Goal: Task Accomplishment & Management: Complete application form

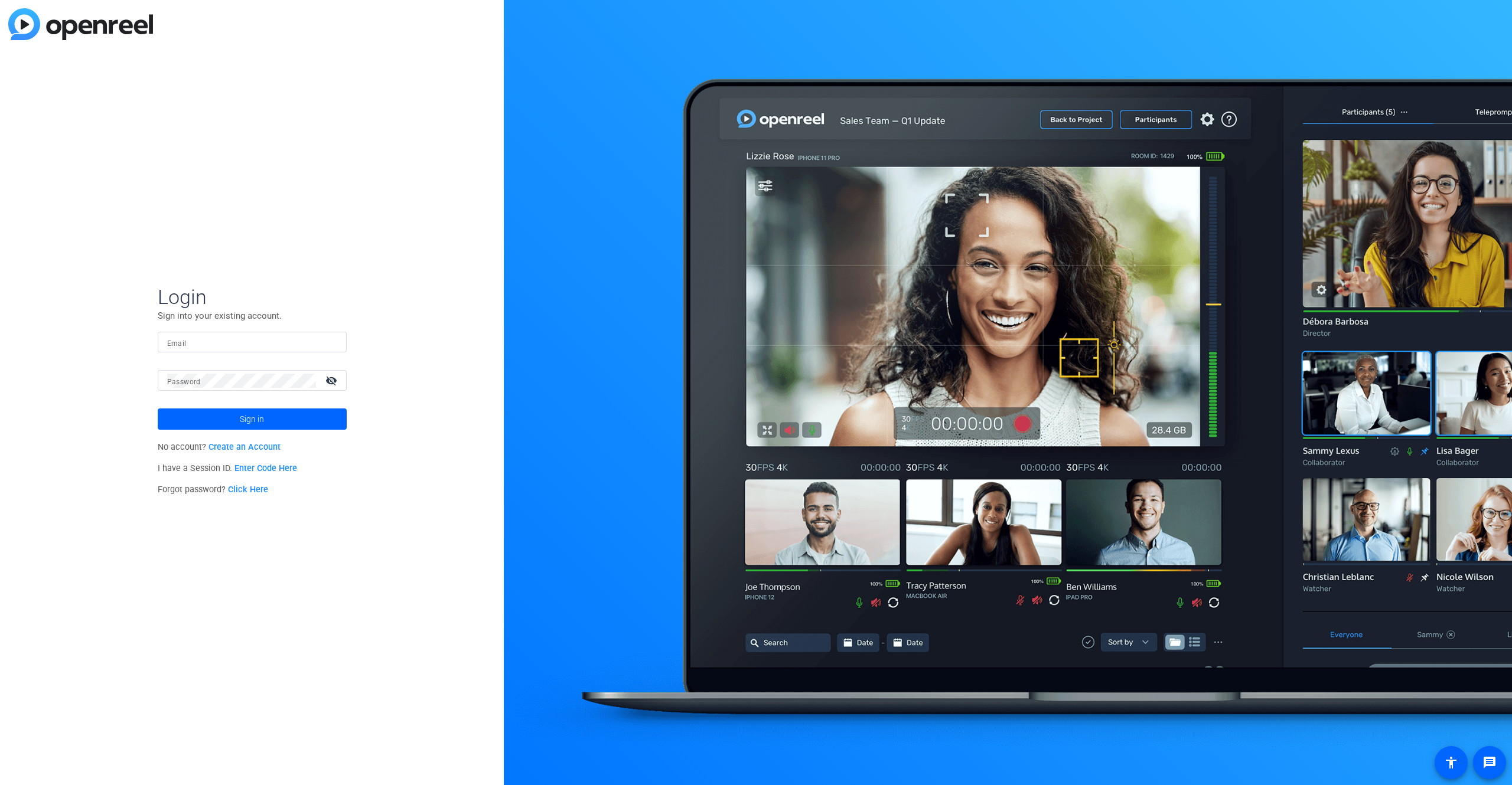
click at [194, 334] on div at bounding box center [252, 342] width 170 height 20
click at [191, 341] on input "Email" at bounding box center [252, 342] width 170 height 14
type input "[EMAIL_ADDRESS][DOMAIN_NAME]"
click at [158, 409] on button "Sign in" at bounding box center [252, 419] width 189 height 21
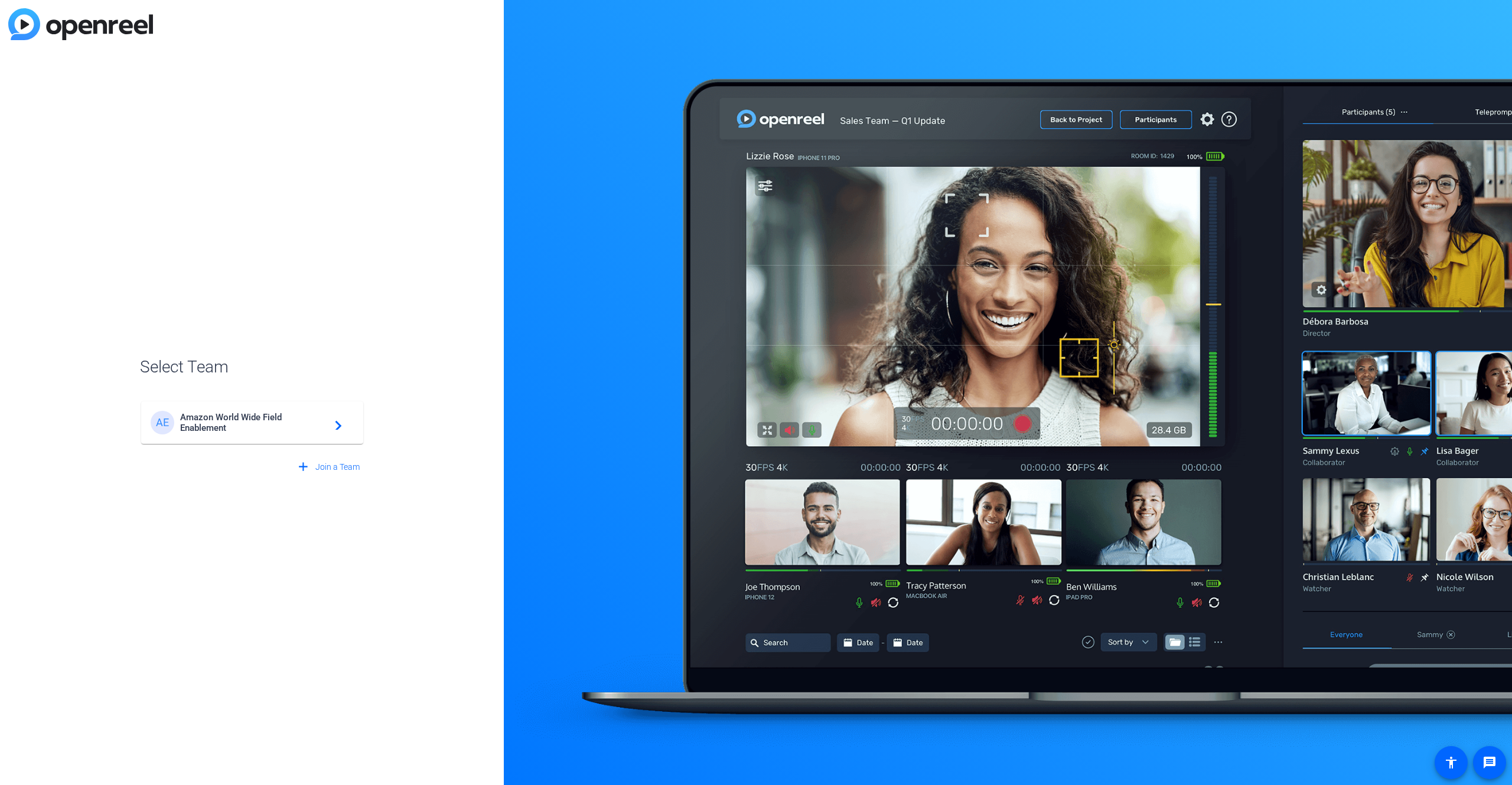
click at [202, 428] on span "Amazon World Wide Field Enablement" at bounding box center [254, 422] width 148 height 21
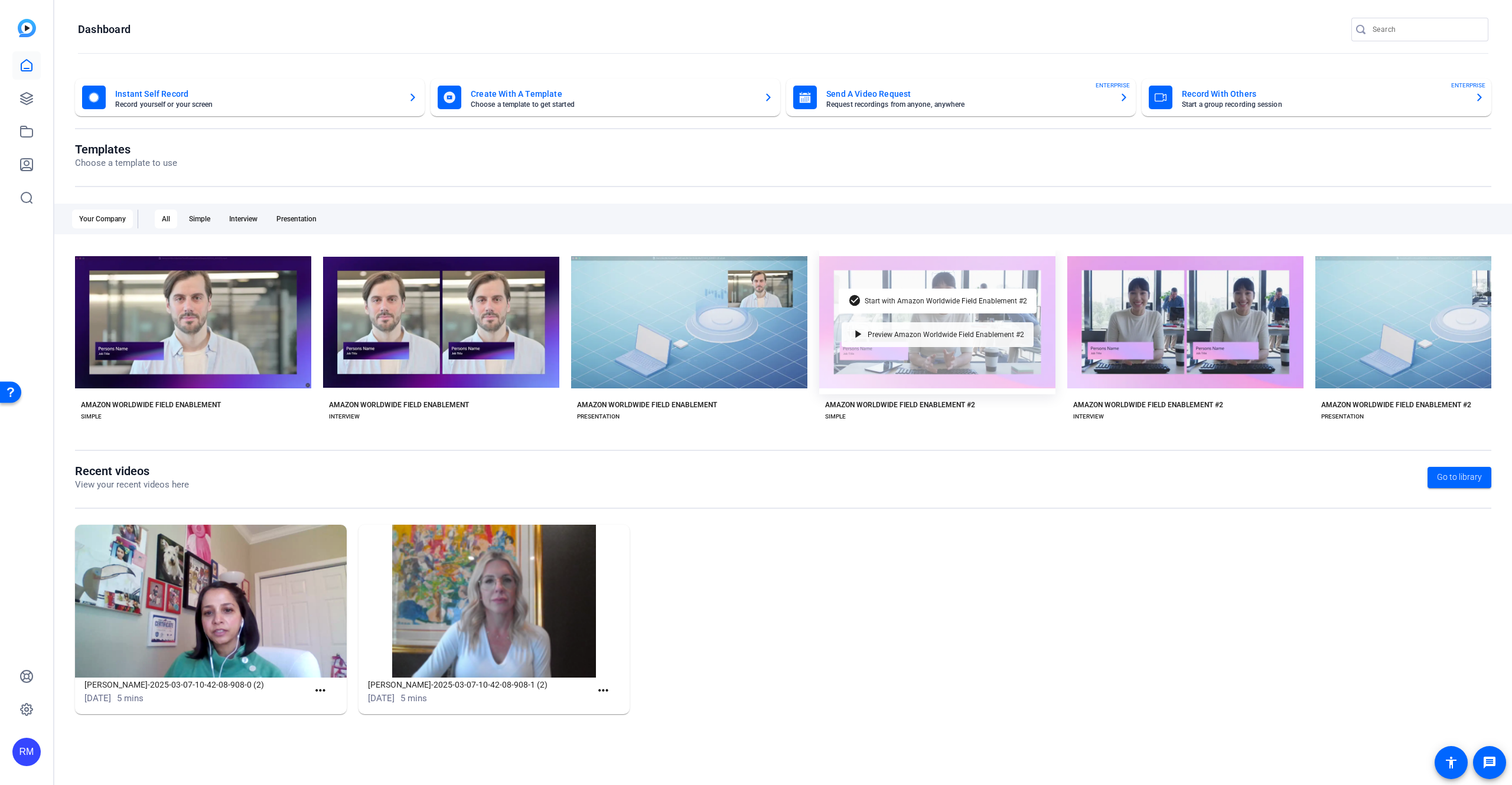
click at [893, 340] on div "play_arrow Preview Amazon Worldwide Field Enablement #2" at bounding box center [937, 335] width 192 height 25
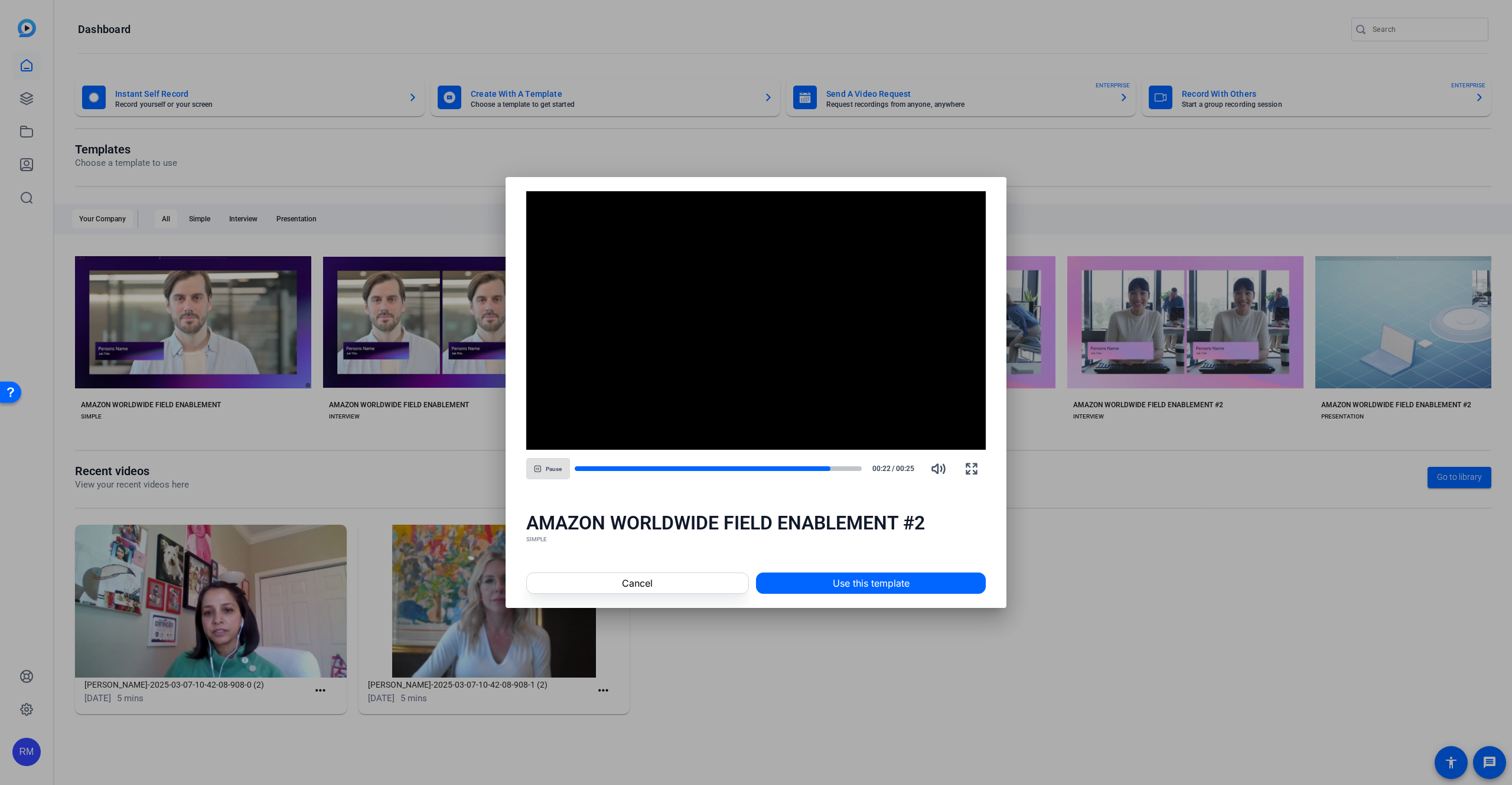
click at [1223, 591] on div at bounding box center [756, 392] width 1512 height 785
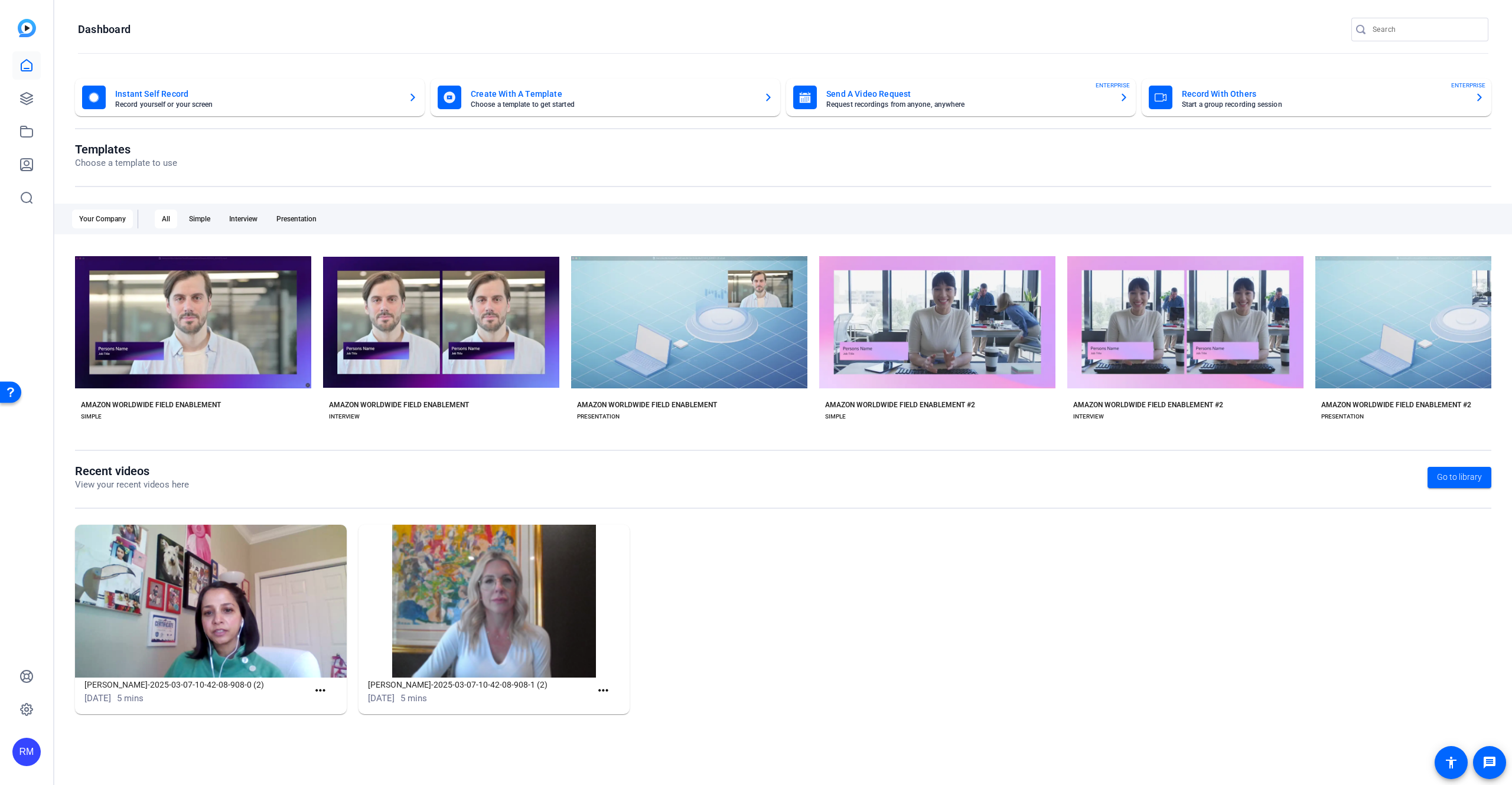
click at [1024, 94] on mat-card-title "Send A Video Request" at bounding box center [968, 94] width 283 height 14
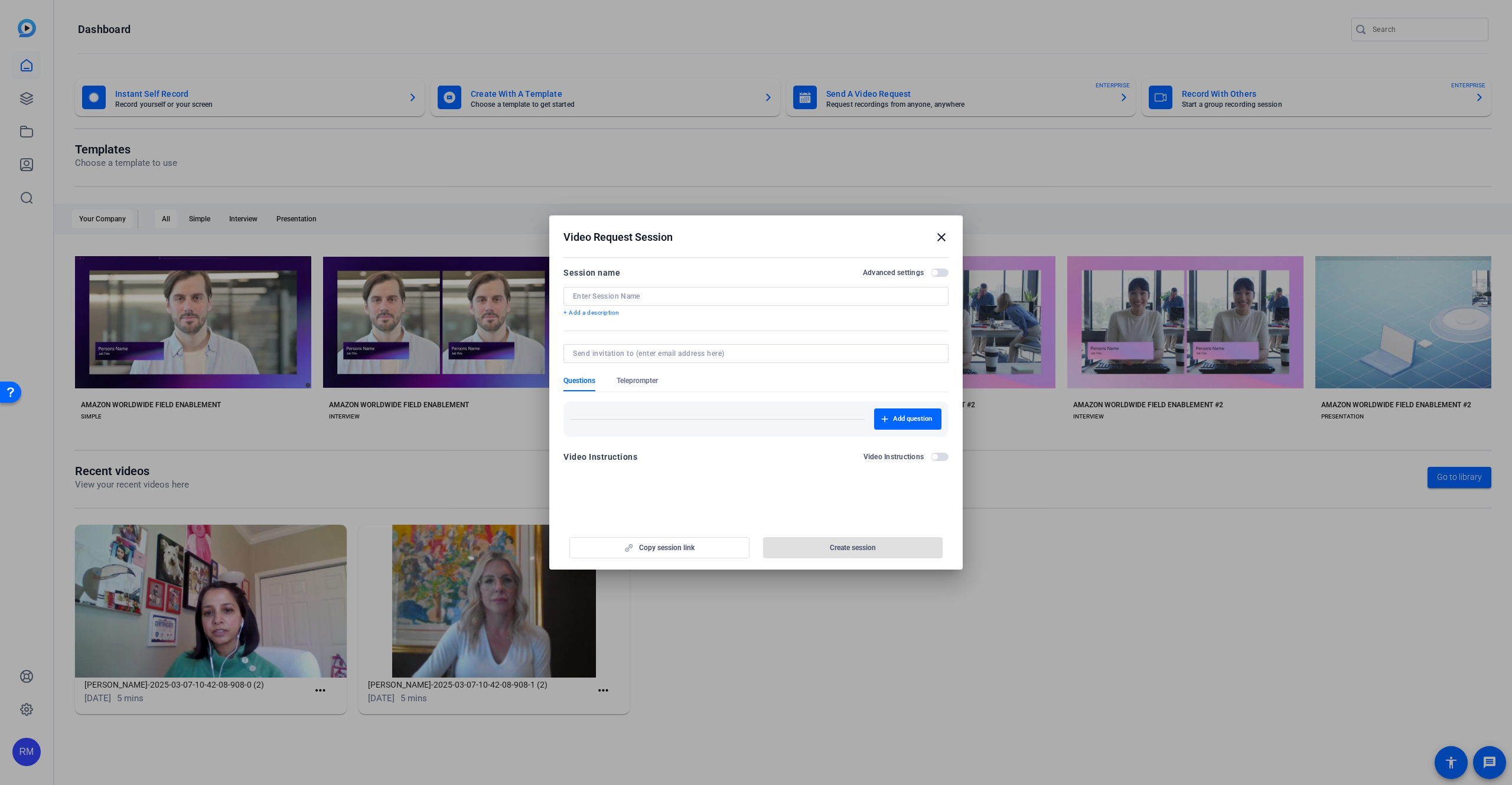
click at [640, 291] on input at bounding box center [756, 296] width 366 height 9
click at [643, 295] on input at bounding box center [756, 296] width 366 height 9
type input "[PERSON_NAME] - Amazon Q - Knowledge Checks"
click at [664, 355] on input at bounding box center [753, 354] width 361 height 9
click at [635, 381] on span "Teleprompter" at bounding box center [637, 381] width 41 height 9
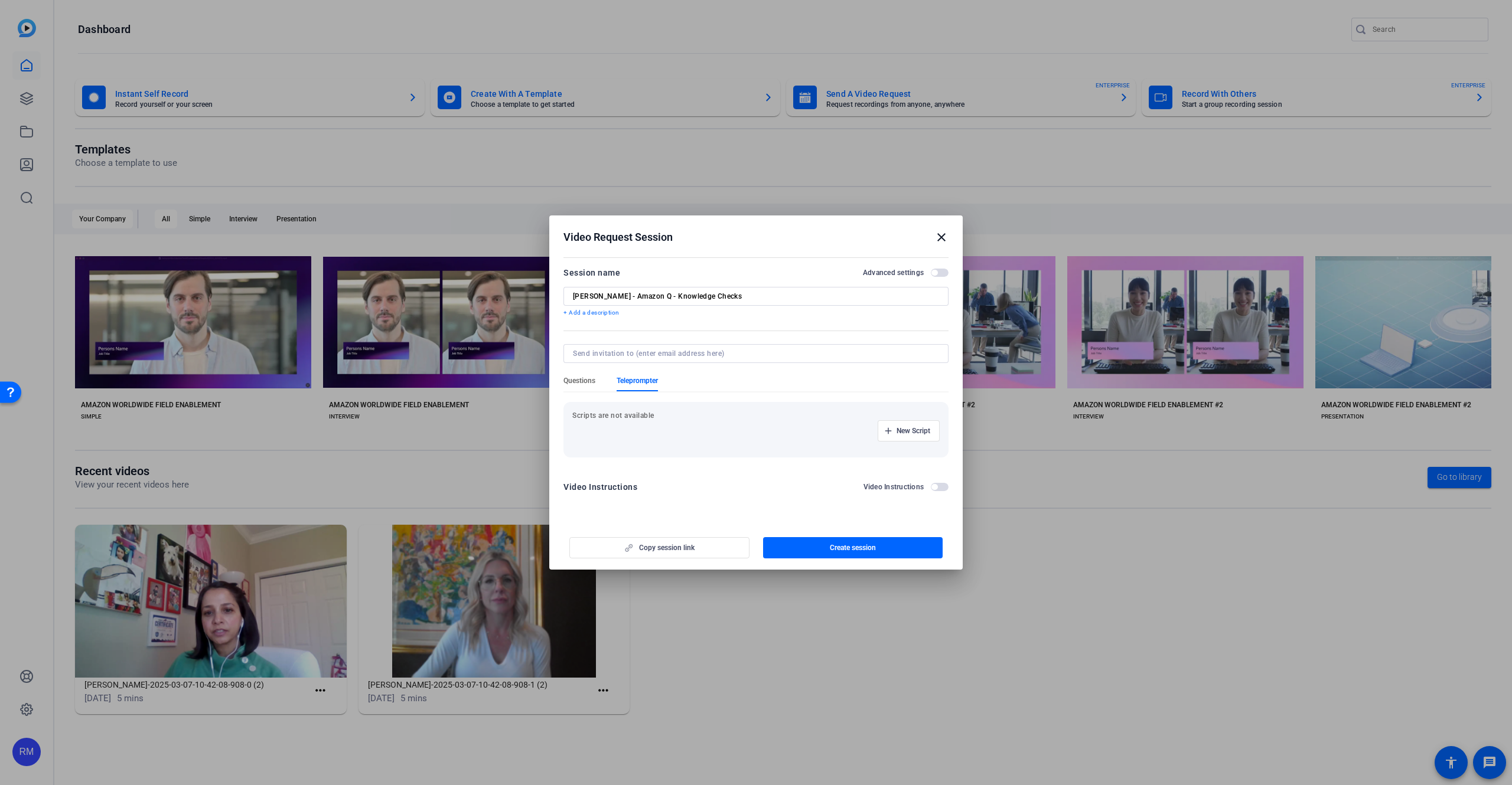
click at [580, 378] on span "Questions" at bounding box center [579, 381] width 32 height 9
click at [638, 350] on input at bounding box center [753, 354] width 361 height 9
type input "j"
click at [693, 371] on div at bounding box center [756, 369] width 385 height 13
click at [673, 355] on input at bounding box center [753, 354] width 361 height 9
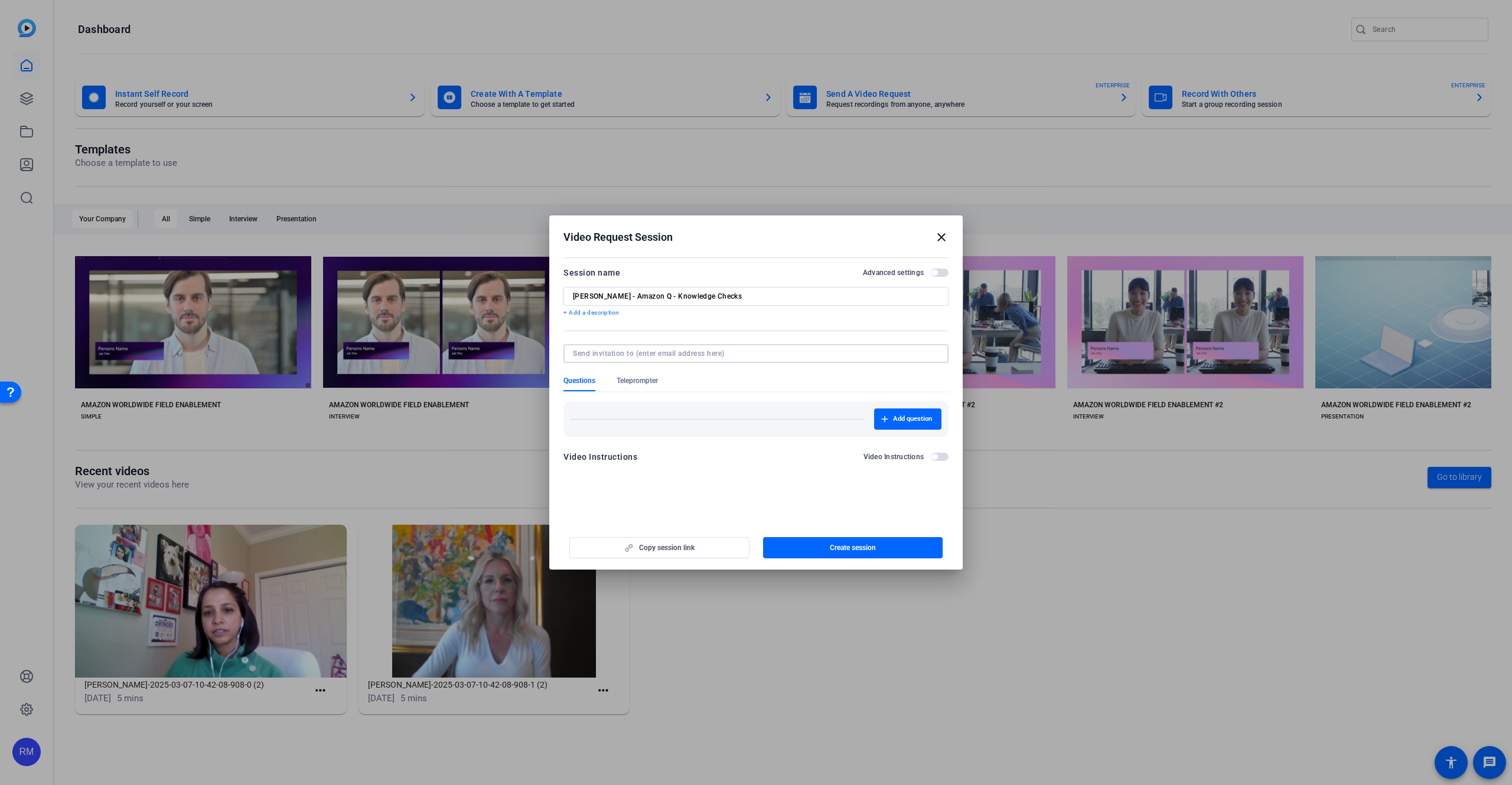
paste input "[URL][DOMAIN_NAME]"
type input "[URL][DOMAIN_NAME]"
click at [675, 355] on input "[URL][DOMAIN_NAME]" at bounding box center [753, 354] width 361 height 9
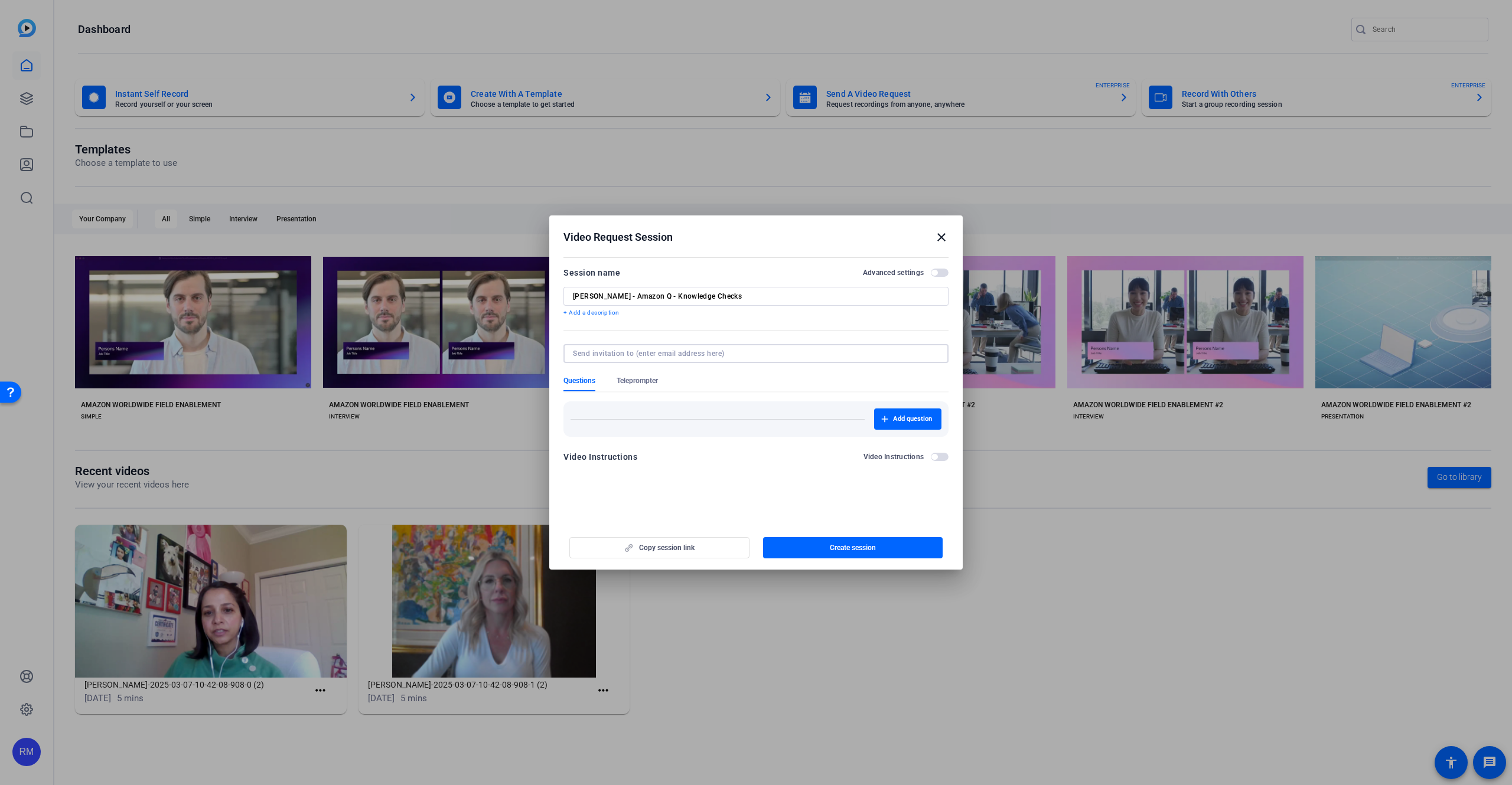
click at [680, 357] on input at bounding box center [753, 354] width 361 height 9
paste input "[EMAIL_ADDRESS][DOMAIN_NAME]"
type input "[EMAIL_ADDRESS][DOMAIN_NAME]"
click at [696, 420] on div "Add question" at bounding box center [756, 419] width 385 height 35
click at [934, 472] on span "button" at bounding box center [934, 471] width 6 height 6
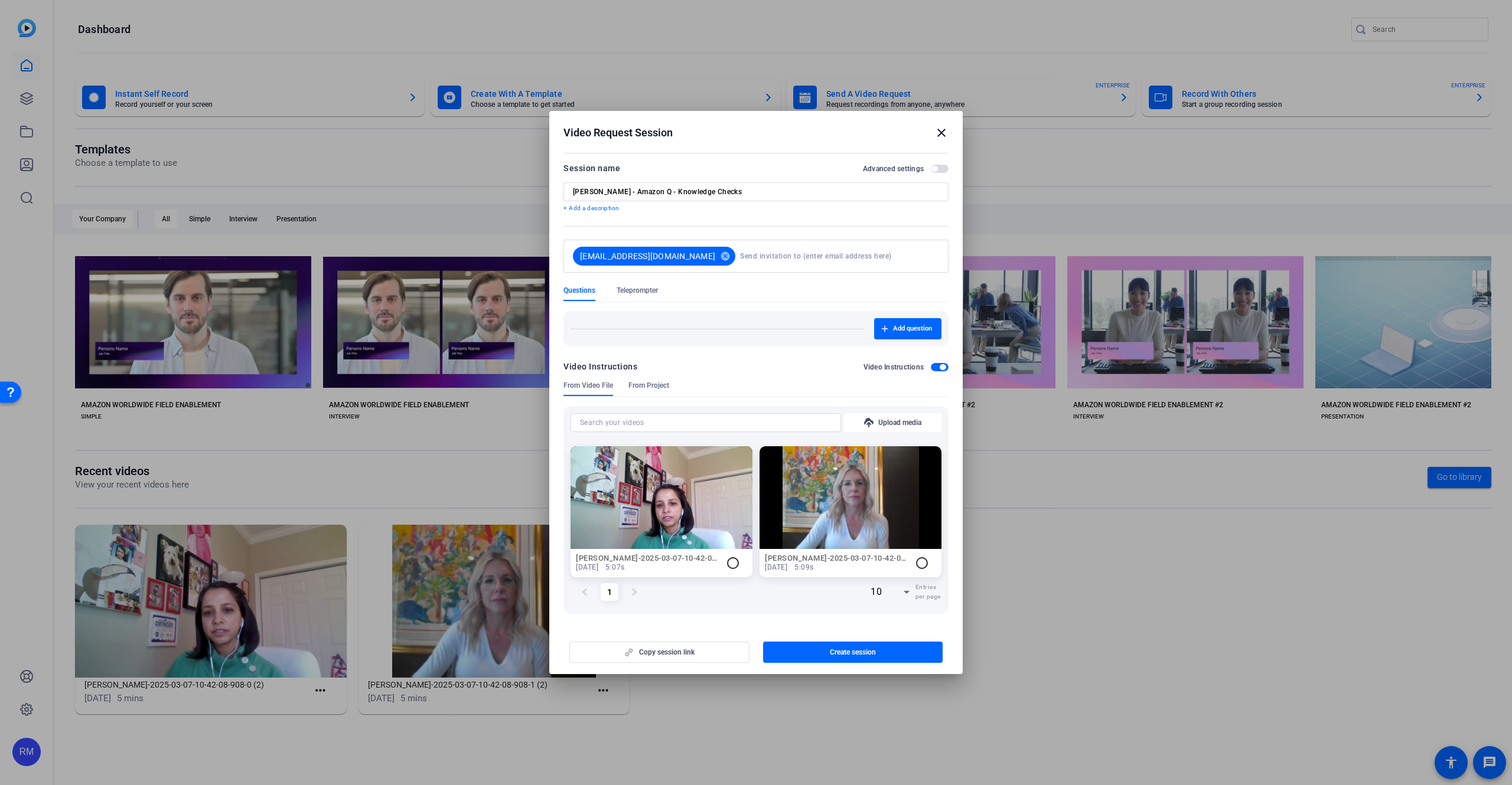
click at [660, 390] on span "From Project" at bounding box center [649, 386] width 41 height 9
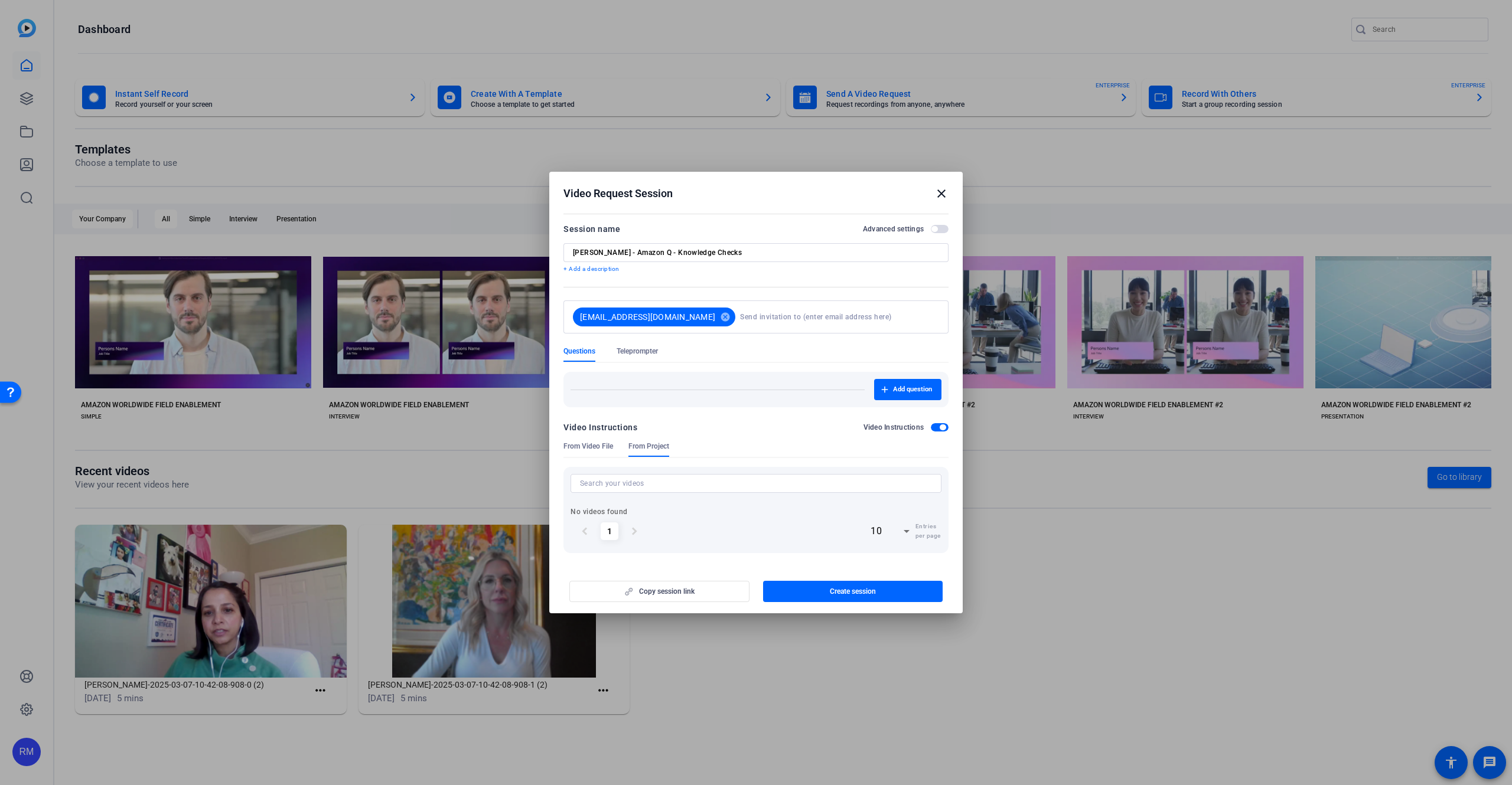
click at [601, 446] on span "From Video File" at bounding box center [588, 446] width 49 height 9
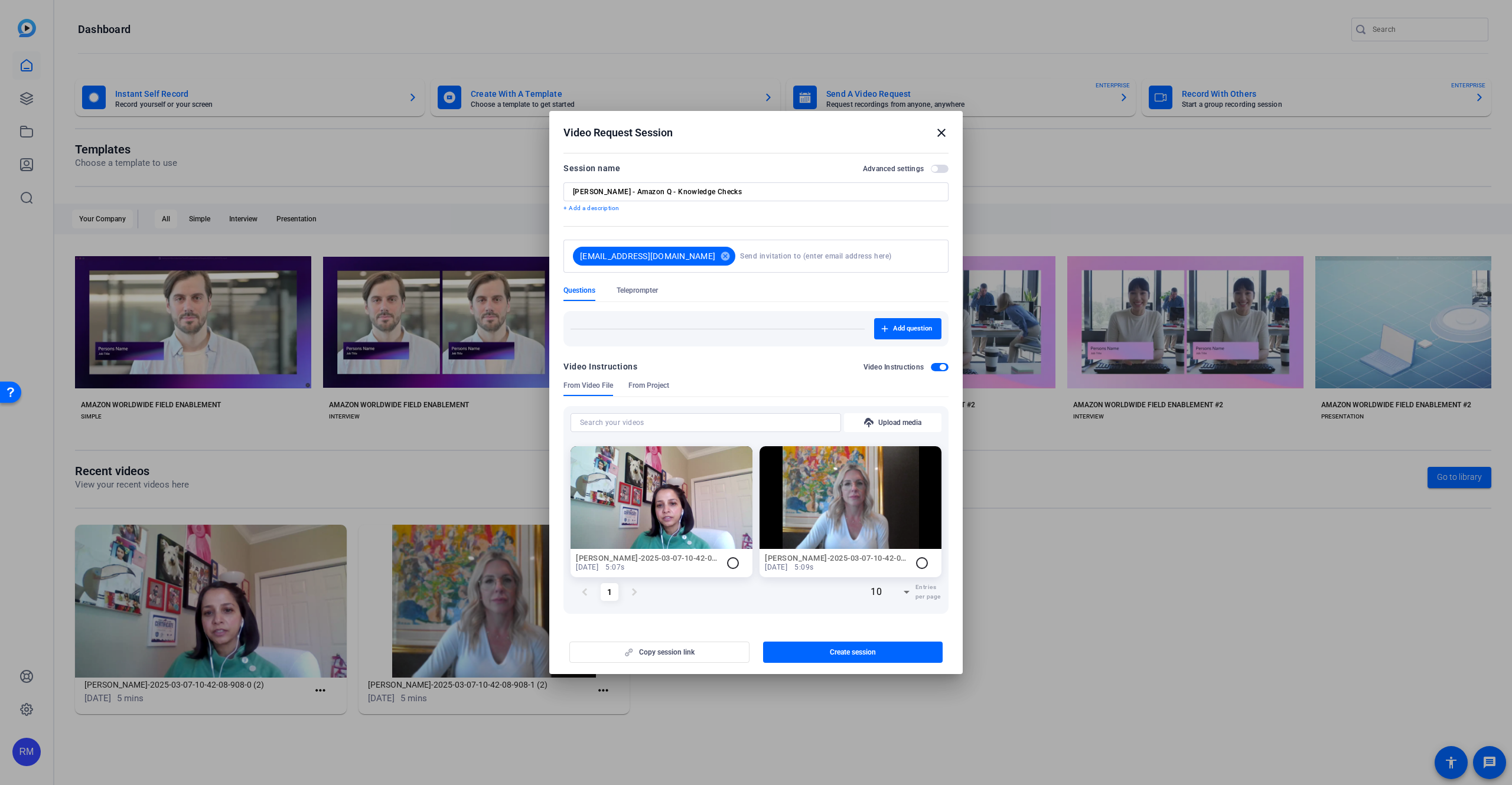
click at [940, 369] on span "button" at bounding box center [940, 367] width 18 height 8
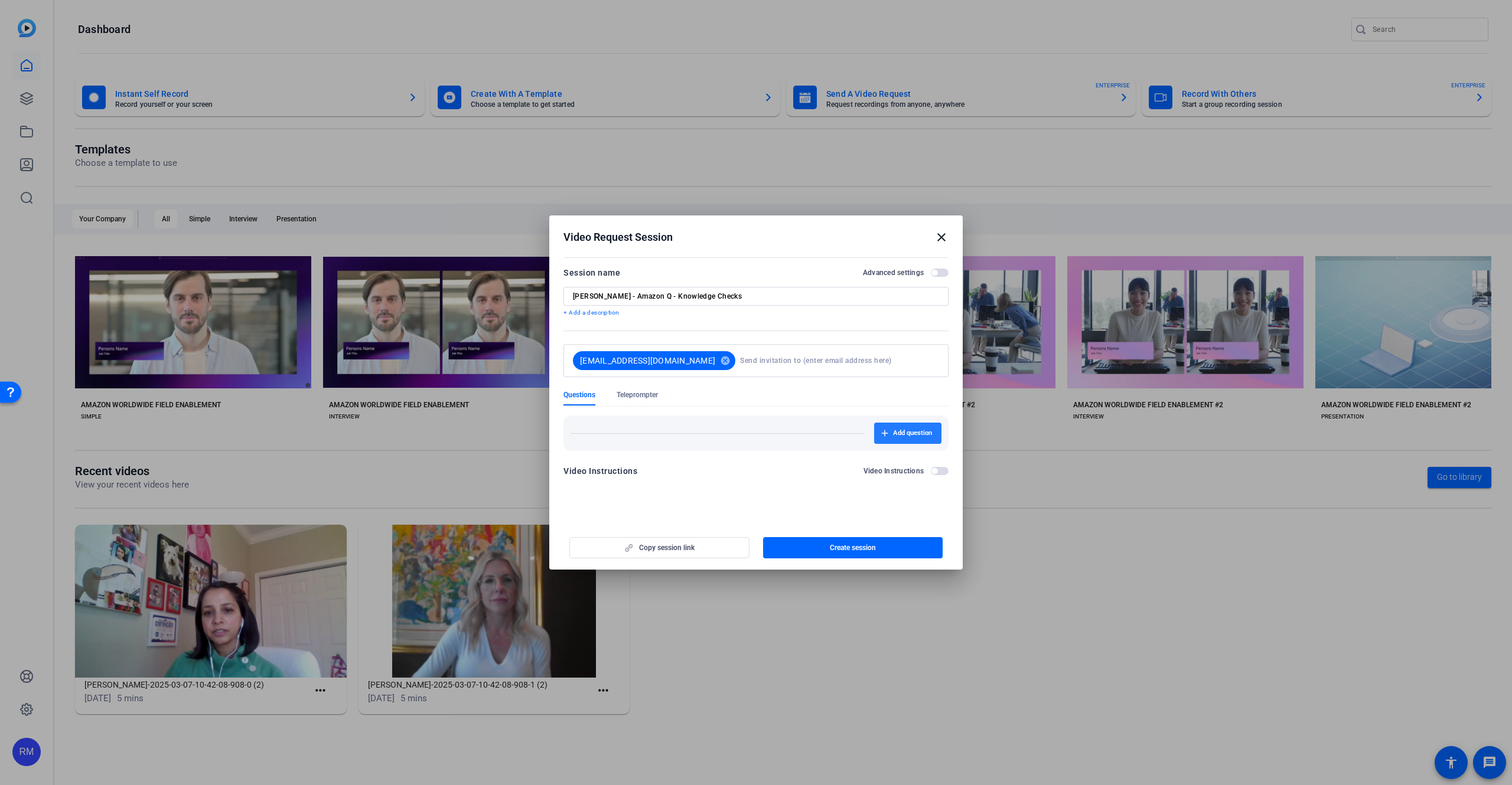
click at [886, 441] on span "button" at bounding box center [907, 433] width 67 height 28
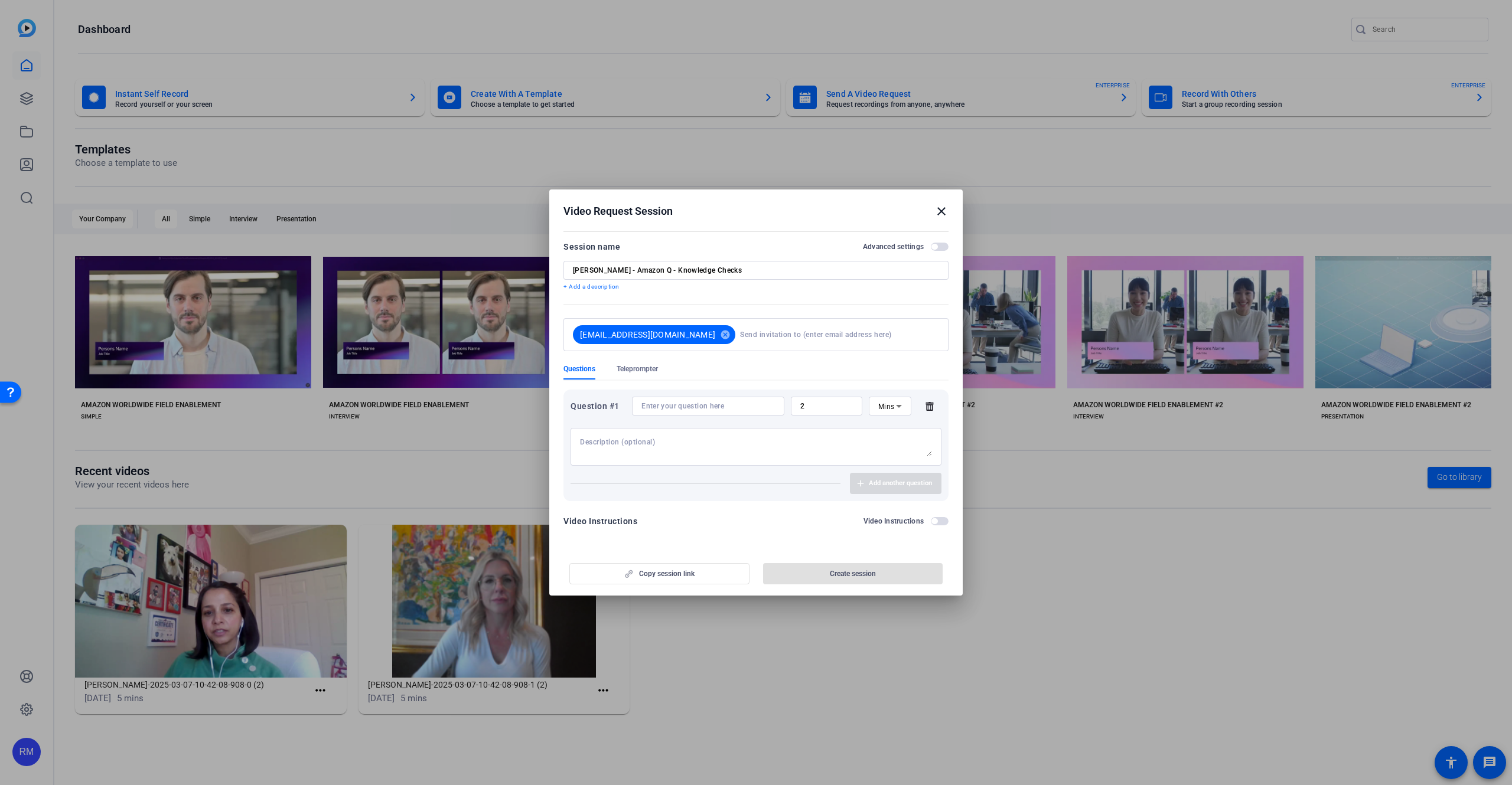
click at [759, 449] on textarea at bounding box center [755, 447] width 352 height 19
click at [752, 409] on input at bounding box center [708, 406] width 134 height 9
click at [830, 405] on input "2" at bounding box center [827, 406] width 53 height 9
click at [876, 407] on div "Mins" at bounding box center [890, 406] width 43 height 19
click at [896, 494] on span "No Time Limit" at bounding box center [890, 498] width 24 height 43
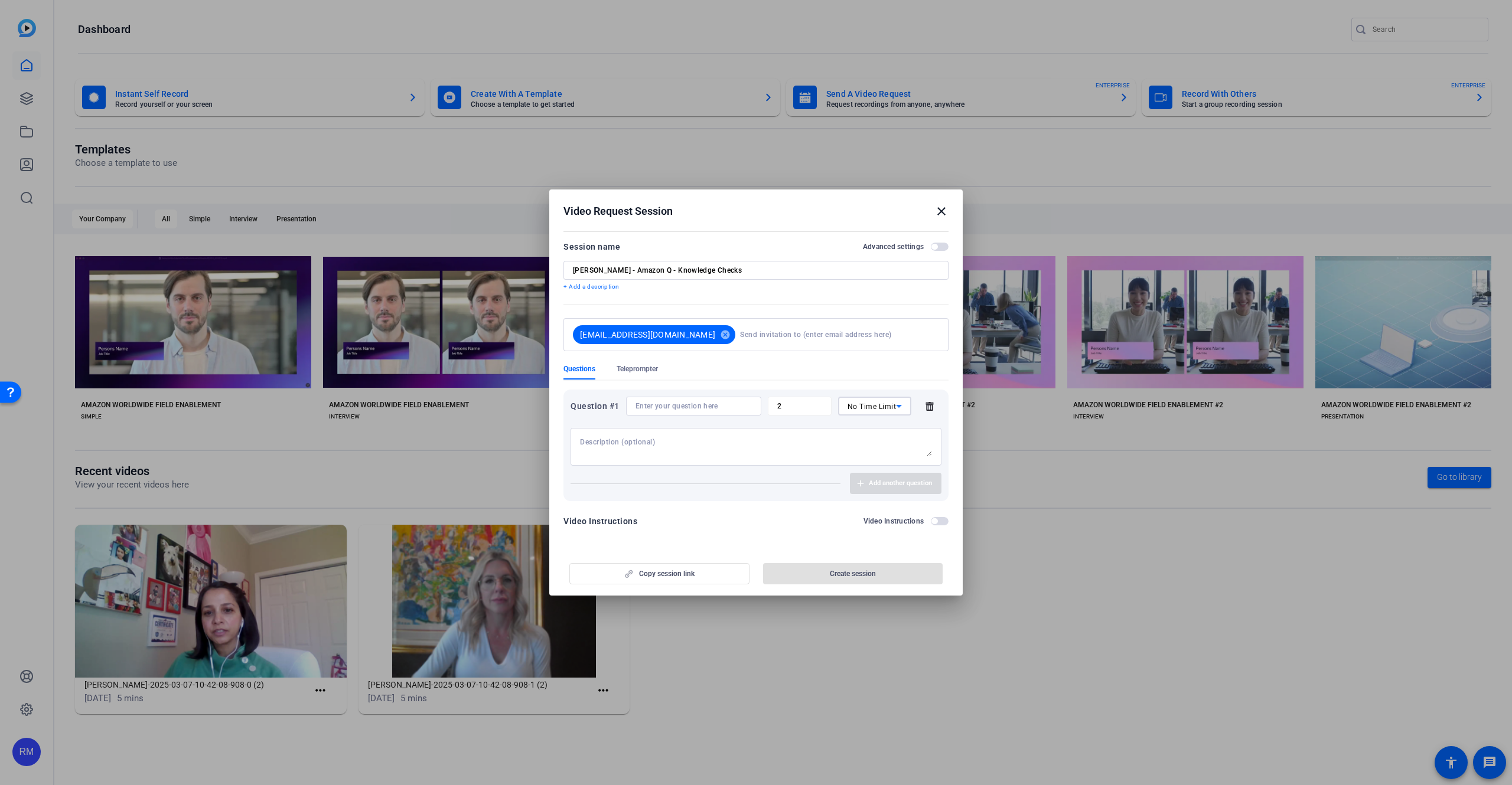
click at [784, 449] on textarea at bounding box center [755, 447] width 352 height 19
click at [698, 405] on input at bounding box center [694, 406] width 117 height 9
click at [657, 404] on input at bounding box center [694, 406] width 117 height 9
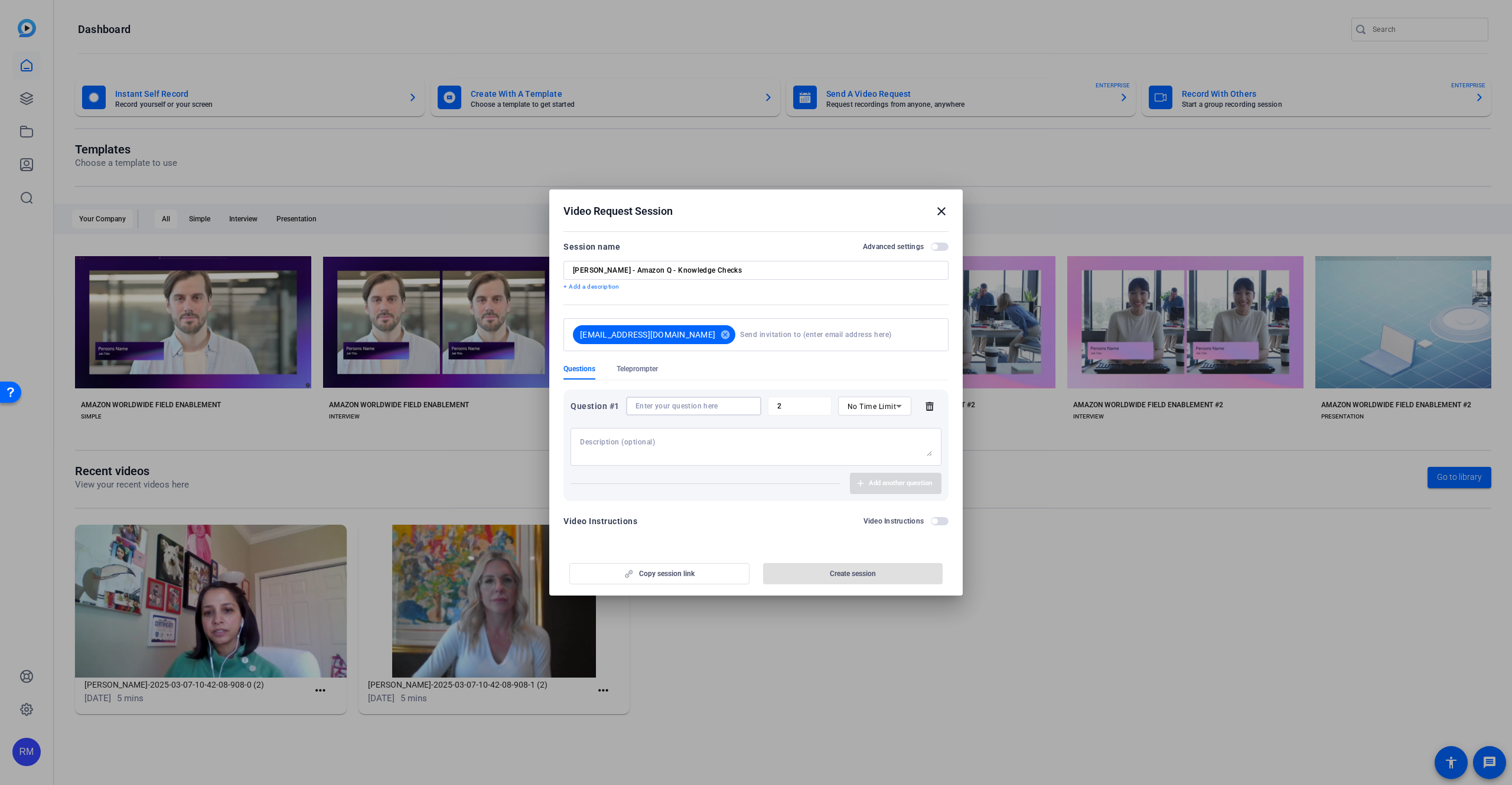
click at [649, 401] on input at bounding box center [694, 406] width 117 height 9
click at [652, 403] on input at bounding box center [694, 406] width 117 height 9
click at [863, 405] on span "No Time Limit" at bounding box center [872, 407] width 49 height 8
click at [862, 413] on div at bounding box center [756, 392] width 1512 height 785
click at [722, 402] on input at bounding box center [694, 406] width 117 height 9
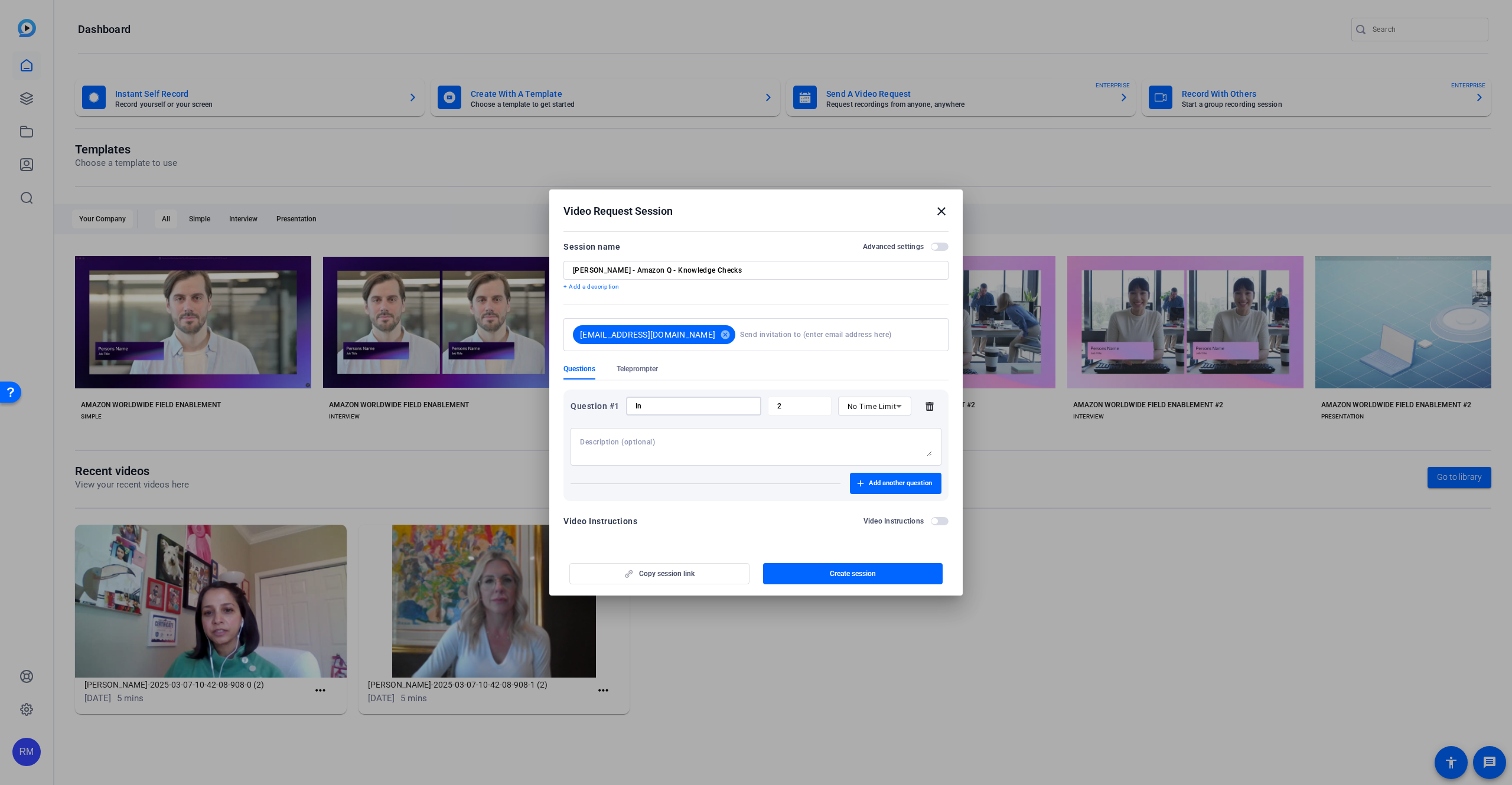
type input "I"
type input "What is your name and Job Role?"
click at [660, 437] on div at bounding box center [755, 447] width 352 height 38
click at [656, 441] on textarea at bounding box center [755, 447] width 352 height 19
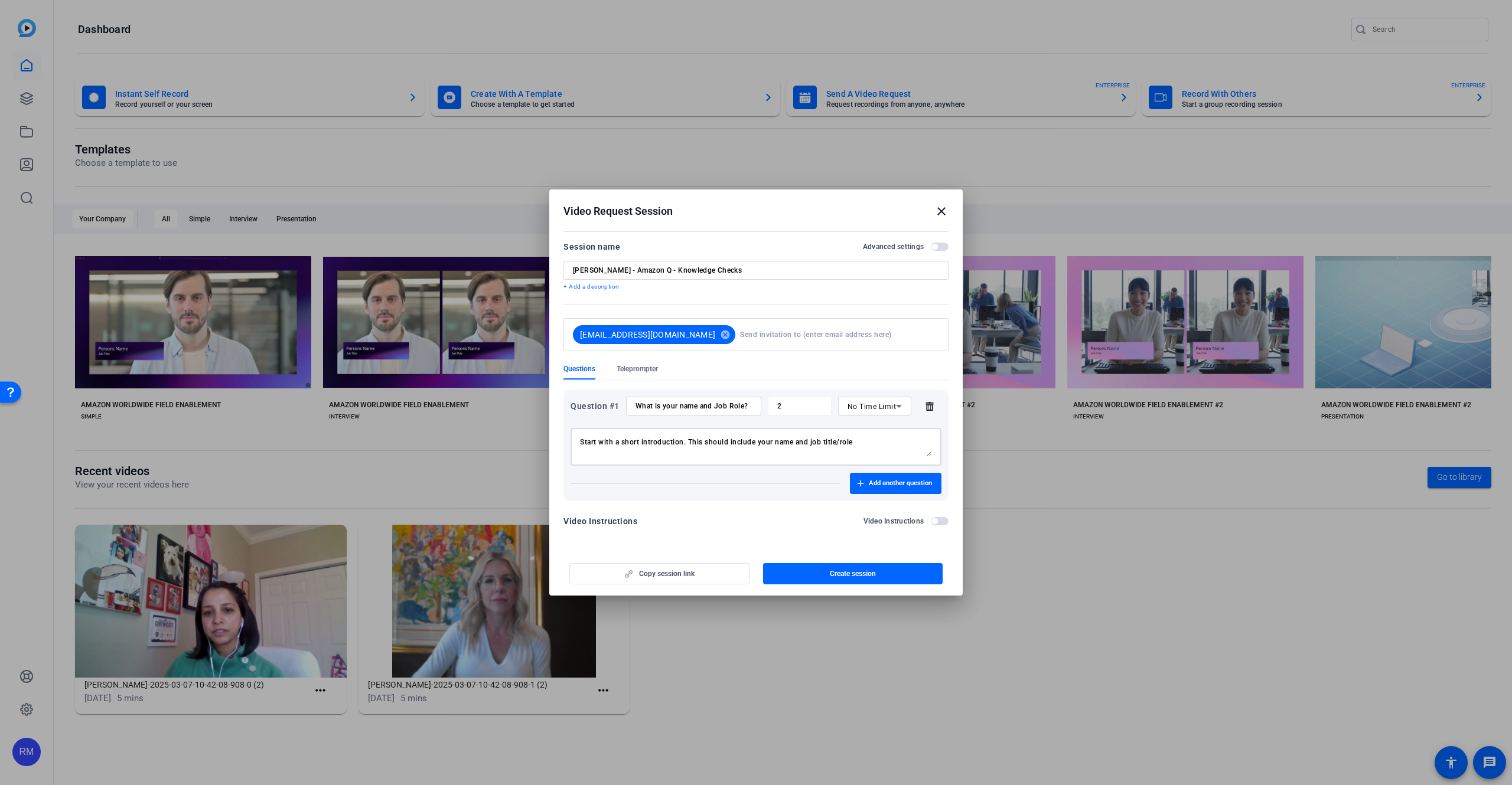
type textarea "Start with a short introduction. This should include your name and job title/ro…"
click at [707, 408] on input "What is your name and Job Role?" at bounding box center [694, 406] width 117 height 9
click at [707, 409] on input "What is your name and Job Role?" at bounding box center [694, 406] width 117 height 9
type input "Please introduce yourself. What is your name, job role, and team?"
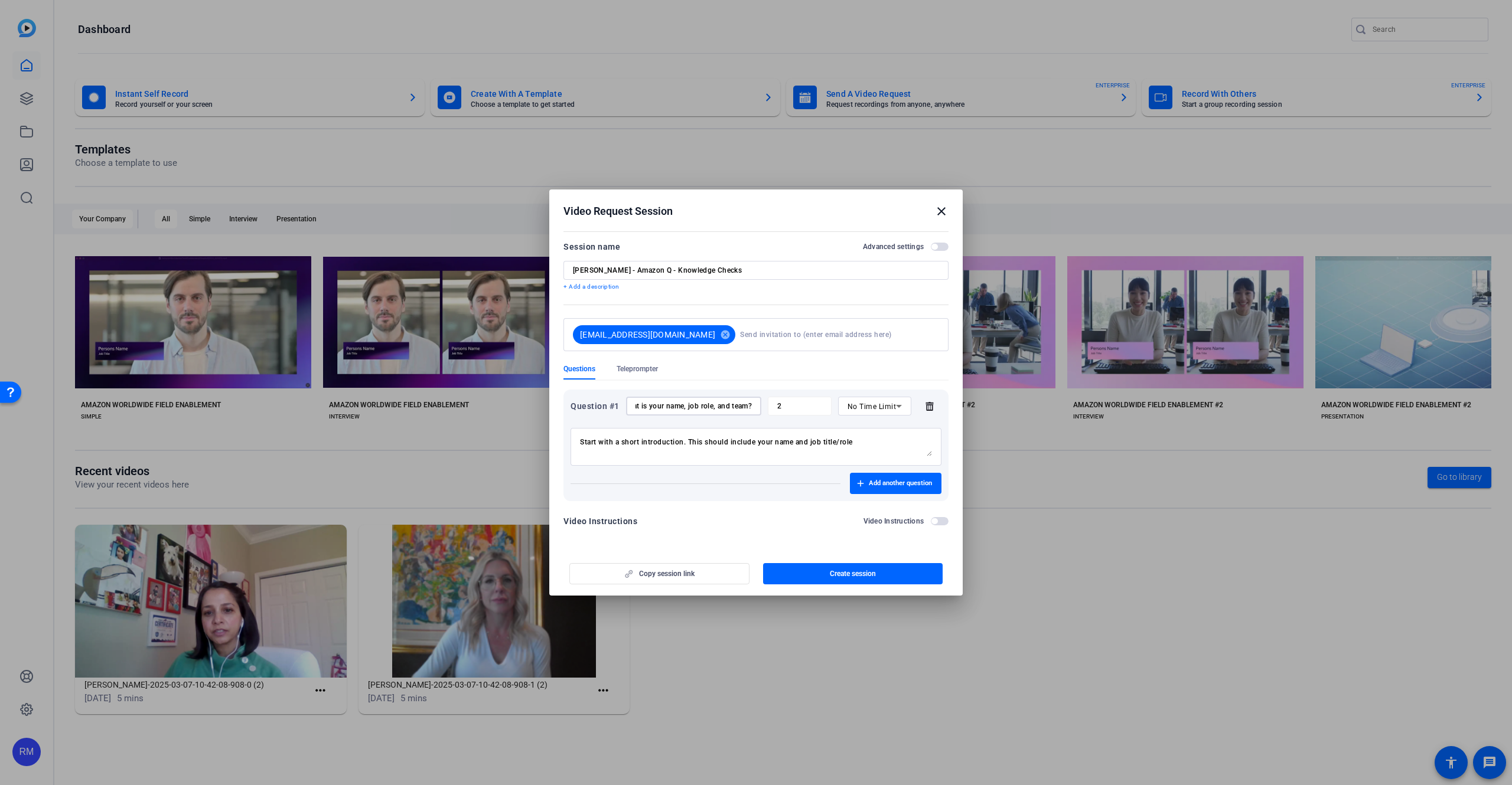
click at [750, 441] on textarea "Start with a short introduction. This should include your name and job title/ro…" at bounding box center [755, 447] width 352 height 19
click at [734, 443] on textarea "Start with a short introduction. This should include your name and job title/ro…" at bounding box center [755, 447] width 352 height 19
click at [794, 439] on textarea "Start with a short introduction. This should include your name and job title/ro…" at bounding box center [755, 447] width 352 height 19
click at [852, 437] on div "Start with a short introduction. This should include your name and job title/ro…" at bounding box center [755, 447] width 352 height 38
click at [876, 437] on div "Start with a short introduction. This should include your name and job title/ro…" at bounding box center [755, 447] width 352 height 38
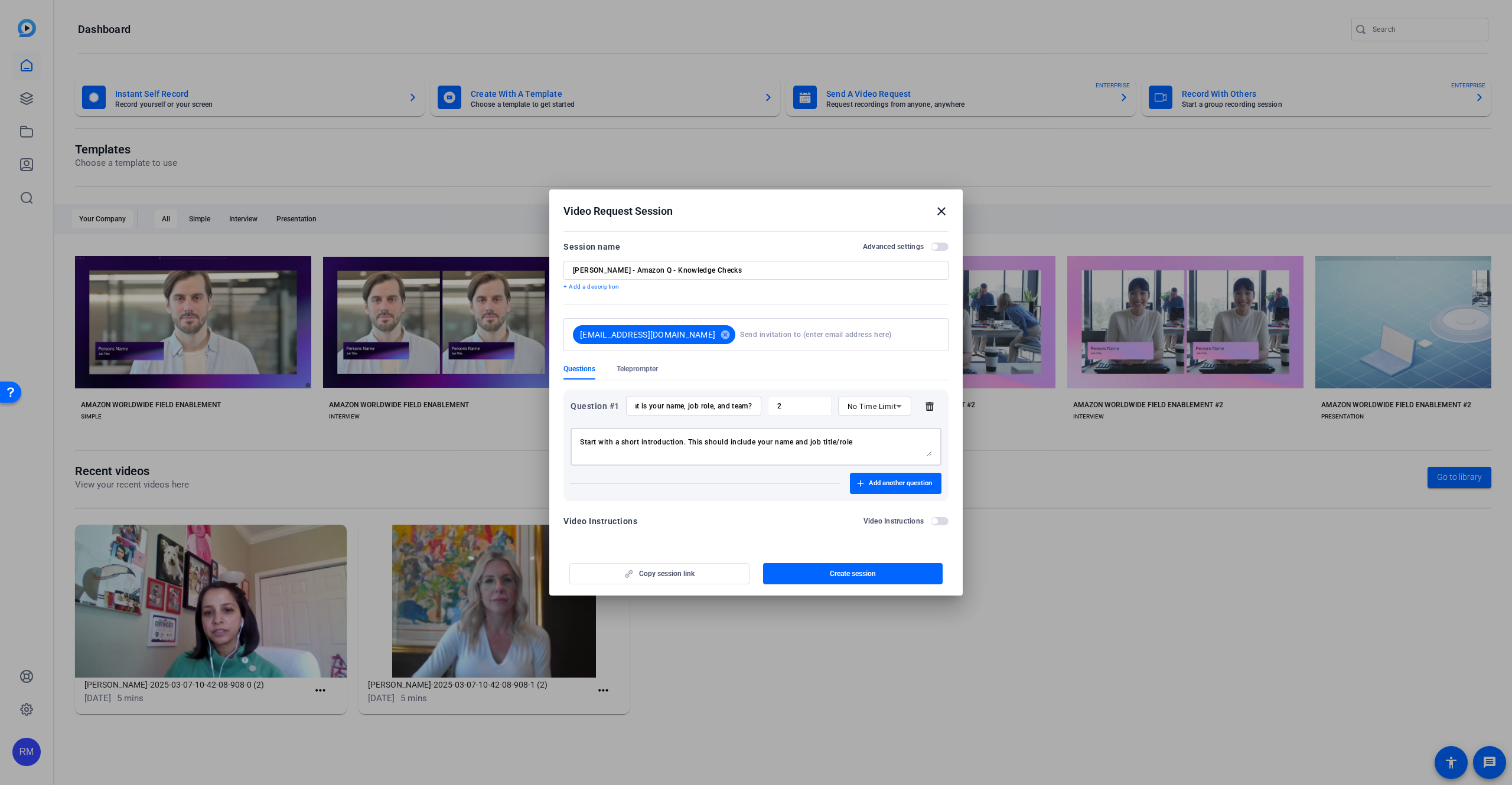
drag, startPoint x: 870, startPoint y: 440, endPoint x: 825, endPoint y: 439, distance: 45.0
click at [825, 439] on textarea "Start with a short introduction. This should include your name and job title/ro…" at bounding box center [755, 447] width 352 height 19
click at [875, 437] on textarea "Start with a short introduction. This should include your name and job title/ro…" at bounding box center [755, 447] width 352 height 19
type textarea "Start with a short introduction. This should include your name and job title/ro…"
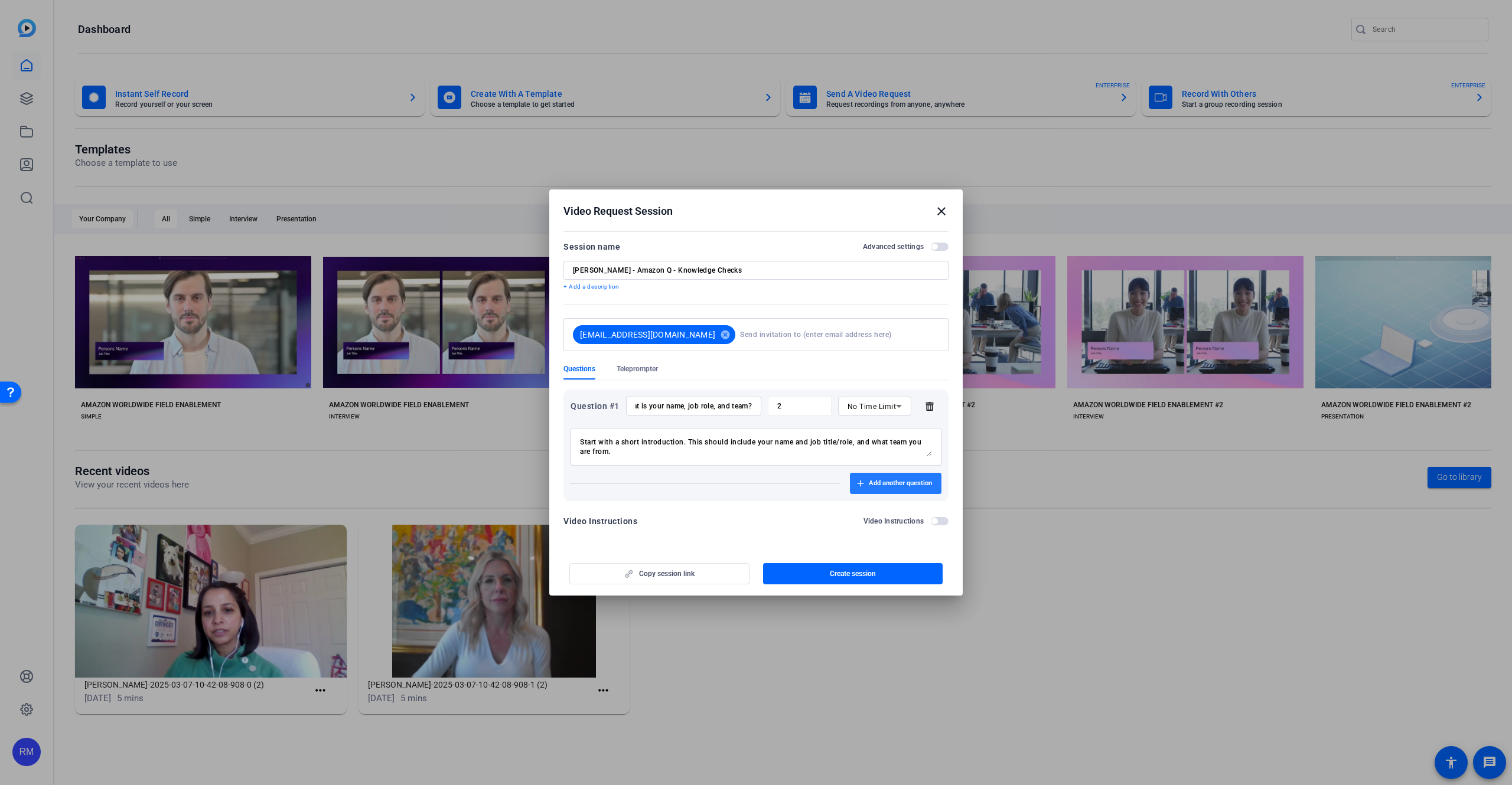
click at [913, 482] on span "Add another question" at bounding box center [900, 483] width 63 height 9
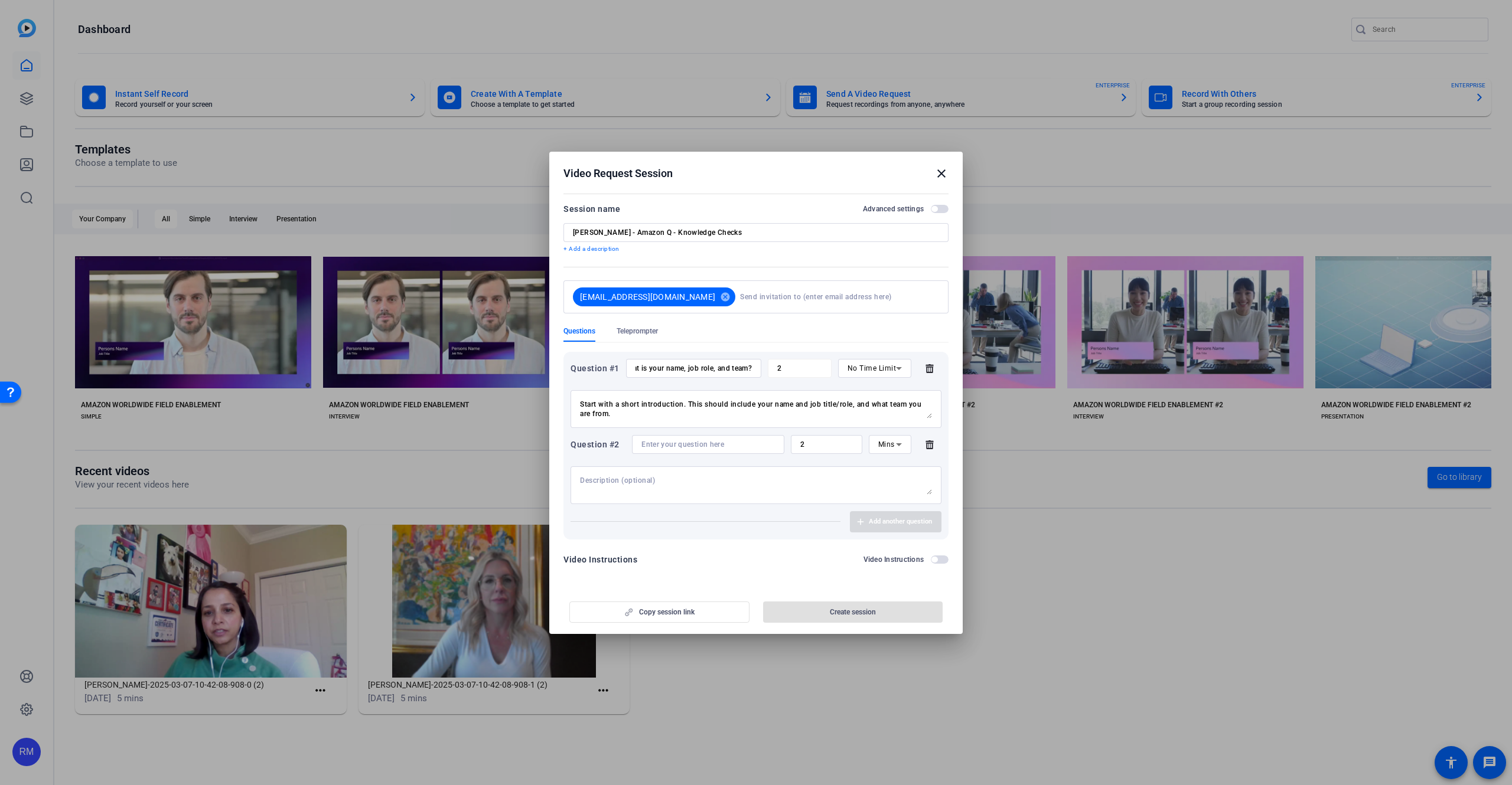
click at [754, 473] on div at bounding box center [755, 485] width 352 height 38
click at [711, 443] on input at bounding box center [708, 445] width 134 height 9
type input "W"
type input "How do you #HowIAI? What is your use case?"
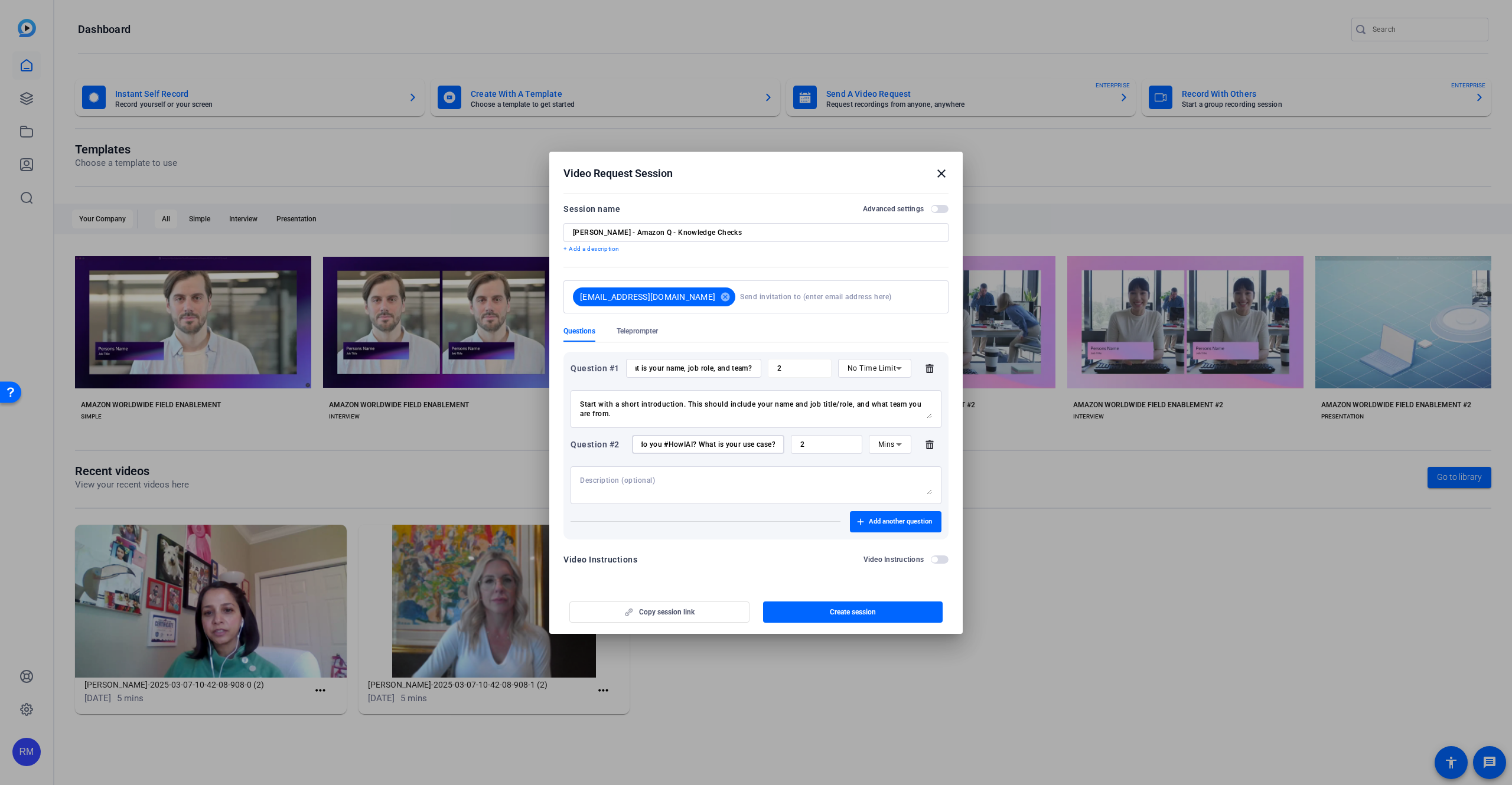
click at [875, 444] on div "Mins" at bounding box center [890, 445] width 43 height 19
click at [889, 539] on span "No Time Limit" at bounding box center [890, 536] width 24 height 43
click at [794, 481] on textarea at bounding box center [755, 485] width 352 height 19
type textarea "Take some time to describe your use case. What is the problem that you are look…"
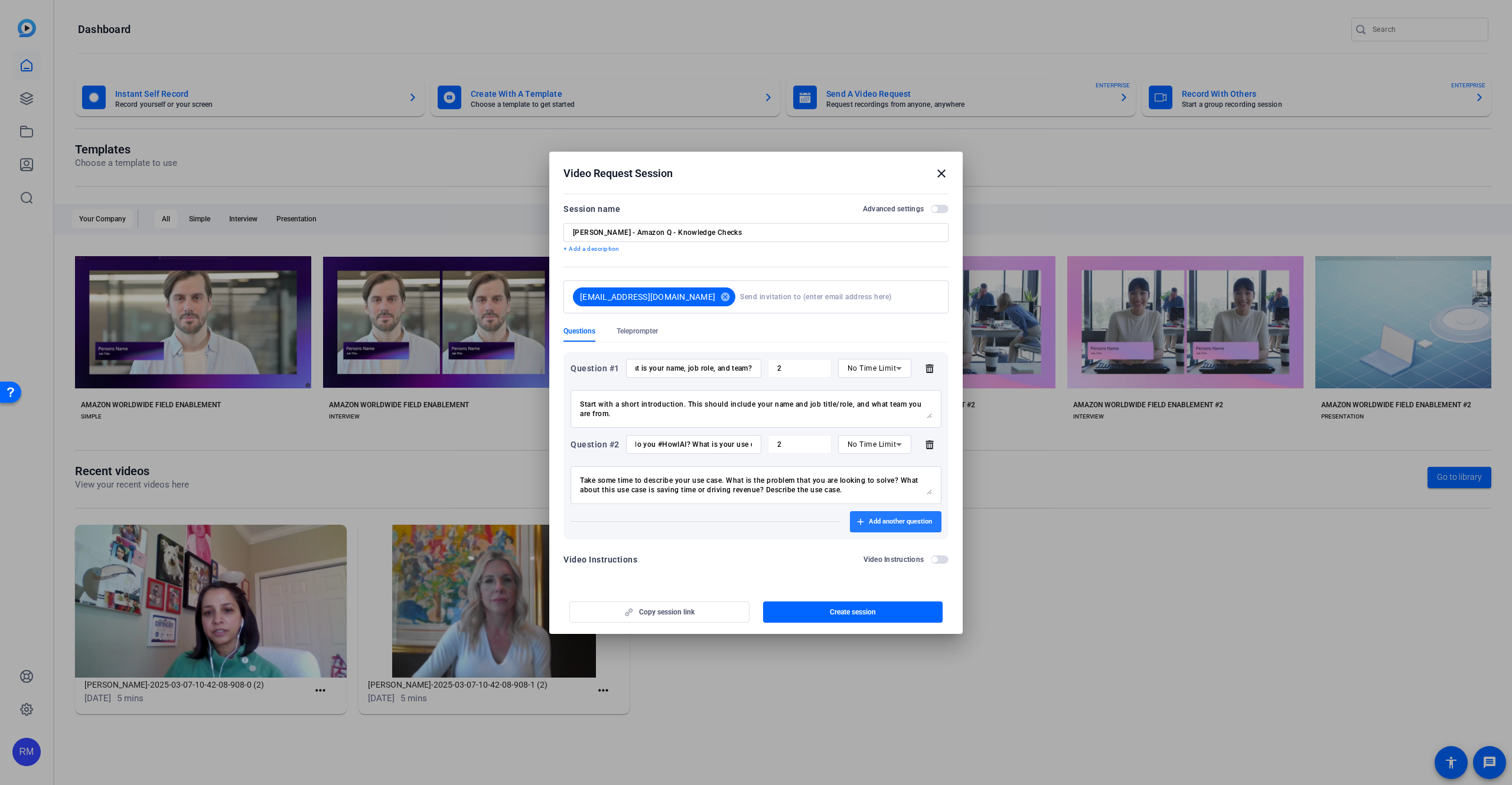
click at [882, 519] on span "Add another question" at bounding box center [900, 522] width 63 height 9
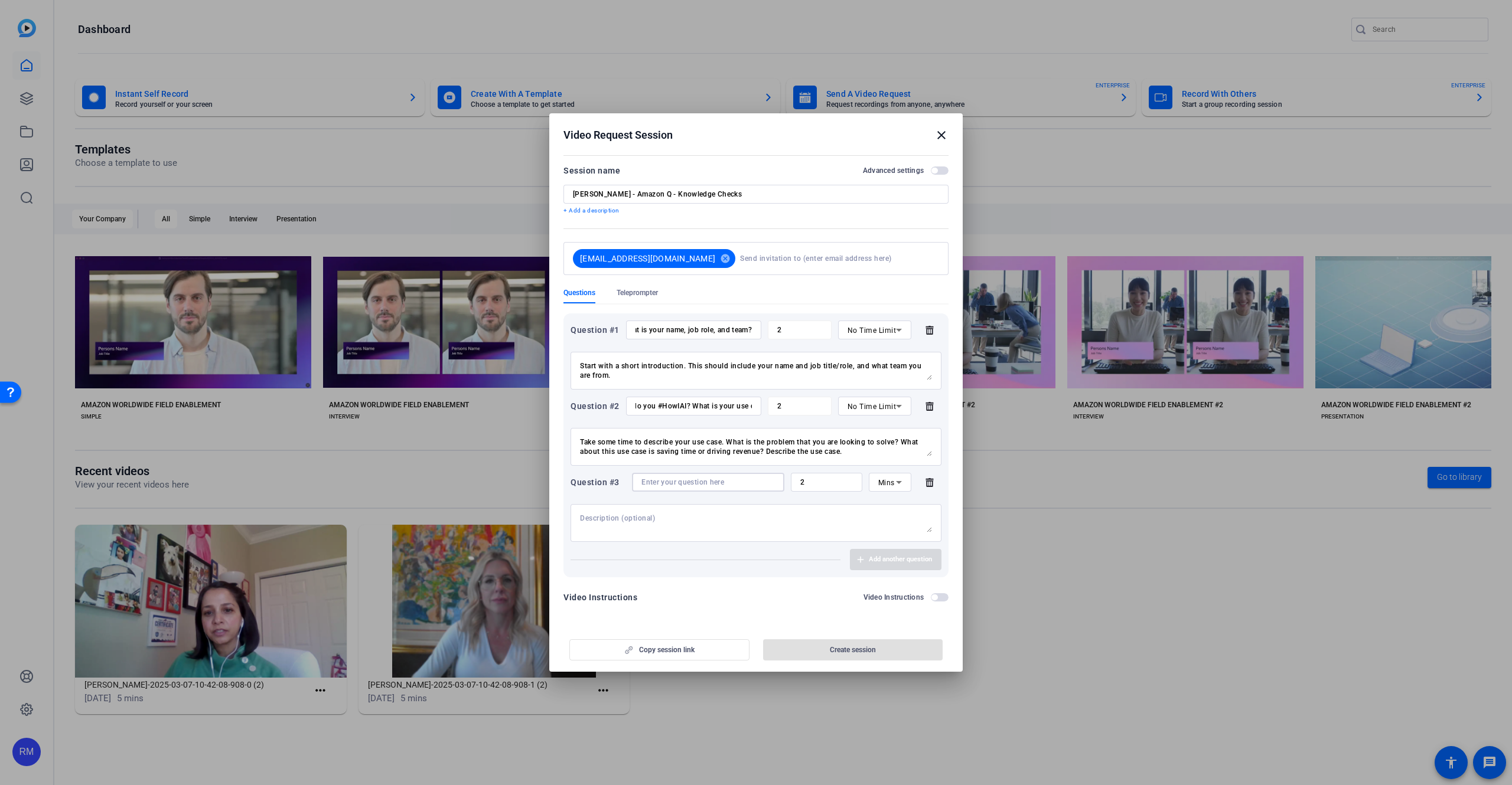
click at [722, 482] on input at bounding box center [708, 483] width 134 height 9
click at [883, 479] on span "Mins" at bounding box center [886, 483] width 16 height 8
click at [887, 571] on span "No Time Limit" at bounding box center [890, 574] width 24 height 43
click at [678, 481] on input at bounding box center [694, 483] width 117 height 9
click at [776, 517] on textarea at bounding box center [755, 523] width 352 height 19
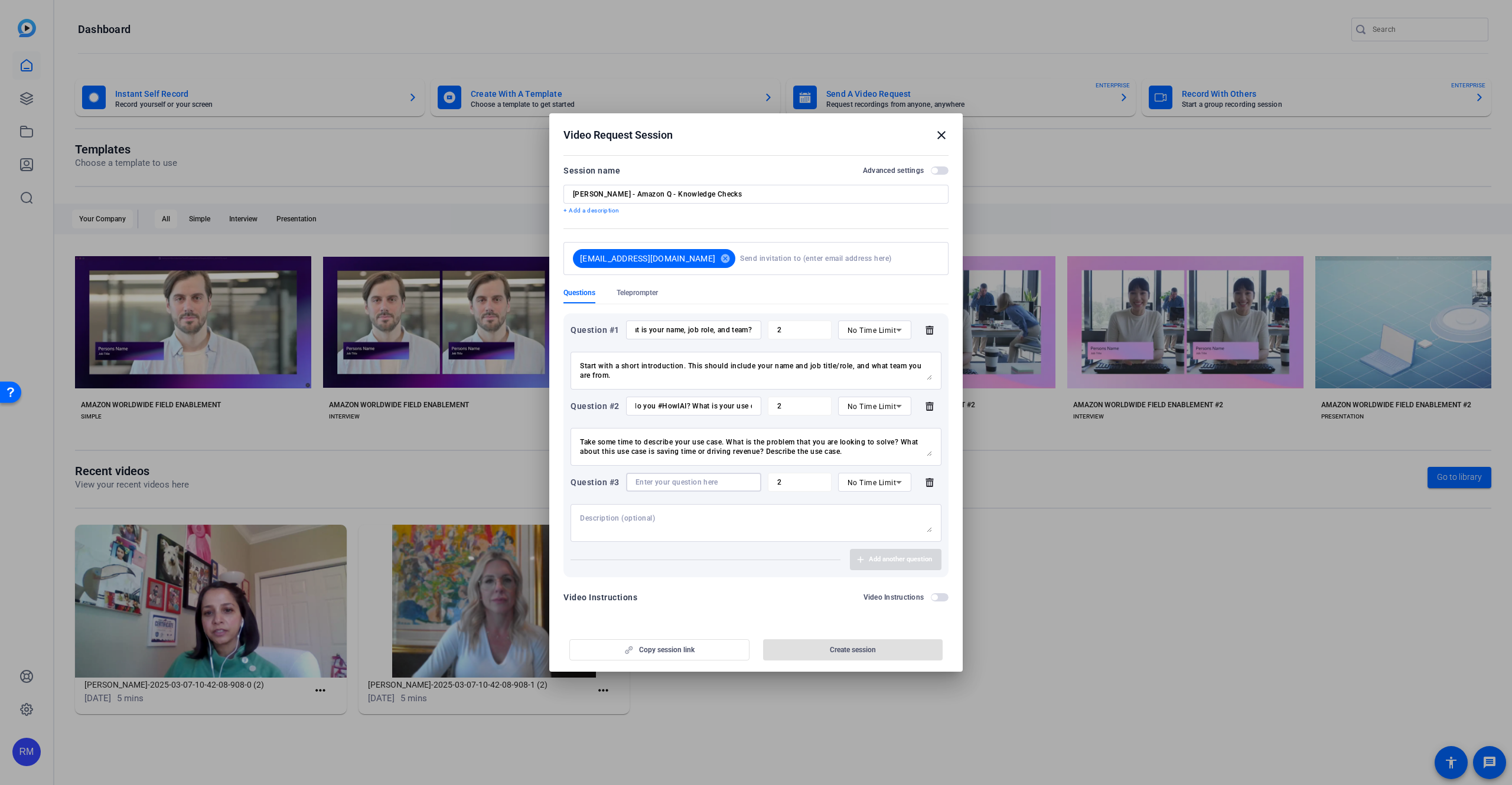
click at [720, 481] on input at bounding box center [694, 483] width 117 height 9
click at [718, 478] on input at bounding box center [694, 483] width 117 height 9
type input "Show the demo."
click at [695, 510] on div at bounding box center [755, 523] width 352 height 38
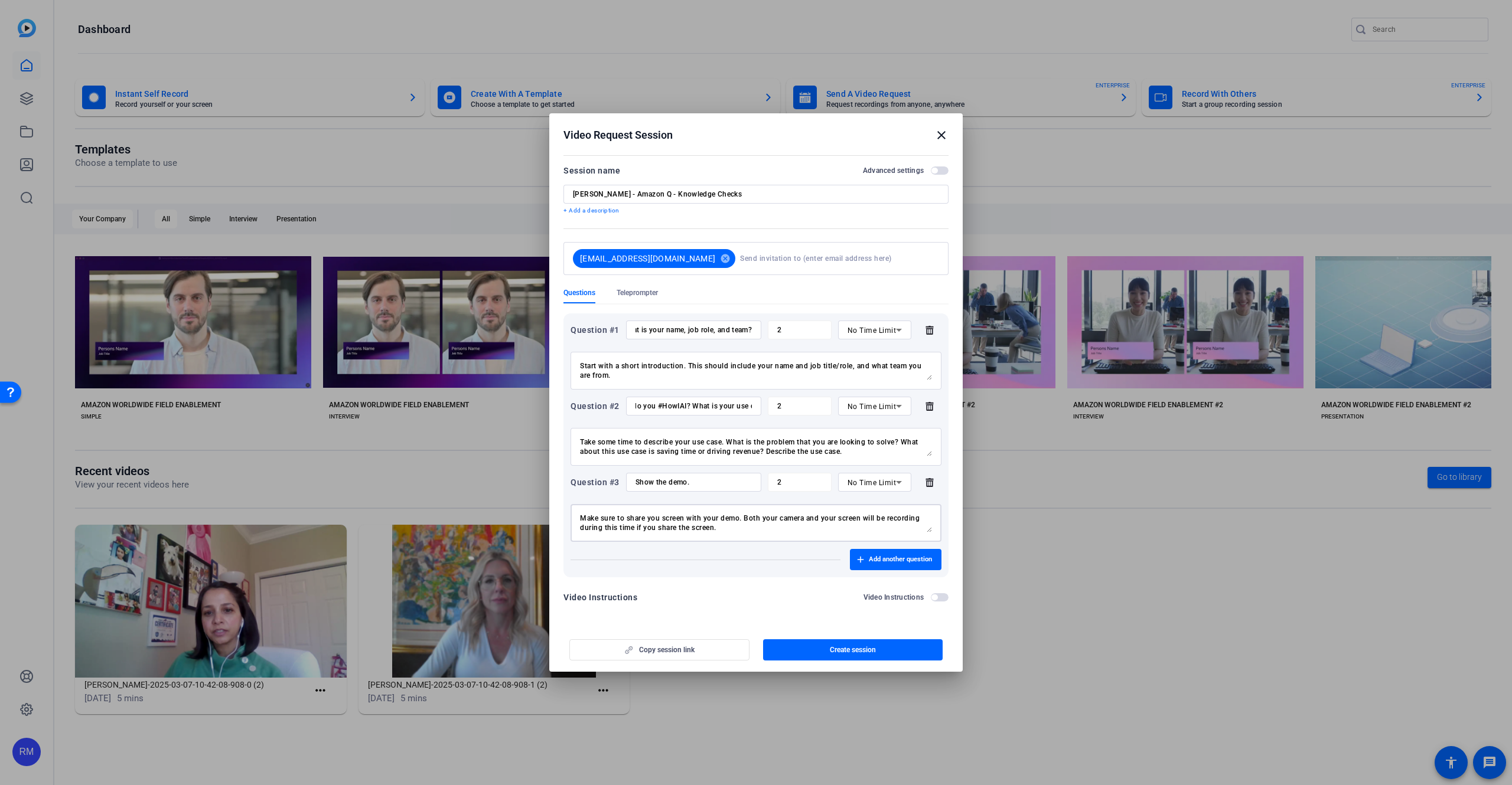
type textarea "Make sure to share you screen with your demo. Both your camera and your screen …"
click at [711, 497] on div "Question #3 Show the demo. 2 No Time Limit Make sure to share you screen with y…" at bounding box center [755, 508] width 371 height 69
click at [710, 484] on input "Show the demo." at bounding box center [694, 483] width 117 height 9
type input "Show the demo!"
click at [749, 527] on textarea "Make sure to share you screen with your demo. Both your camera and your screen …" at bounding box center [755, 523] width 352 height 19
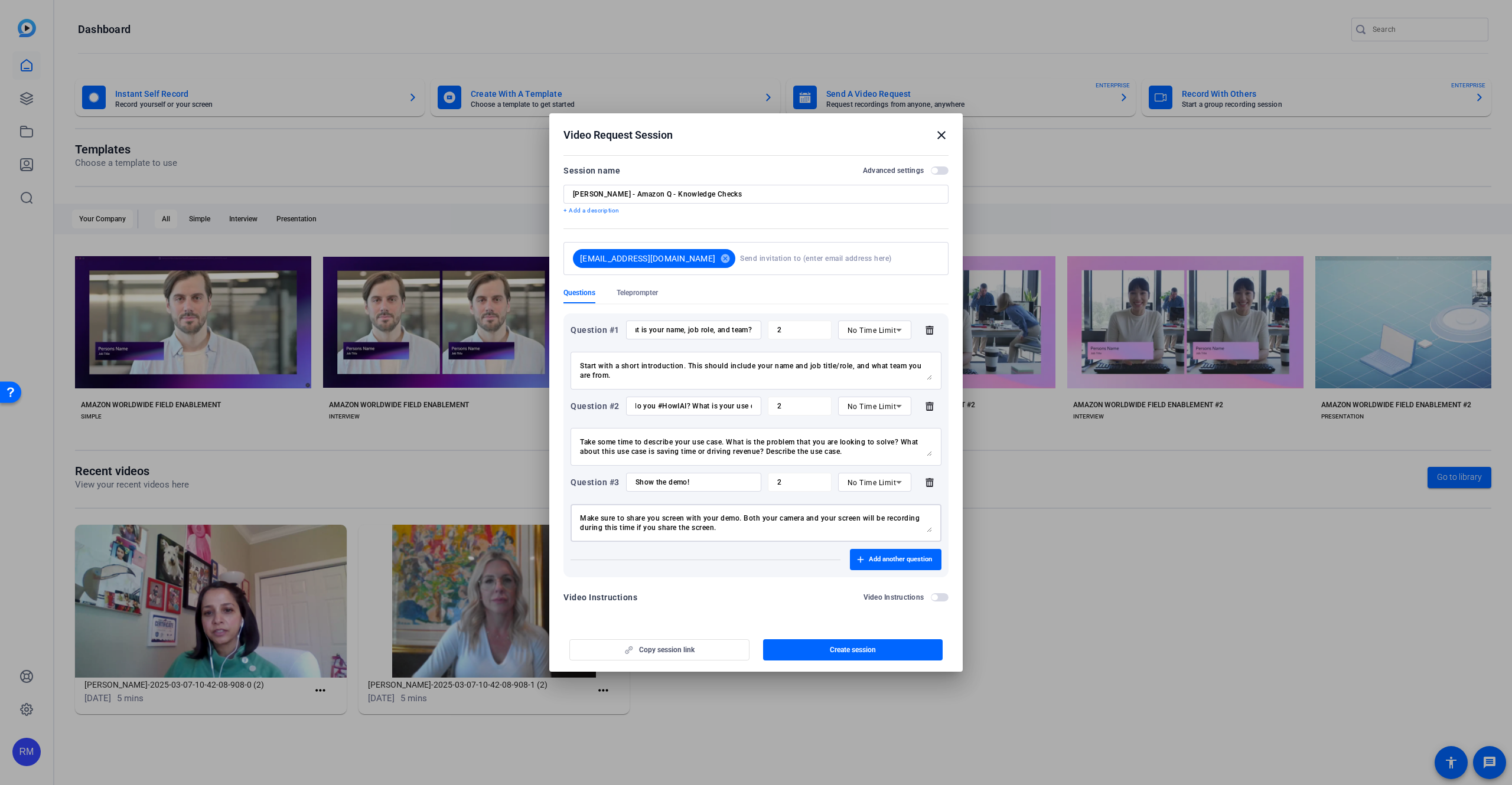
click at [729, 529] on textarea "Make sure to share you screen with your demo. Both your camera and your screen …" at bounding box center [755, 523] width 352 height 19
click at [845, 411] on div "No Time Limit" at bounding box center [875, 406] width 74 height 19
click at [858, 441] on mat-option "Mins" at bounding box center [875, 449] width 73 height 19
click at [802, 440] on textarea "Take some time to describe your use case. What is the problem that you are look…" at bounding box center [755, 447] width 352 height 19
click at [867, 335] on div "No Time Limit" at bounding box center [872, 330] width 49 height 15
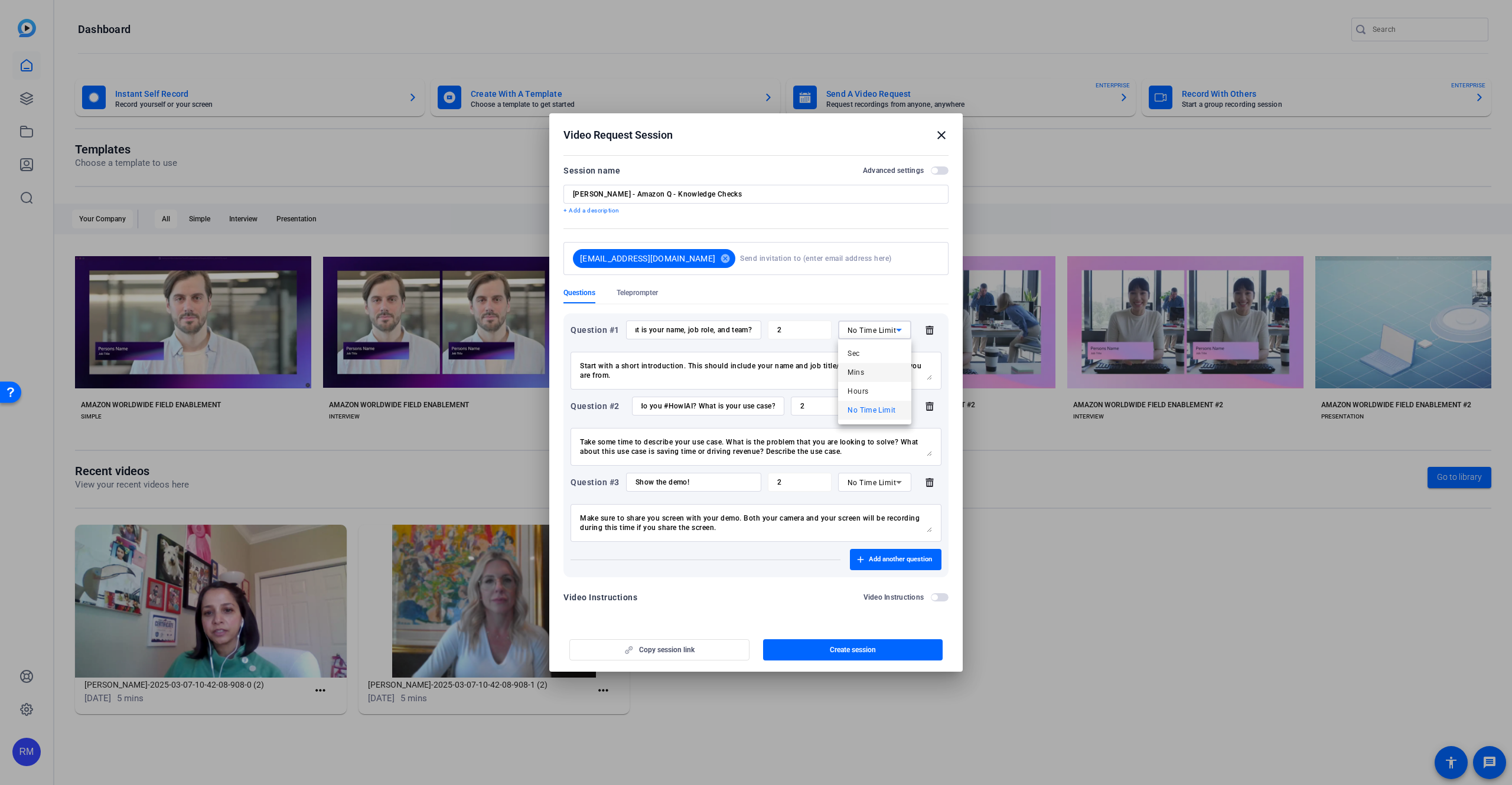
click at [868, 370] on mat-option "Mins" at bounding box center [875, 373] width 73 height 19
click at [843, 438] on textarea "Take some time to describe your use case. What is the problem that you are look…" at bounding box center [755, 447] width 352 height 19
click at [776, 519] on textarea "Make sure to share you screen with your demo. Both your camera and your screen …" at bounding box center [755, 523] width 352 height 19
click at [761, 524] on textarea "Make sure to share you screen with your demo. Both your camera and your screen …" at bounding box center [755, 523] width 352 height 19
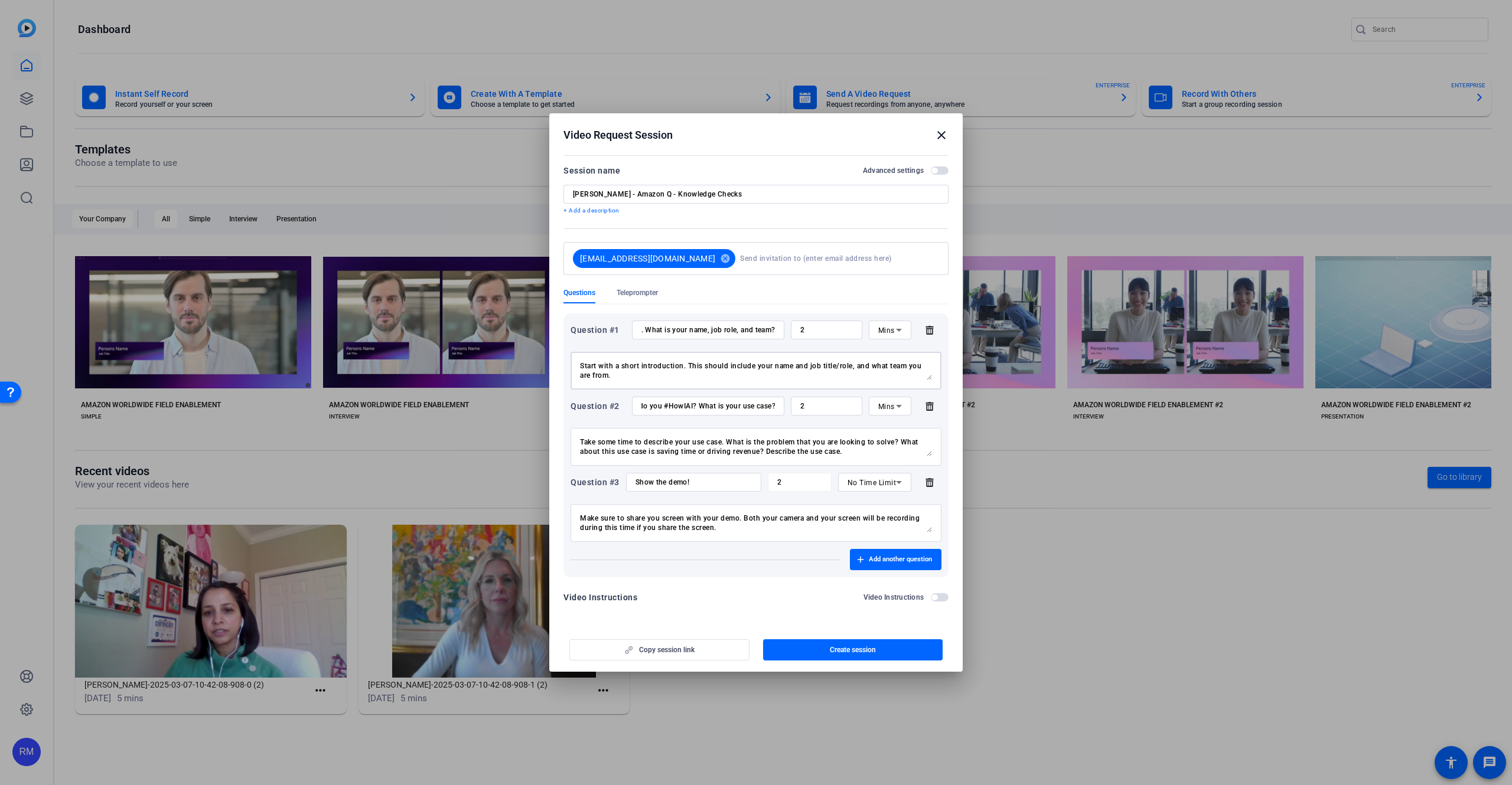
click at [685, 378] on textarea "Start with a short introduction. This should include your name and job title/ro…" at bounding box center [755, 371] width 352 height 19
type textarea "Start with a short introduction. This should include your name and job title/ro…"
click at [863, 460] on div "Take some time to describe your use case. What is the problem that you are look…" at bounding box center [755, 447] width 352 height 38
click at [862, 457] on div "Take some time to describe your use case. What is the problem that you are look…" at bounding box center [755, 447] width 352 height 38
click at [859, 454] on textarea "Take some time to describe your use case. What is the problem that you are look…" at bounding box center [755, 447] width 352 height 19
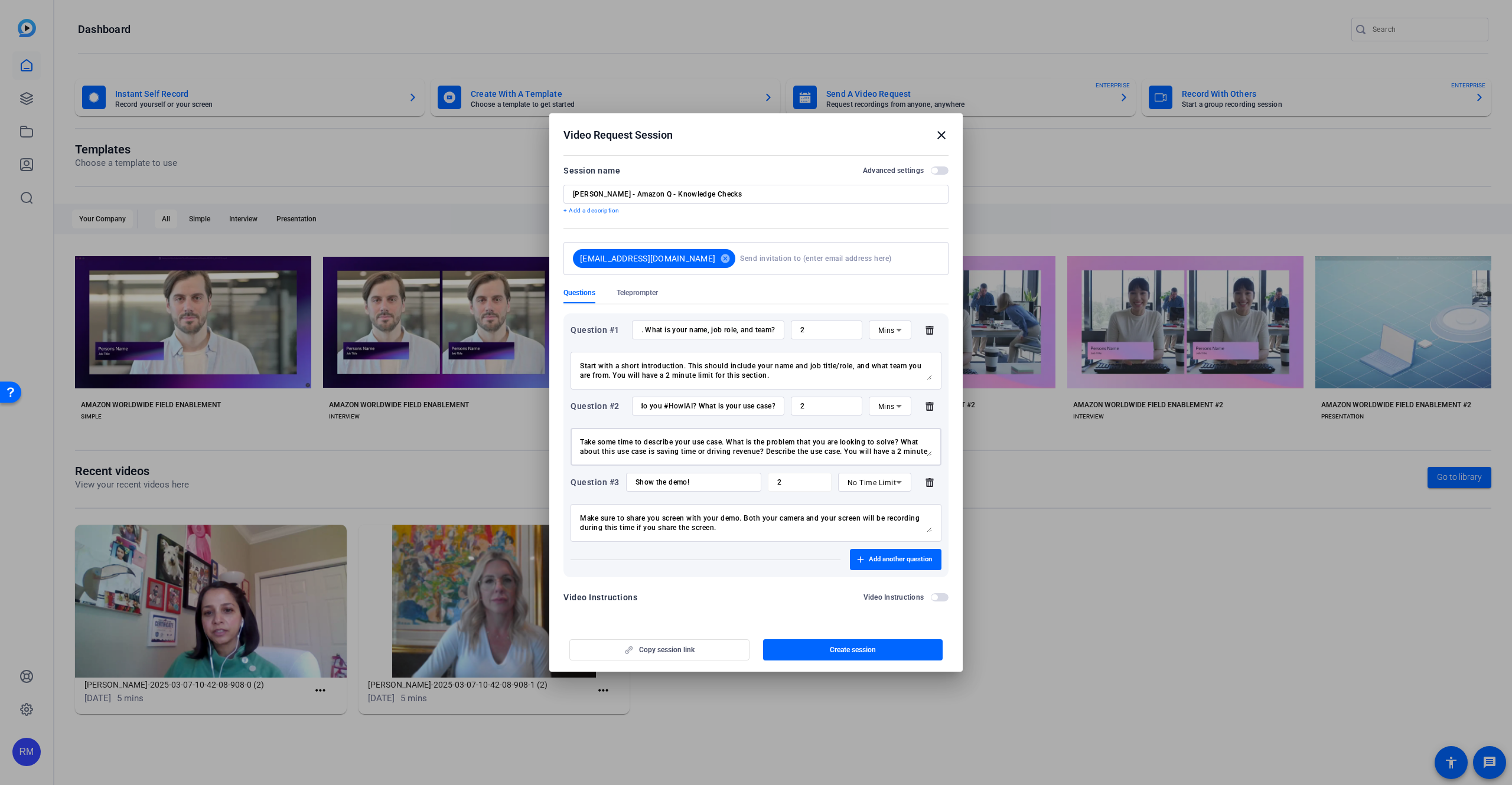
click at [671, 373] on textarea "Start with a short introduction. This should include your name and job title/ro…" at bounding box center [755, 371] width 352 height 19
click at [727, 442] on textarea "Take some time to describe your use case. What is the problem that you are look…" at bounding box center [755, 447] width 352 height 19
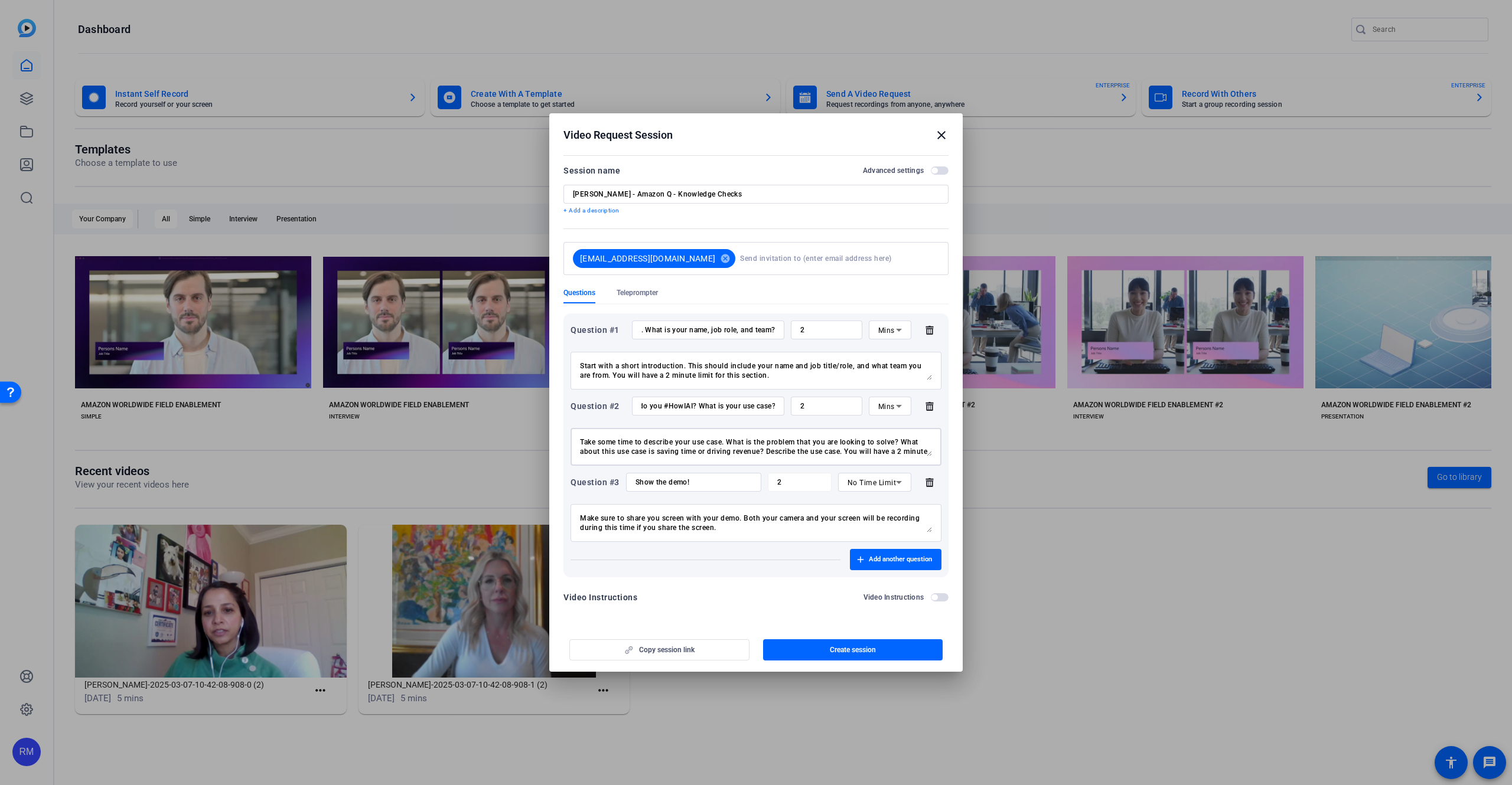
click at [695, 334] on input "Please introduce yourself. What is your name, job role, and team?" at bounding box center [708, 330] width 134 height 9
drag, startPoint x: 22, startPoint y: 418, endPoint x: 691, endPoint y: 410, distance: 669.0
click at [691, 410] on input "How do you #HowIAI? What is your use case?" at bounding box center [708, 406] width 134 height 9
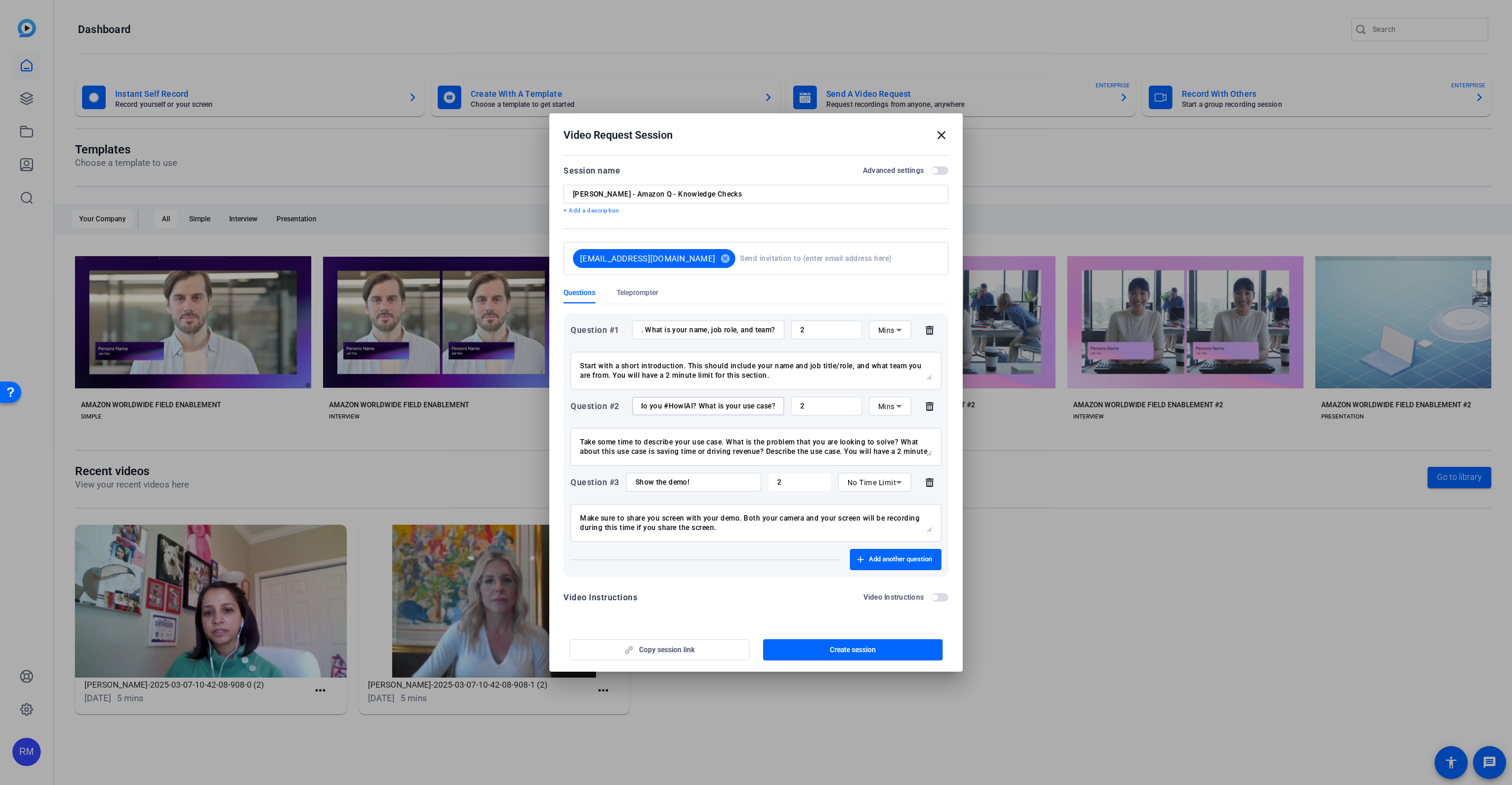
click at [691, 410] on input "How do you #HowIAI? What is your use case?" at bounding box center [708, 406] width 134 height 9
click at [624, 448] on textarea "Take some time to describe your use case. What is the problem that you are look…" at bounding box center [755, 447] width 352 height 19
click at [823, 457] on div "Take some time to describe your use case. What is the problem that you are look…" at bounding box center [755, 447] width 352 height 38
click at [930, 454] on textarea "Take some time to describe your use case. What is the problem that you are look…" at bounding box center [755, 447] width 352 height 19
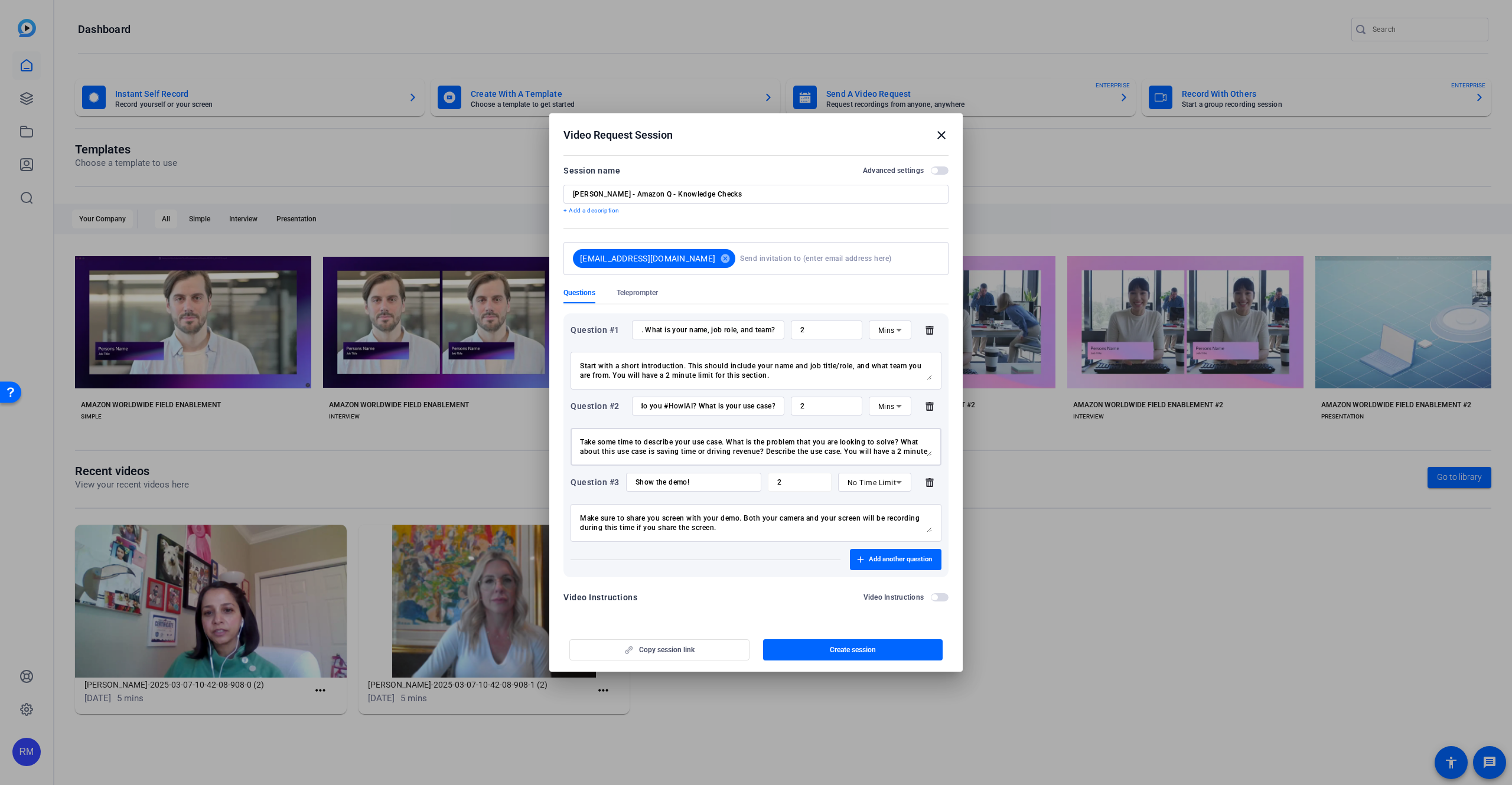
click at [924, 448] on textarea "Take some time to describe your use case. What is the problem that you are look…" at bounding box center [755, 447] width 352 height 19
drag, startPoint x: 682, startPoint y: 454, endPoint x: 532, endPoint y: 429, distance: 152.1
click at [580, 437] on textarea "Take some time to describe your use case. What is the problem that you are look…" at bounding box center [755, 447] width 352 height 19
type textarea "Take some time to describe your use case. What is the problem that you are look…"
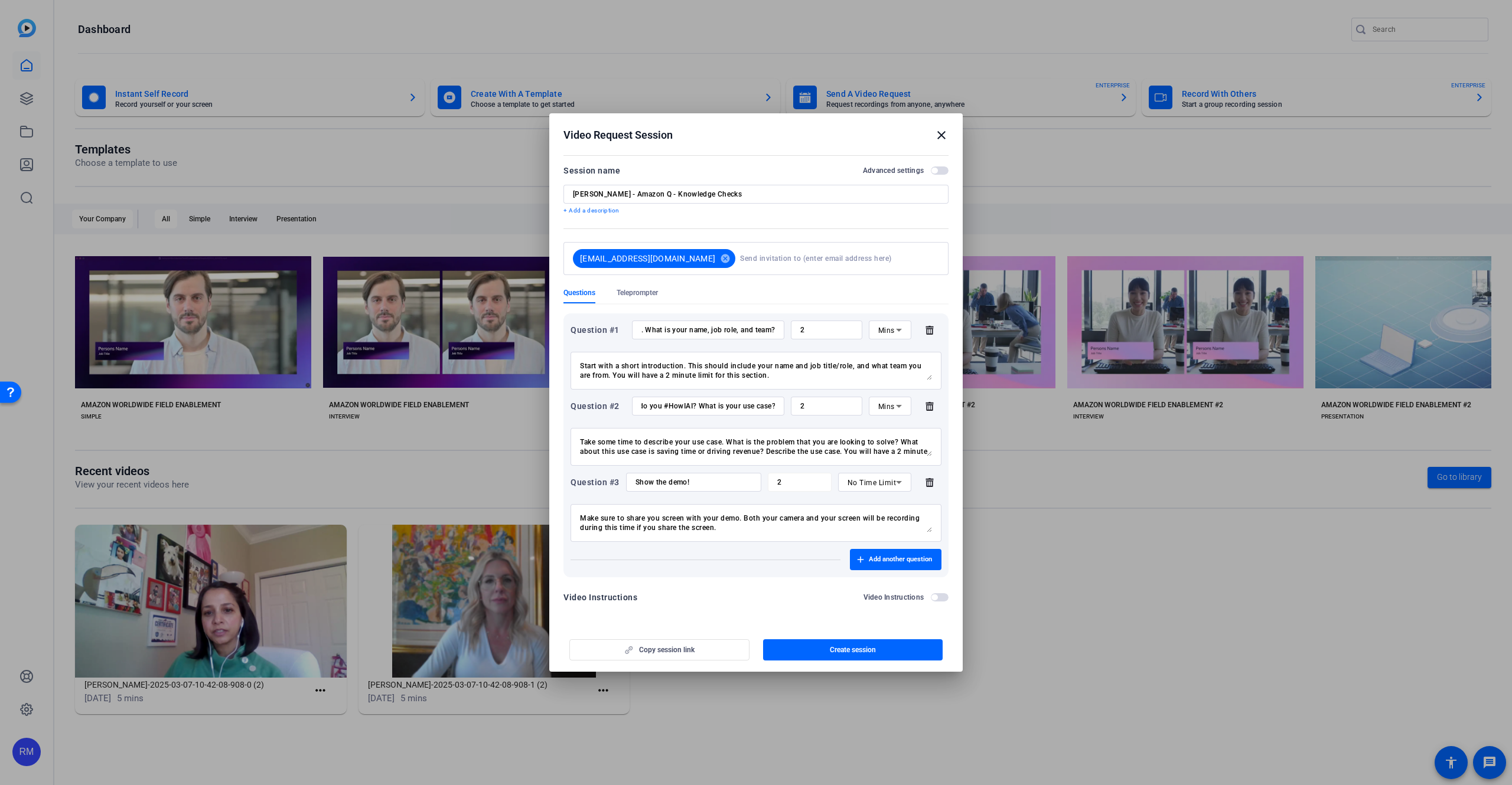
click at [678, 485] on input "Show the demo!" at bounding box center [694, 483] width 117 height 9
click at [677, 484] on input "Show the demo!" at bounding box center [694, 483] width 117 height 9
click at [705, 525] on textarea "Make sure to share you screen with your demo. Both your camera and your screen …" at bounding box center [755, 523] width 352 height 19
click at [739, 530] on textarea "Make sure to share you screen with your demo. Both your camera and your screen …" at bounding box center [755, 523] width 352 height 19
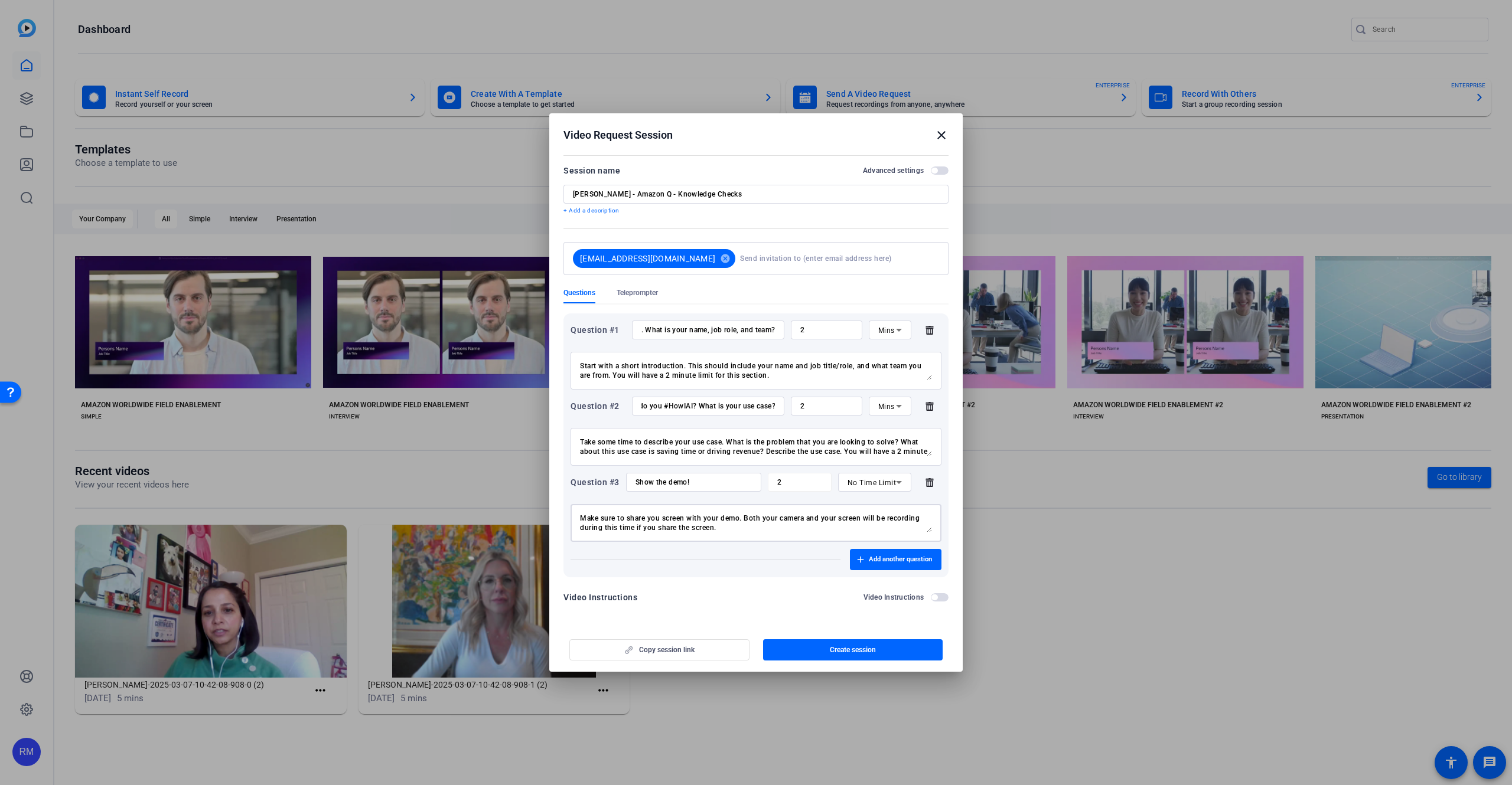
click at [738, 530] on textarea "Make sure to share you screen with your demo. Both your camera and your screen …" at bounding box center [755, 523] width 352 height 19
type textarea "Make sure to share you screen with your demo. Both your camera and your screen …"
click at [860, 479] on span "No Time Limit" at bounding box center [872, 483] width 49 height 8
click at [859, 524] on span "Mins" at bounding box center [856, 525] width 16 height 14
drag, startPoint x: 821, startPoint y: 484, endPoint x: 801, endPoint y: 483, distance: 20.0
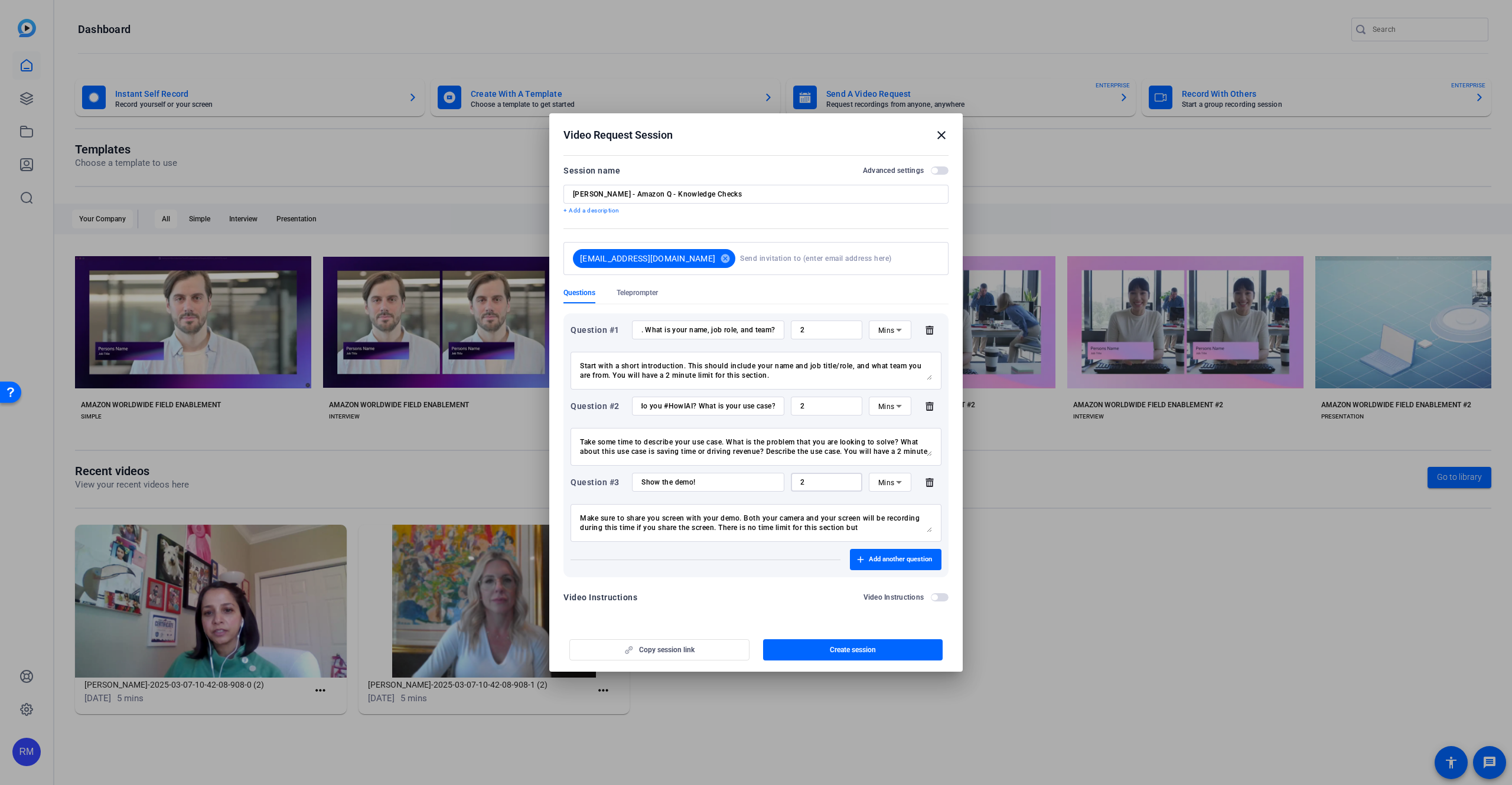
click at [801, 483] on input "2" at bounding box center [827, 483] width 53 height 9
type input "5"
click at [858, 524] on textarea "Make sure to share you screen with your demo. Both your camera and your screen …" at bounding box center [755, 523] width 352 height 19
drag, startPoint x: 854, startPoint y: 525, endPoint x: 751, endPoint y: 529, distance: 103.1
click at [749, 530] on textarea "Make sure to share you screen with your demo. Both your camera and your screen …" at bounding box center [755, 523] width 352 height 19
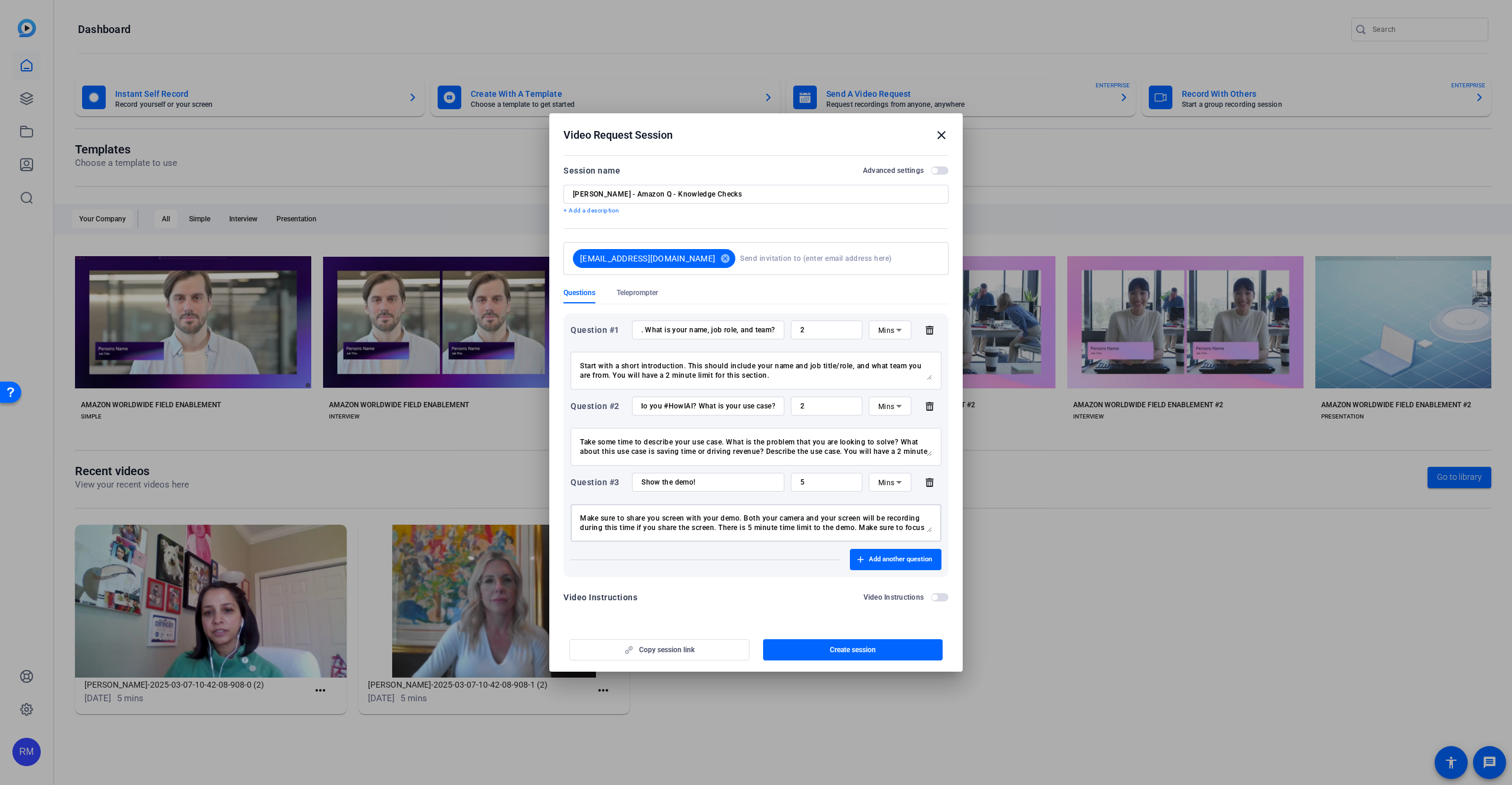
scroll to position [9, 0]
type textarea "Make sure to share you screen with your demo. Both your camera and your screen …"
drag, startPoint x: 843, startPoint y: 331, endPoint x: 801, endPoint y: 328, distance: 42.1
click at [801, 328] on input "2" at bounding box center [827, 330] width 53 height 9
type input "1"
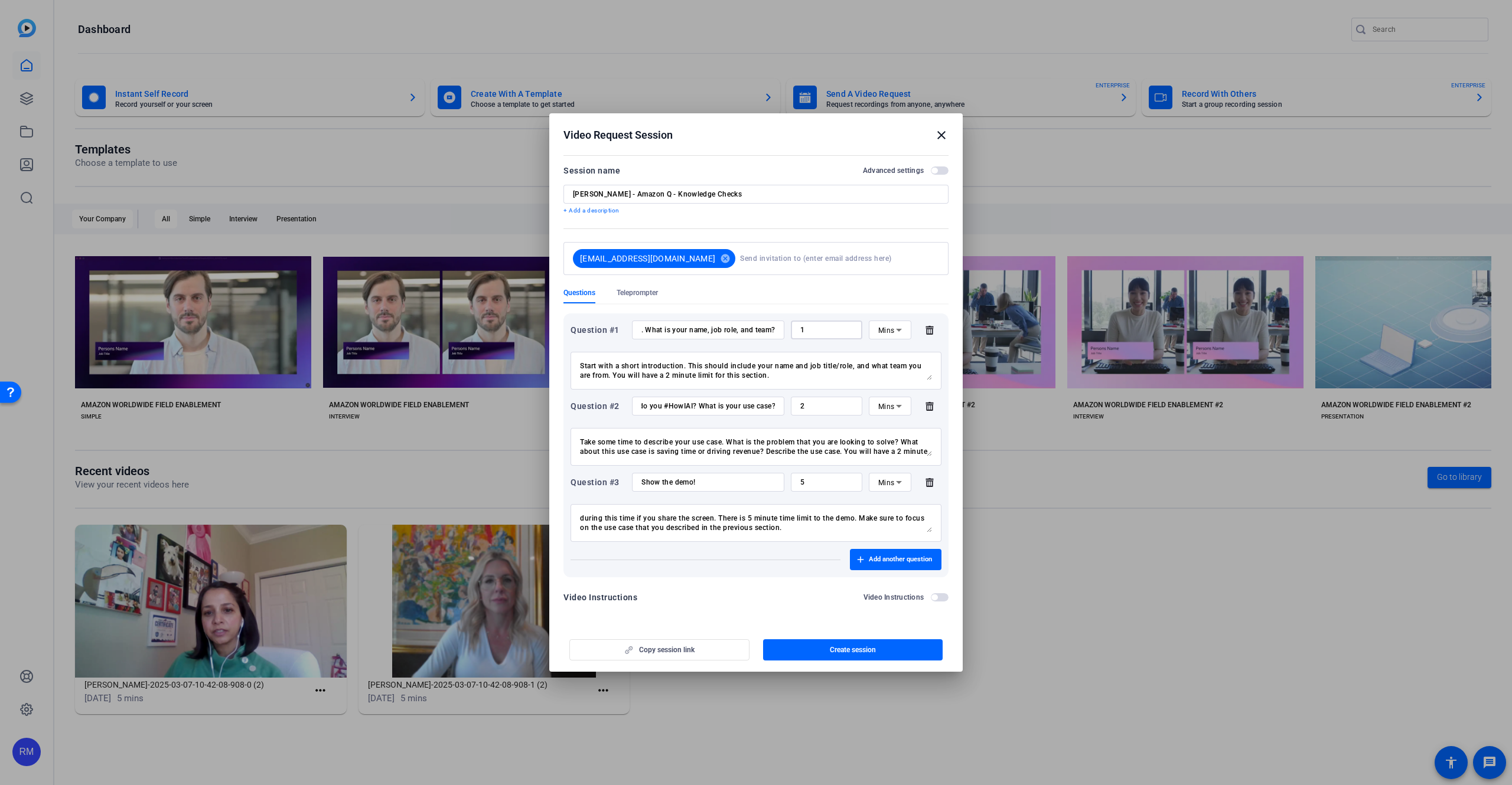
click at [824, 410] on input "2" at bounding box center [827, 406] width 53 height 9
click at [781, 512] on div "Make sure to share you screen with your demo. Both your camera and your screen …" at bounding box center [755, 523] width 352 height 38
click at [867, 556] on span "button" at bounding box center [895, 560] width 92 height 28
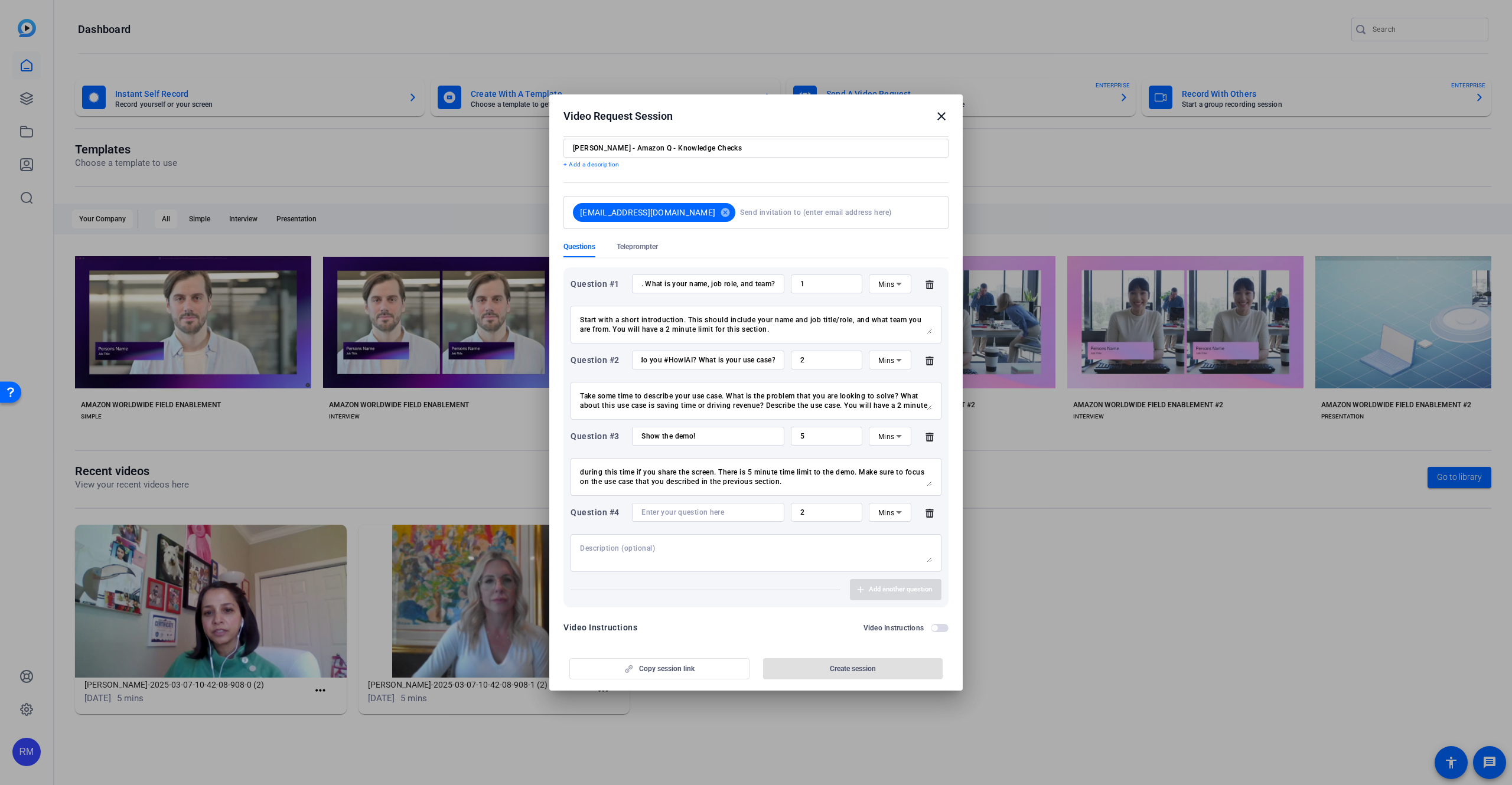
scroll to position [39, 0]
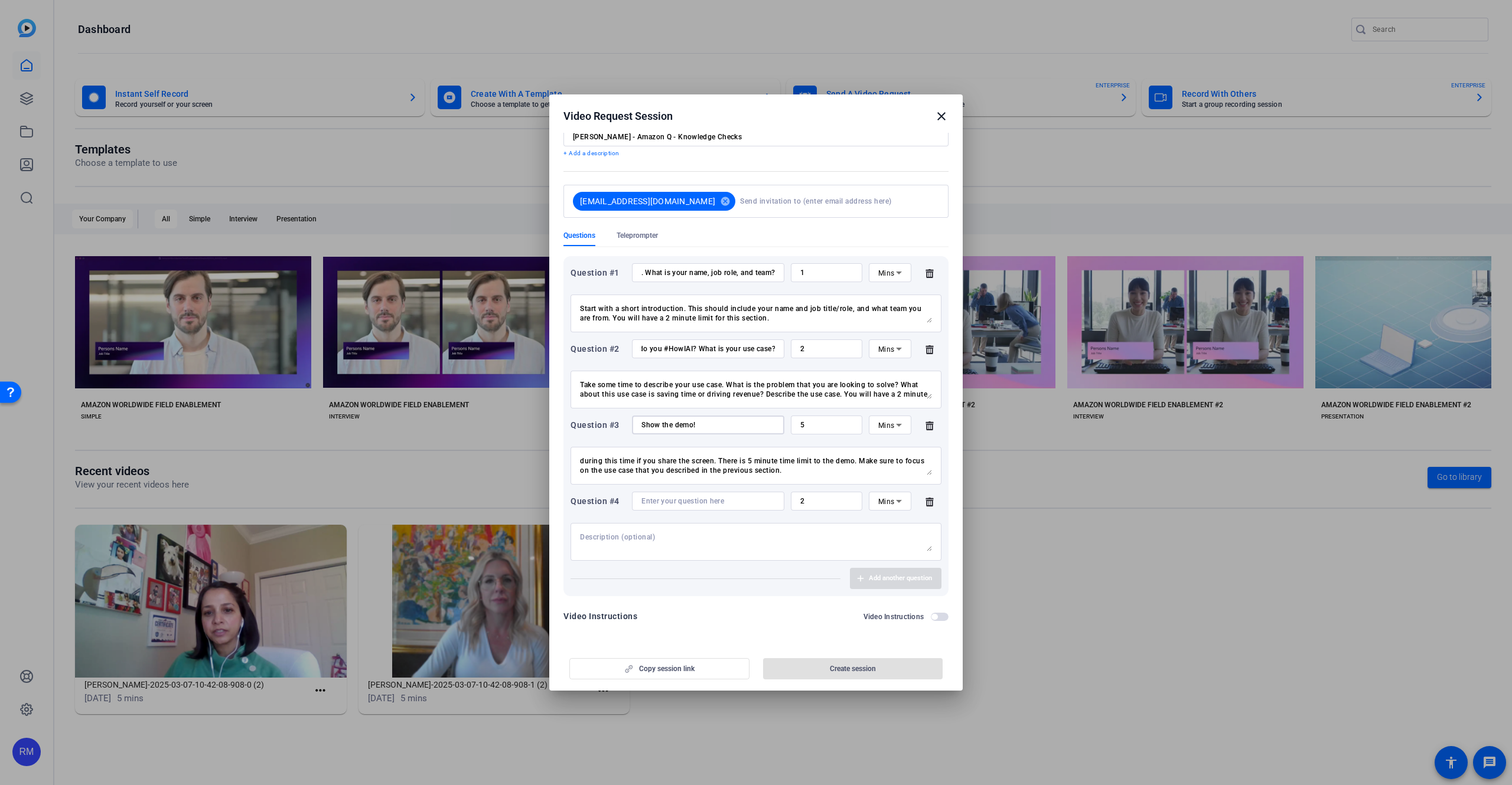
click at [700, 428] on input "Show the demo!" at bounding box center [708, 425] width 134 height 9
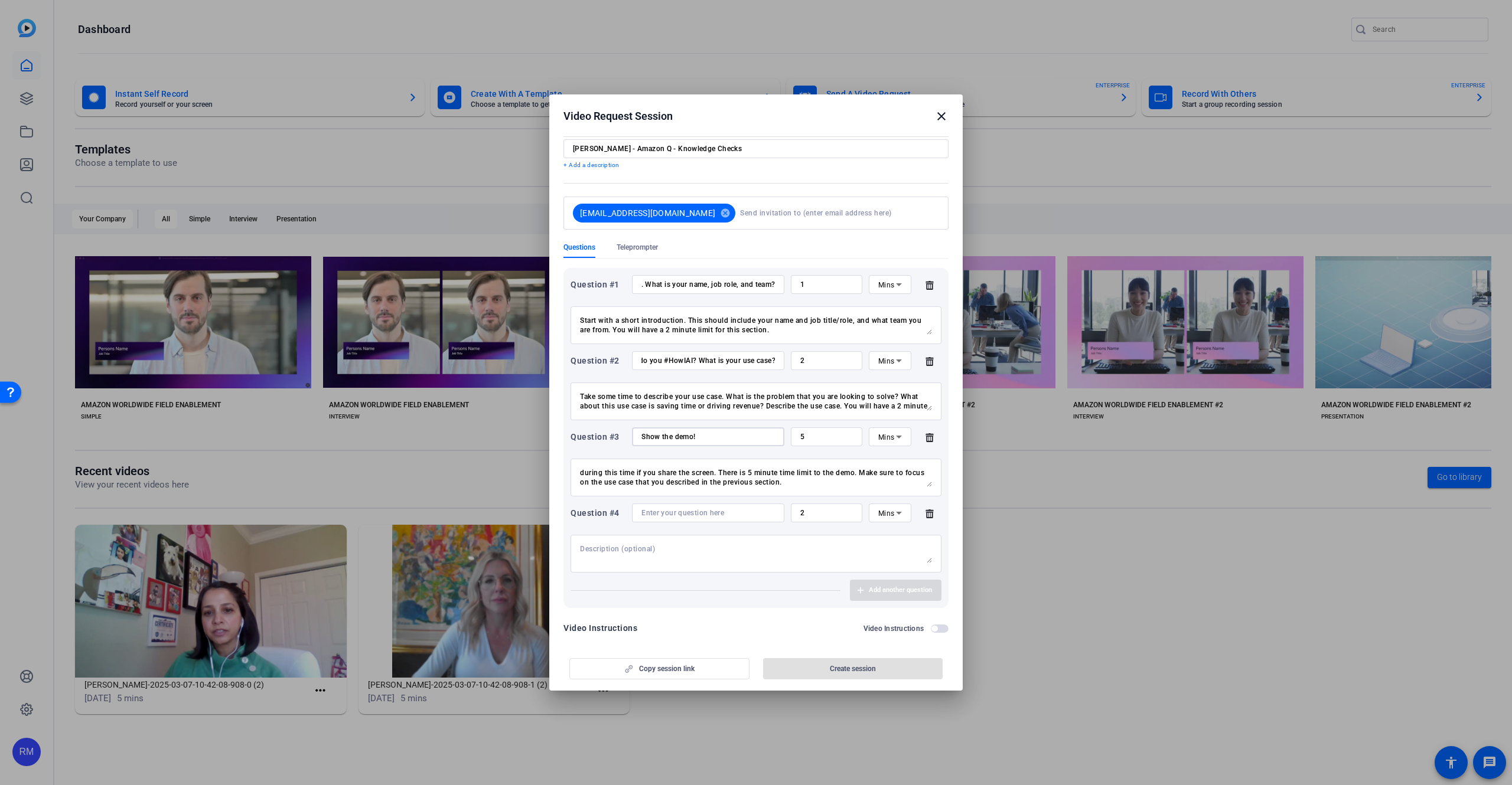
scroll to position [16, 0]
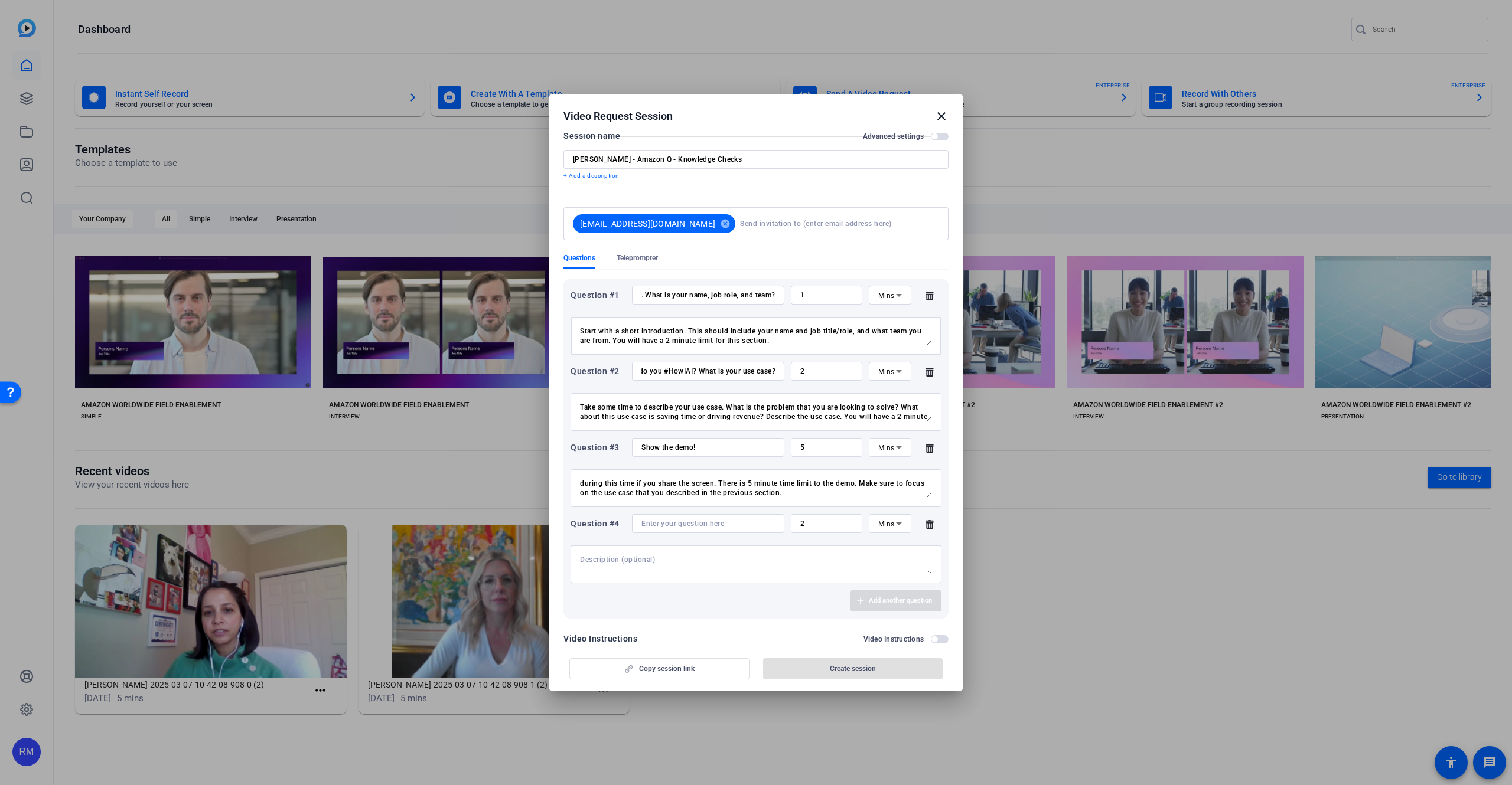
click at [673, 338] on textarea "Start with a short introduction. This should include your name and job title/ro…" at bounding box center [755, 336] width 352 height 19
click at [671, 341] on textarea "Start with a short introduction. This should include your name and job title/ro…" at bounding box center [755, 336] width 352 height 19
type textarea "Start with a short introduction. This should include your name and job title/ro…"
click at [716, 500] on div "Make sure to share you screen with your demo. Both your camera and your screen …" at bounding box center [755, 488] width 352 height 38
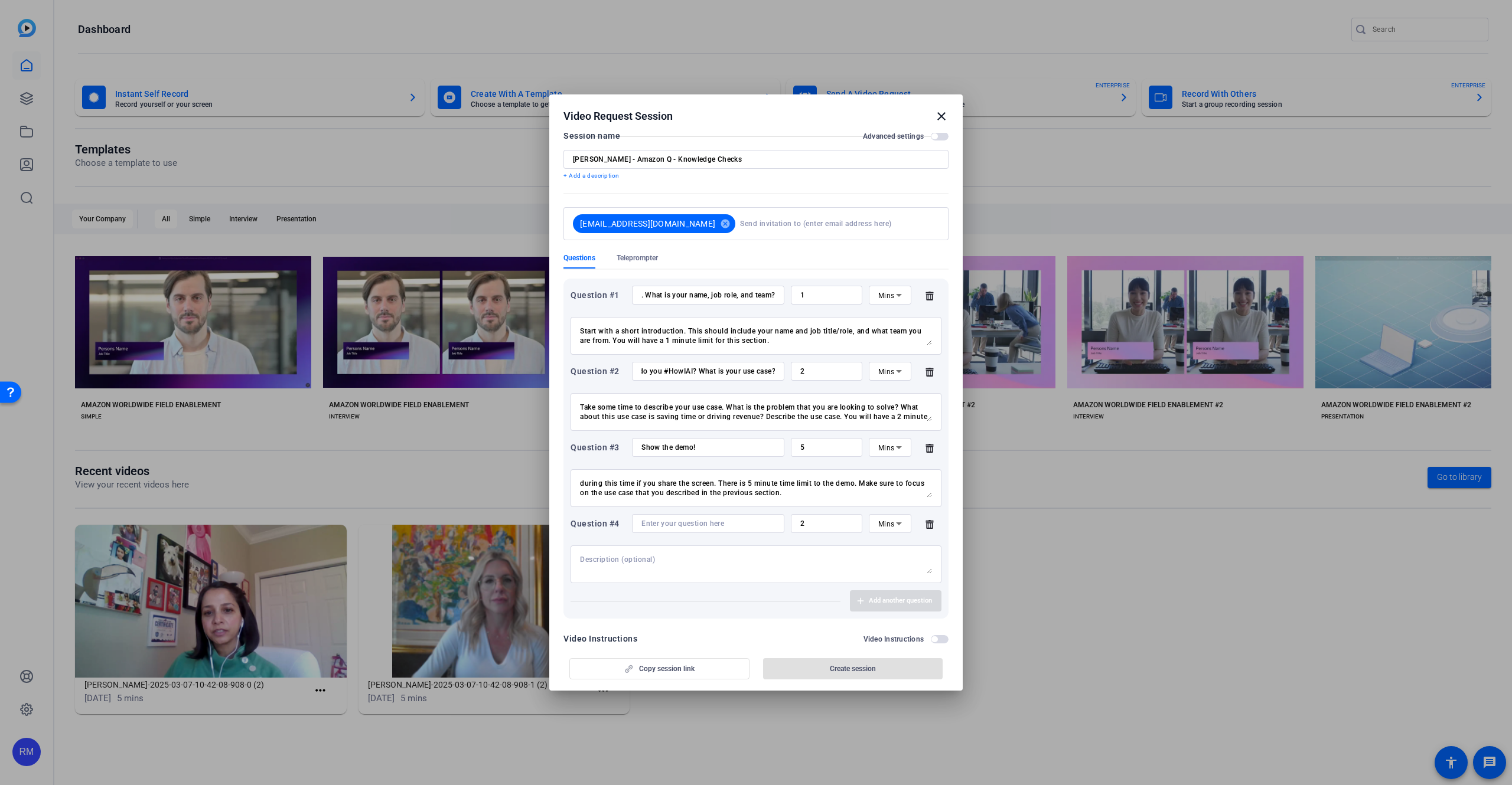
click at [716, 500] on div "Make sure to share you screen with your demo. Both your camera and your screen …" at bounding box center [755, 488] width 352 height 38
click at [718, 492] on textarea "Make sure to share you screen with your demo. Both your camera and your screen …" at bounding box center [755, 488] width 352 height 19
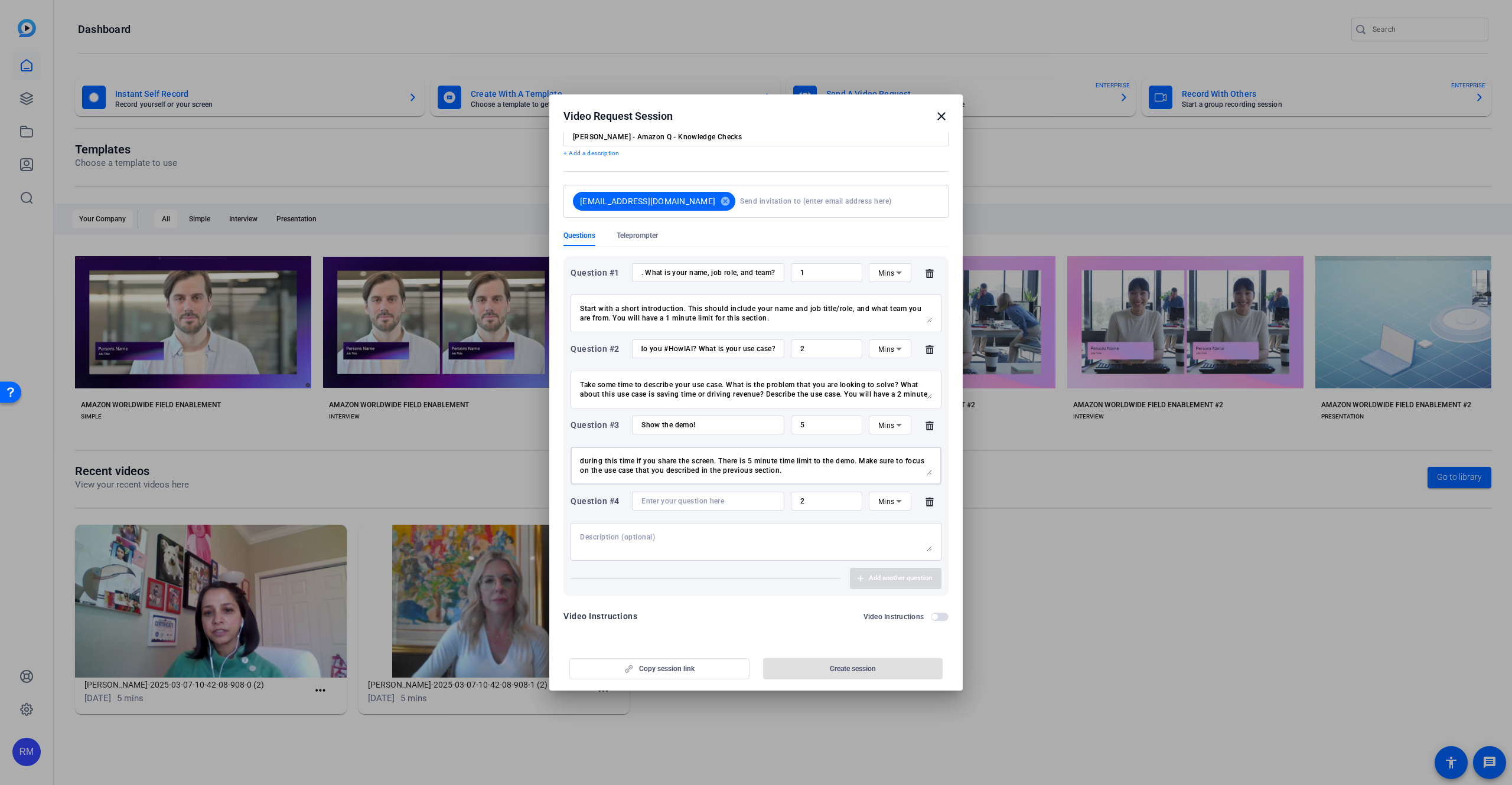
click at [691, 495] on div at bounding box center [708, 501] width 134 height 19
type input "Results/Impact"
click at [774, 538] on textarea at bounding box center [755, 542] width 352 height 19
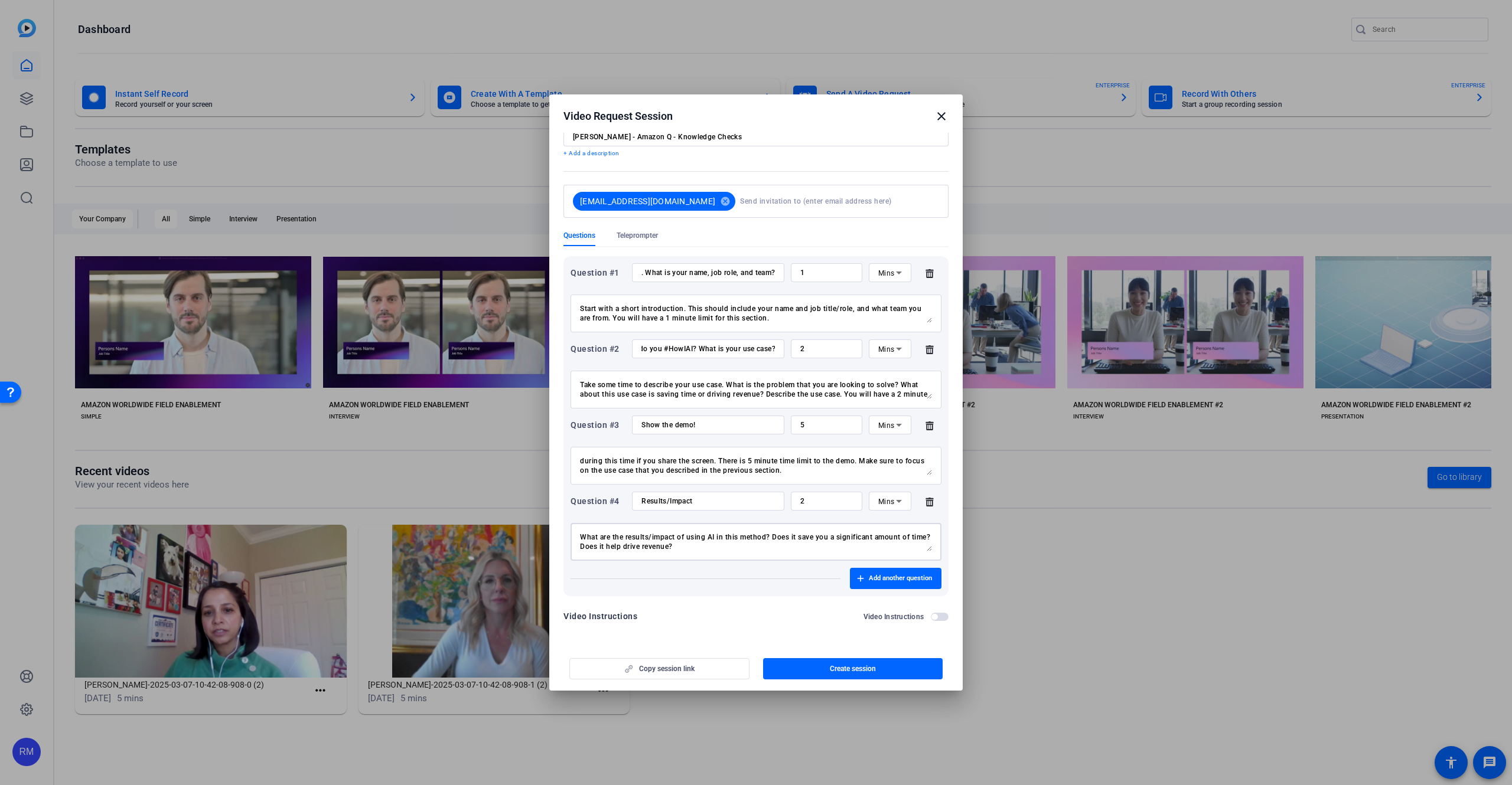
type textarea "What are the results/impact of using AI in this method? Does it save you a sign…"
click at [643, 502] on input "Results/Impact" at bounding box center [708, 501] width 134 height 9
click at [697, 503] on input "What are the results/impact of using AI in this way?" at bounding box center [708, 501] width 134 height 9
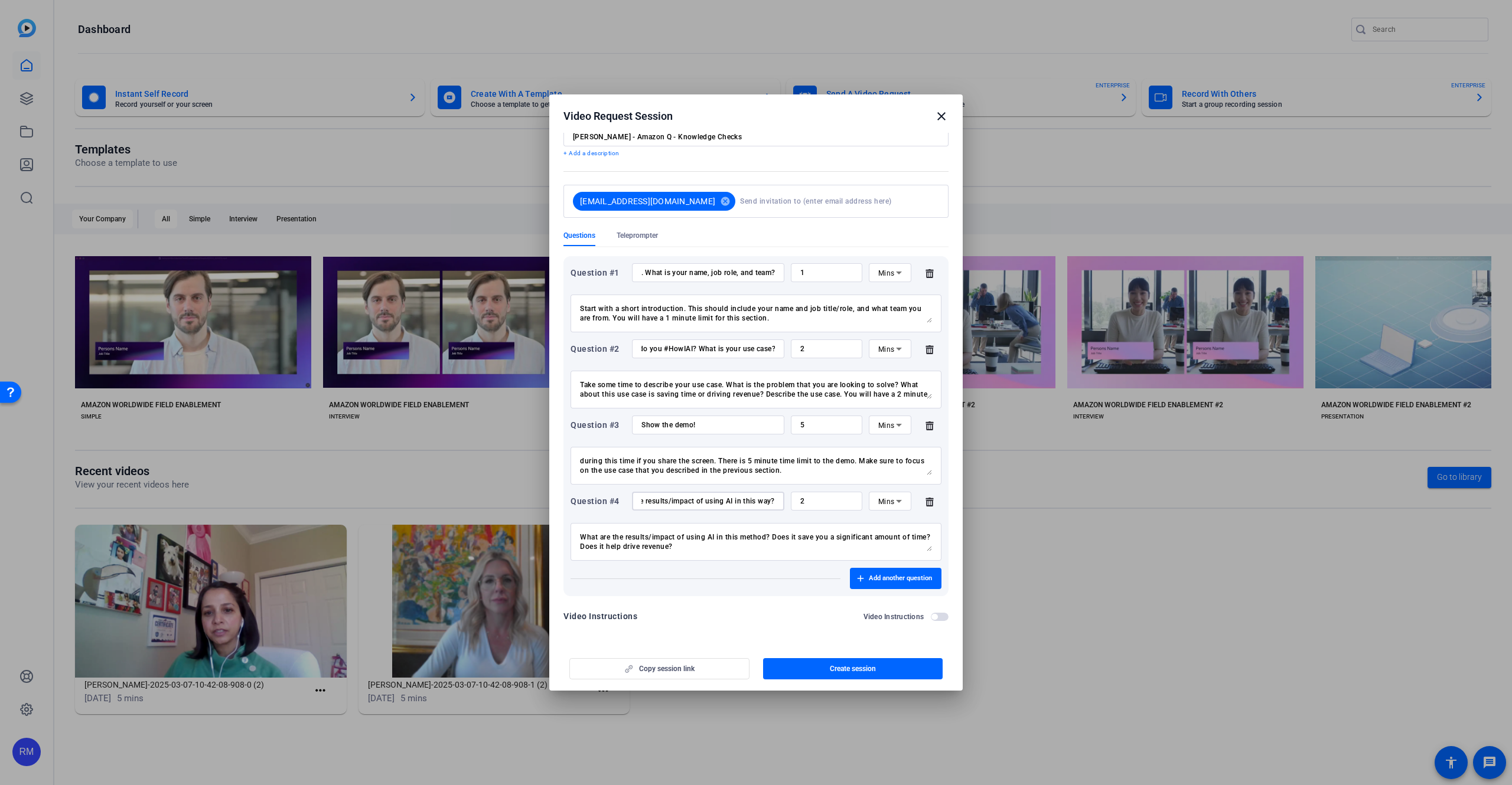
click at [697, 503] on input "What are the results/impact of using AI in this way?" at bounding box center [708, 501] width 134 height 9
type input "What are the results/impact of using AI in this way?"
click at [730, 546] on textarea "What are the results/impact of using AI in this method? Does it save you a sign…" at bounding box center [755, 542] width 352 height 19
drag, startPoint x: 875, startPoint y: 547, endPoint x: 558, endPoint y: 538, distance: 317.1
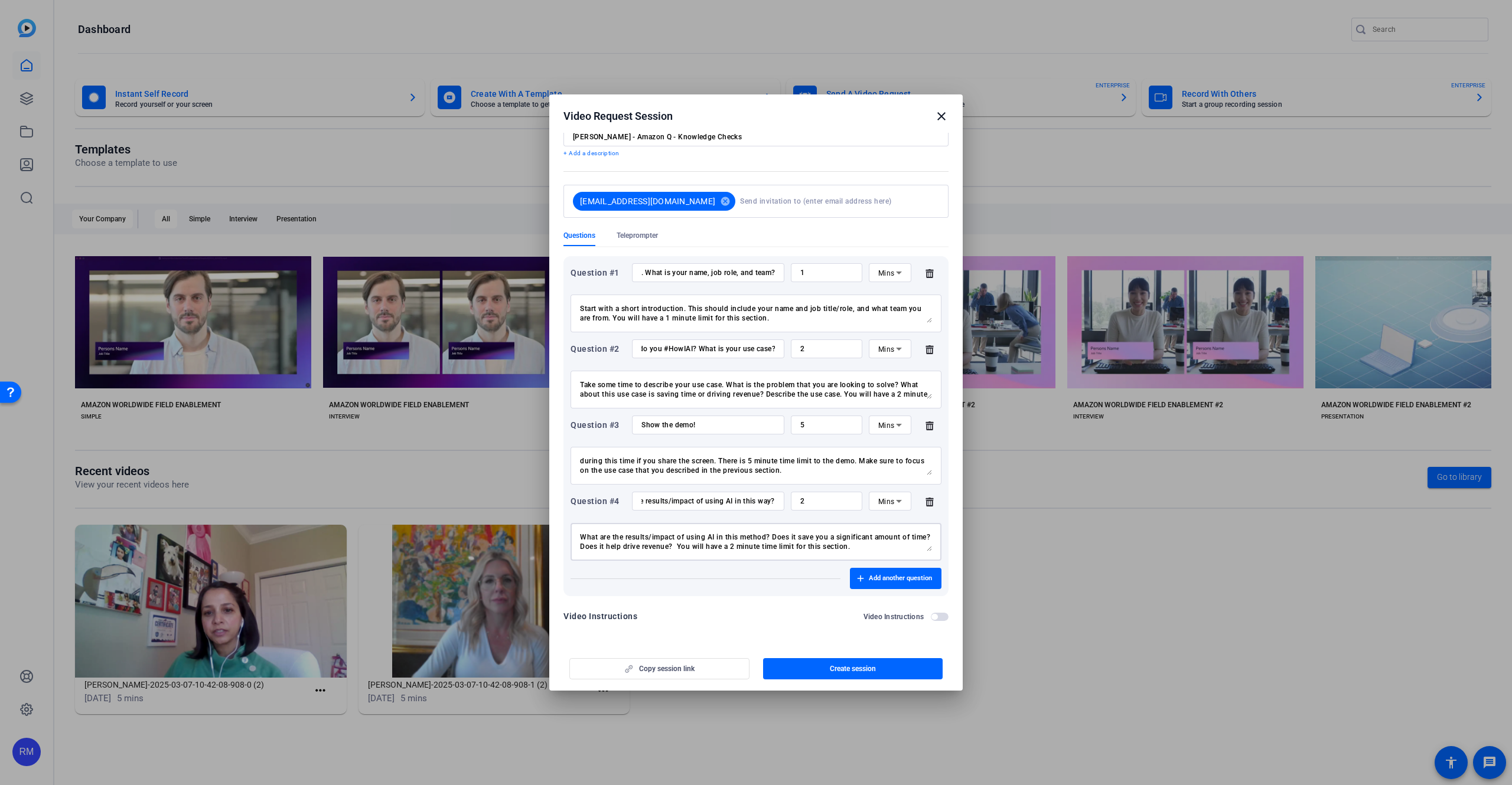
click at [580, 538] on textarea "What are the results/impact of using AI in this method? Does it save you a sign…" at bounding box center [755, 542] width 352 height 19
type textarea "What are the results/impact of using AI in this method? Does it save you a sign…"
click at [888, 572] on span "button" at bounding box center [895, 579] width 92 height 28
click at [662, 571] on div at bounding box center [708, 578] width 134 height 19
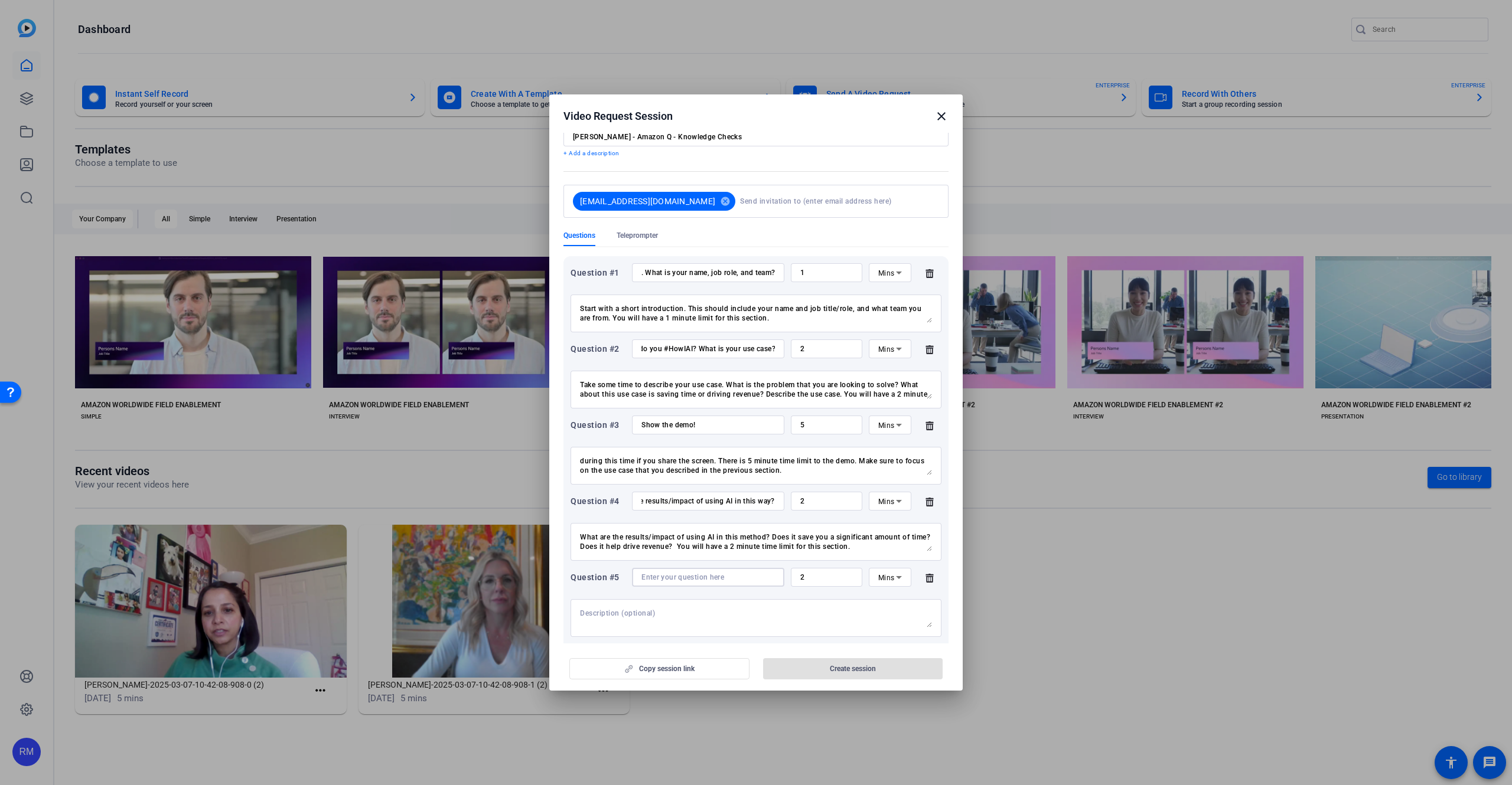
click at [668, 574] on input at bounding box center [708, 578] width 134 height 9
type input "O"
type input "Key Takeaways/Call to Action"
drag, startPoint x: 811, startPoint y: 577, endPoint x: 784, endPoint y: 576, distance: 27.0
click at [800, 576] on input "2" at bounding box center [827, 578] width 53 height 9
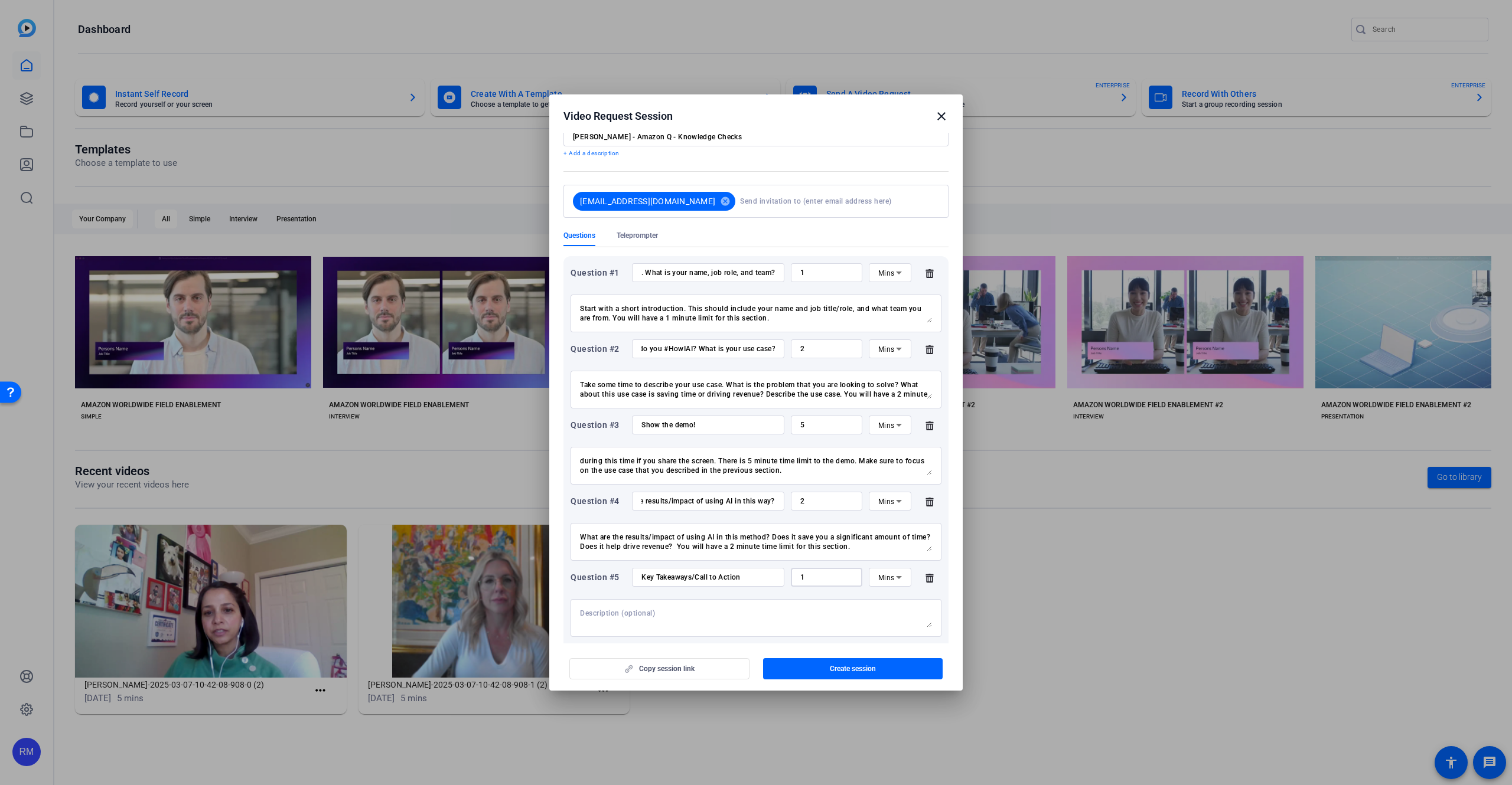
type input "1"
click at [816, 611] on textarea at bounding box center [755, 618] width 352 height 19
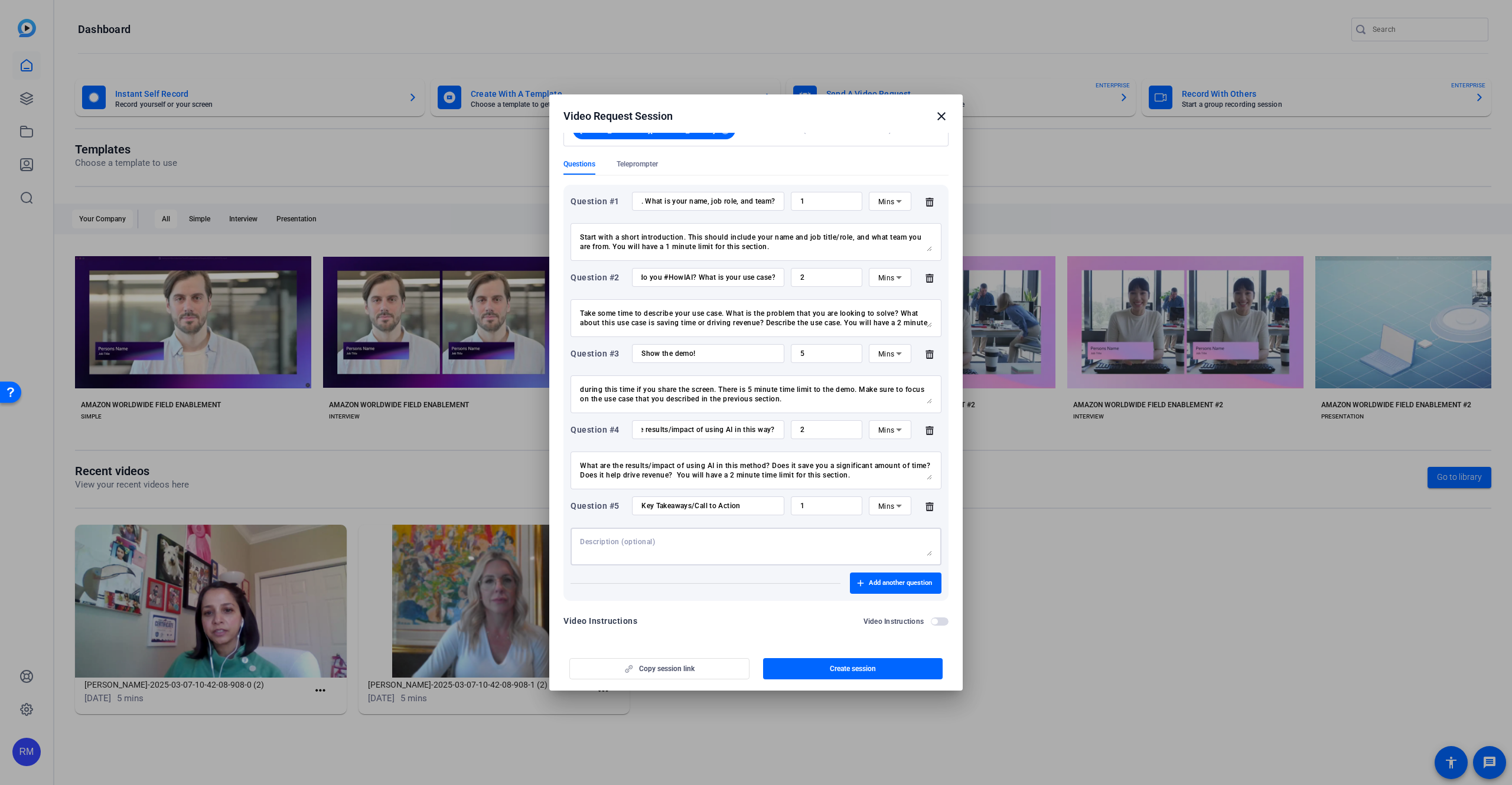
scroll to position [115, 0]
click at [659, 544] on textarea at bounding box center [755, 542] width 352 height 19
click at [641, 502] on div "Key Takeaways/Call to Action" at bounding box center [708, 501] width 153 height 19
click at [641, 501] on div "Key Takeaways/Call to Action" at bounding box center [708, 501] width 153 height 19
click at [642, 500] on input "Key Takeaways/Call to Action" at bounding box center [708, 501] width 134 height 9
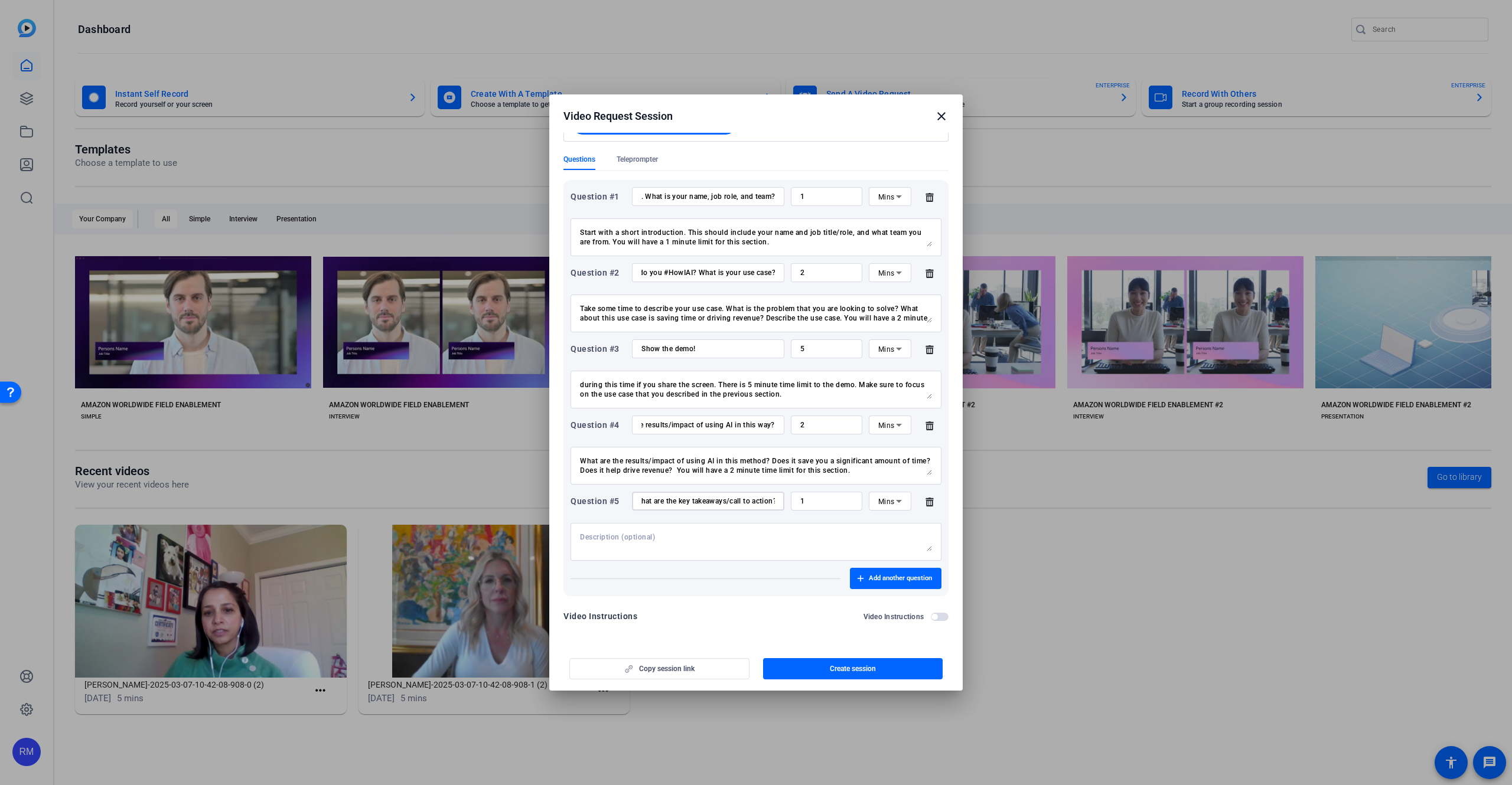
scroll to position [0, 12]
type input "What are the key takeaways/call to action?"
click at [654, 533] on textarea at bounding box center [755, 542] width 352 height 19
click at [653, 534] on textarea at bounding box center [755, 542] width 352 height 19
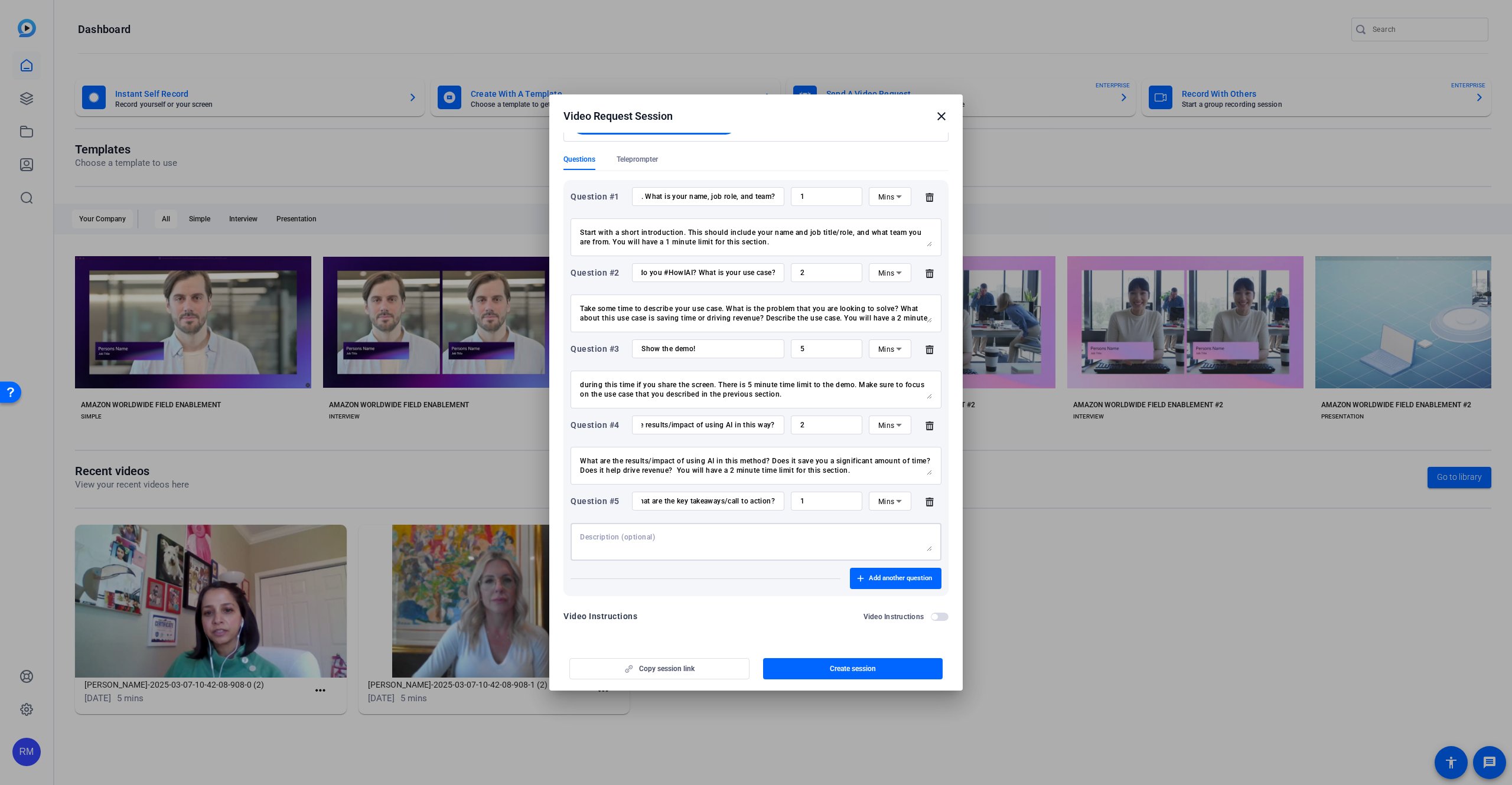
click at [682, 530] on div at bounding box center [755, 542] width 352 height 38
click at [715, 504] on input "What are the key takeaways/call to action?" at bounding box center [708, 501] width 134 height 9
click at [723, 530] on div at bounding box center [755, 542] width 352 height 38
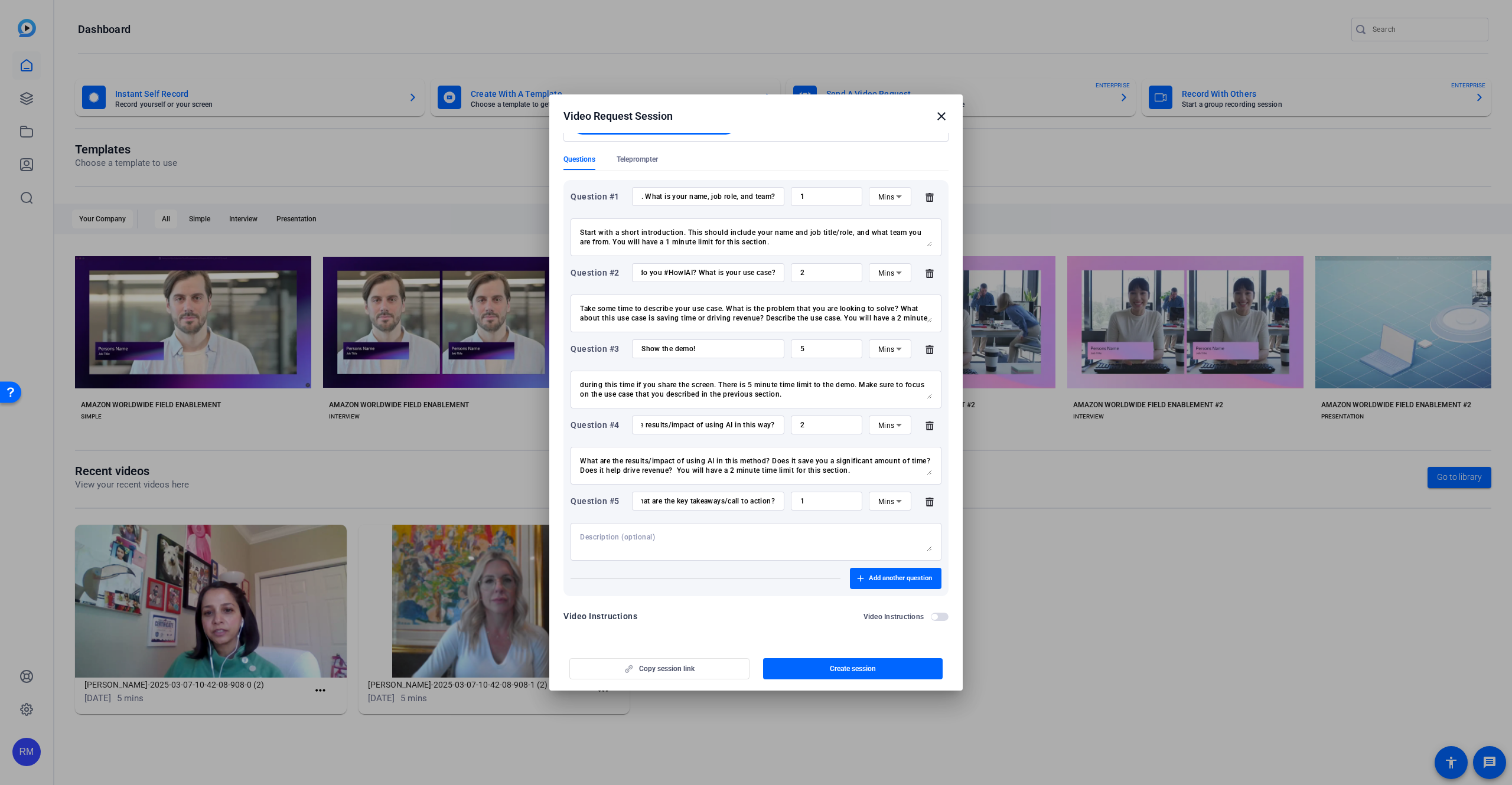
click at [719, 531] on div at bounding box center [755, 542] width 352 height 38
click at [723, 536] on textarea at bounding box center [755, 542] width 352 height 19
click at [761, 546] on textarea "Wrap up the presentation with a key takeaways/call to action section. If you do…" at bounding box center [755, 542] width 352 height 19
click at [716, 546] on textarea "Wrap up the presentation with a key takeaways/call to action section. If you do…" at bounding box center [755, 542] width 352 height 19
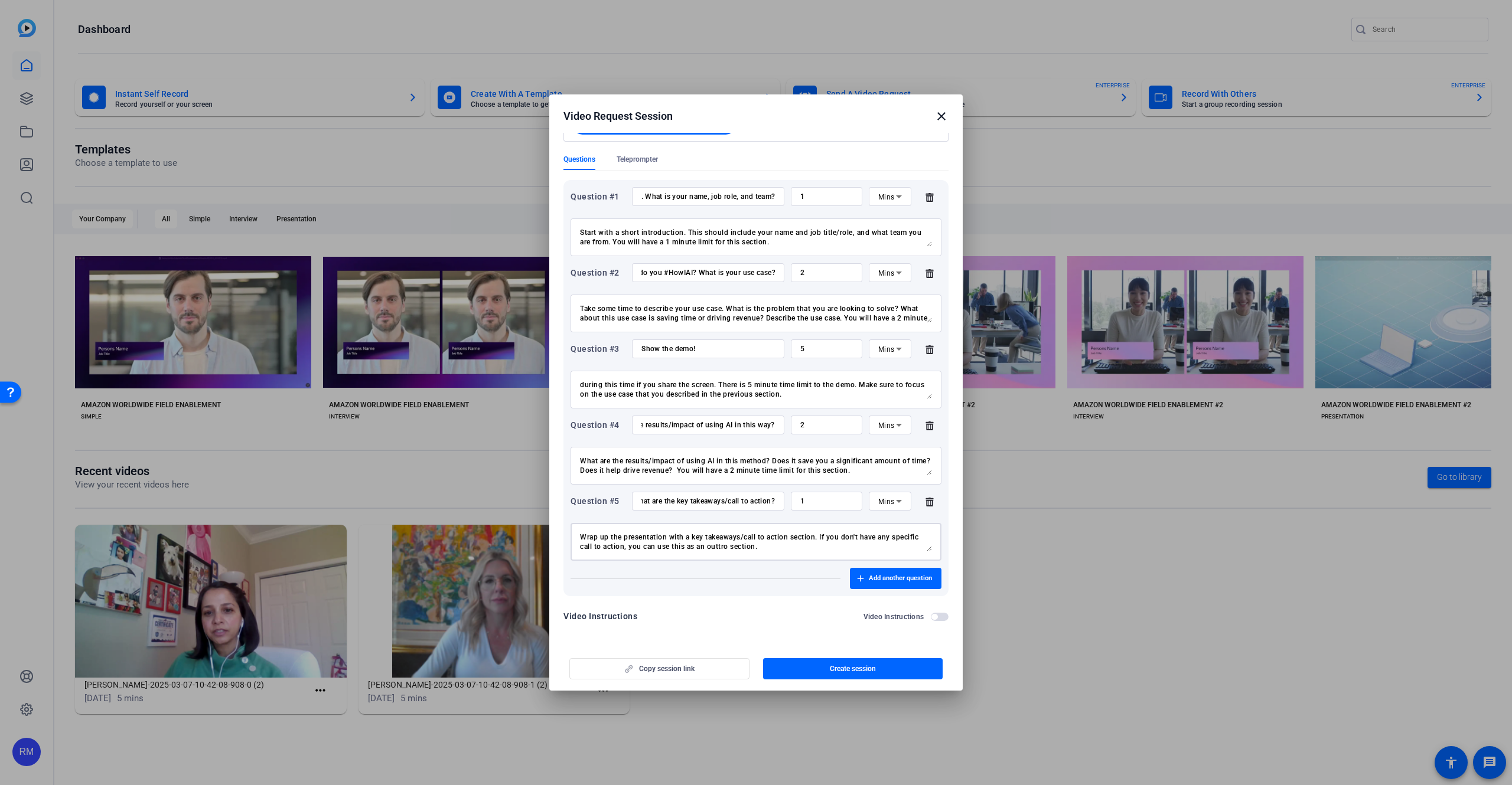
paste textarea
click at [757, 551] on textarea "Wrap up the presentation with a key takeaways/call to action section. If you do…" at bounding box center [755, 542] width 352 height 19
click at [715, 544] on textarea "Wrap up the presentation with a key takeaways/call to action section. If you do…" at bounding box center [755, 542] width 352 height 19
click at [725, 546] on textarea "Wrap up the presentation with a key takeaways/call to action section. If you do…" at bounding box center [755, 542] width 352 height 19
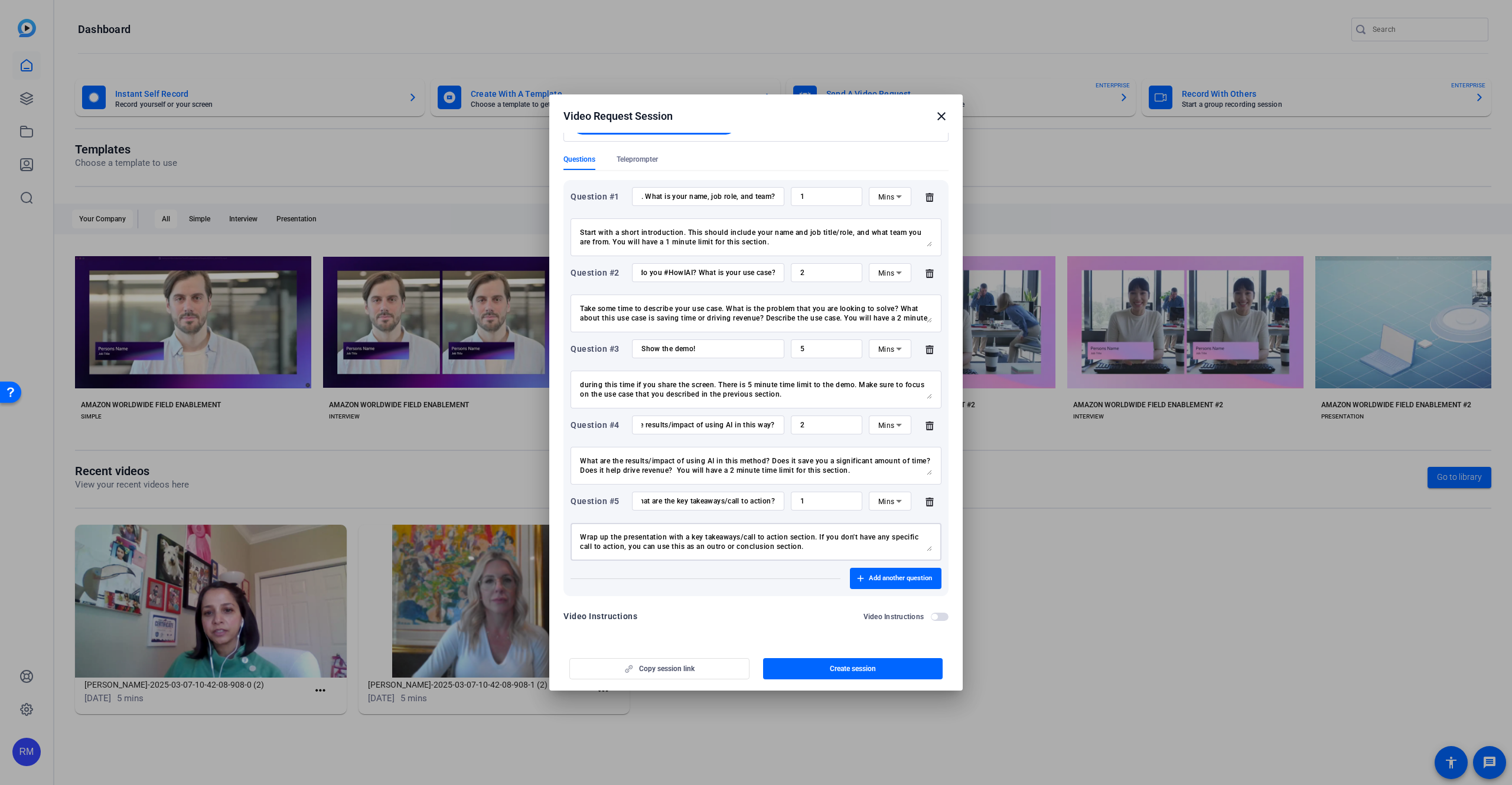
click at [822, 547] on textarea "Wrap up the presentation with a key takeaways/call to action section. If you do…" at bounding box center [755, 542] width 352 height 19
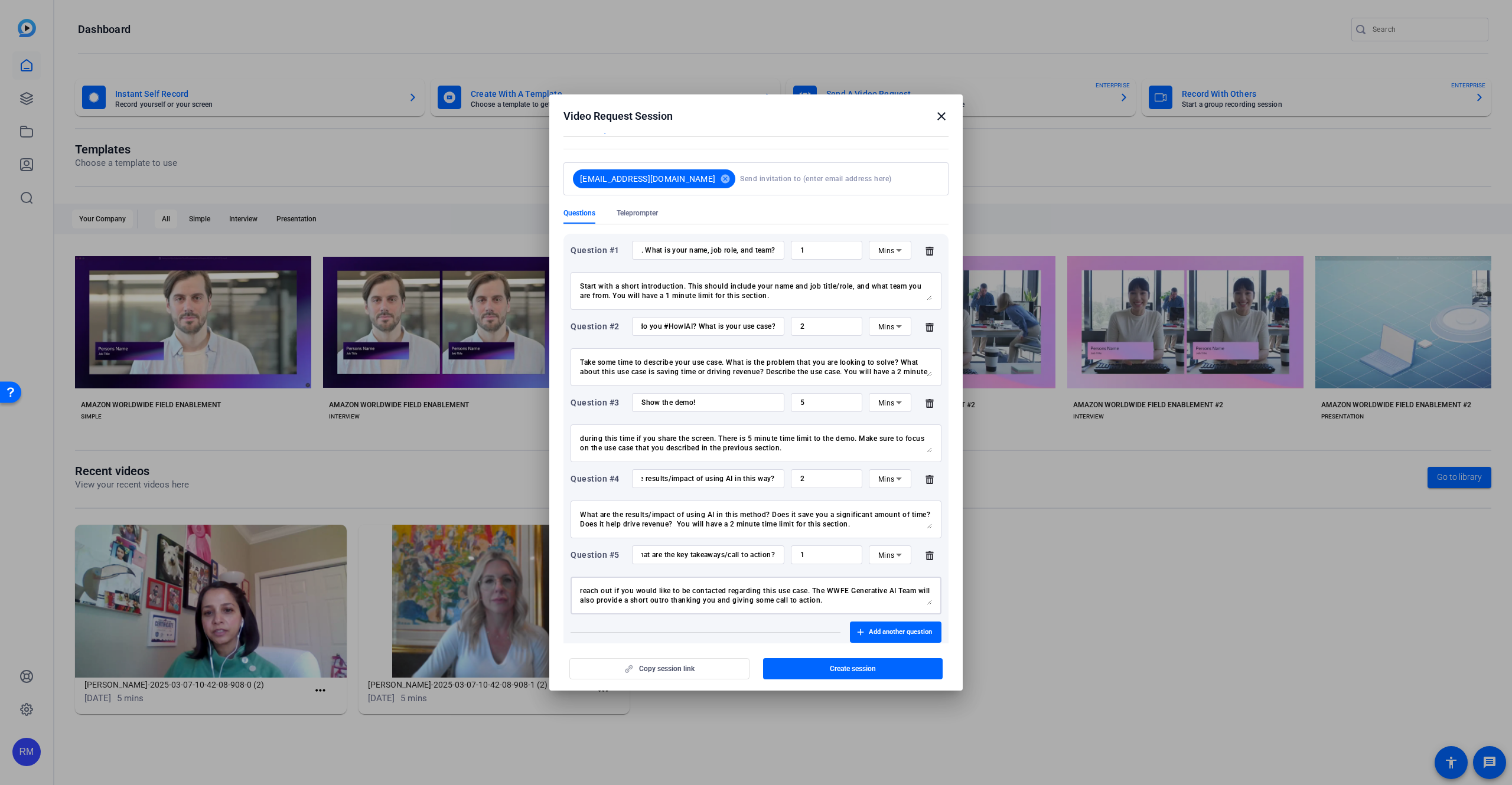
scroll to position [115, 0]
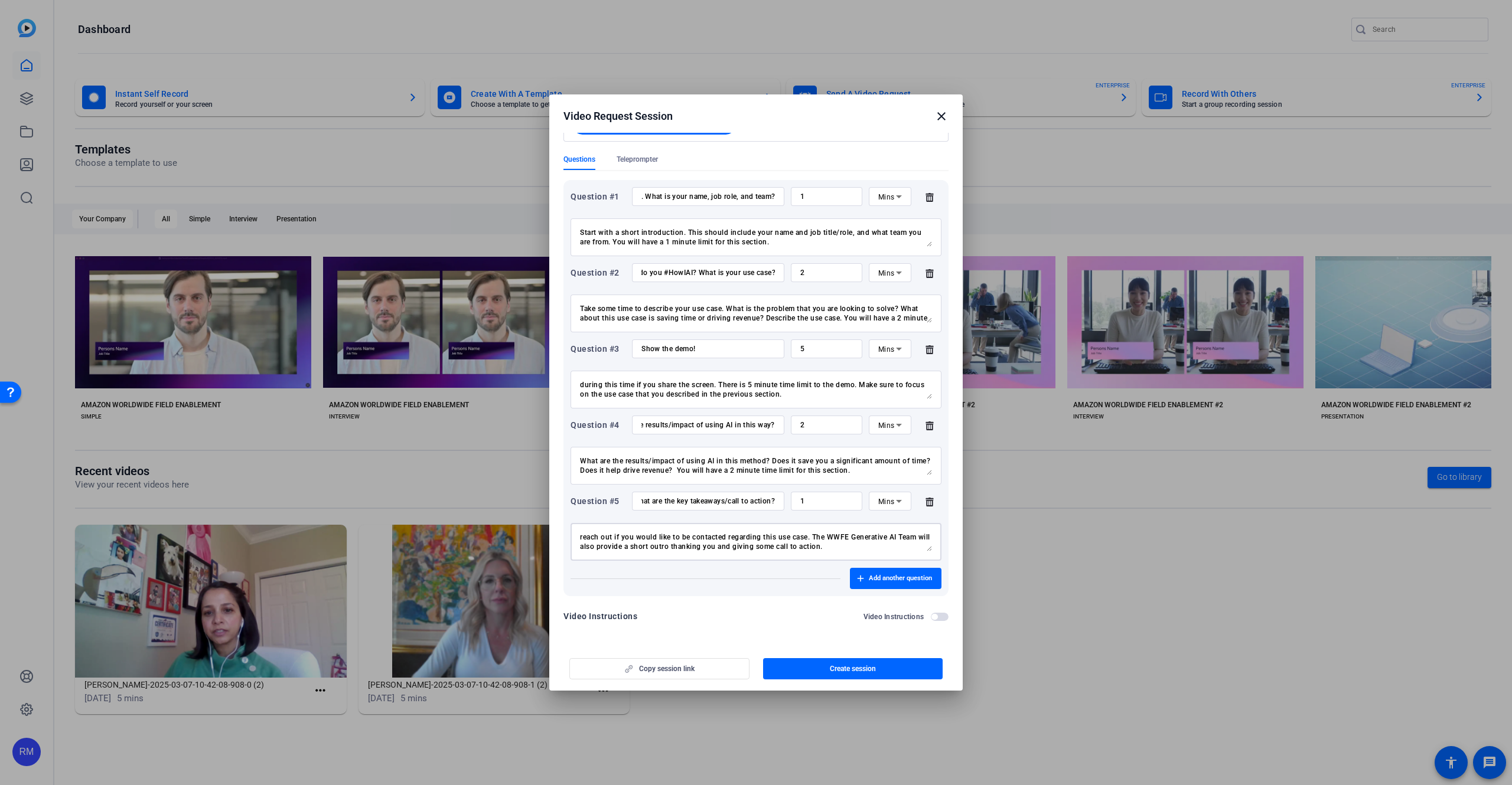
type textarea "Wrap up the presentation with a key takeaways/call to action section. If you do…"
click at [939, 617] on span "button" at bounding box center [940, 617] width 18 height 8
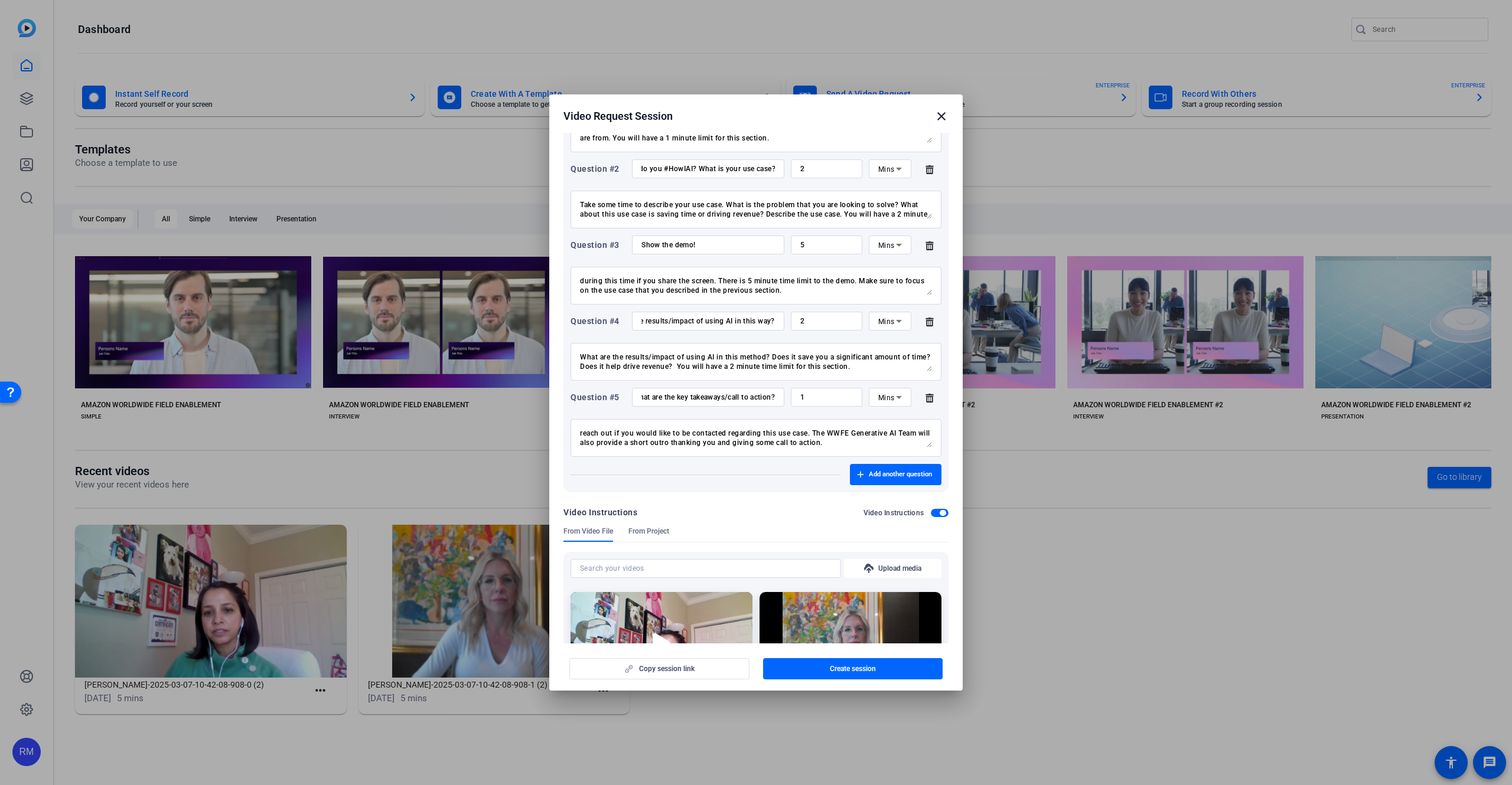
scroll to position [347, 0]
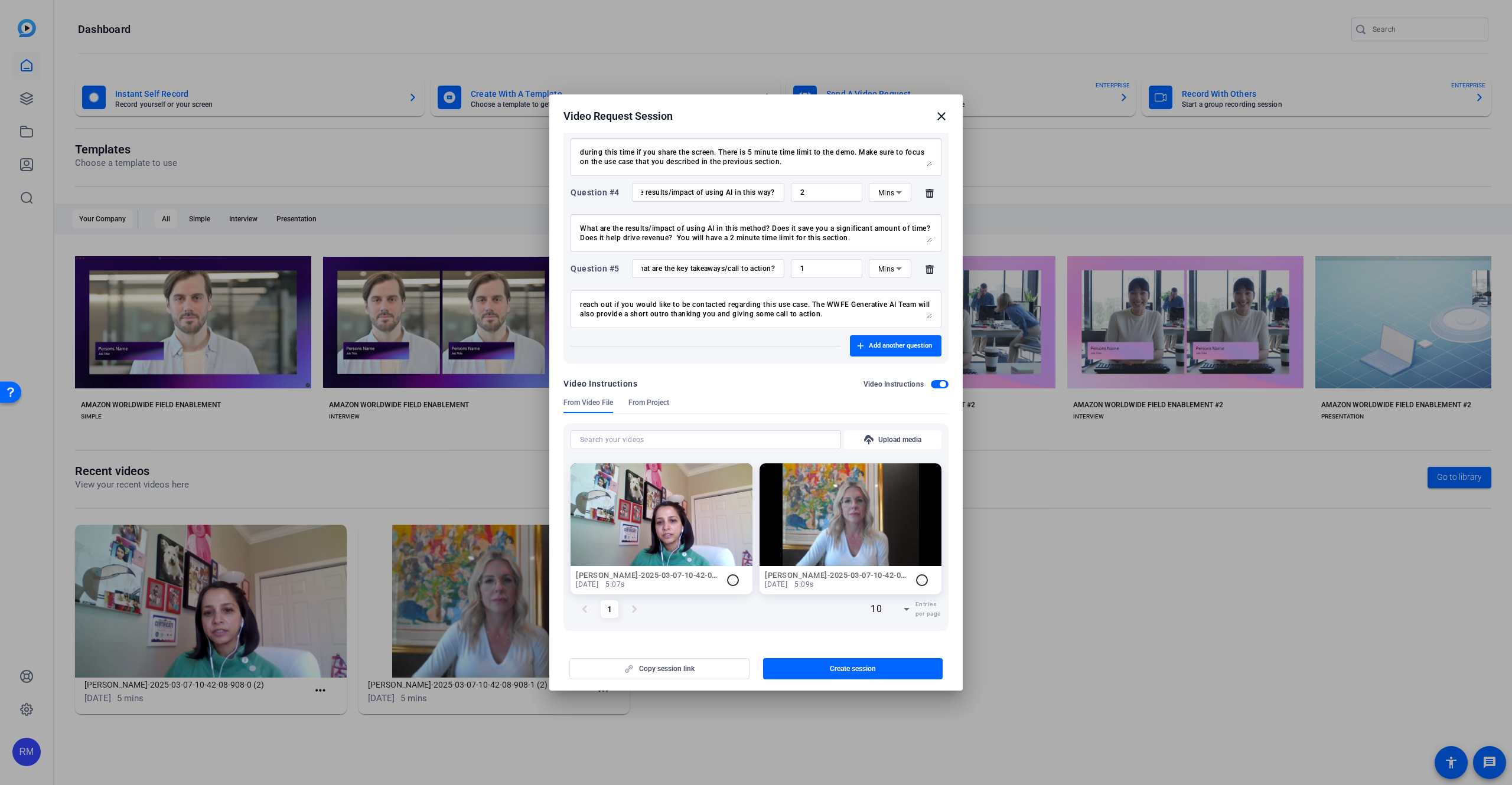
click at [943, 382] on span "button" at bounding box center [942, 384] width 6 height 6
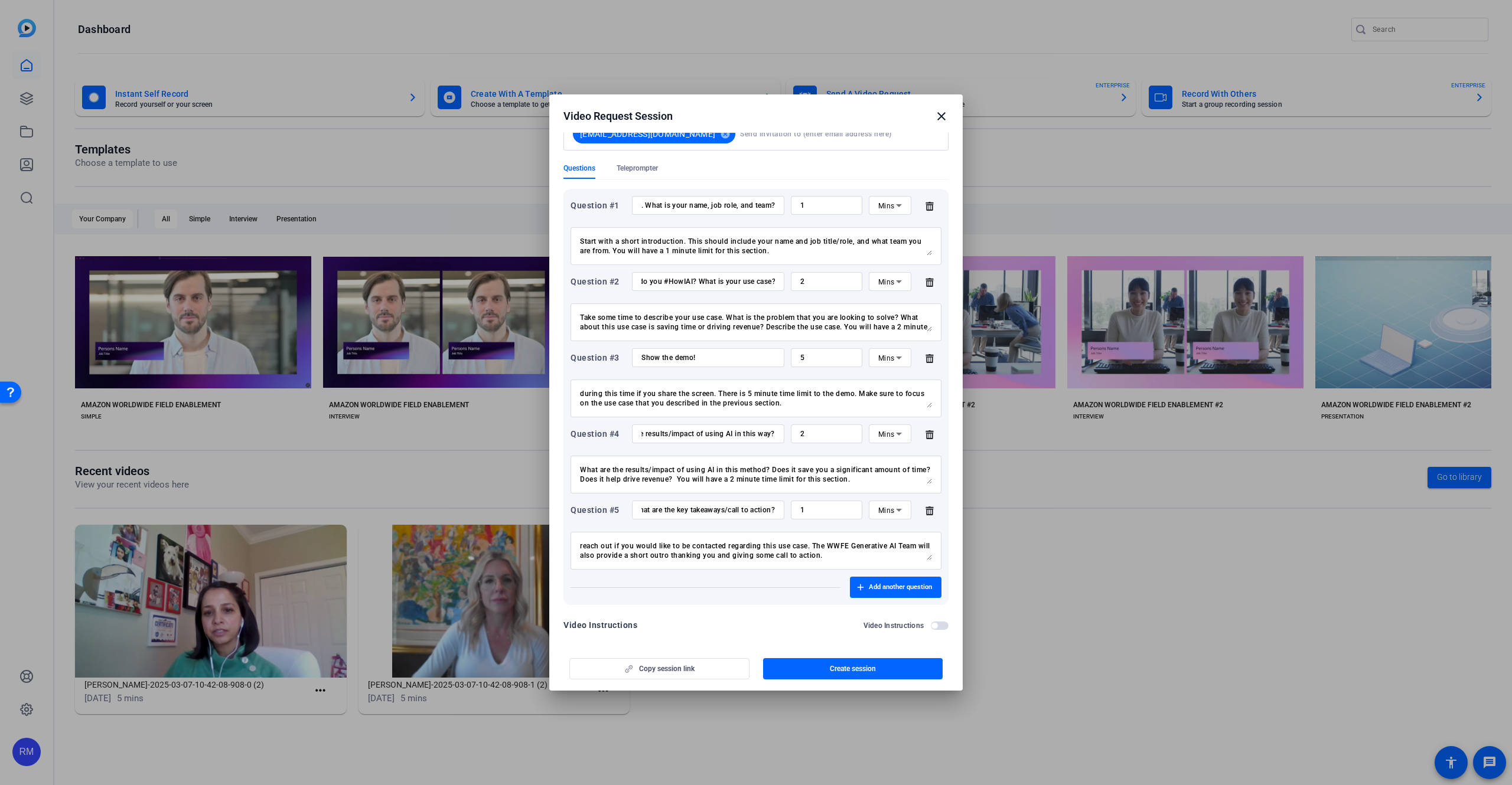
scroll to position [115, 0]
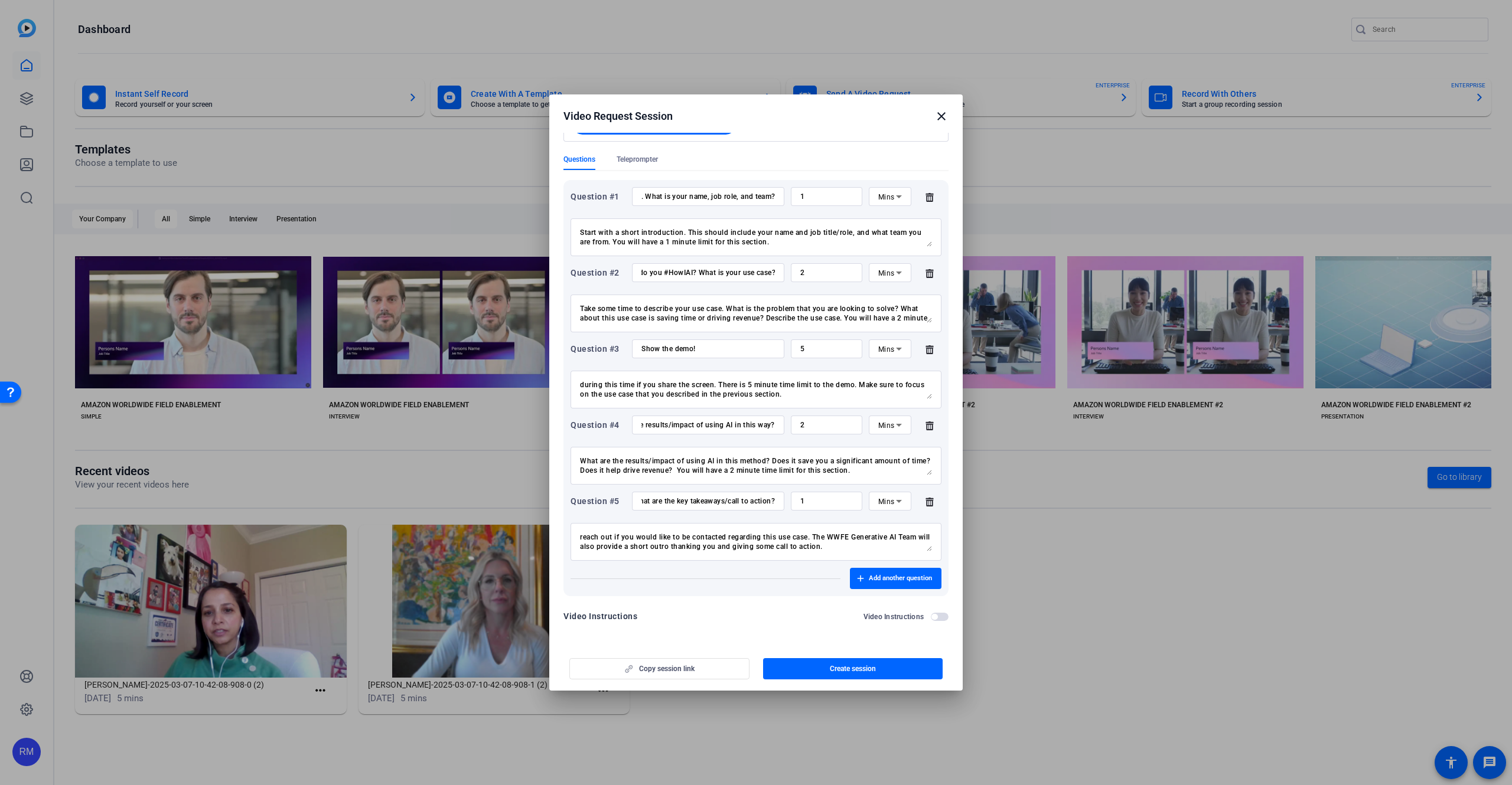
click at [936, 616] on span "button" at bounding box center [934, 617] width 6 height 6
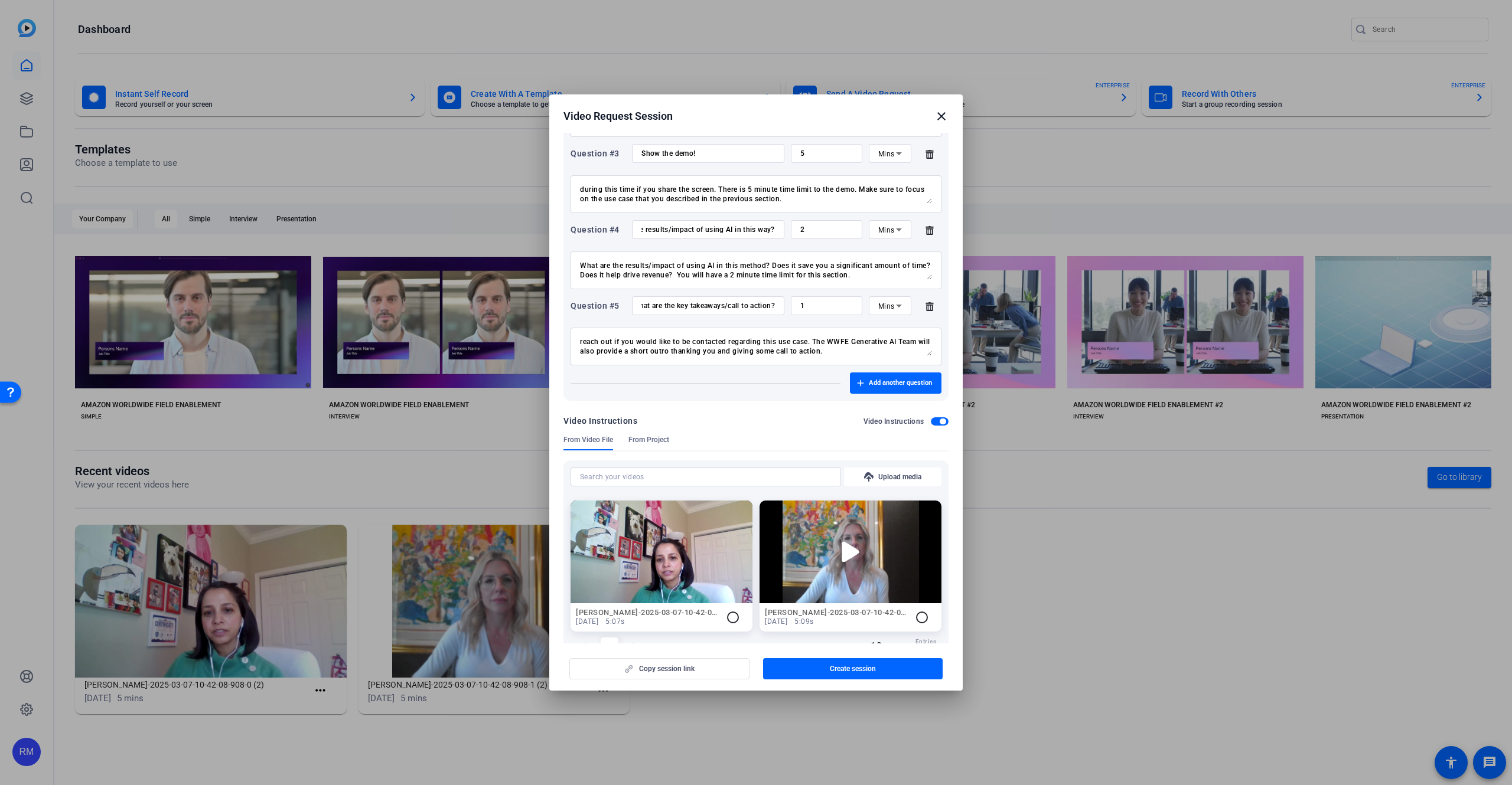
scroll to position [347, 0]
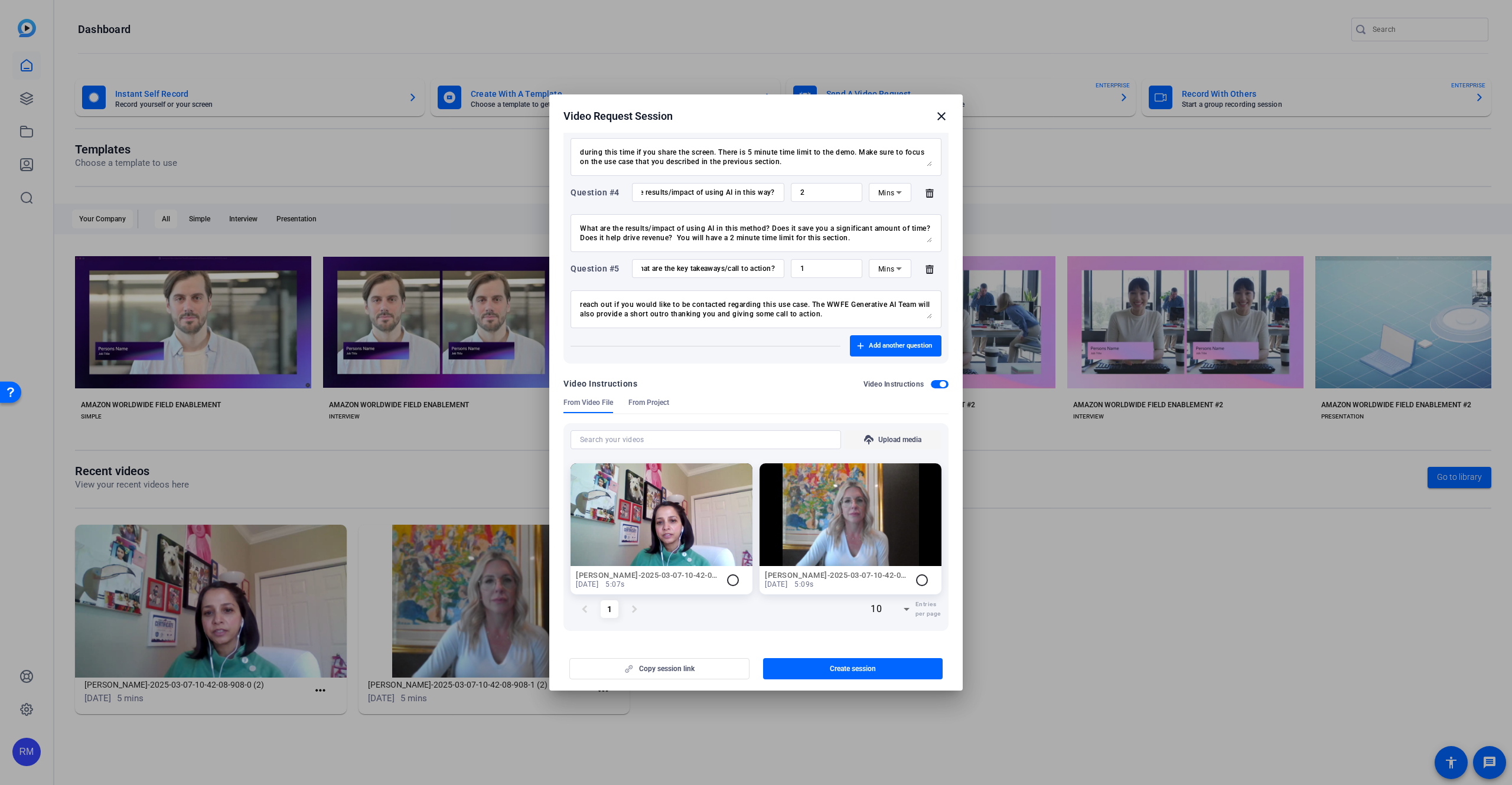
click at [871, 441] on icon at bounding box center [869, 440] width 9 height 9
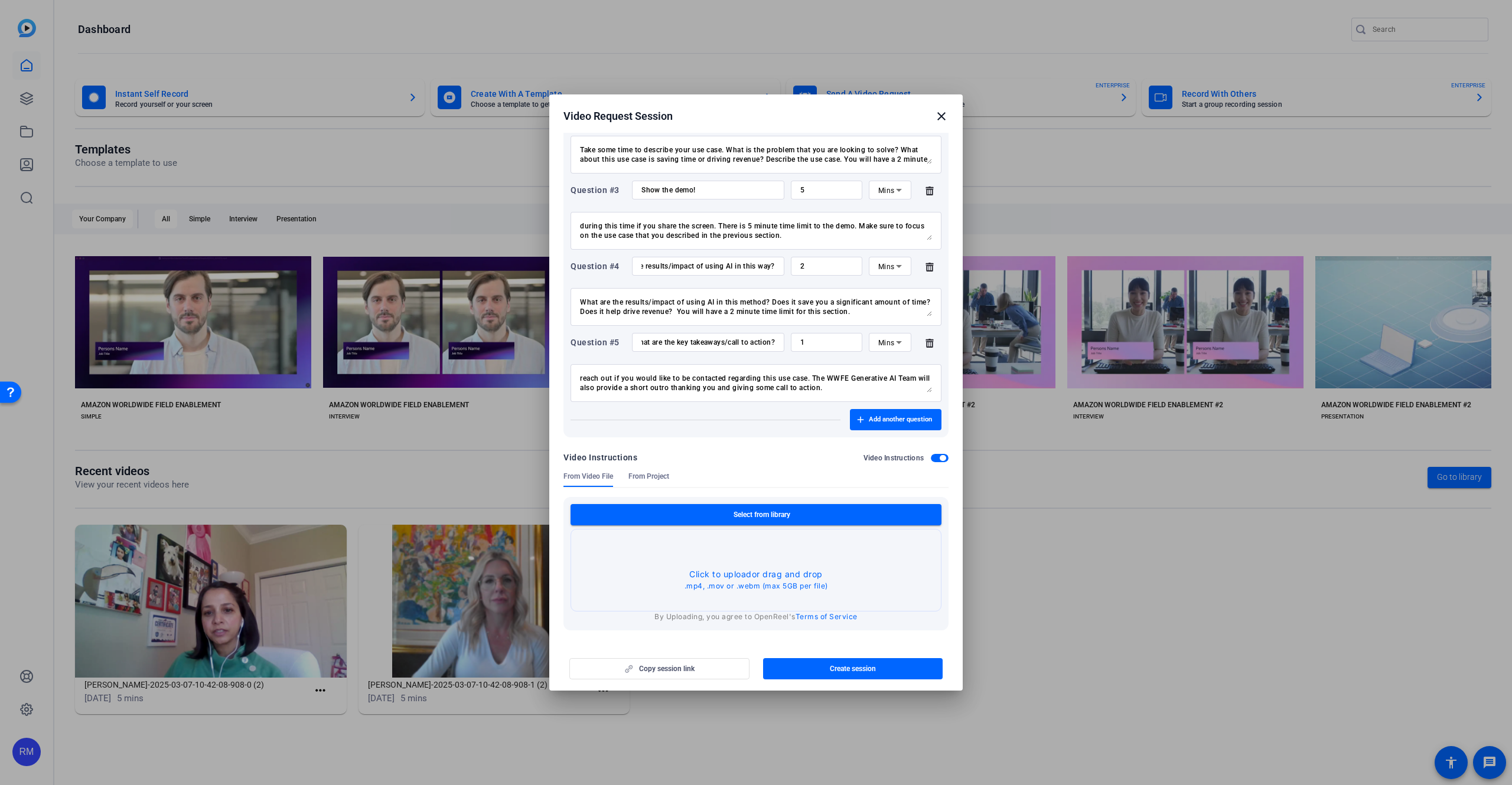
scroll to position [273, 0]
click at [785, 514] on span "Select from library" at bounding box center [762, 515] width 57 height 9
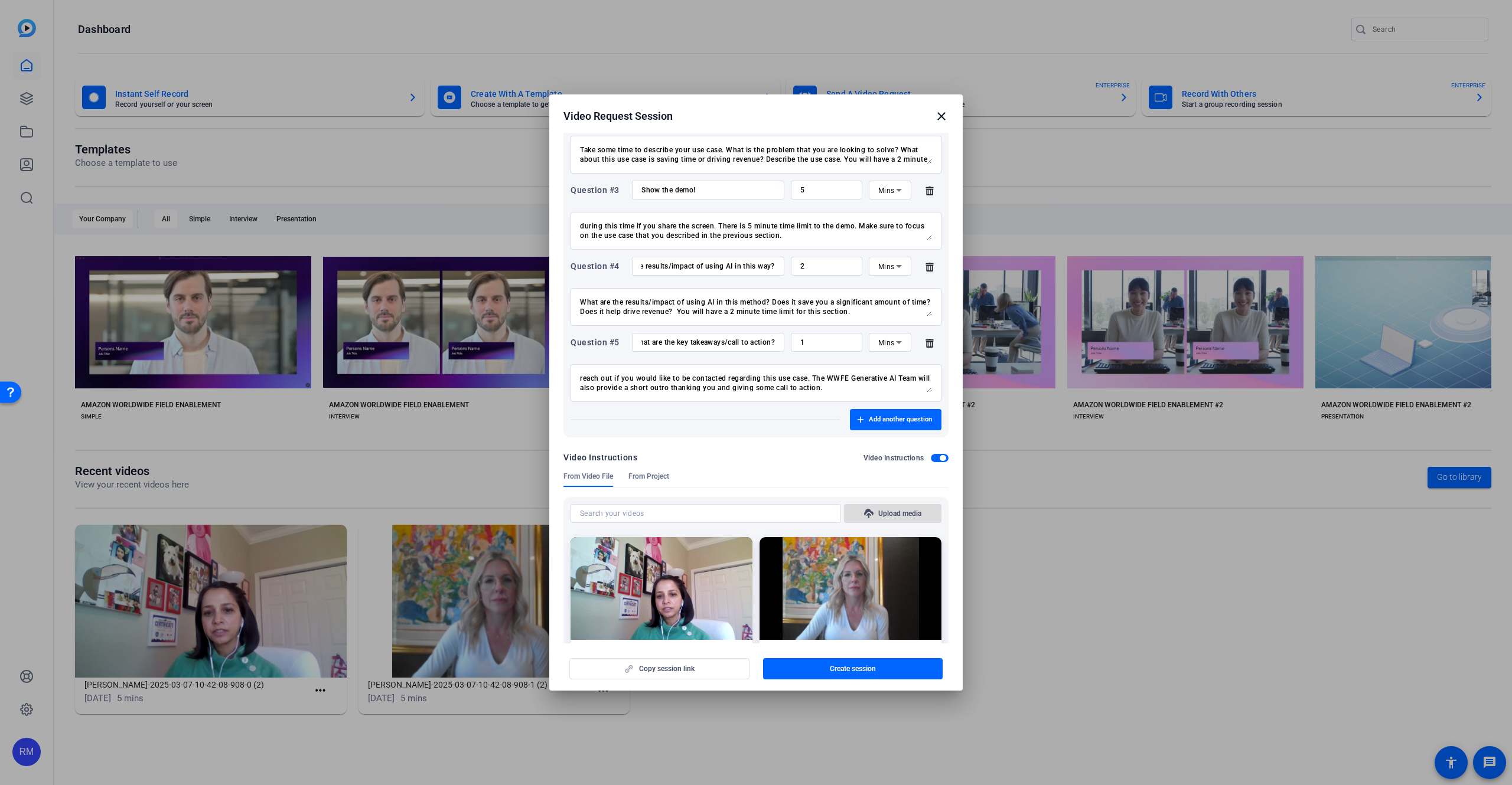
click at [904, 510] on span "Upload media" at bounding box center [900, 514] width 43 height 9
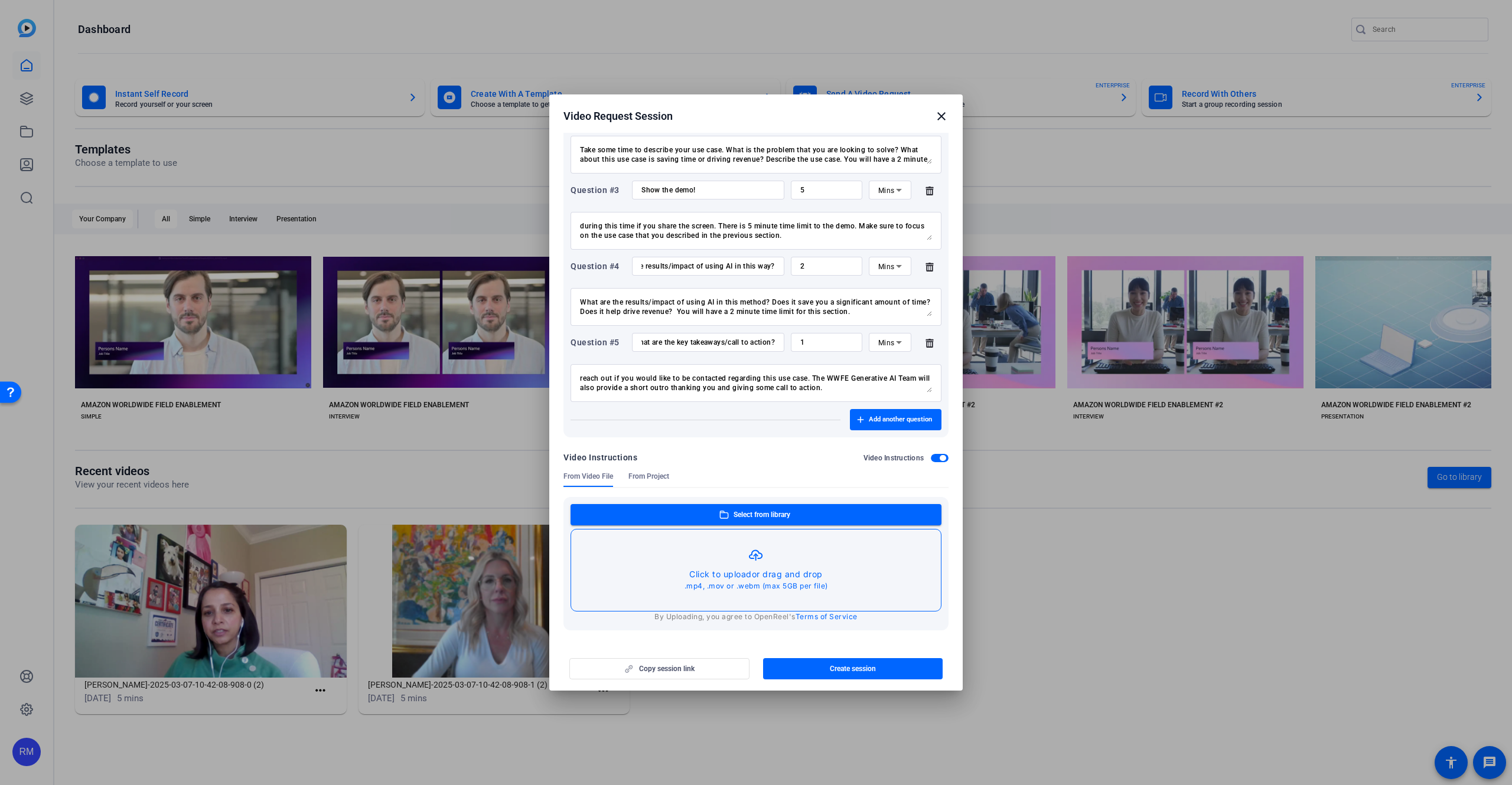
click at [750, 565] on button "button" at bounding box center [755, 570] width 370 height 81
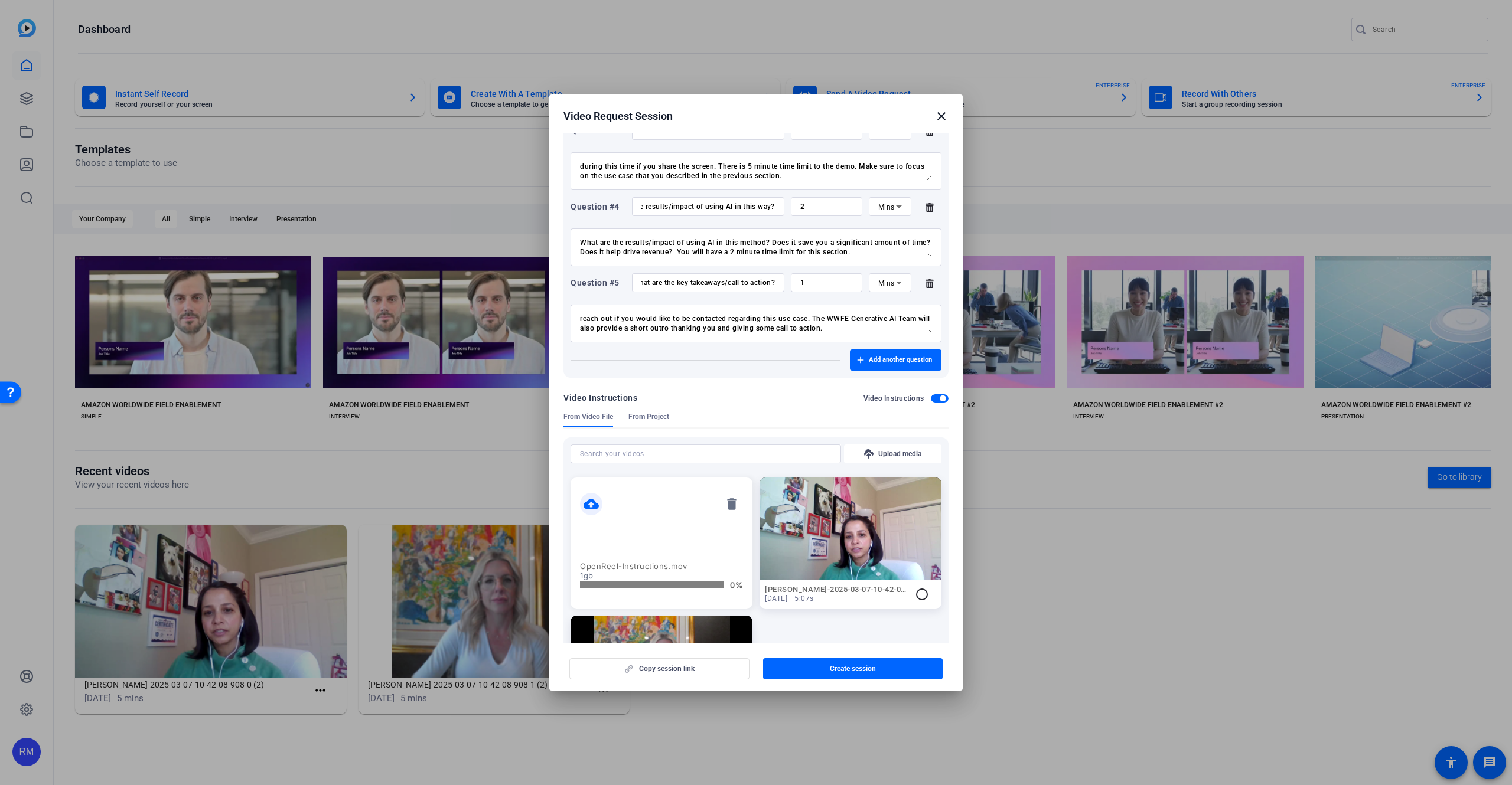
scroll to position [374, 0]
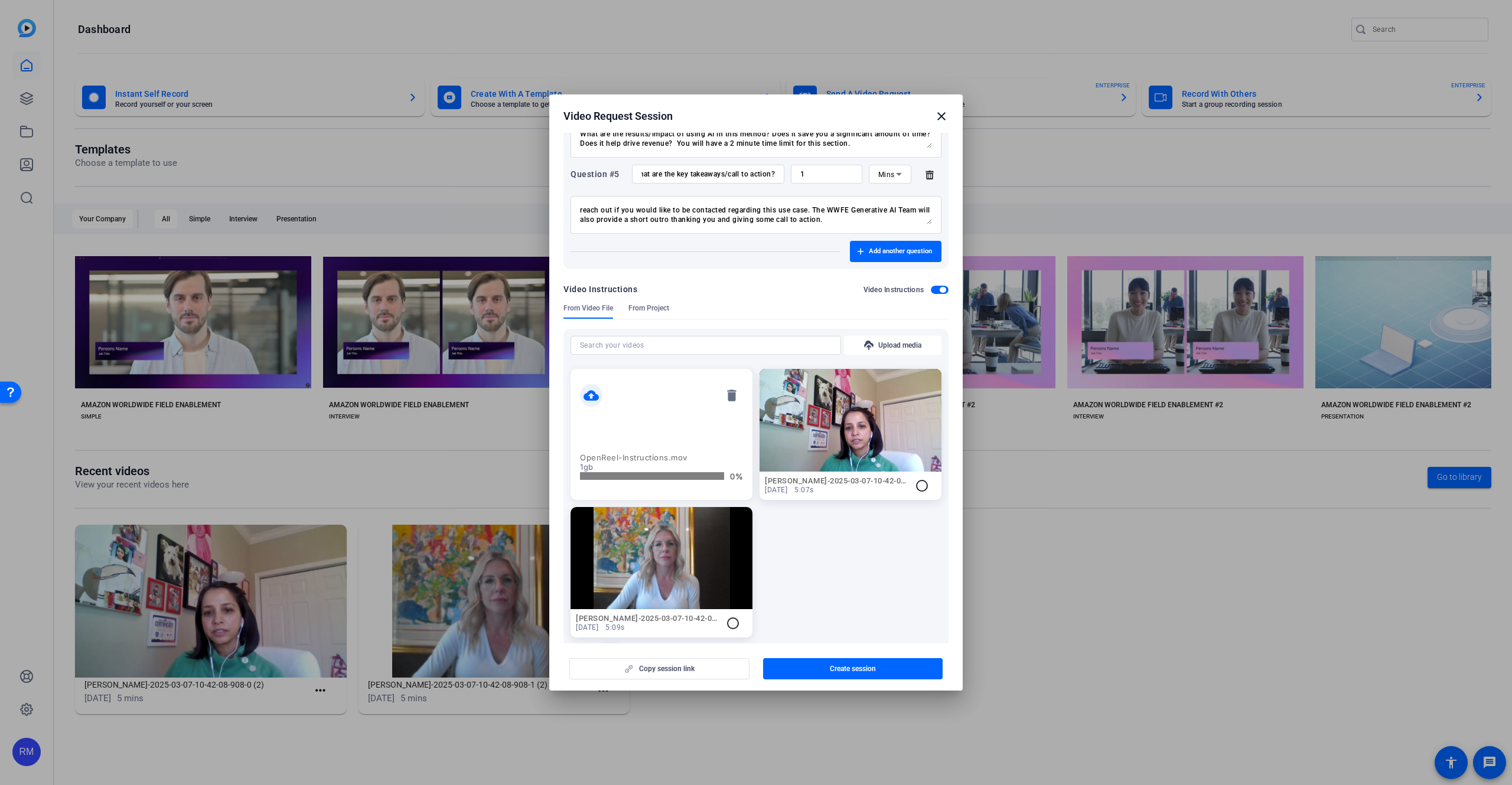
click at [634, 455] on p "OpenReel-Instructions.mov" at bounding box center [661, 458] width 163 height 9
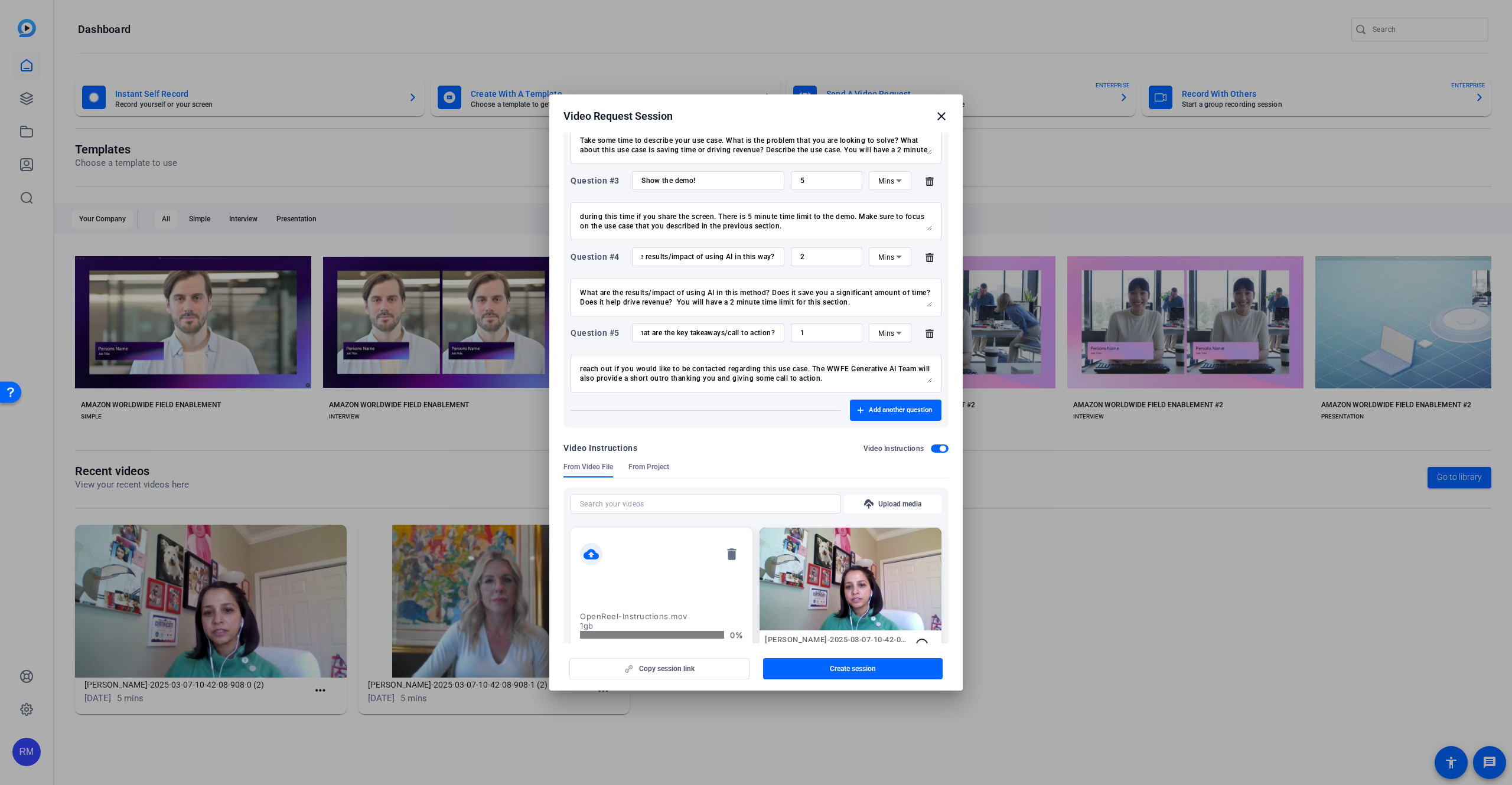
click at [643, 469] on span "From Project" at bounding box center [649, 467] width 41 height 9
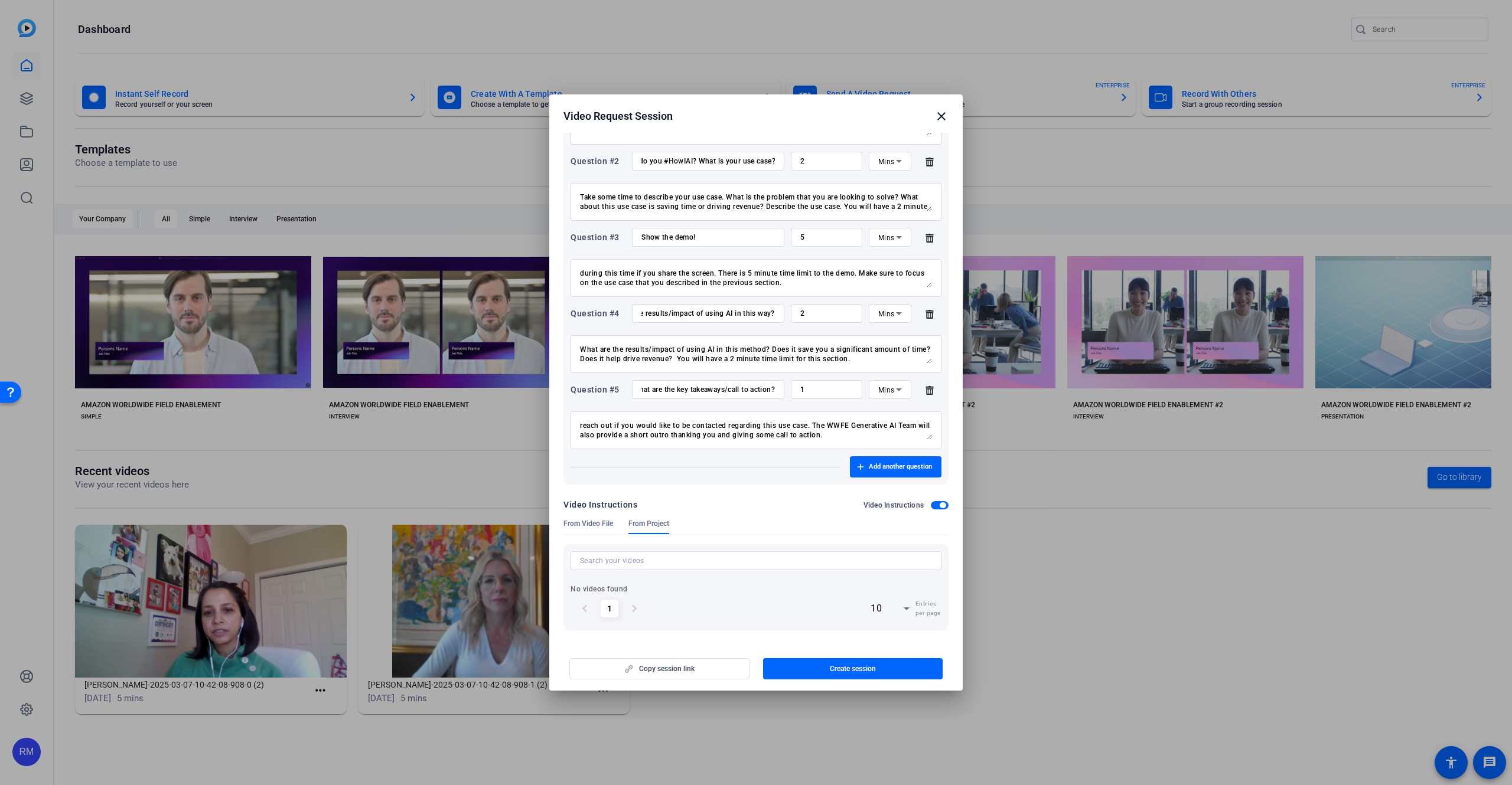
click at [597, 521] on span "From Video File" at bounding box center [588, 524] width 49 height 9
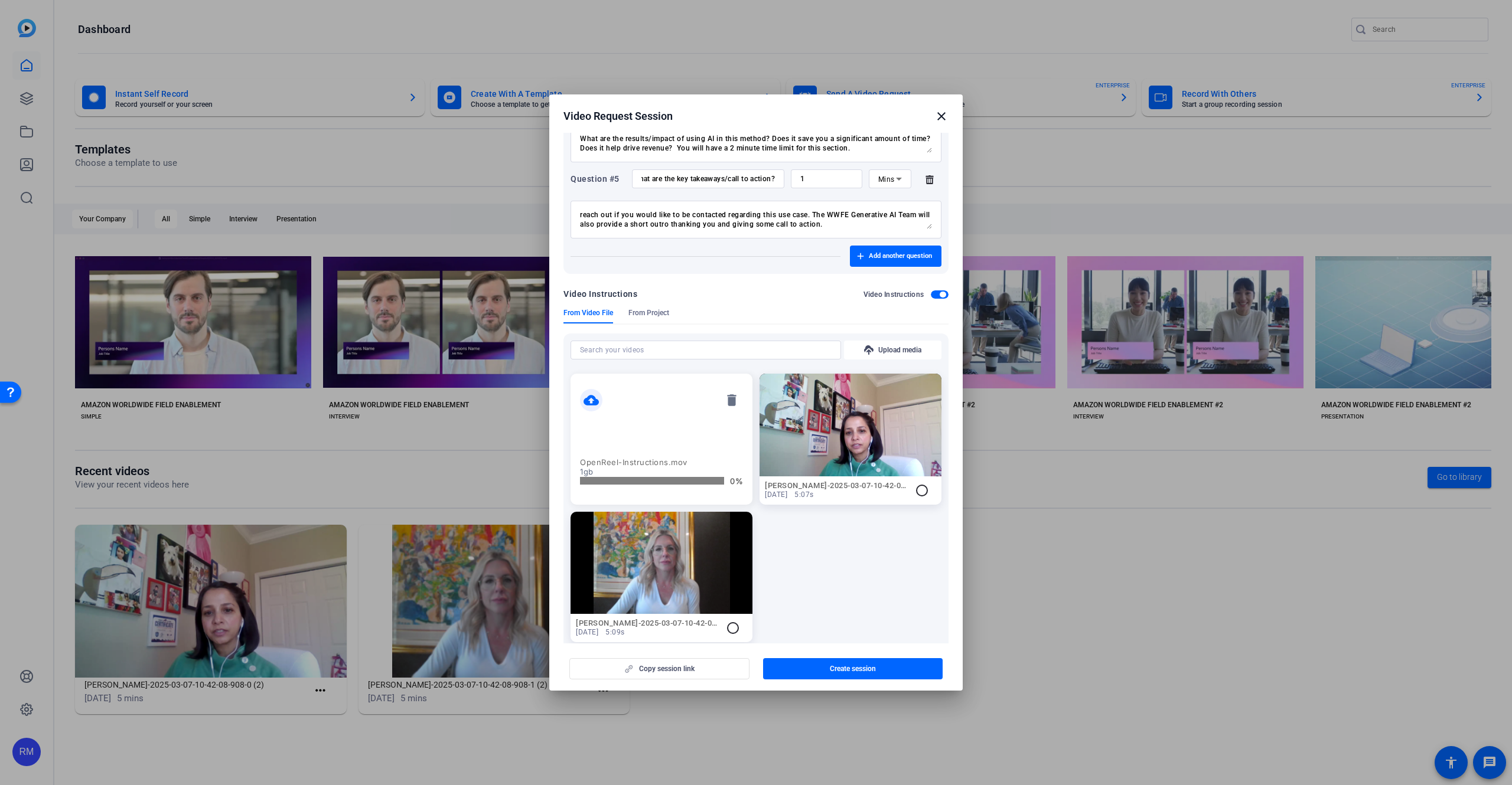
scroll to position [444, 0]
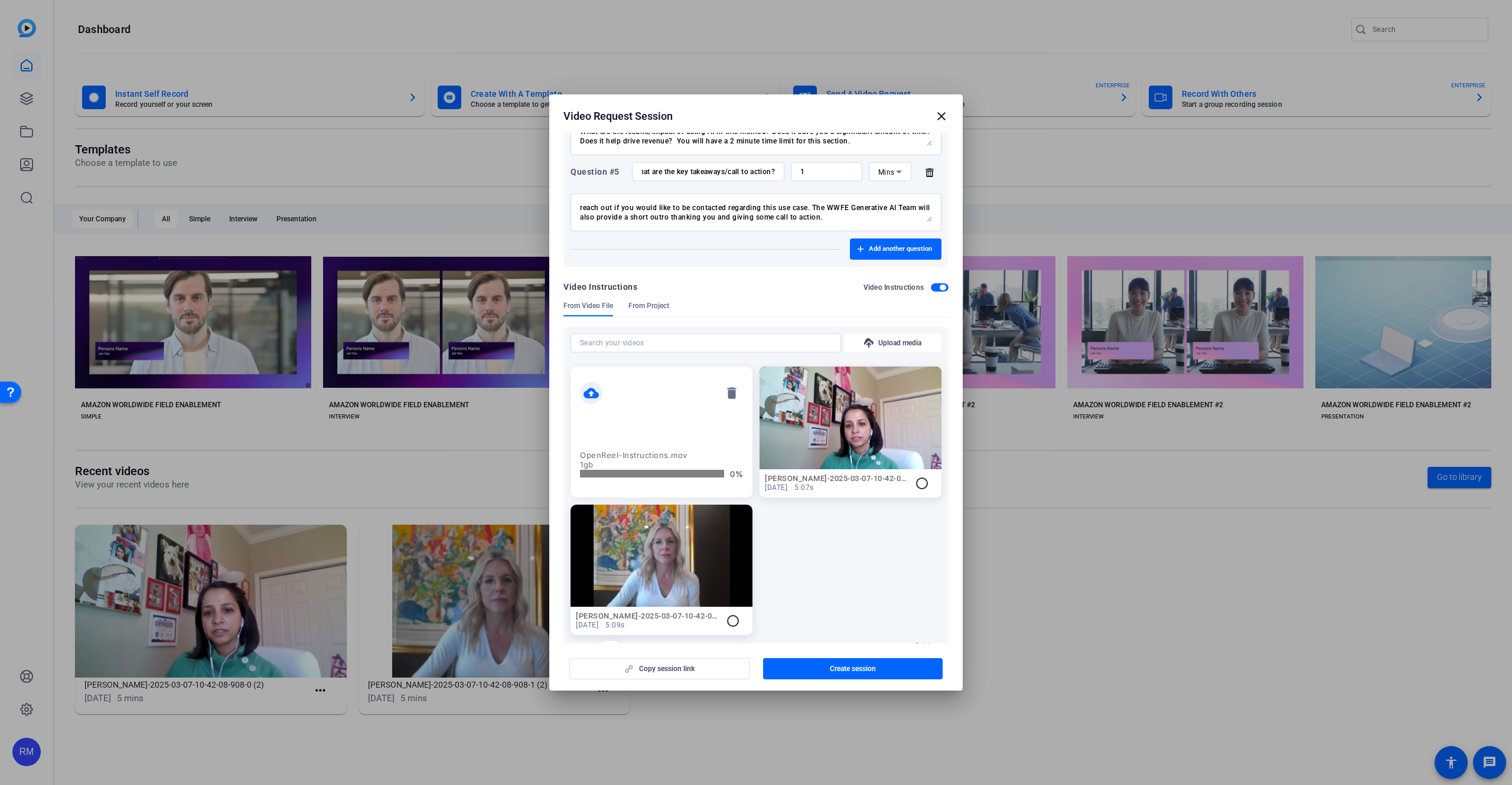
click at [652, 472] on progress at bounding box center [652, 473] width 144 height 7
click at [730, 395] on mat-icon "delete" at bounding box center [732, 392] width 22 height 22
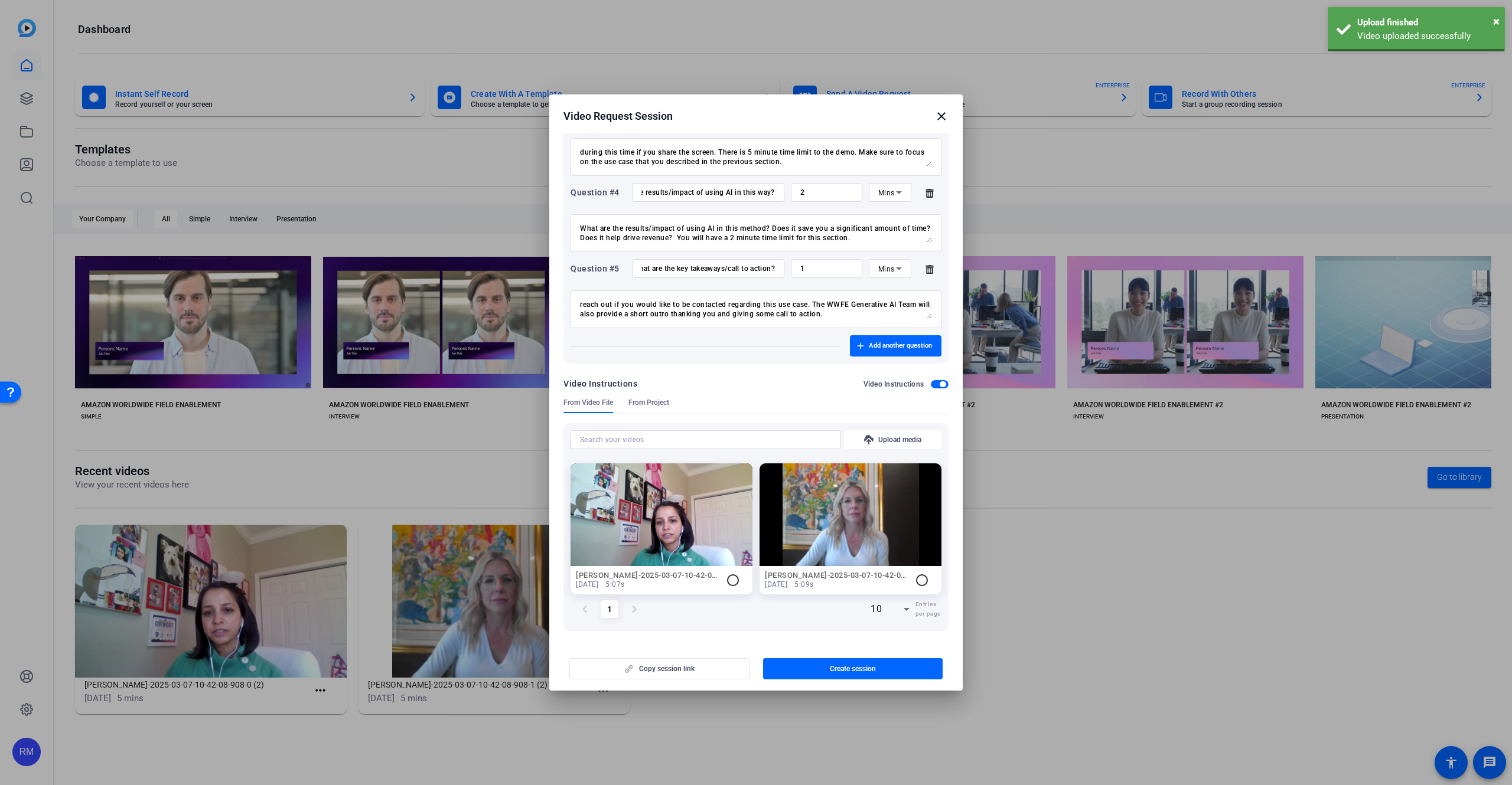
scroll to position [347, 0]
click at [892, 438] on span "Upload media" at bounding box center [900, 440] width 43 height 9
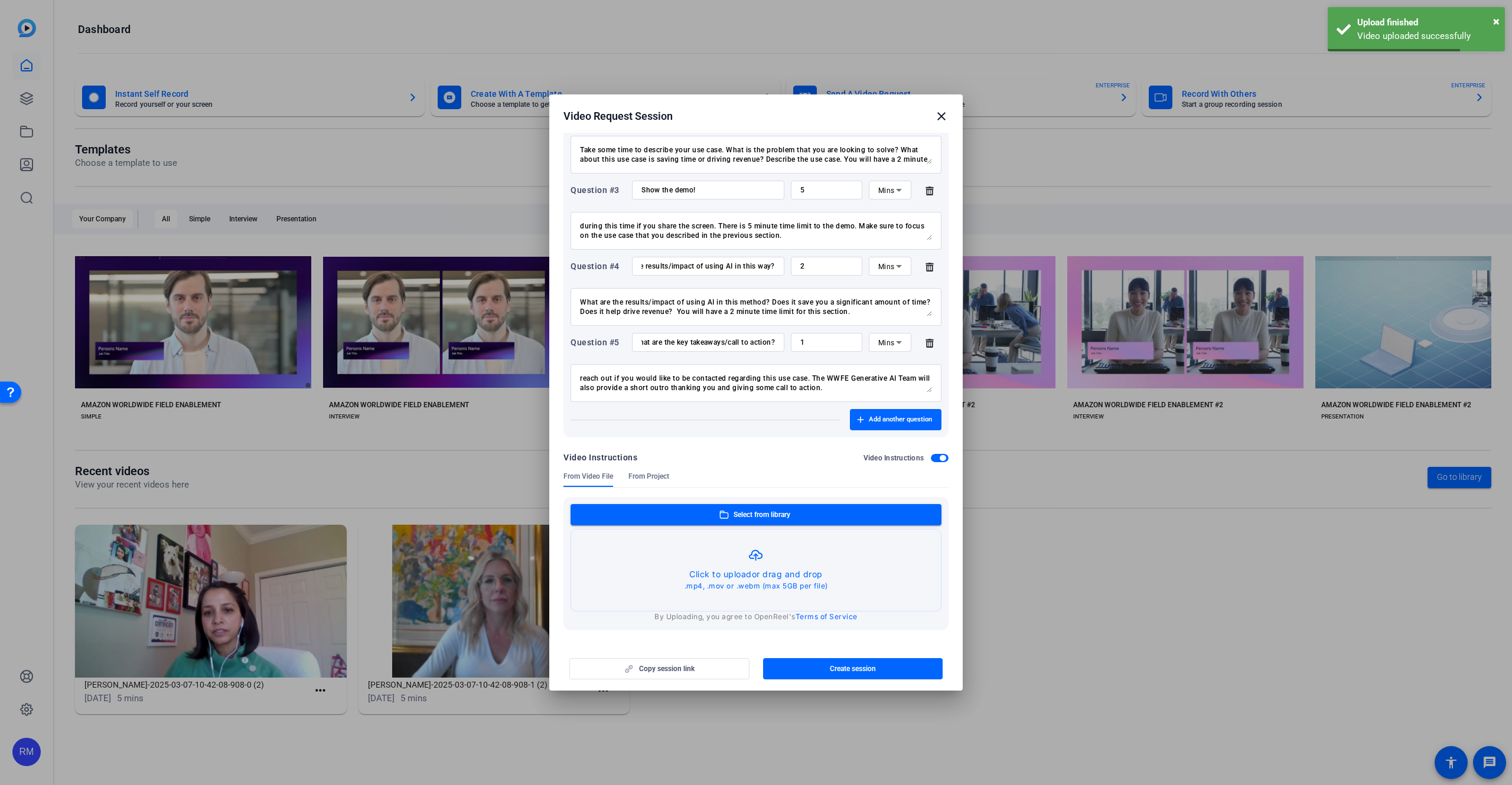
scroll to position [273, 0]
click at [768, 565] on button "button" at bounding box center [755, 570] width 370 height 81
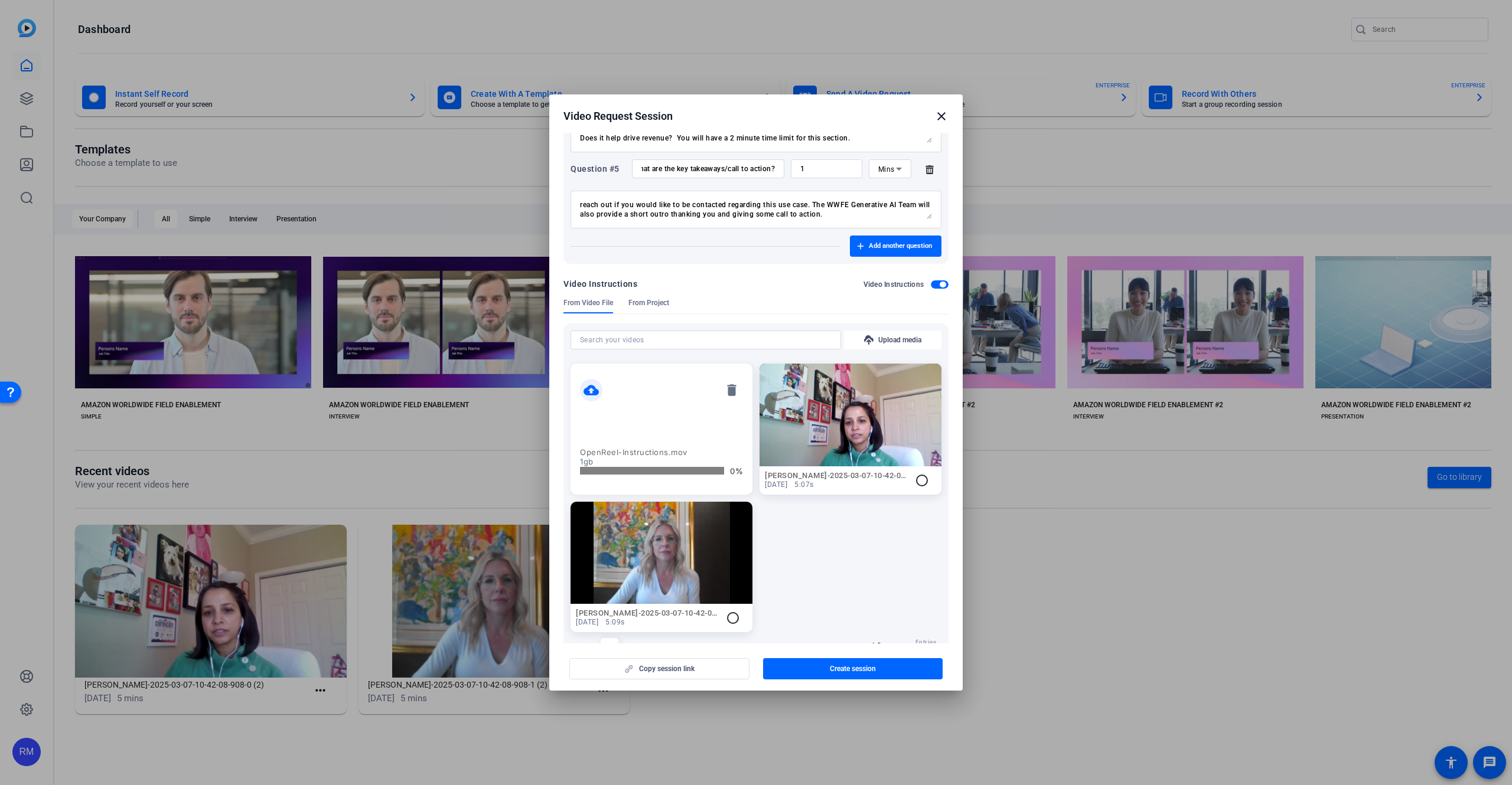
scroll to position [430, 0]
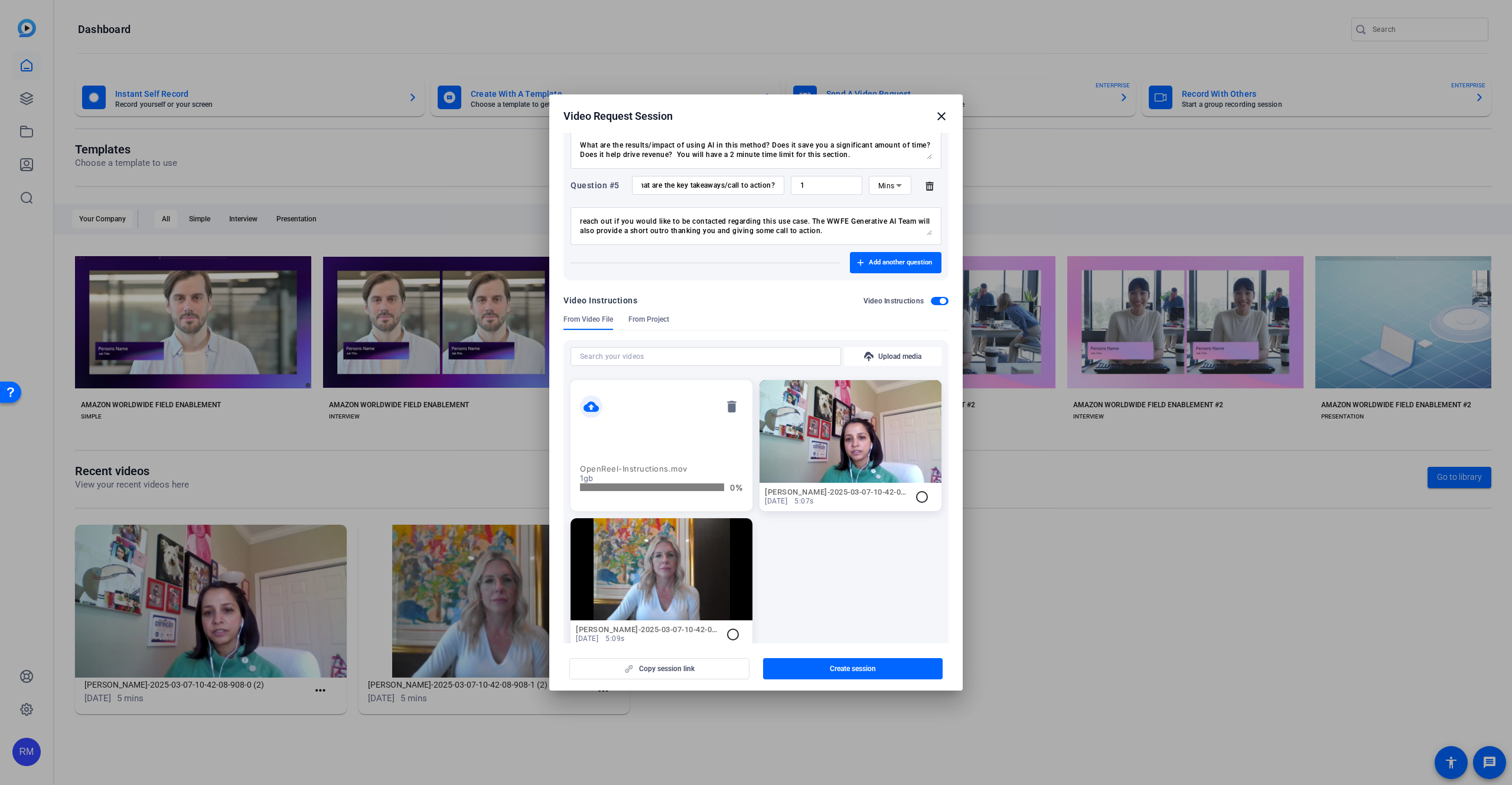
click at [589, 406] on mat-icon "cloud_upload" at bounding box center [591, 407] width 22 height 22
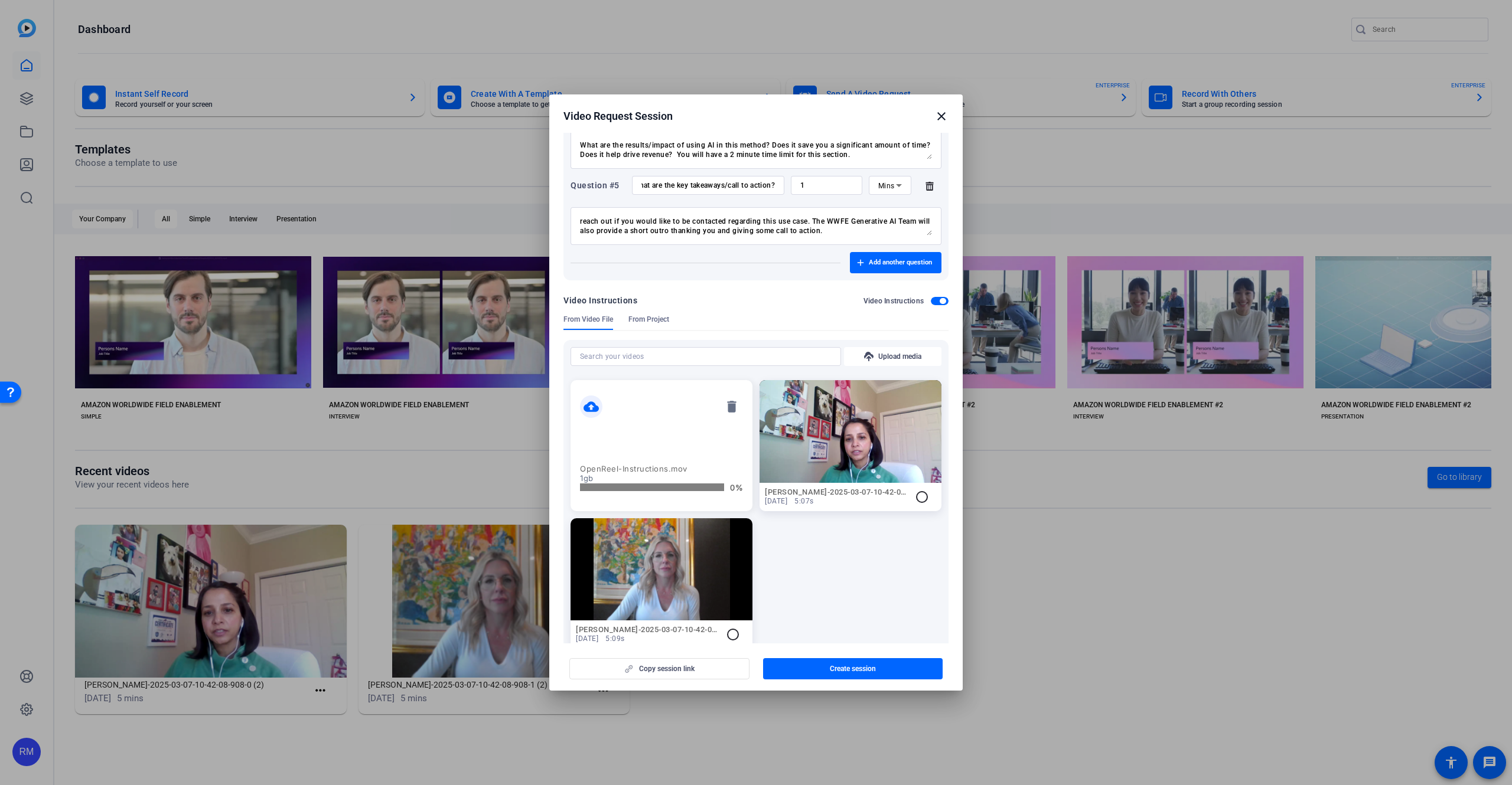
click at [589, 406] on mat-icon "cloud_upload" at bounding box center [591, 407] width 22 height 22
click at [589, 403] on mat-icon "cloud_upload" at bounding box center [591, 407] width 22 height 22
click at [591, 403] on mat-icon "cloud_upload" at bounding box center [591, 407] width 22 height 22
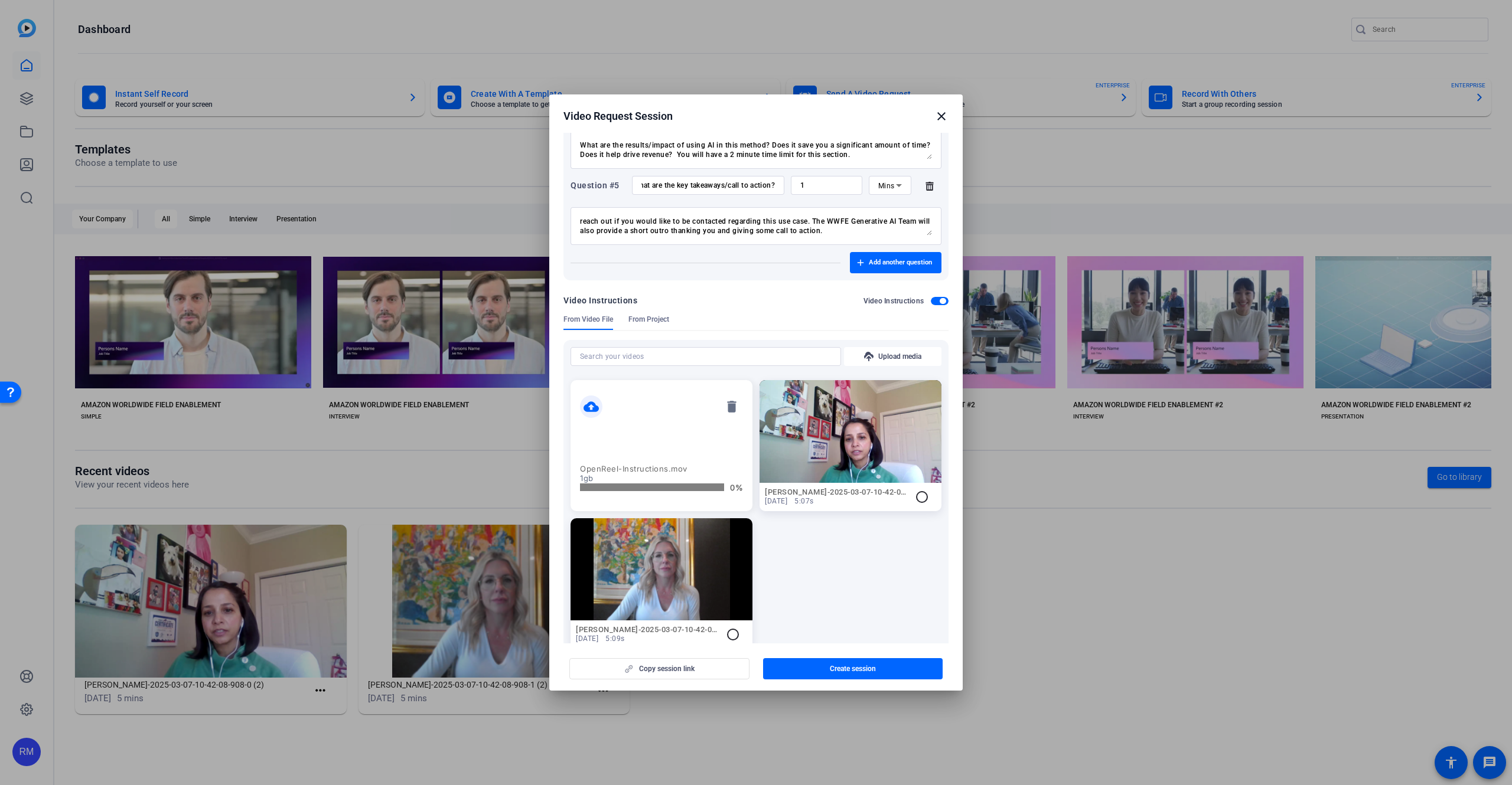
click at [593, 404] on mat-icon "cloud_upload" at bounding box center [591, 407] width 22 height 22
click at [595, 404] on mat-icon "cloud_upload" at bounding box center [591, 407] width 22 height 22
click at [596, 405] on mat-icon "cloud_upload" at bounding box center [591, 407] width 22 height 22
click at [597, 405] on mat-icon "cloud_upload" at bounding box center [591, 407] width 22 height 22
click at [597, 405] on mat-icon "cloud_upload" at bounding box center [591, 407] width 22 height 22
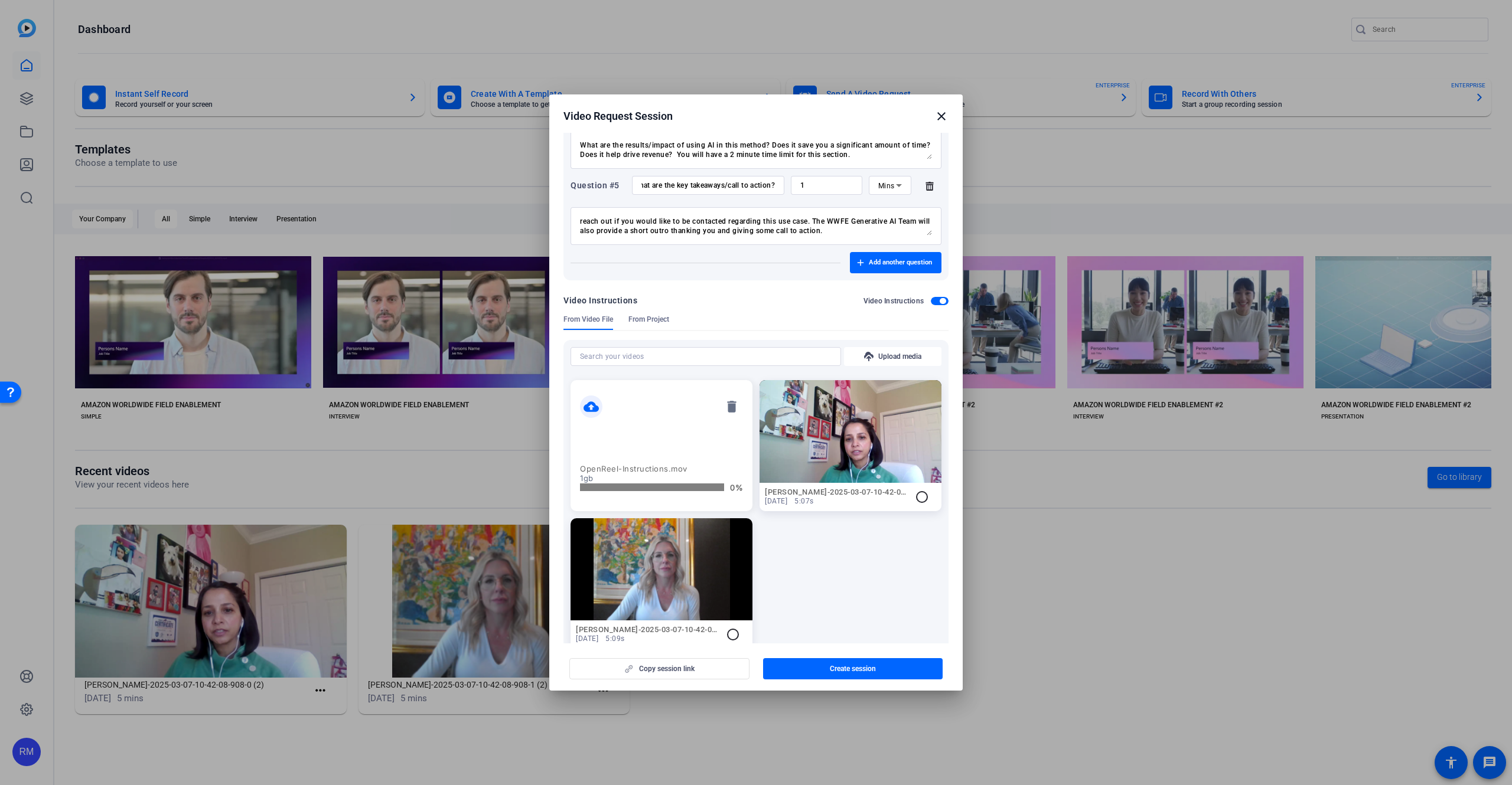
click at [597, 405] on mat-icon "cloud_upload" at bounding box center [591, 407] width 22 height 22
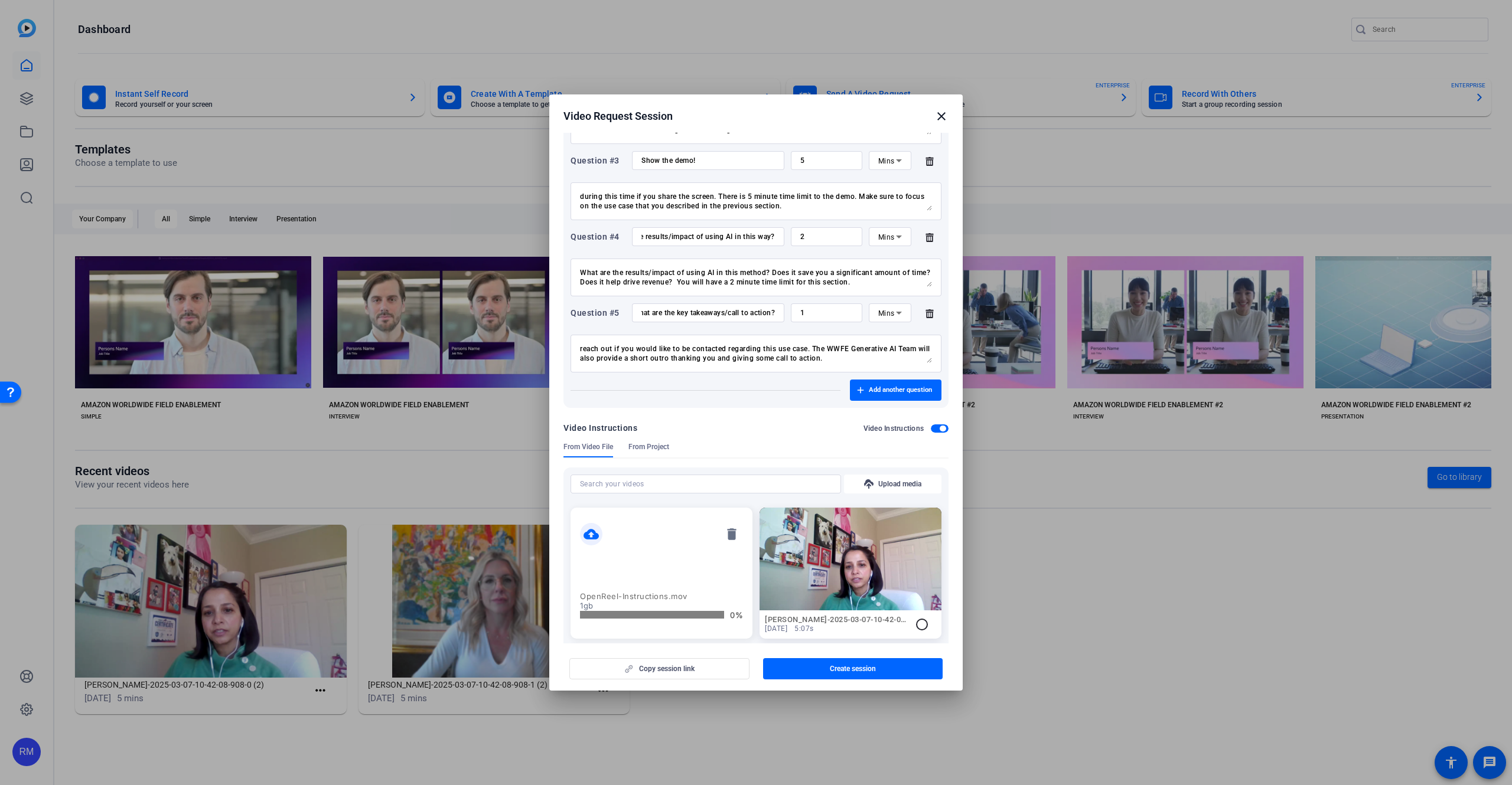
scroll to position [370, 0]
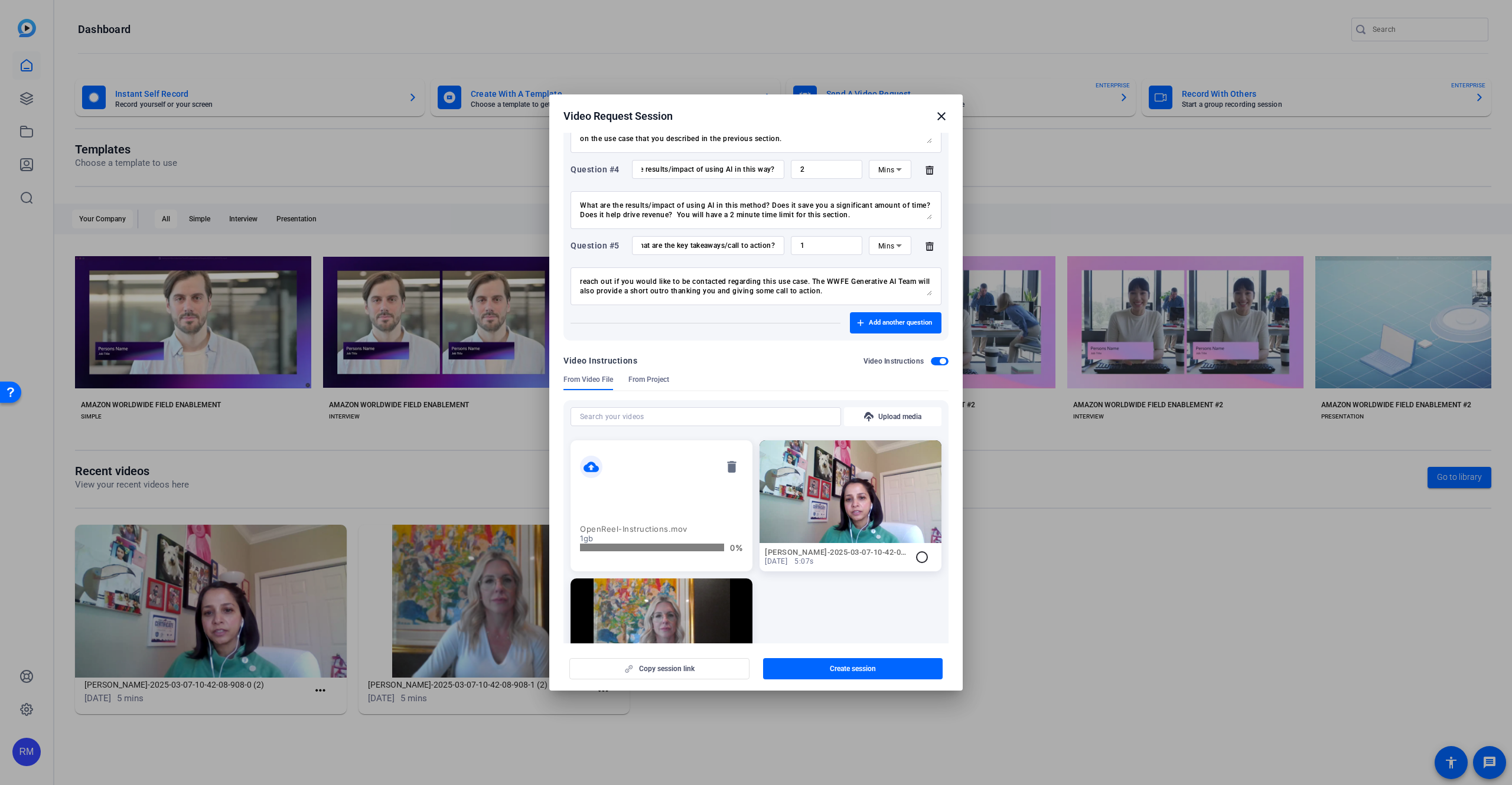
click at [715, 664] on div "Copy session link Create session" at bounding box center [756, 664] width 385 height 30
click at [698, 672] on div "Copy session link Create session" at bounding box center [756, 664] width 385 height 30
click at [681, 670] on div "Copy session link Create session" at bounding box center [756, 664] width 385 height 30
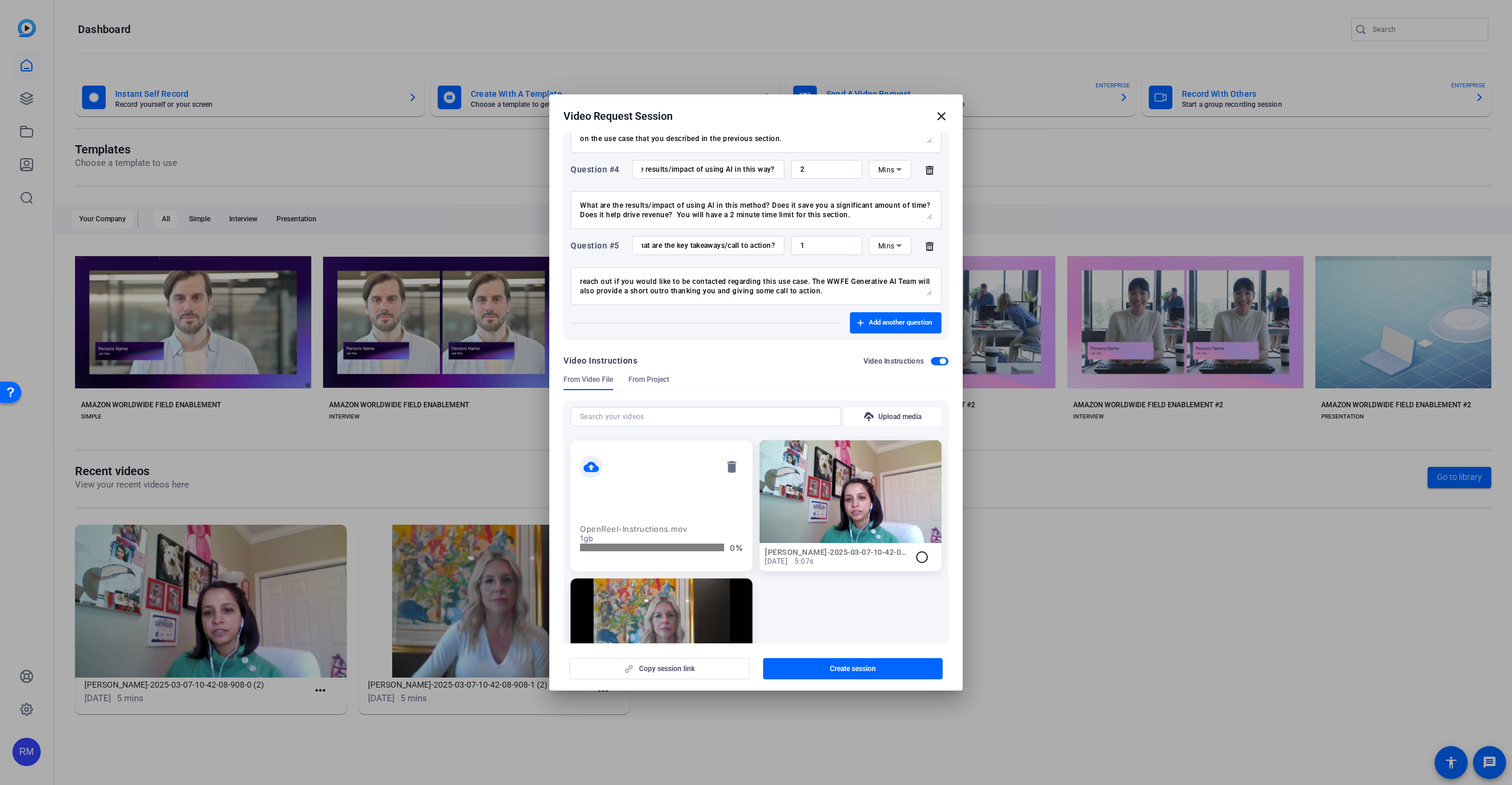
click at [681, 670] on div "Copy session link Create session" at bounding box center [756, 664] width 385 height 30
click at [672, 670] on div "Copy session link Create session" at bounding box center [756, 664] width 385 height 30
click at [661, 668] on div "Copy session link Create session" at bounding box center [756, 664] width 385 height 30
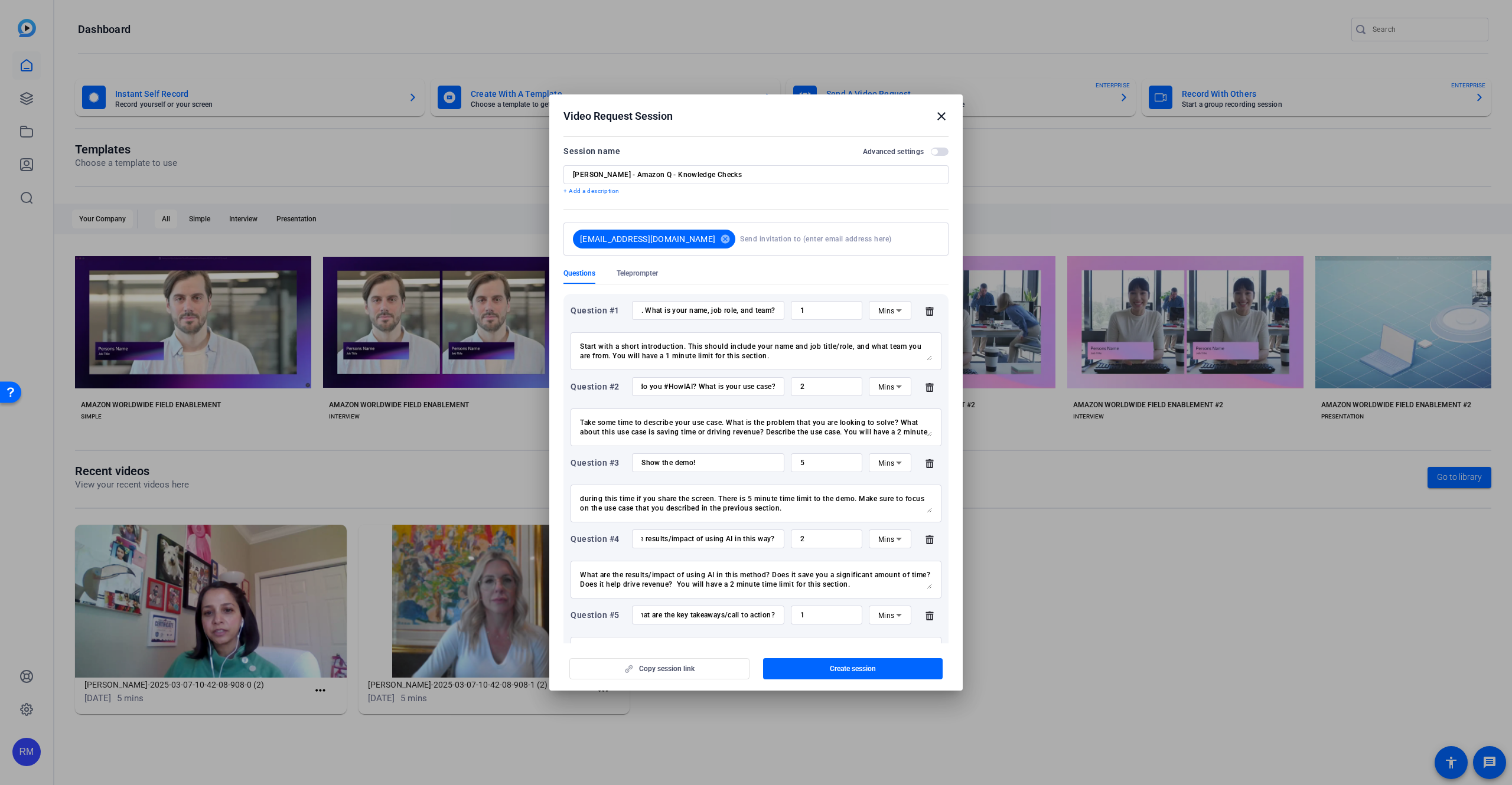
scroll to position [0, 0]
click at [579, 192] on p "+ Add a description" at bounding box center [756, 192] width 385 height 9
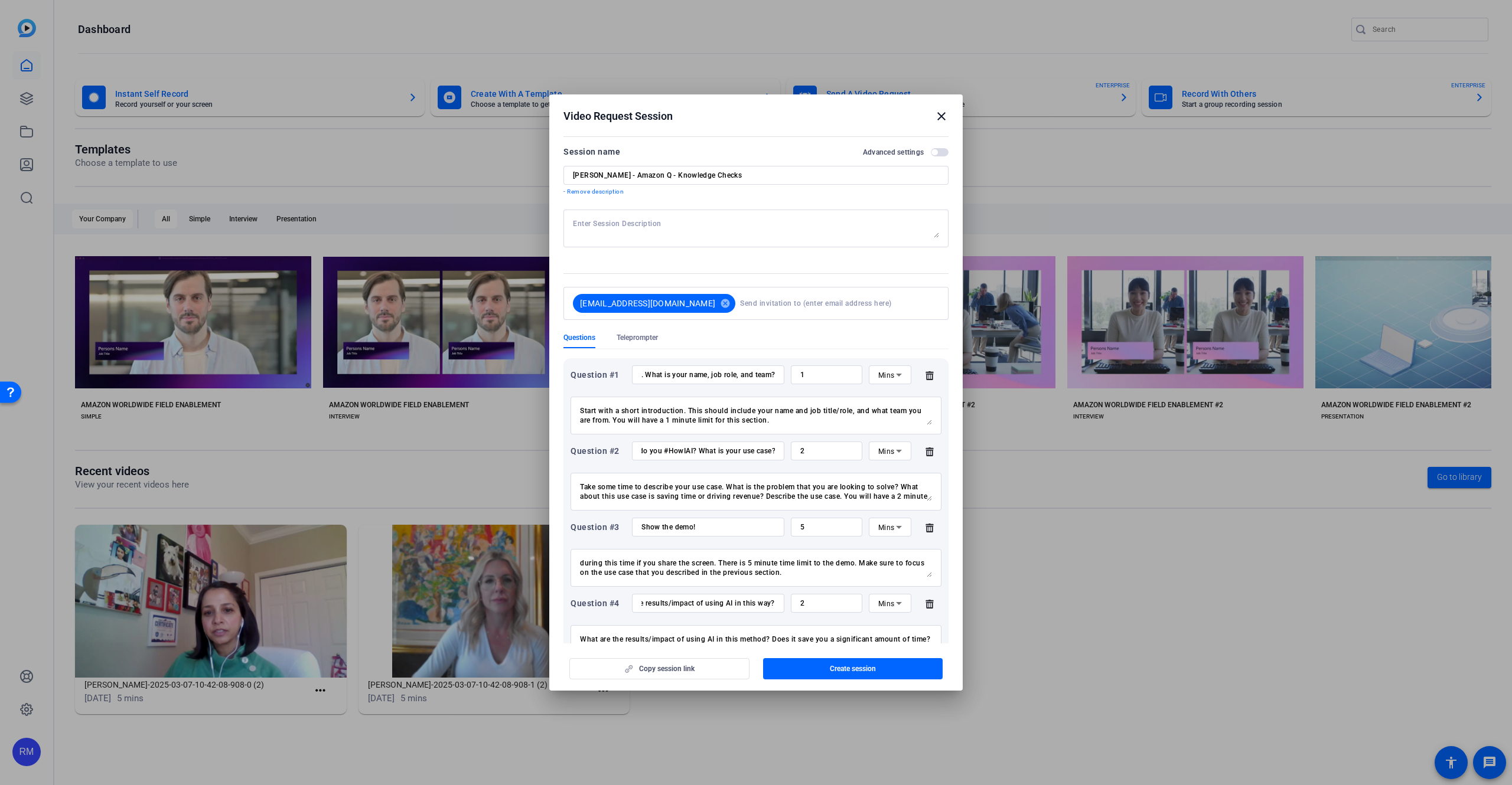
click at [717, 226] on textarea at bounding box center [756, 228] width 366 height 19
paste textarea "Required Information: Presenter Details Name: [PERSON_NAME] Role/Organization/T…"
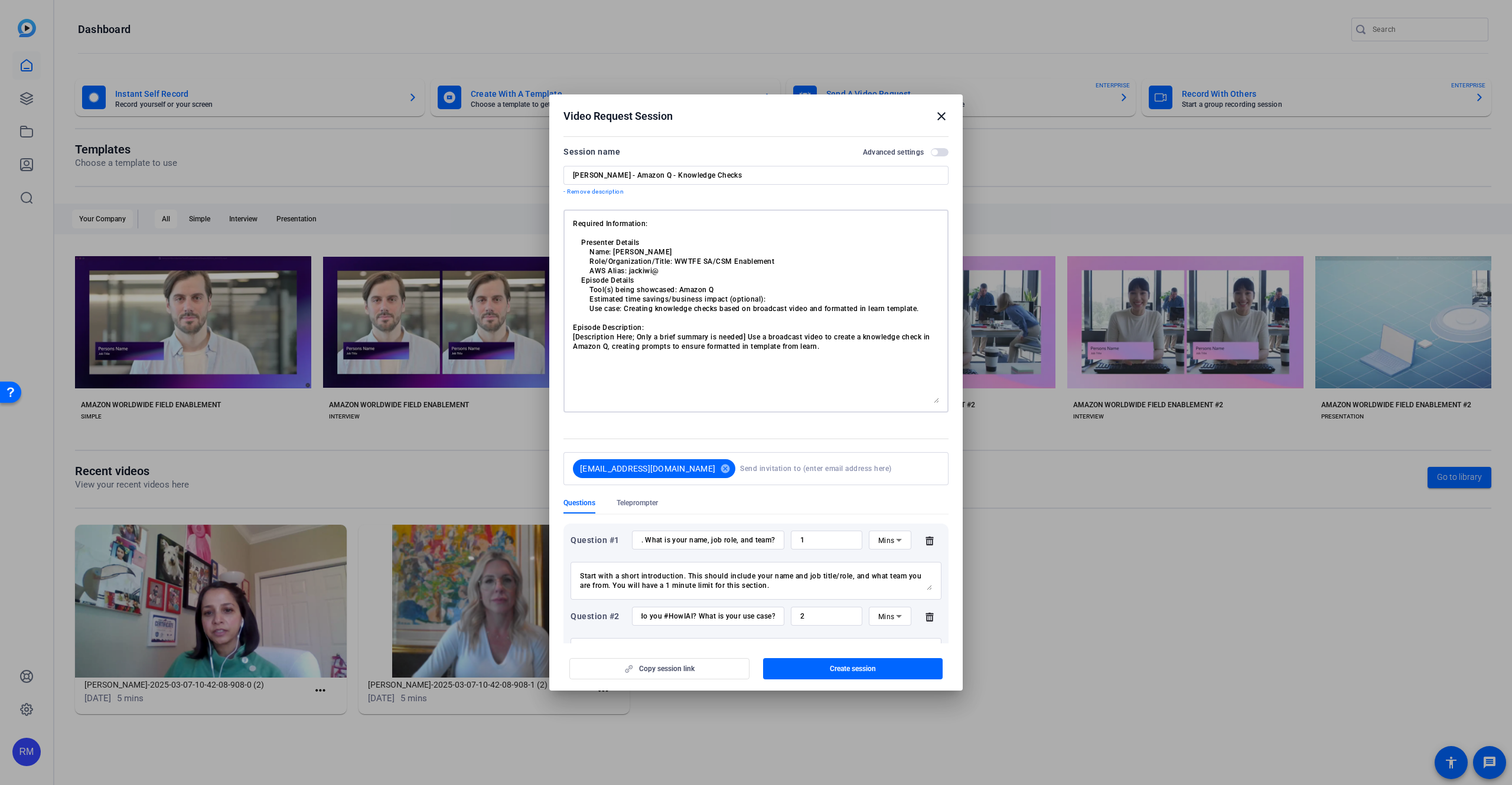
drag, startPoint x: 936, startPoint y: 236, endPoint x: 877, endPoint y: 368, distance: 144.6
click at [925, 401] on textarea "Required Information: Presenter Details Name: [PERSON_NAME] Role/Organization/T…" at bounding box center [756, 311] width 366 height 184
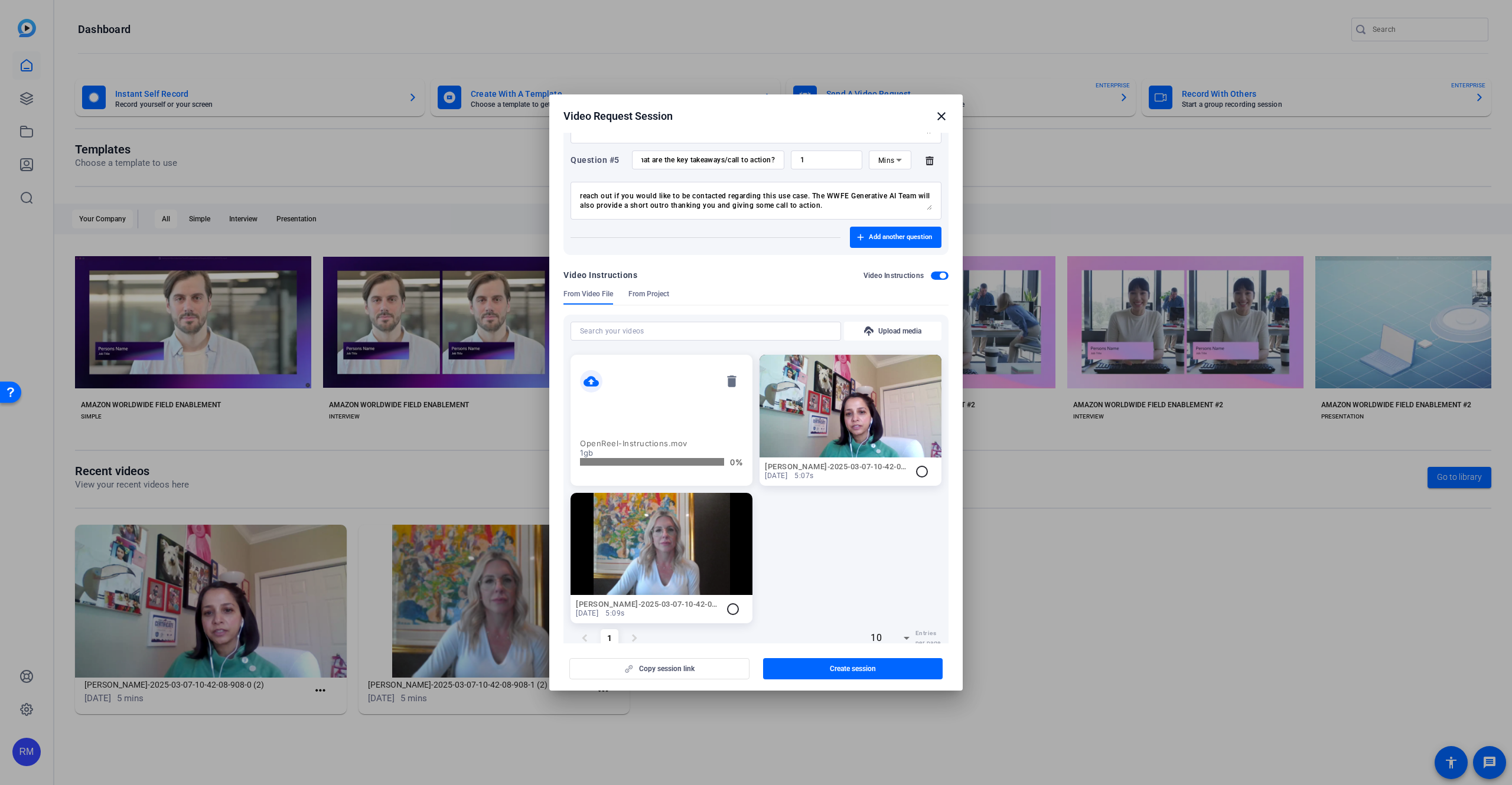
scroll to position [714, 0]
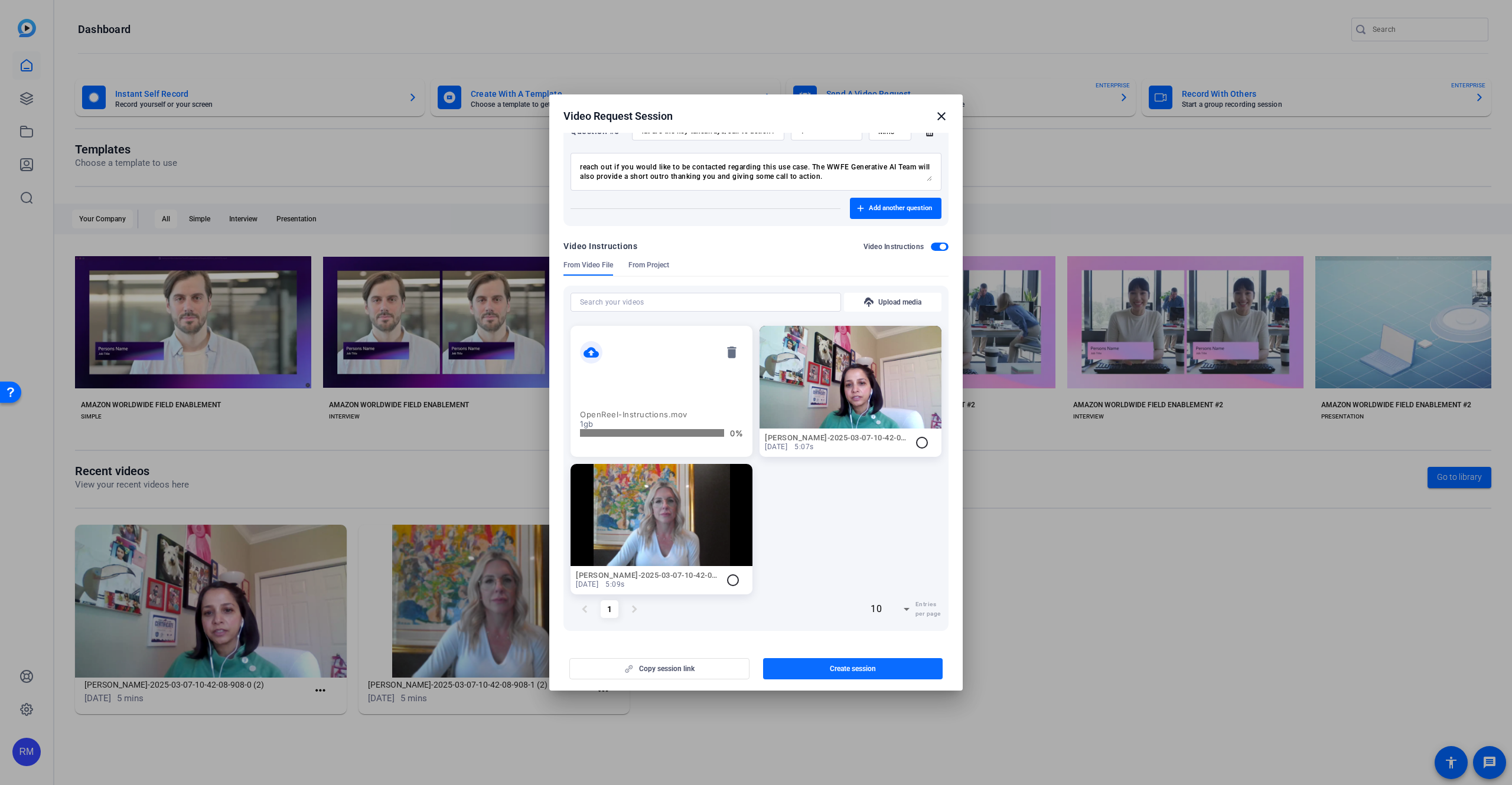
type textarea "Required Information: Presenter Details Name: [PERSON_NAME] Role/Organization/T…"
click at [876, 670] on span "Create session" at bounding box center [853, 669] width 46 height 9
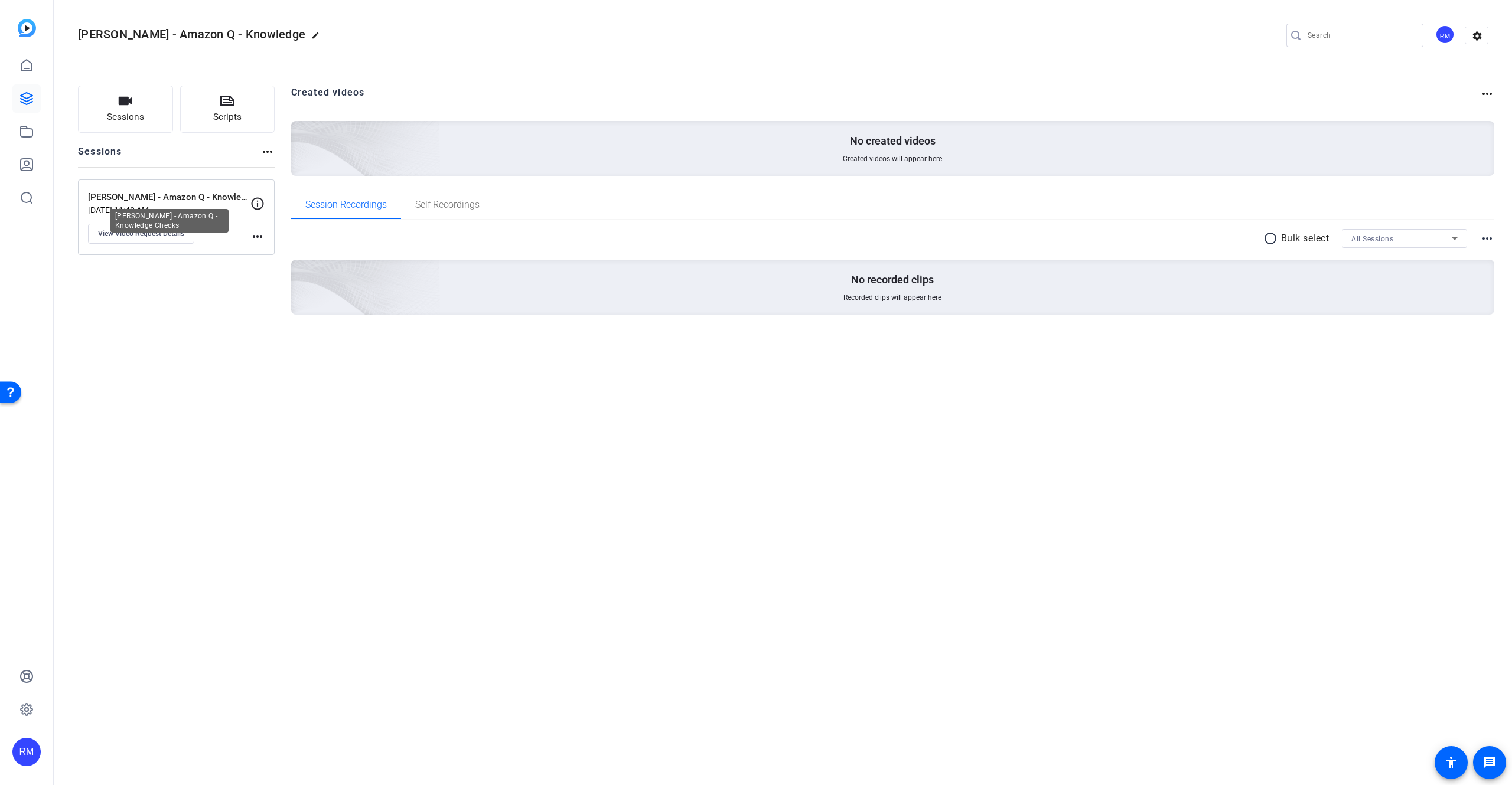
click at [177, 199] on p "[PERSON_NAME] - Amazon Q - Knowledge Checks" at bounding box center [170, 197] width 163 height 14
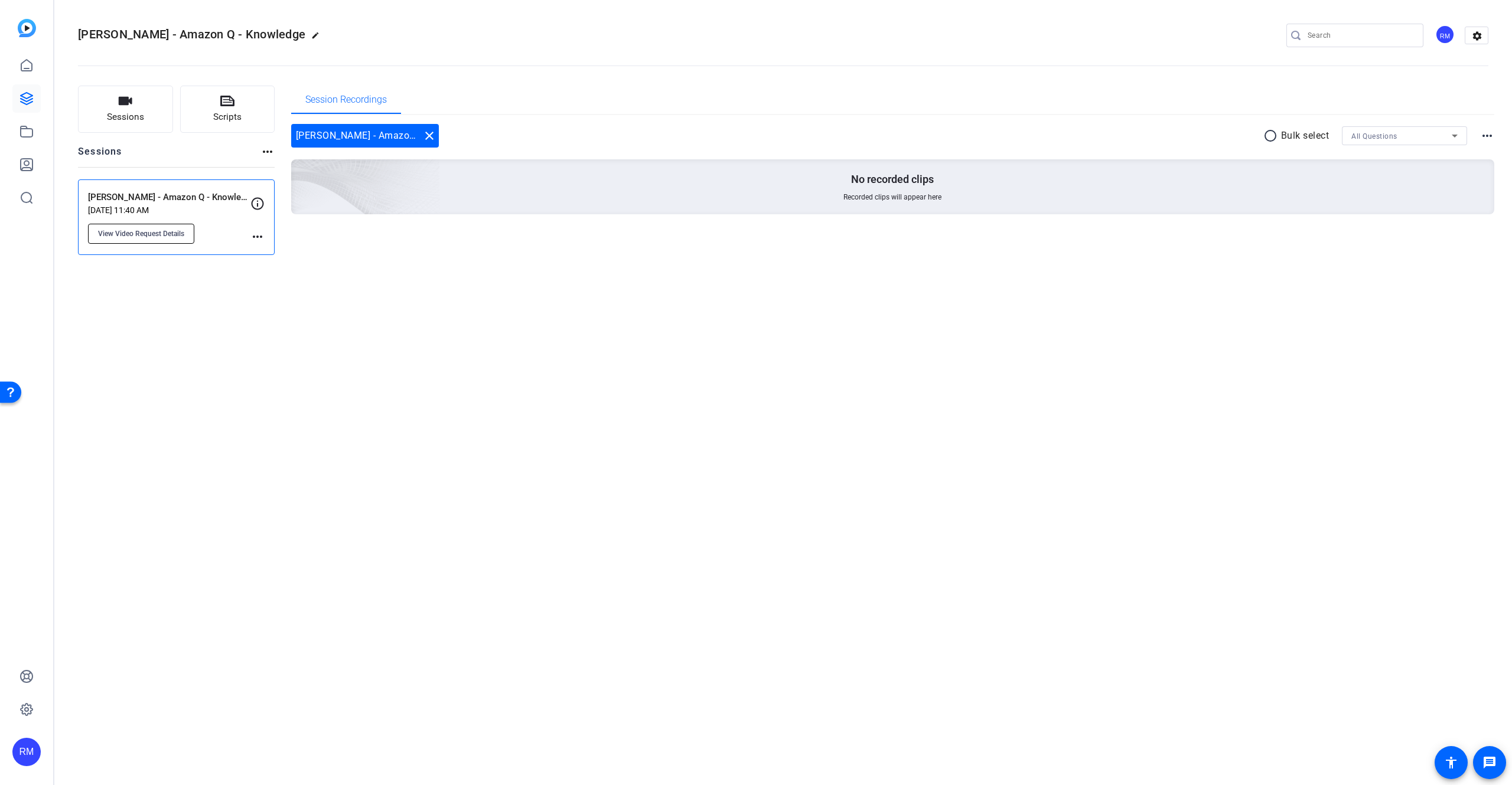
click at [155, 231] on span "View Video Request Details" at bounding box center [141, 234] width 86 height 9
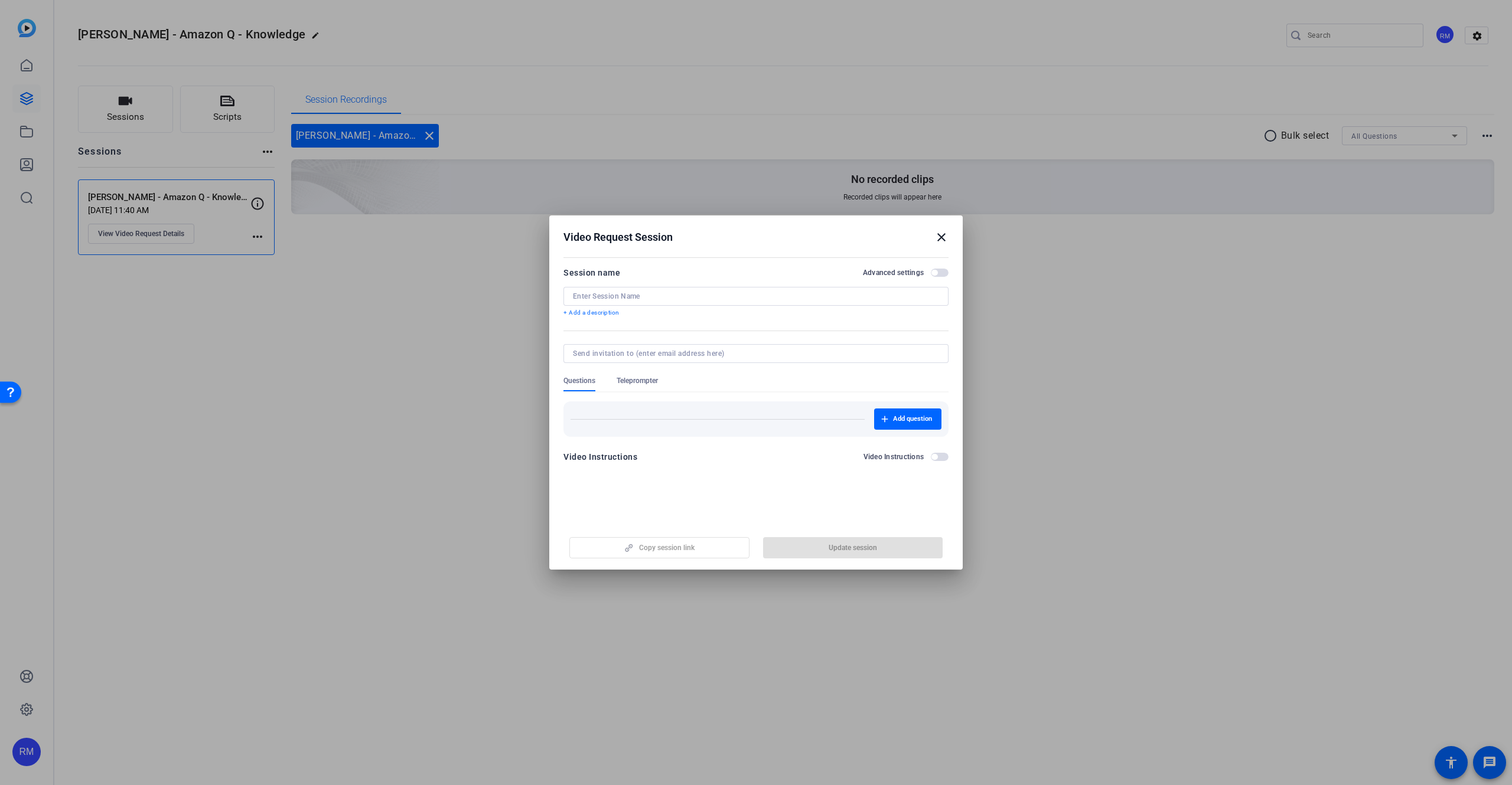
type input "[PERSON_NAME] - Amazon Q - Knowledge Checks"
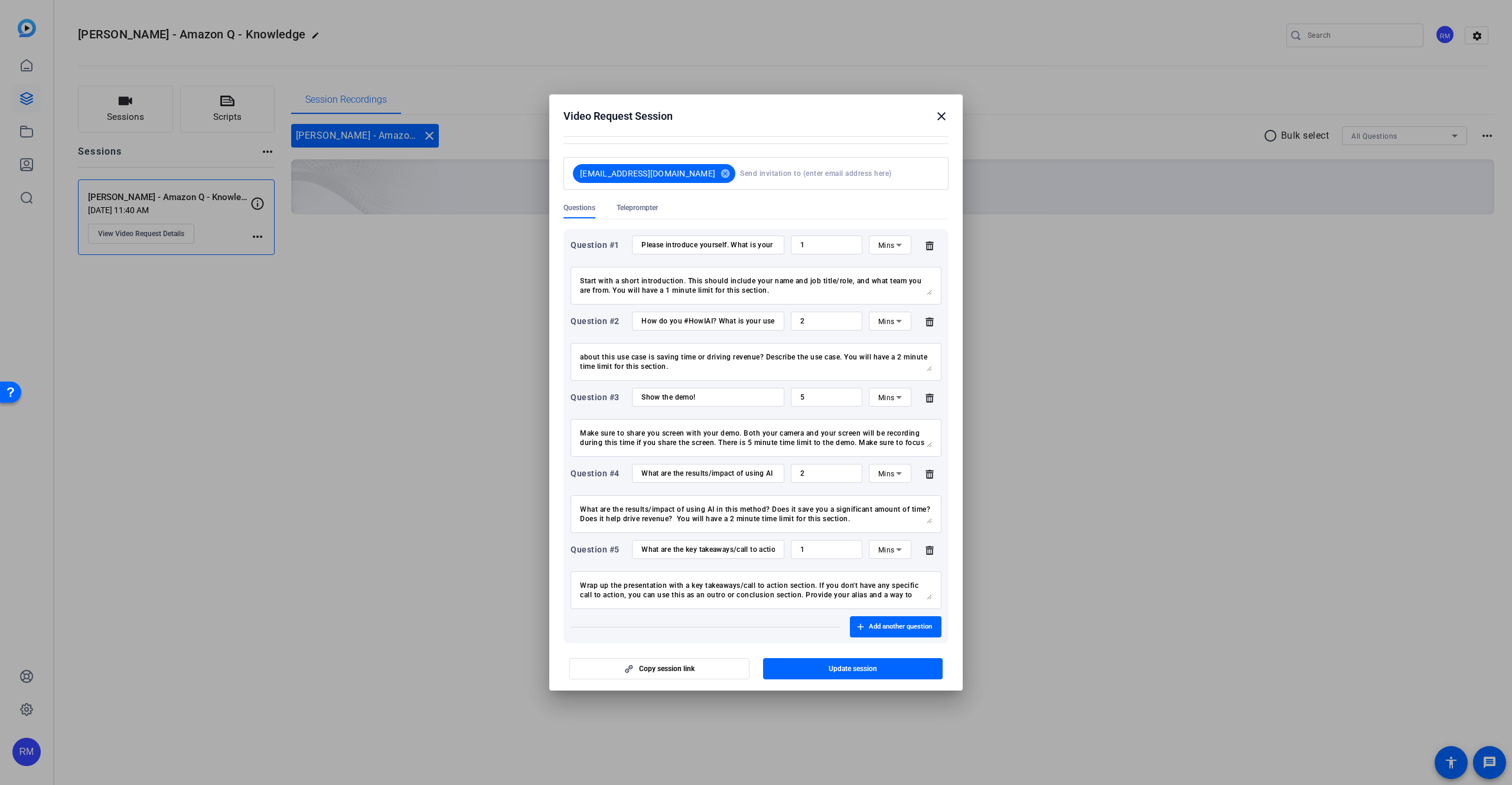
scroll to position [178, 0]
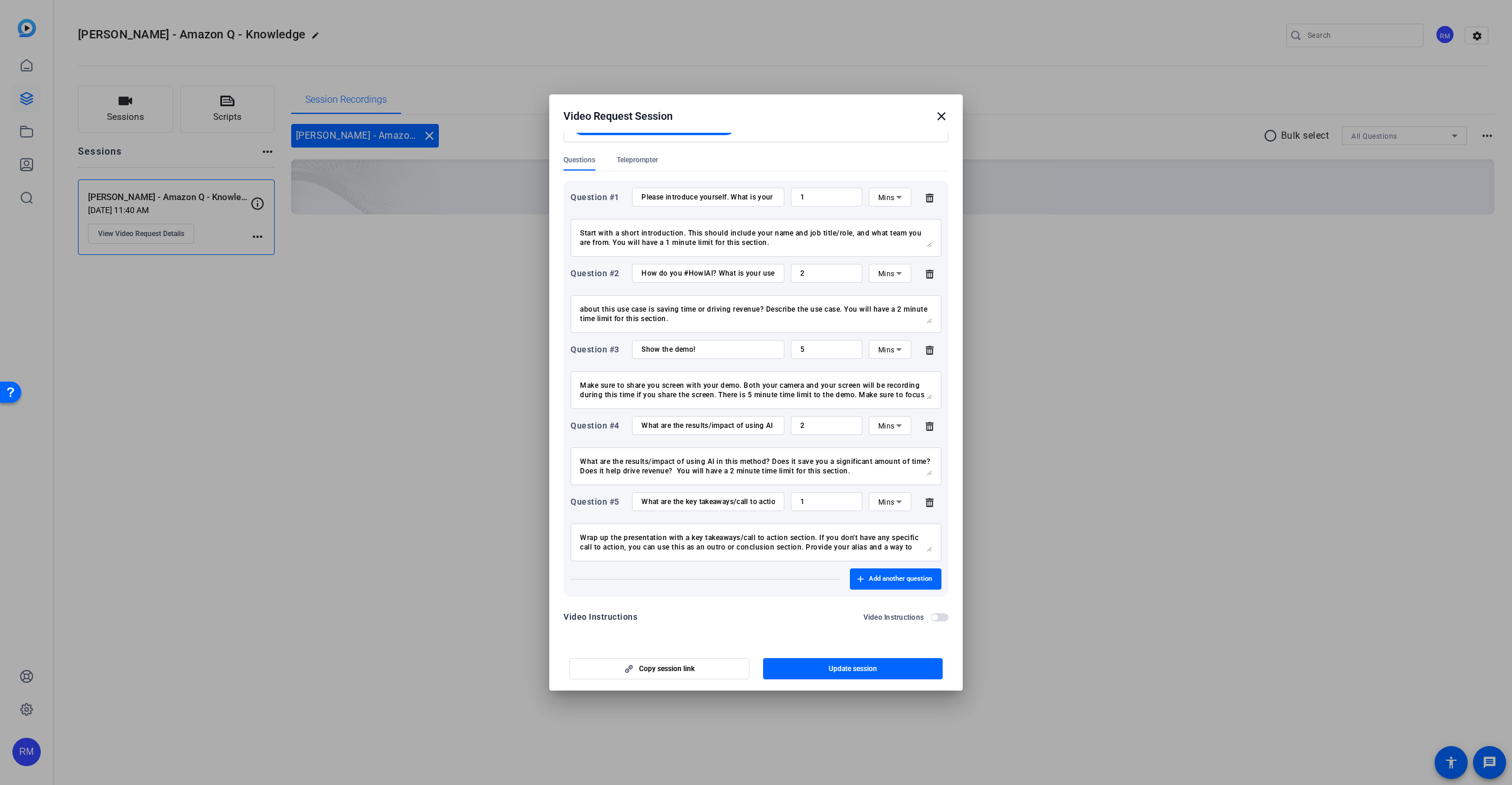
click at [938, 618] on span "button" at bounding box center [940, 618] width 18 height 8
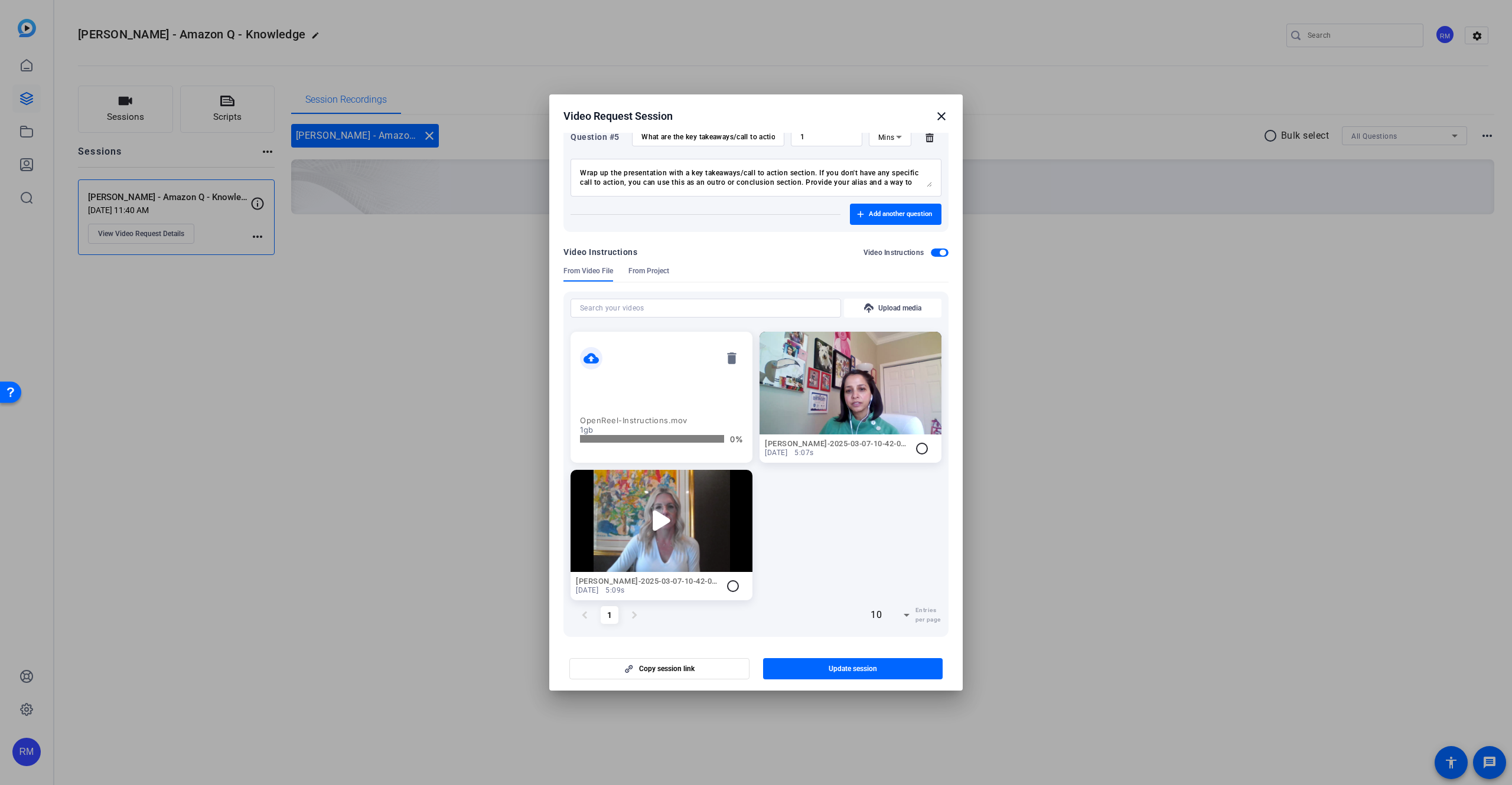
scroll to position [548, 0]
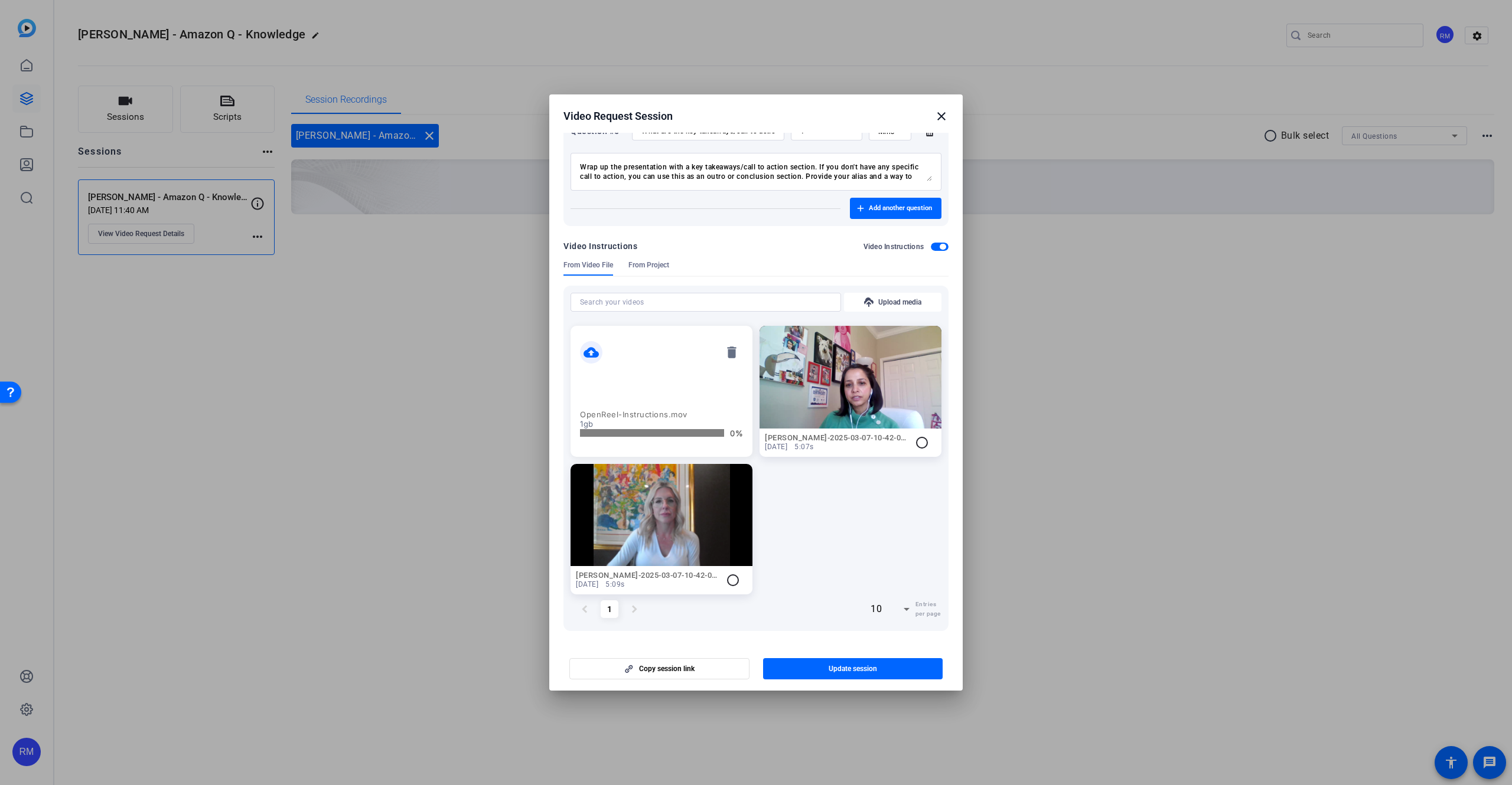
click at [652, 416] on p "OpenReel-Instructions.mov" at bounding box center [661, 414] width 163 height 9
click at [637, 384] on mat-card-content "cloud_upload delete OpenReel-Instructions.mov 1gb 0%" at bounding box center [661, 391] width 182 height 130
click at [590, 353] on mat-icon "cloud_upload" at bounding box center [591, 352] width 22 height 22
click at [734, 353] on mat-icon "delete" at bounding box center [732, 352] width 22 height 22
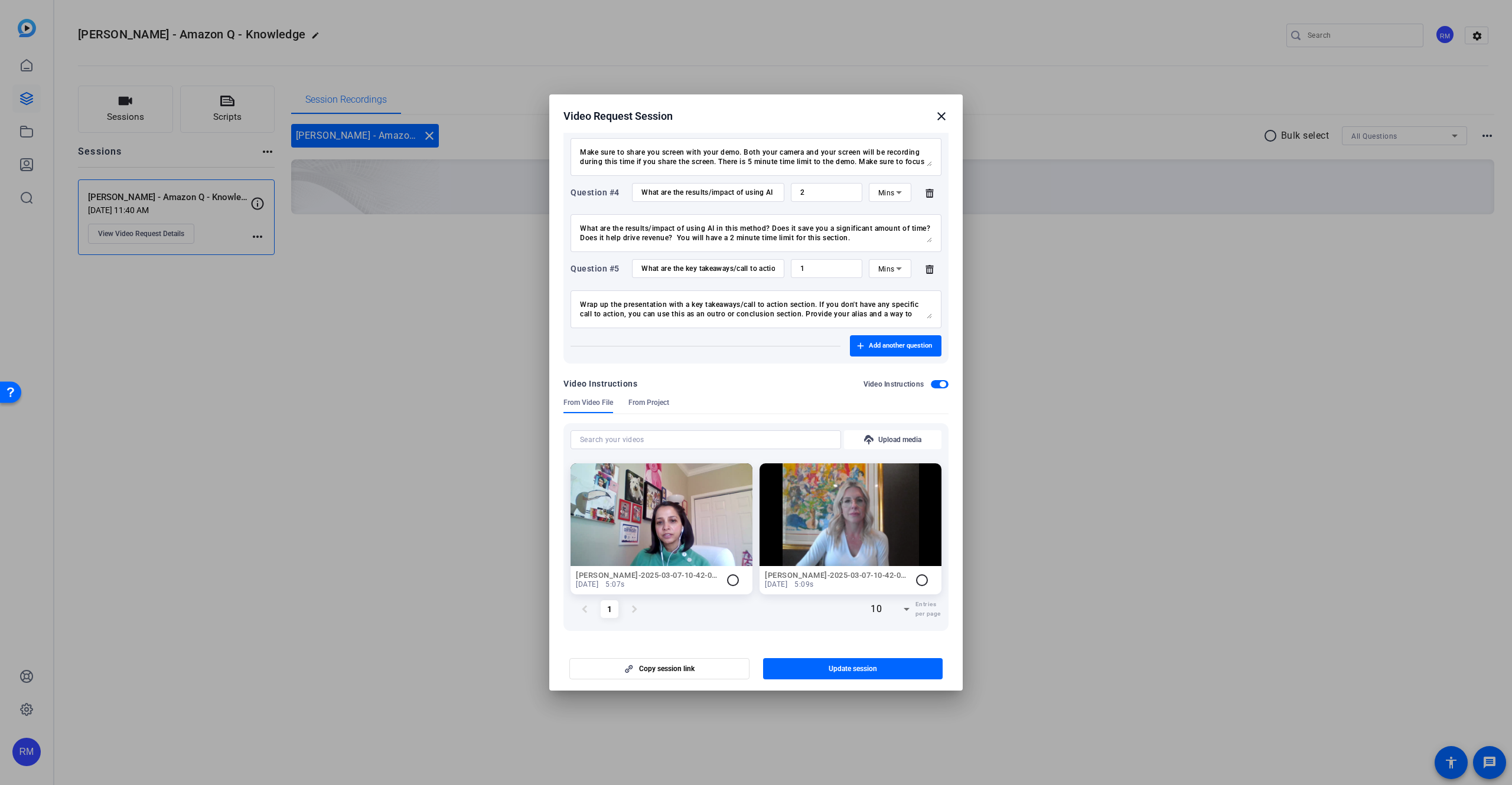
click at [937, 115] on mat-icon "close" at bounding box center [941, 116] width 14 height 14
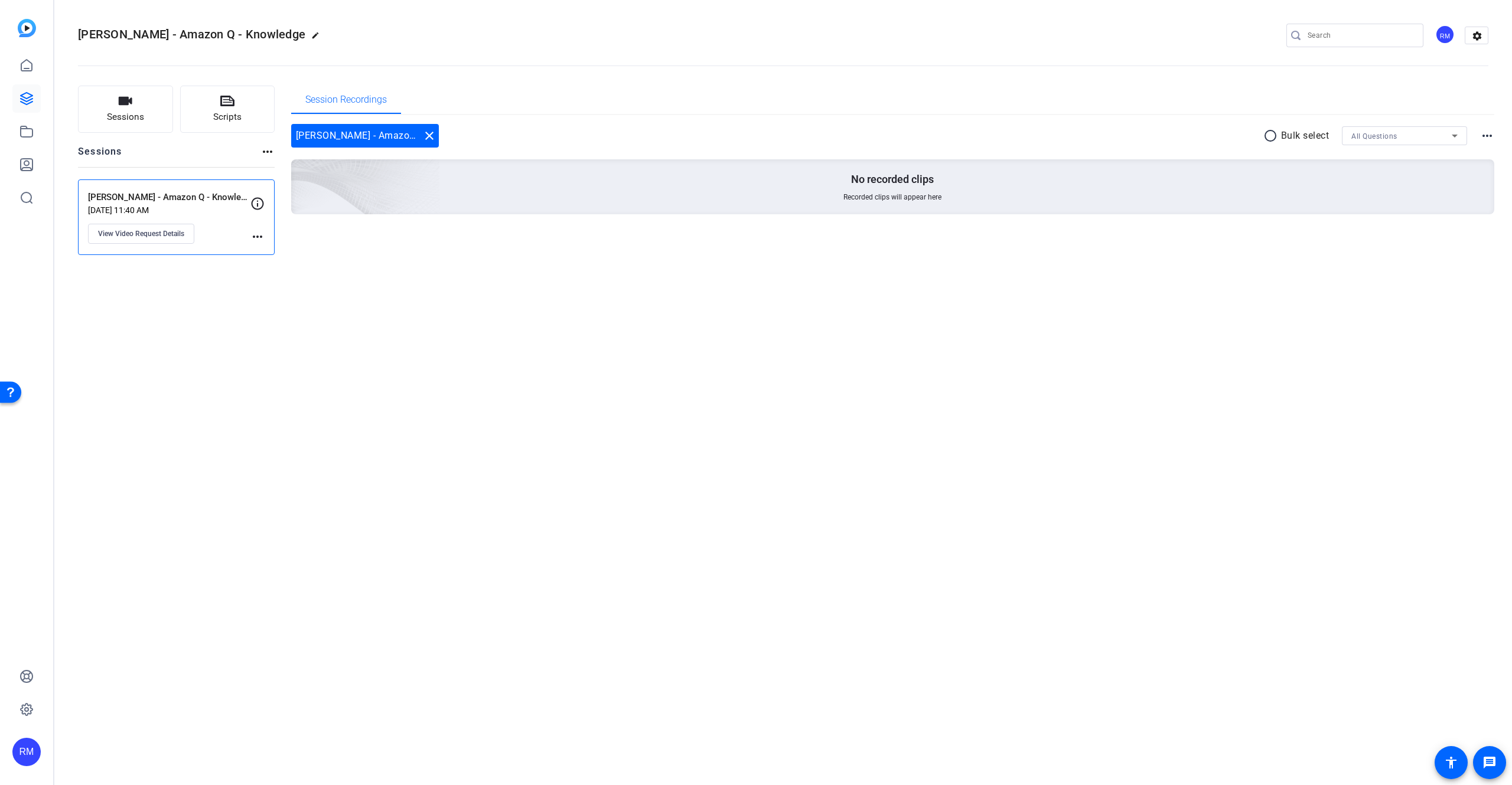
click at [34, 26] on img at bounding box center [26, 28] width 18 height 18
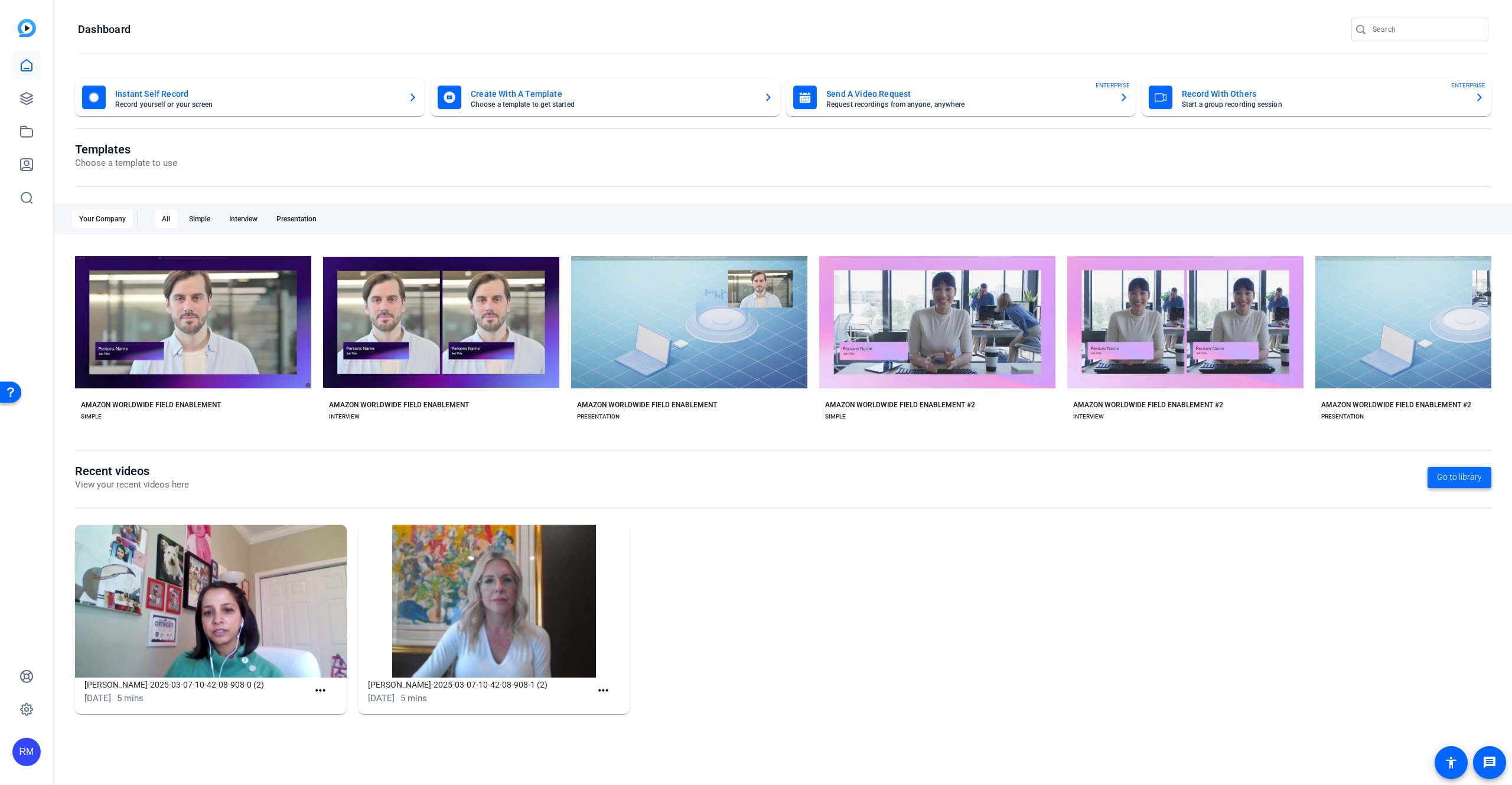
click at [1444, 478] on span "Go to library" at bounding box center [1459, 477] width 45 height 12
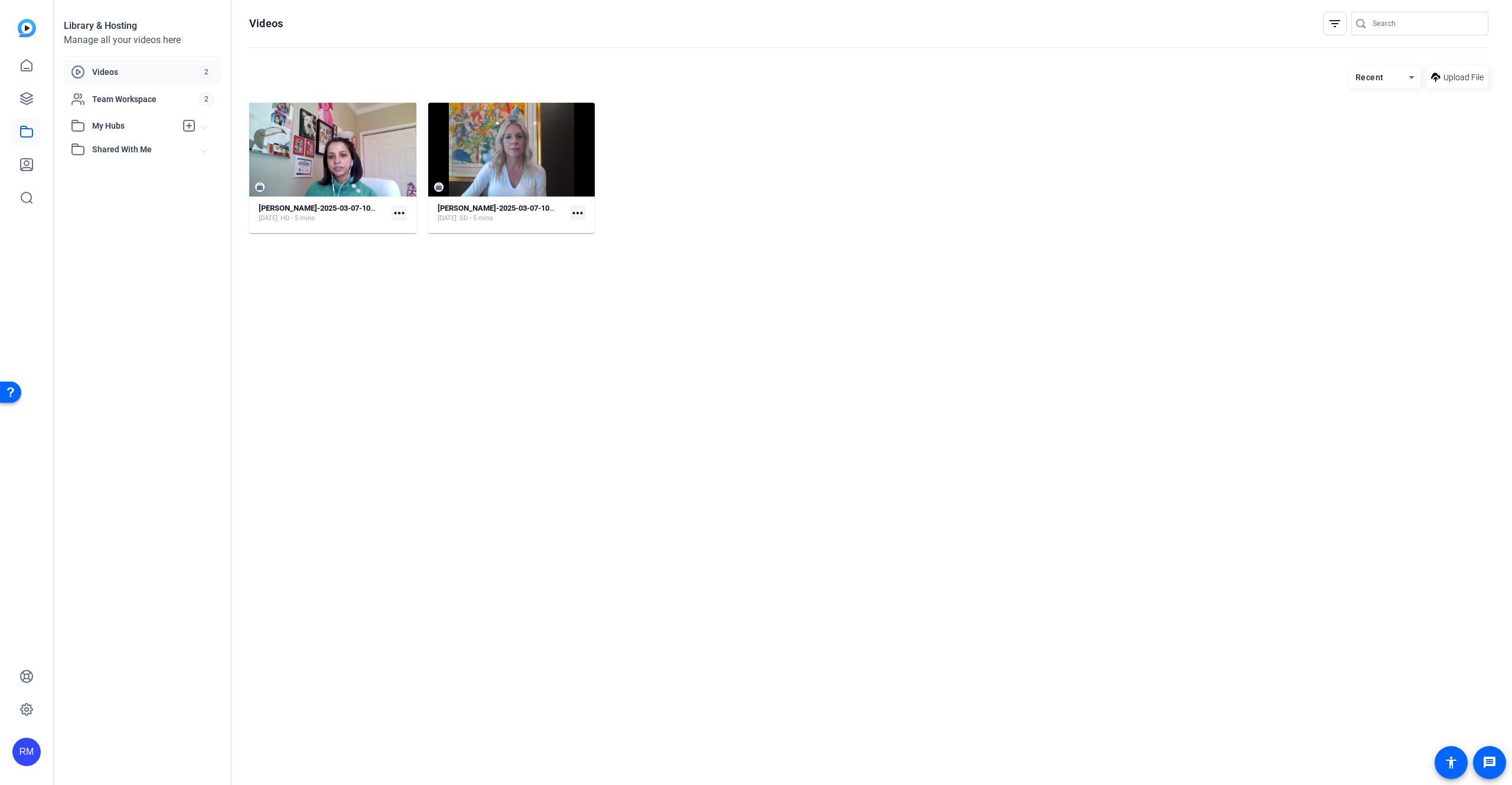
click at [942, 350] on hosting-listing "Recent Upload File [PERSON_NAME][GEOGRAPHIC_DATA]-2025-03-07-10-42-08-908-0 (2)…" at bounding box center [869, 414] width 1239 height 707
click at [1458, 75] on span "Upload File" at bounding box center [1463, 77] width 40 height 12
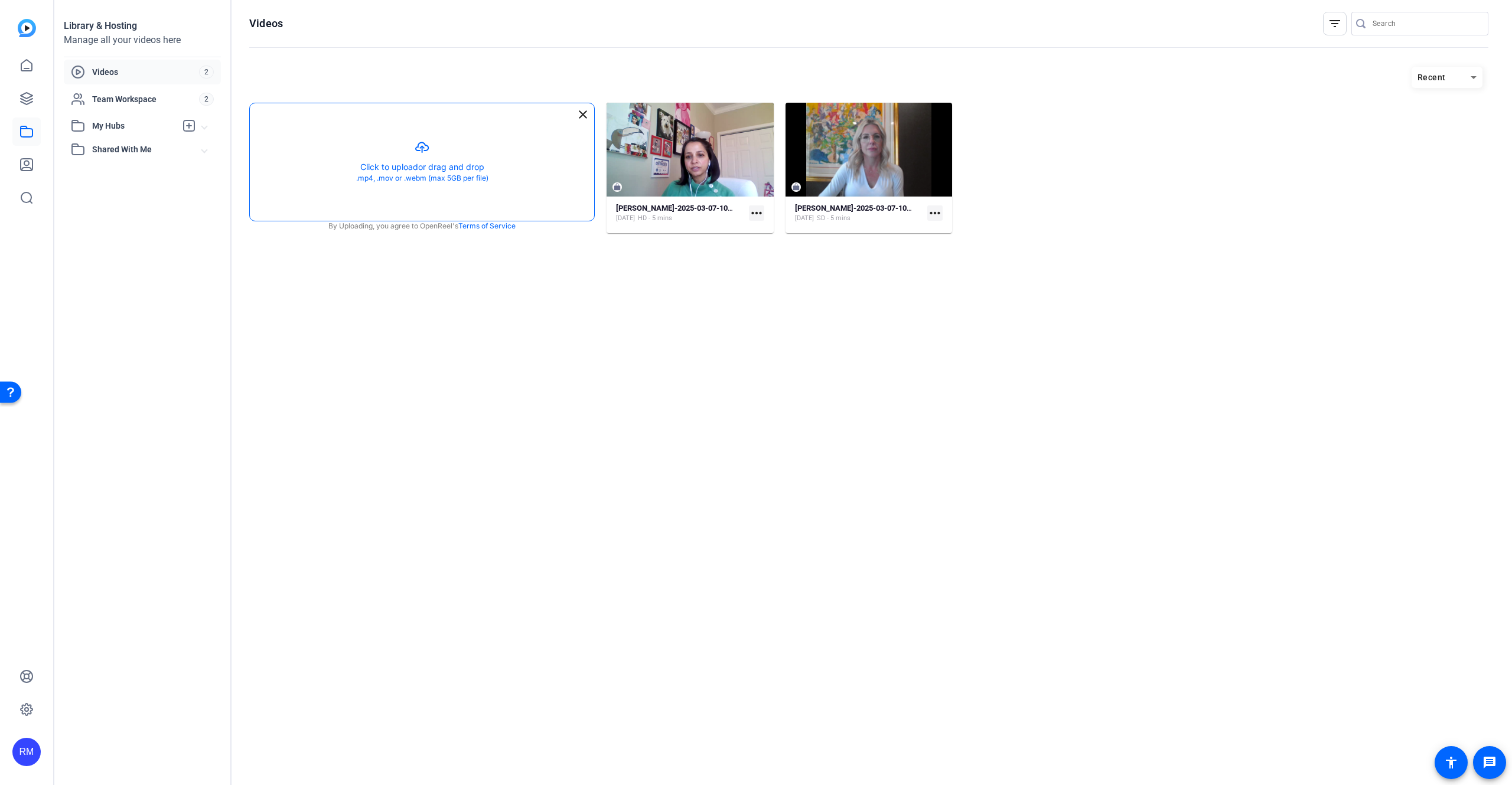
click at [474, 139] on button "button" at bounding box center [422, 161] width 344 height 117
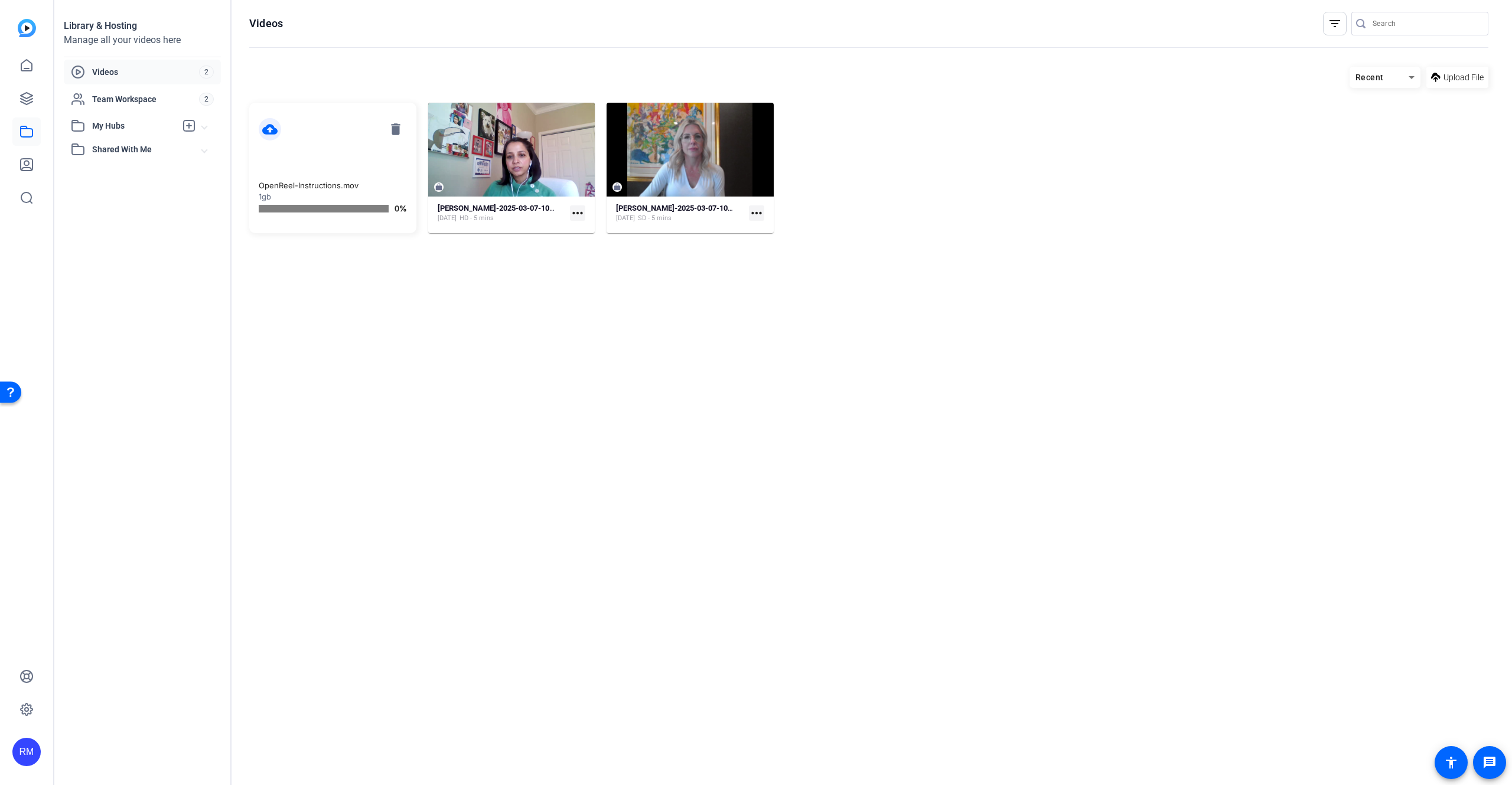
click at [122, 72] on span "Videos" at bounding box center [146, 72] width 107 height 12
click at [123, 96] on span "Team Workspace" at bounding box center [146, 99] width 107 height 12
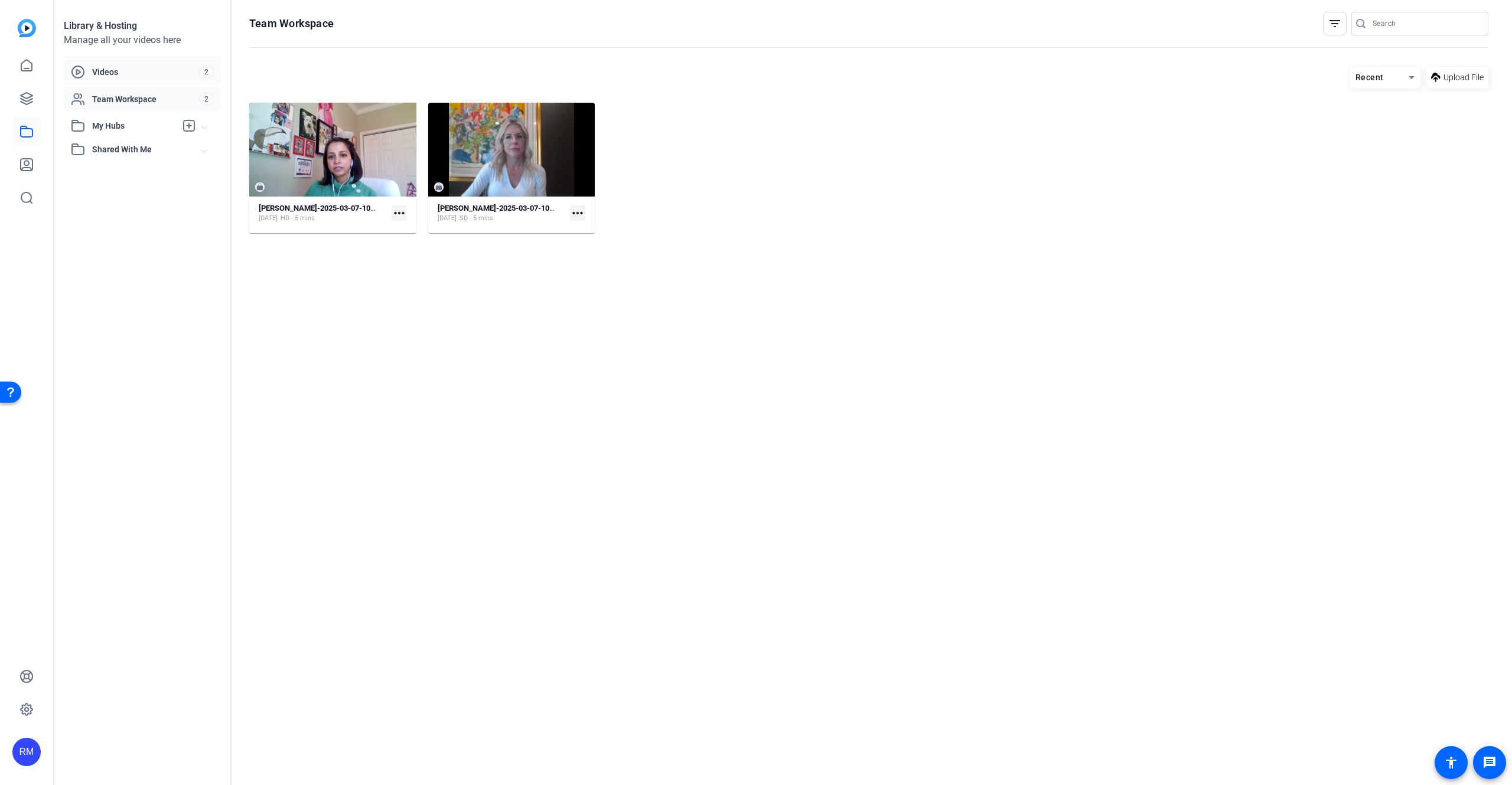
click at [127, 71] on span "Videos" at bounding box center [146, 72] width 107 height 12
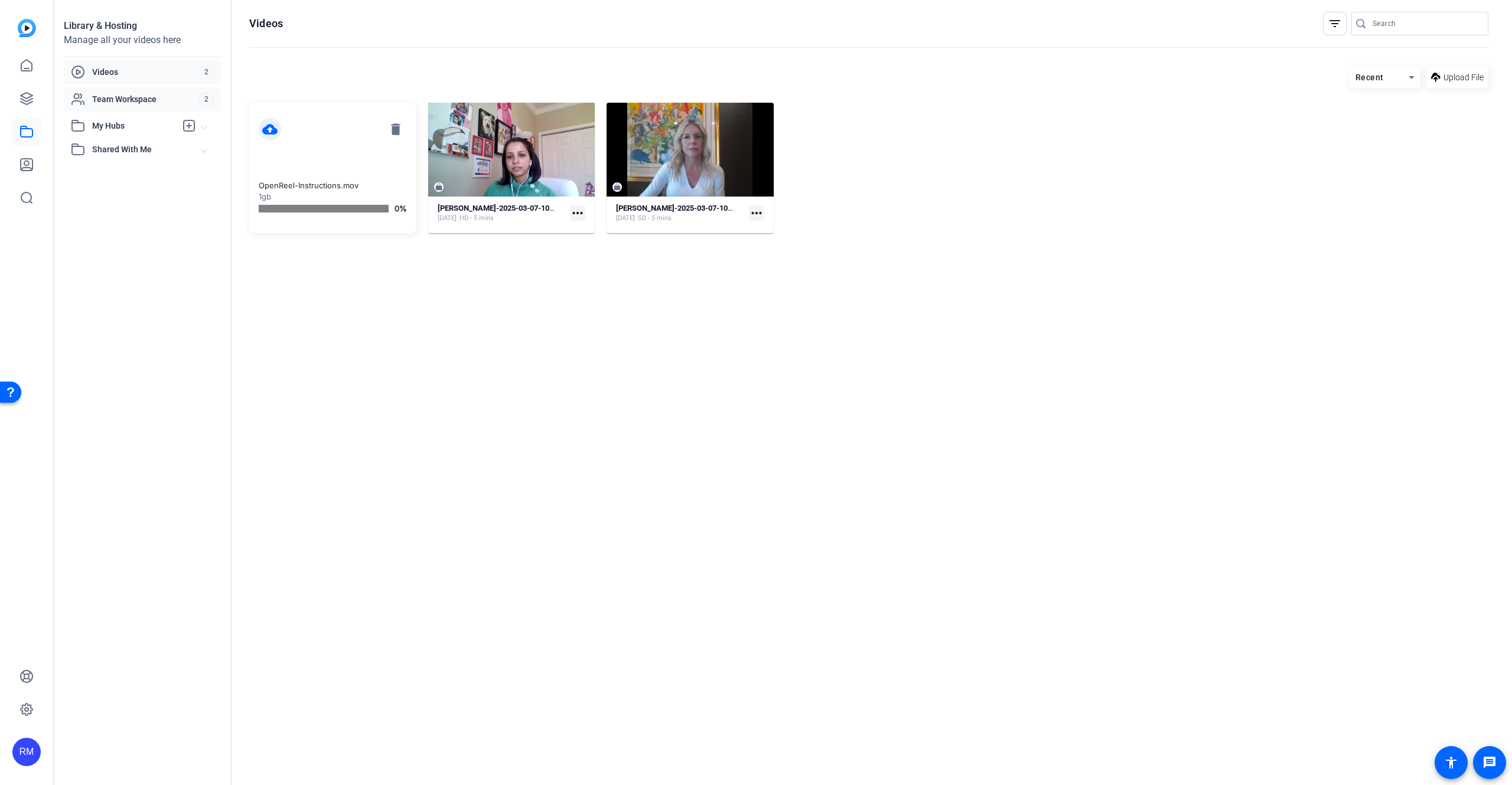
click at [124, 87] on div "Team Workspace 2" at bounding box center [142, 99] width 157 height 25
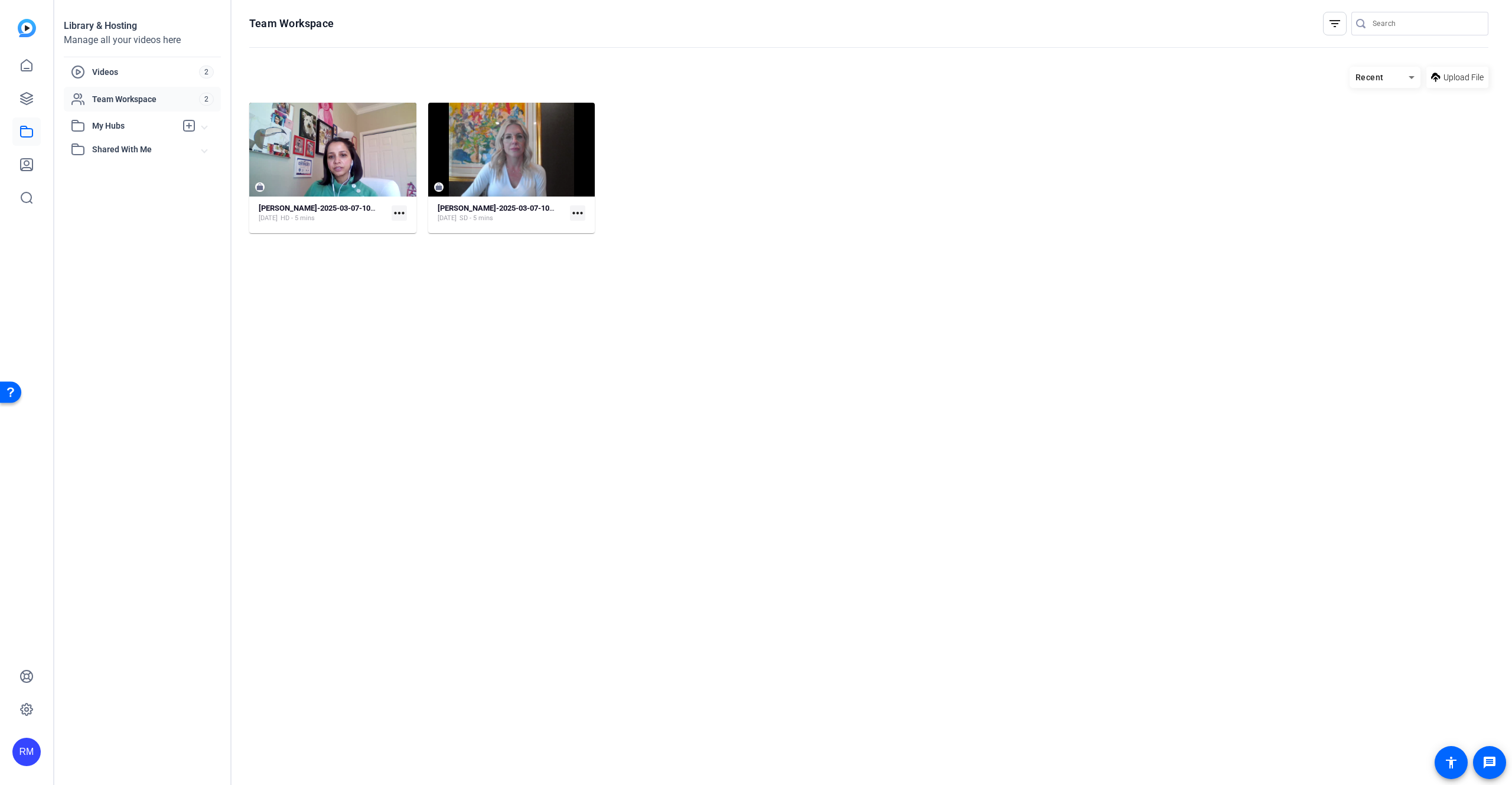
click at [114, 121] on span "My Hubs" at bounding box center [134, 126] width 84 height 12
click at [113, 170] on span "Shared With Me" at bounding box center [147, 176] width 110 height 12
click at [110, 121] on span "My Hubs" at bounding box center [134, 126] width 84 height 12
click at [110, 98] on span "Team Workspace" at bounding box center [146, 99] width 107 height 12
click at [110, 75] on span "Videos" at bounding box center [146, 72] width 107 height 12
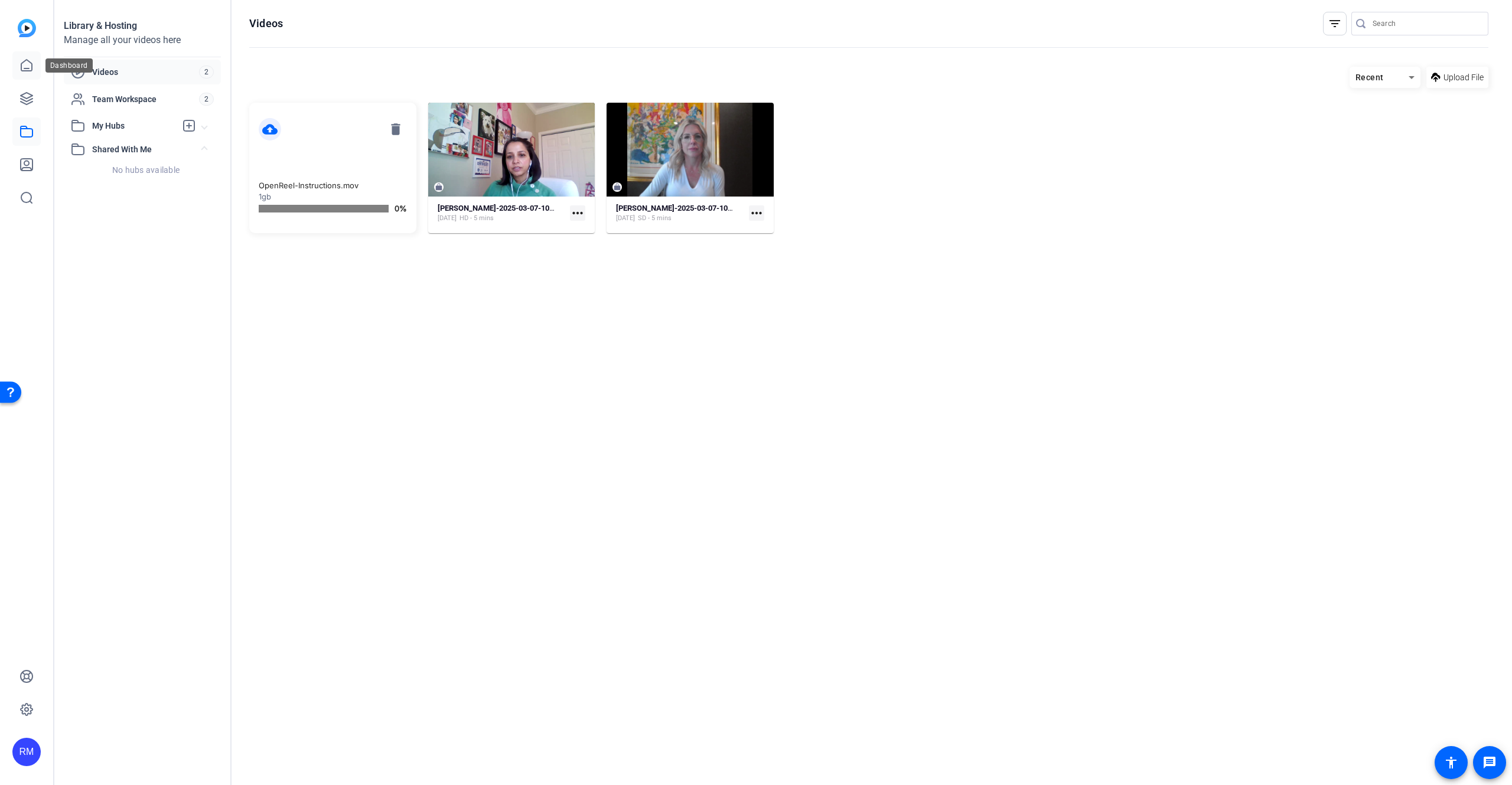
click at [28, 71] on icon at bounding box center [26, 65] width 11 height 12
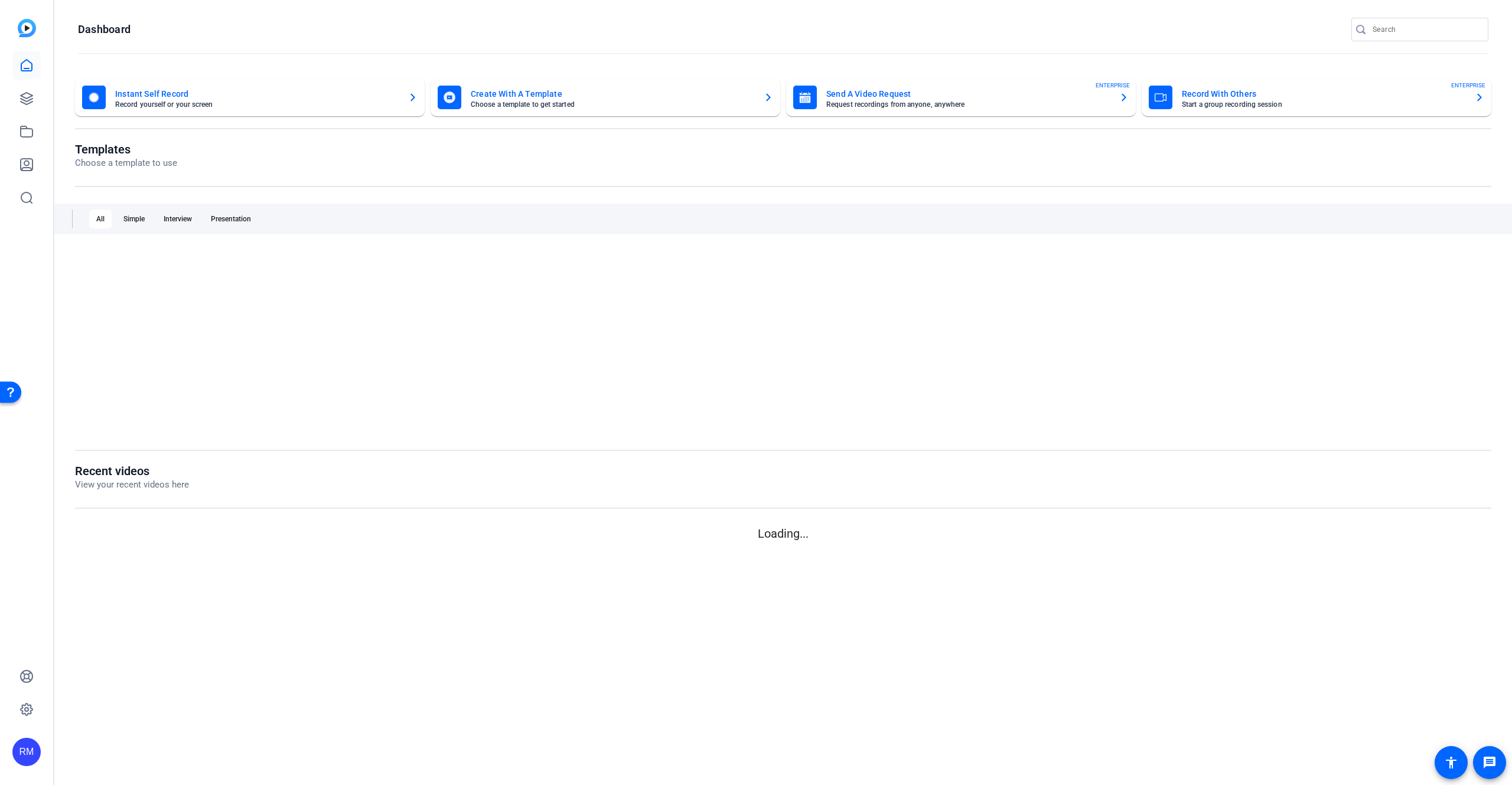
click at [30, 33] on img at bounding box center [26, 28] width 18 height 18
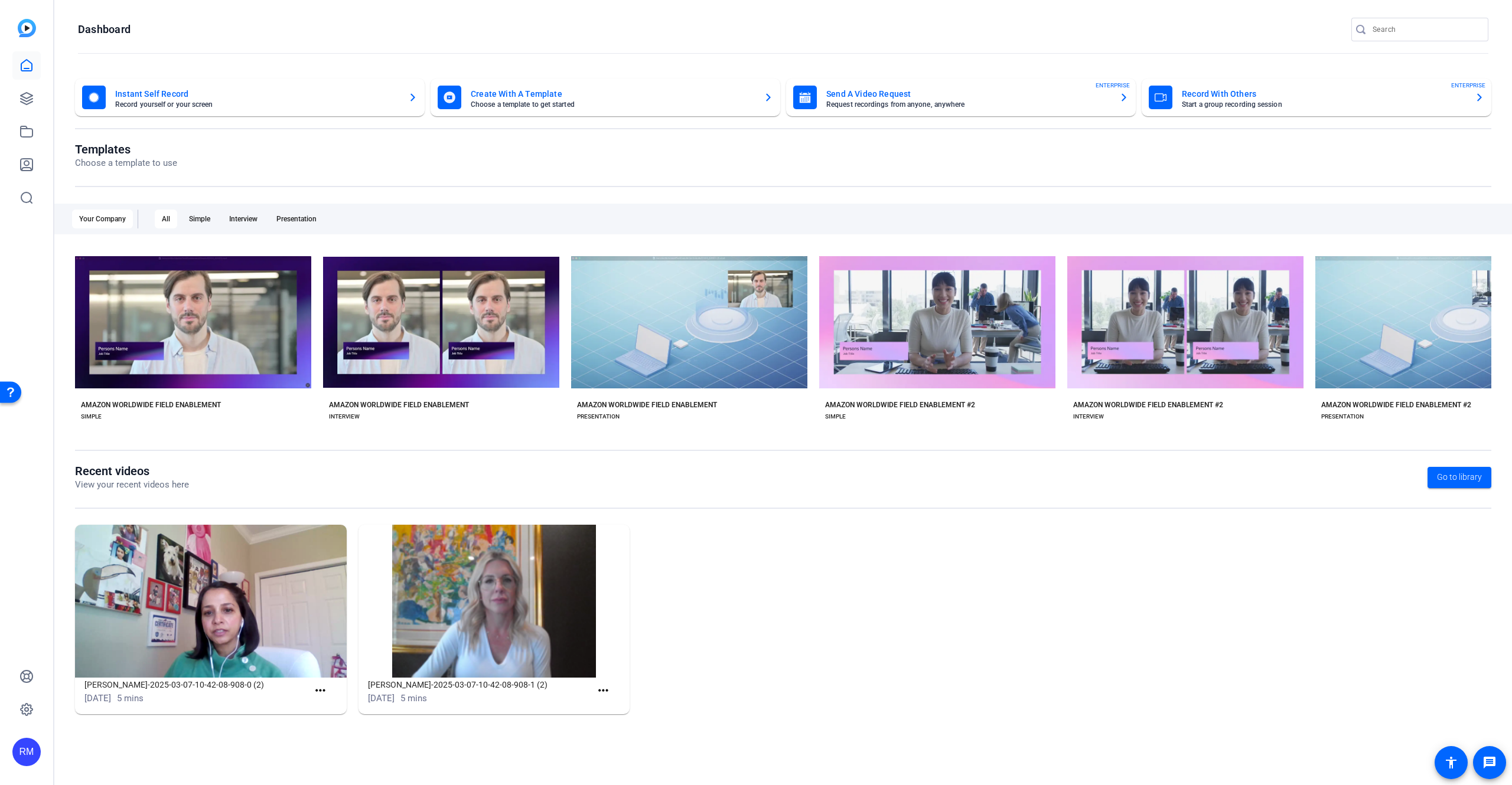
click at [30, 35] on img at bounding box center [26, 28] width 18 height 18
click at [33, 34] on img at bounding box center [26, 28] width 18 height 18
click at [25, 105] on icon at bounding box center [26, 98] width 14 height 14
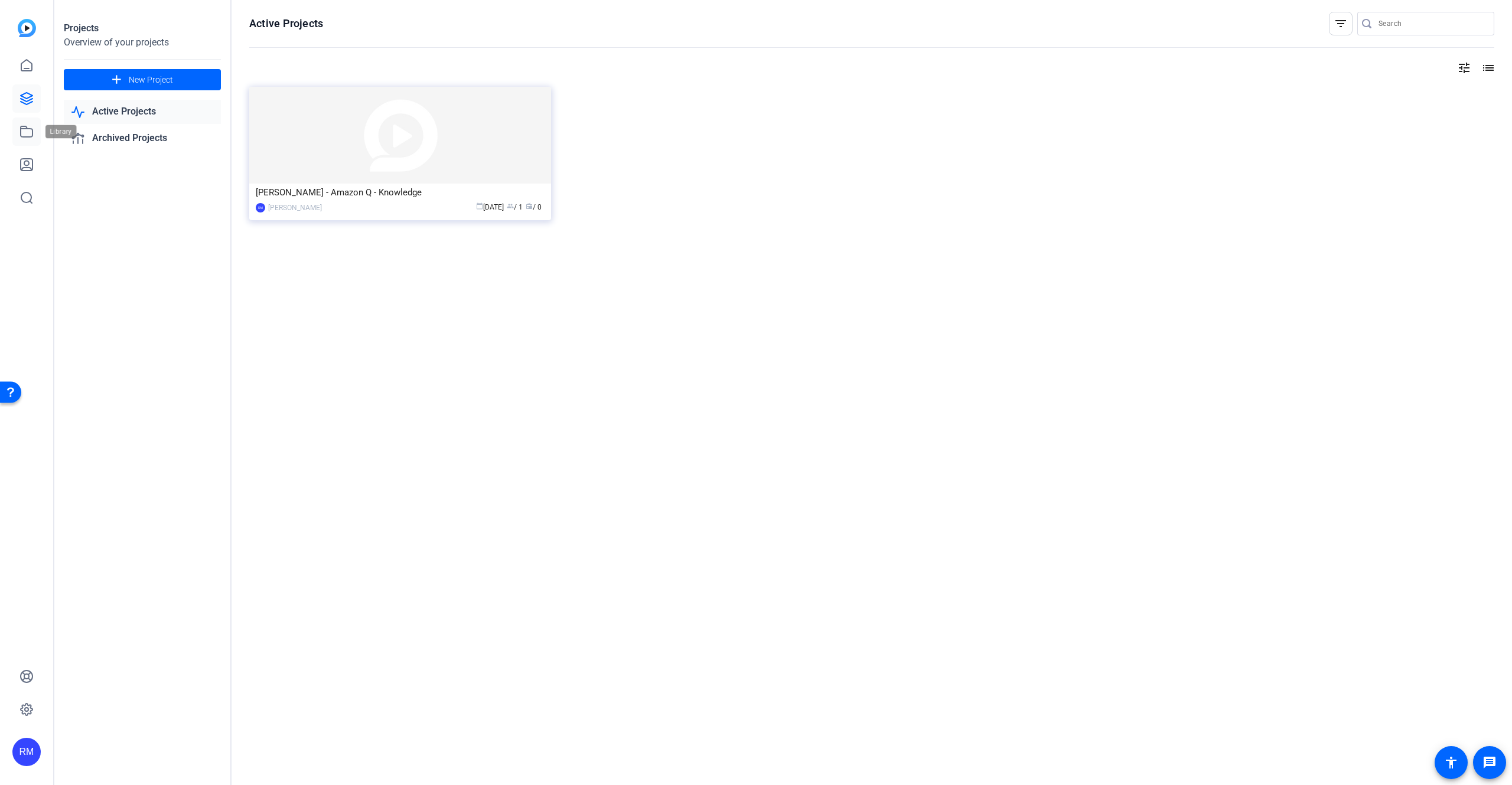
click at [23, 134] on icon at bounding box center [26, 132] width 14 height 14
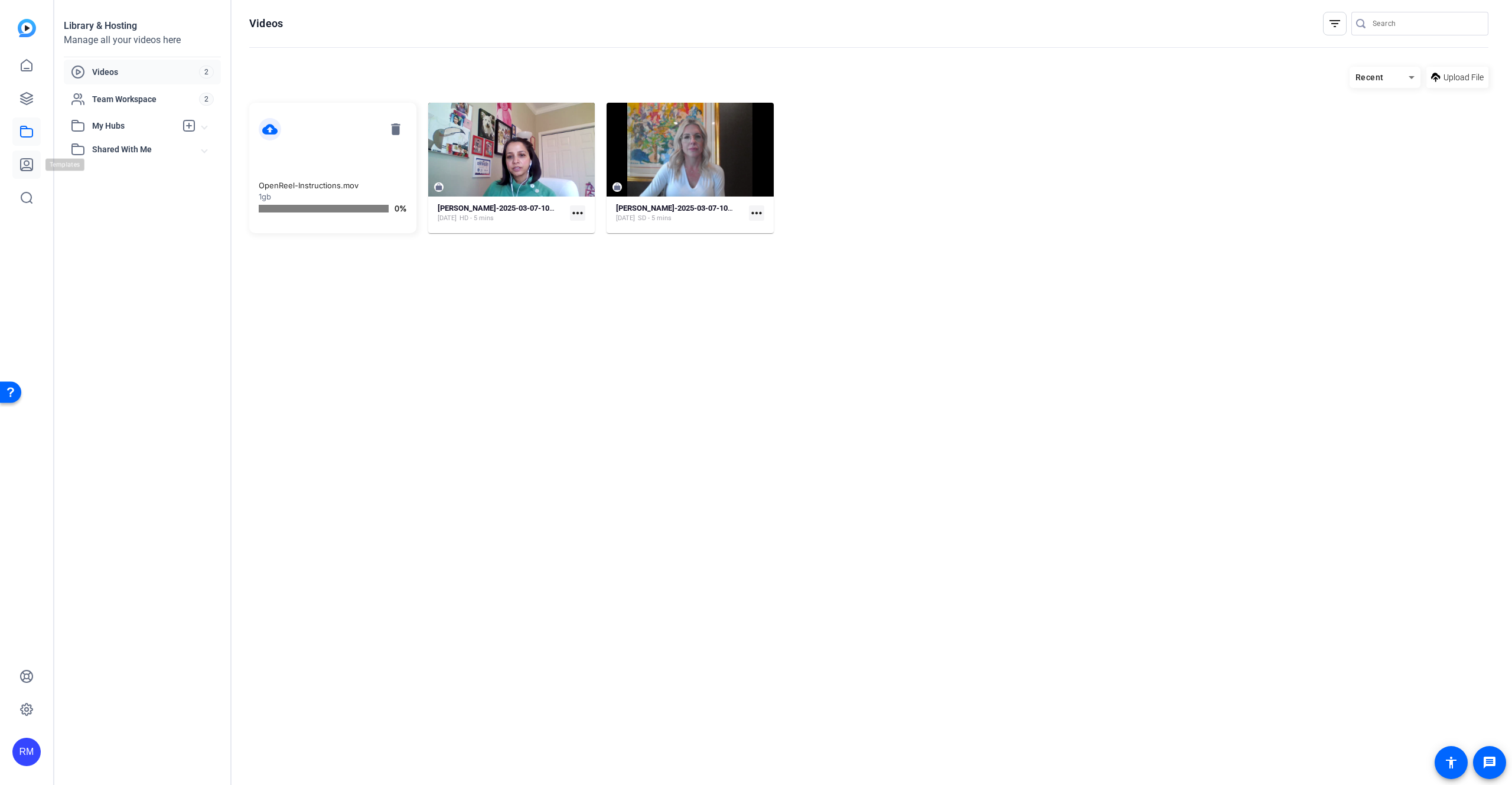
click at [30, 158] on icon at bounding box center [26, 165] width 14 height 14
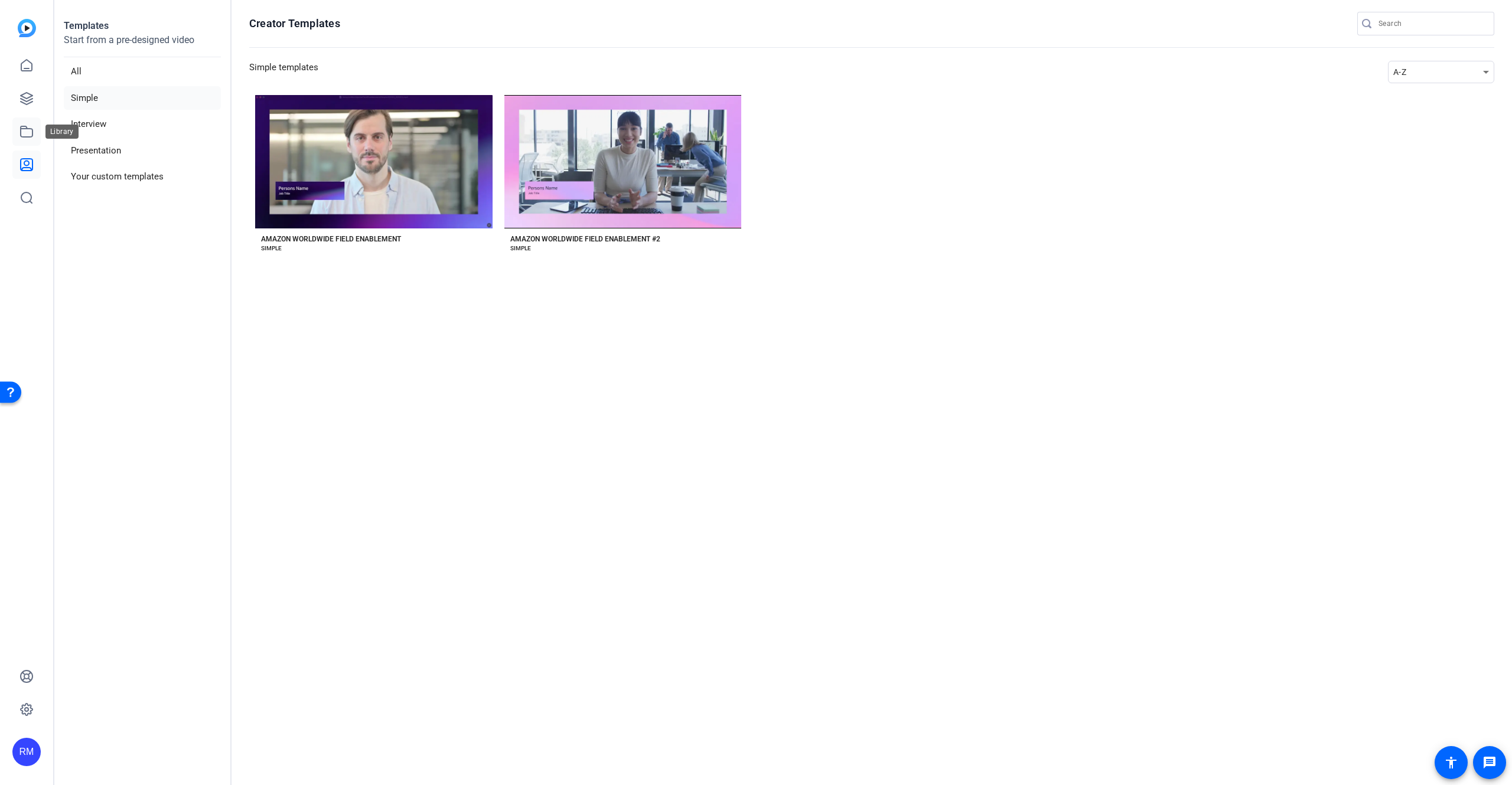
click at [27, 140] on link at bounding box center [26, 132] width 28 height 28
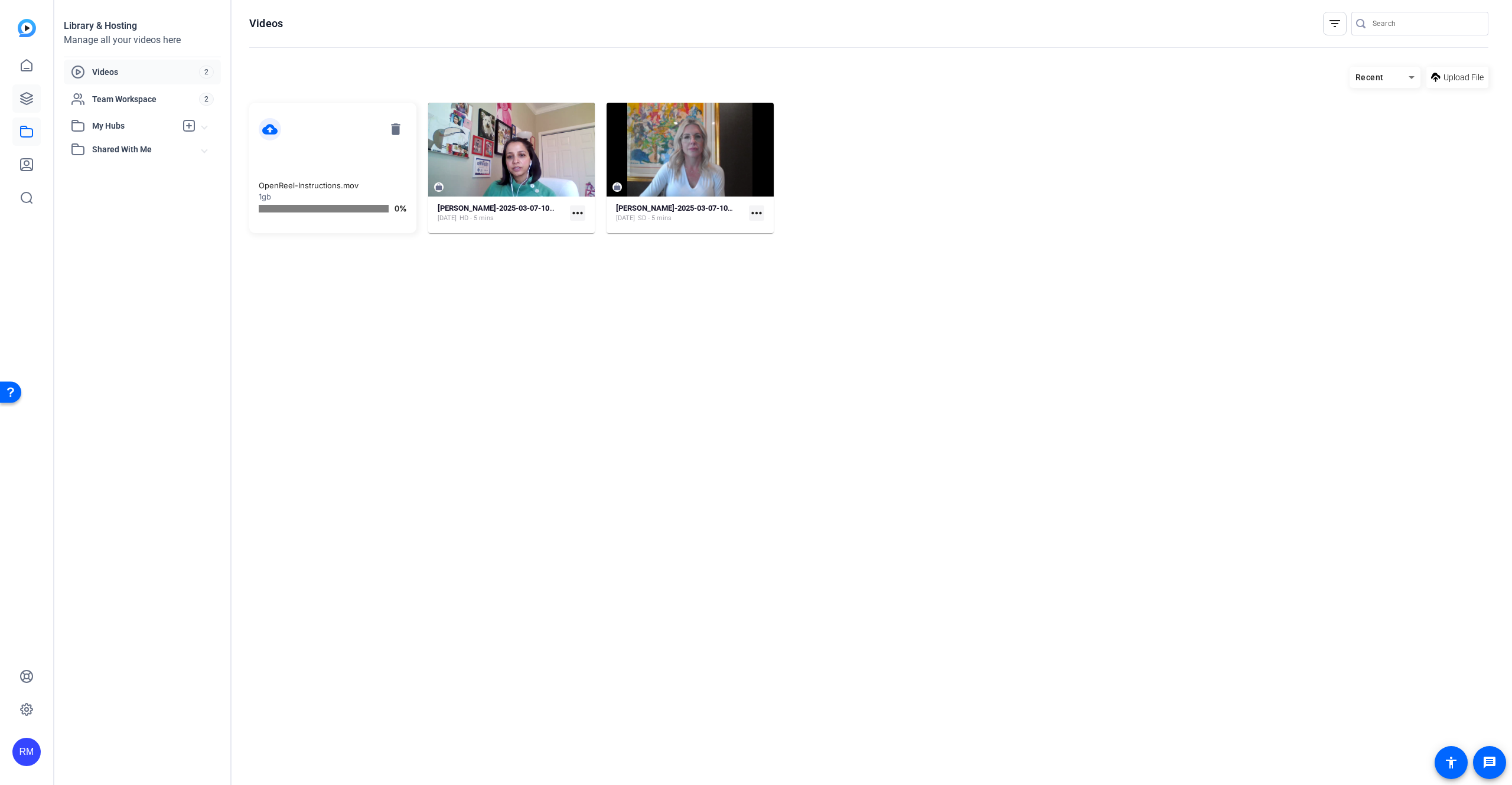
click at [24, 109] on link at bounding box center [26, 99] width 28 height 28
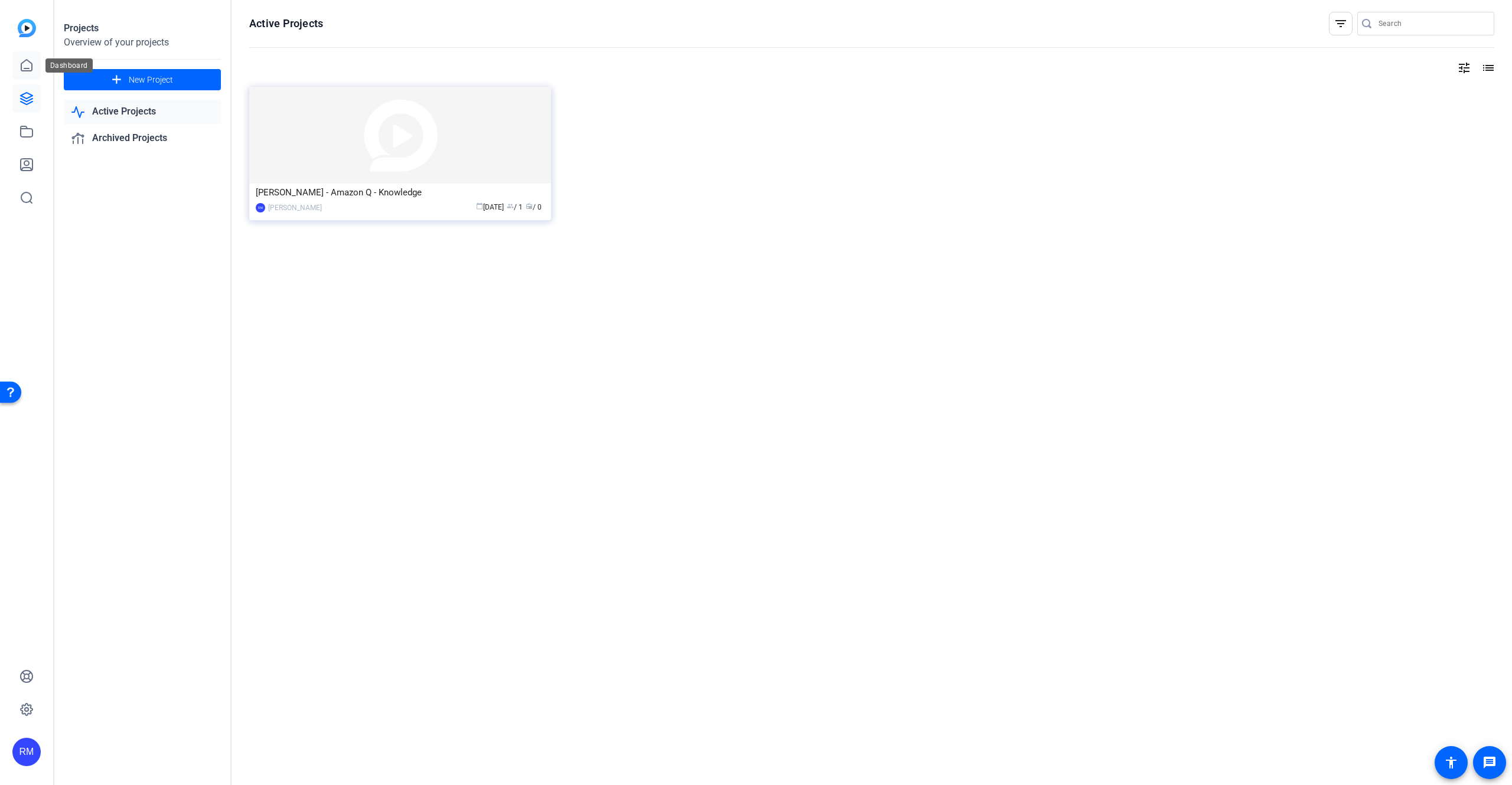
click at [25, 71] on icon at bounding box center [26, 65] width 11 height 12
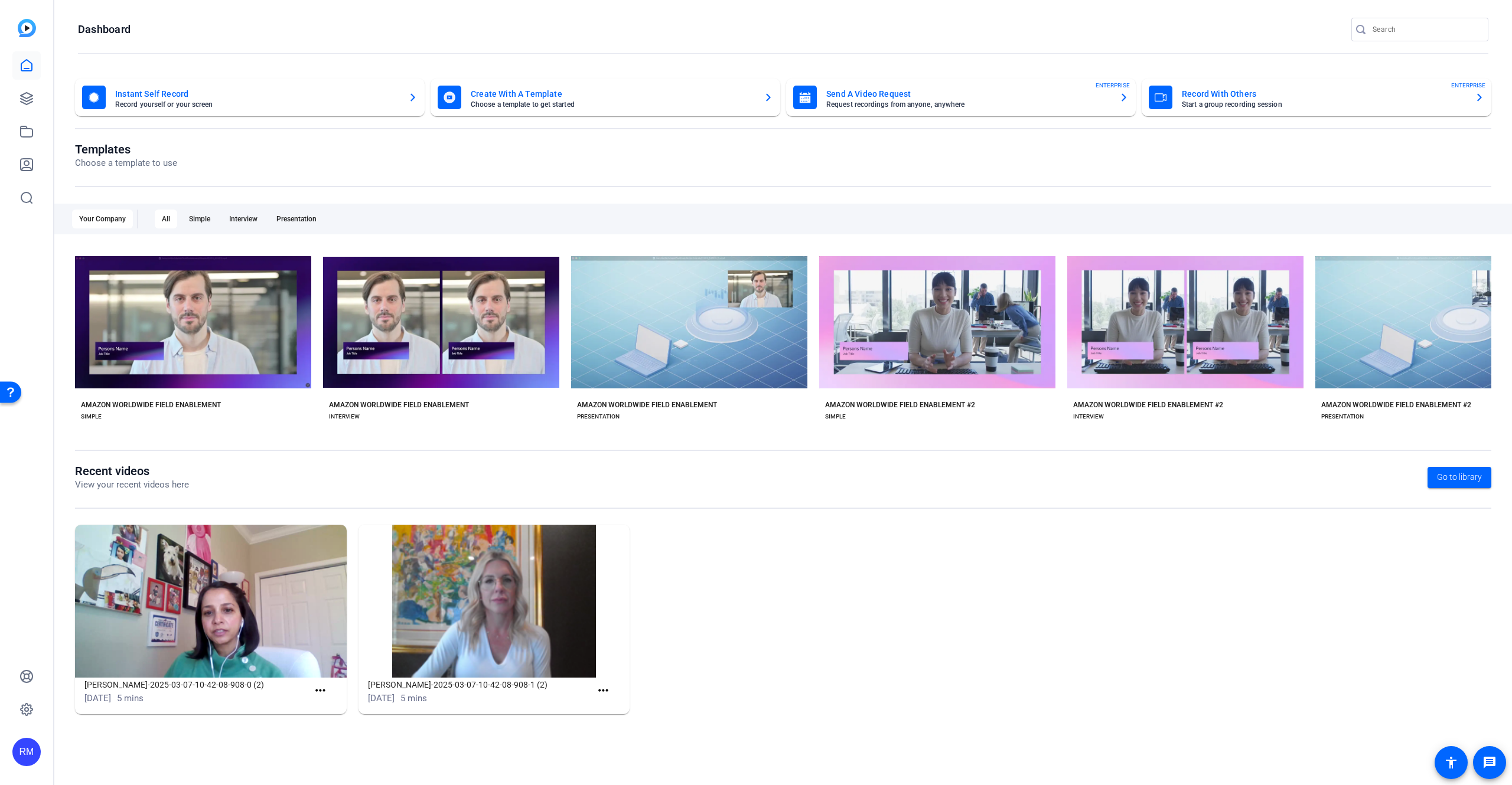
click at [33, 31] on img at bounding box center [26, 28] width 18 height 18
click at [1032, 105] on mat-card-subtitle "Request recordings from anyone, anywhere" at bounding box center [968, 104] width 283 height 7
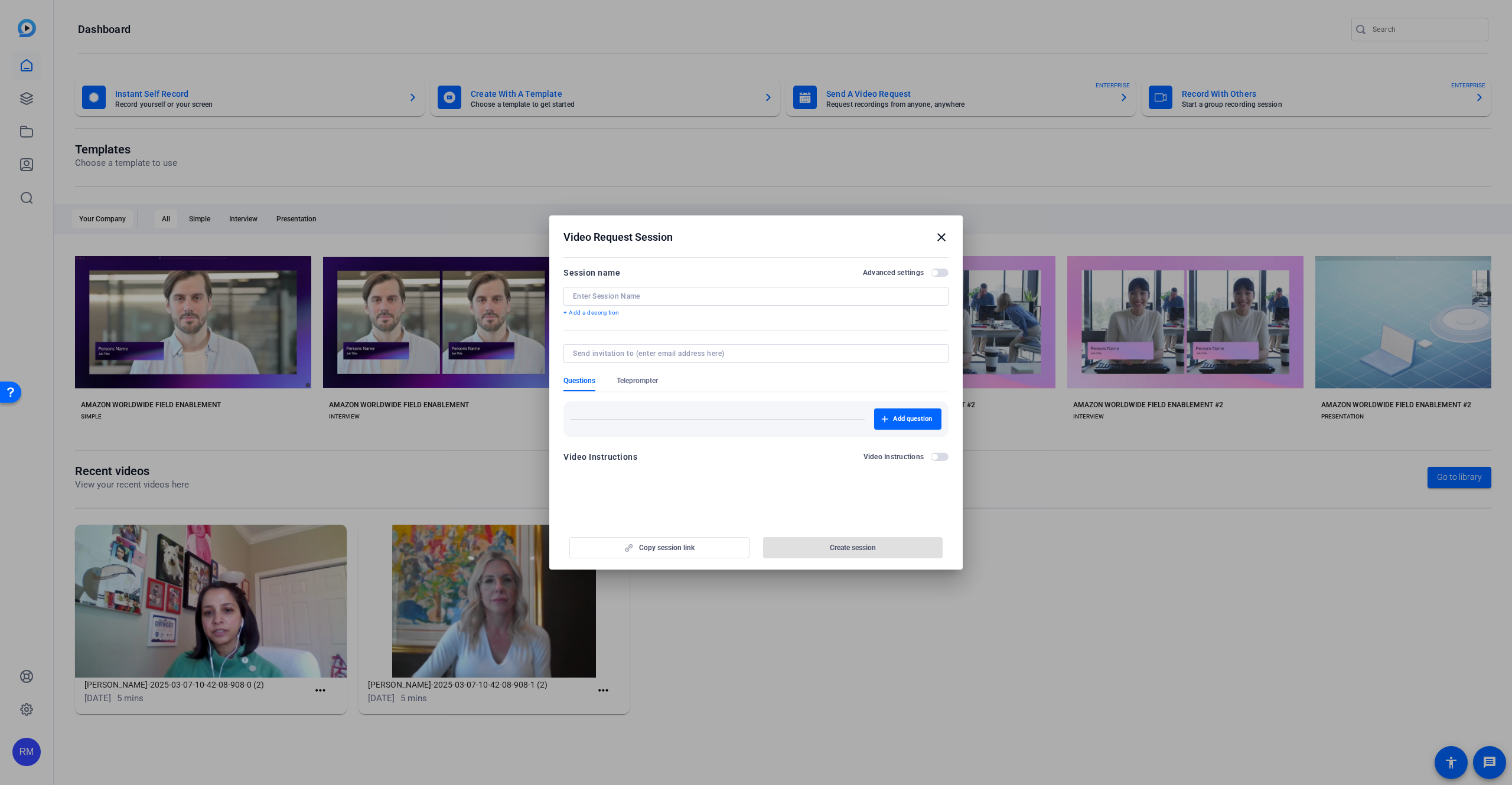
click at [940, 235] on mat-icon "close" at bounding box center [941, 237] width 14 height 14
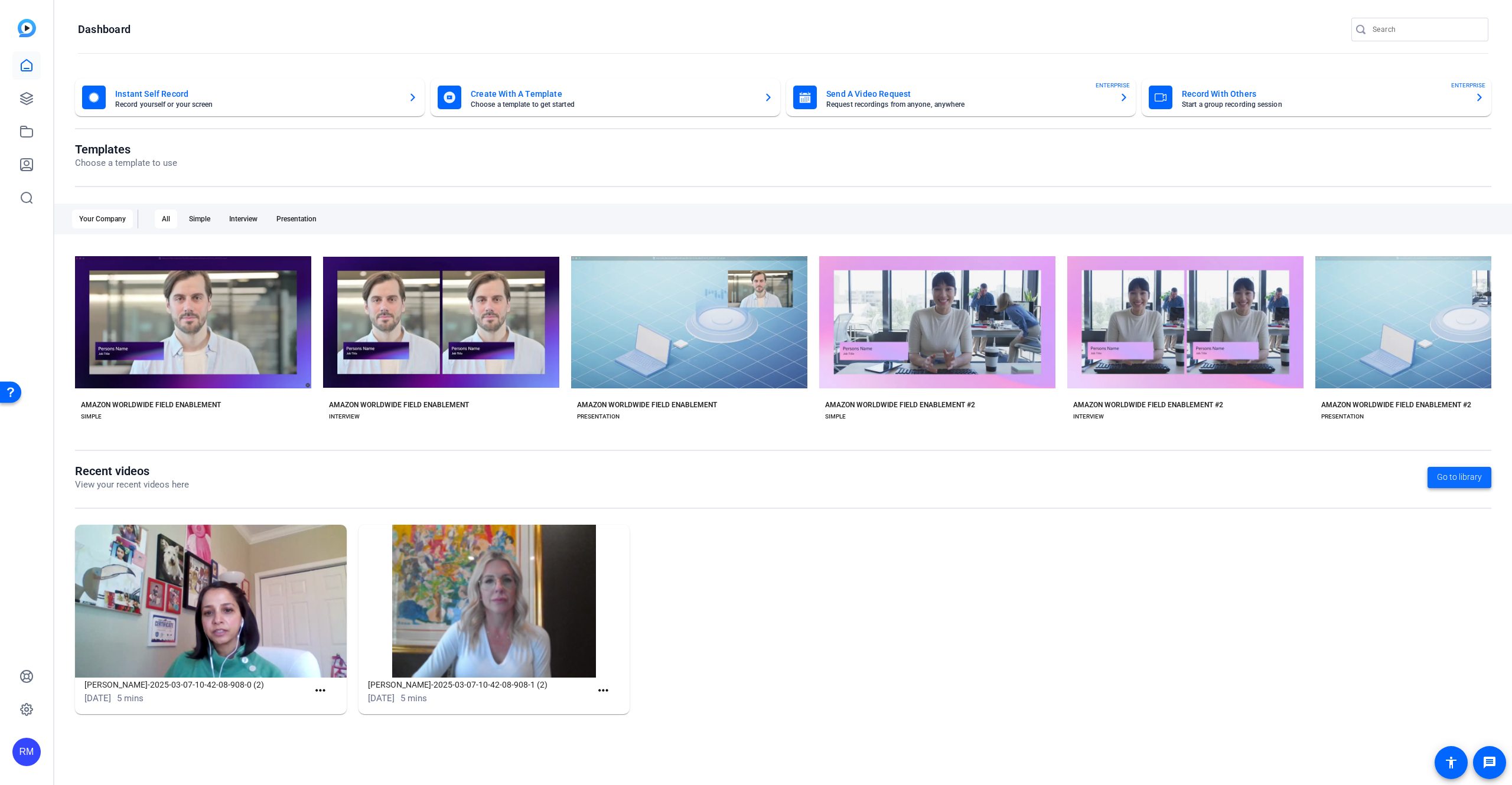
click at [1460, 478] on span "Go to library" at bounding box center [1459, 477] width 45 height 12
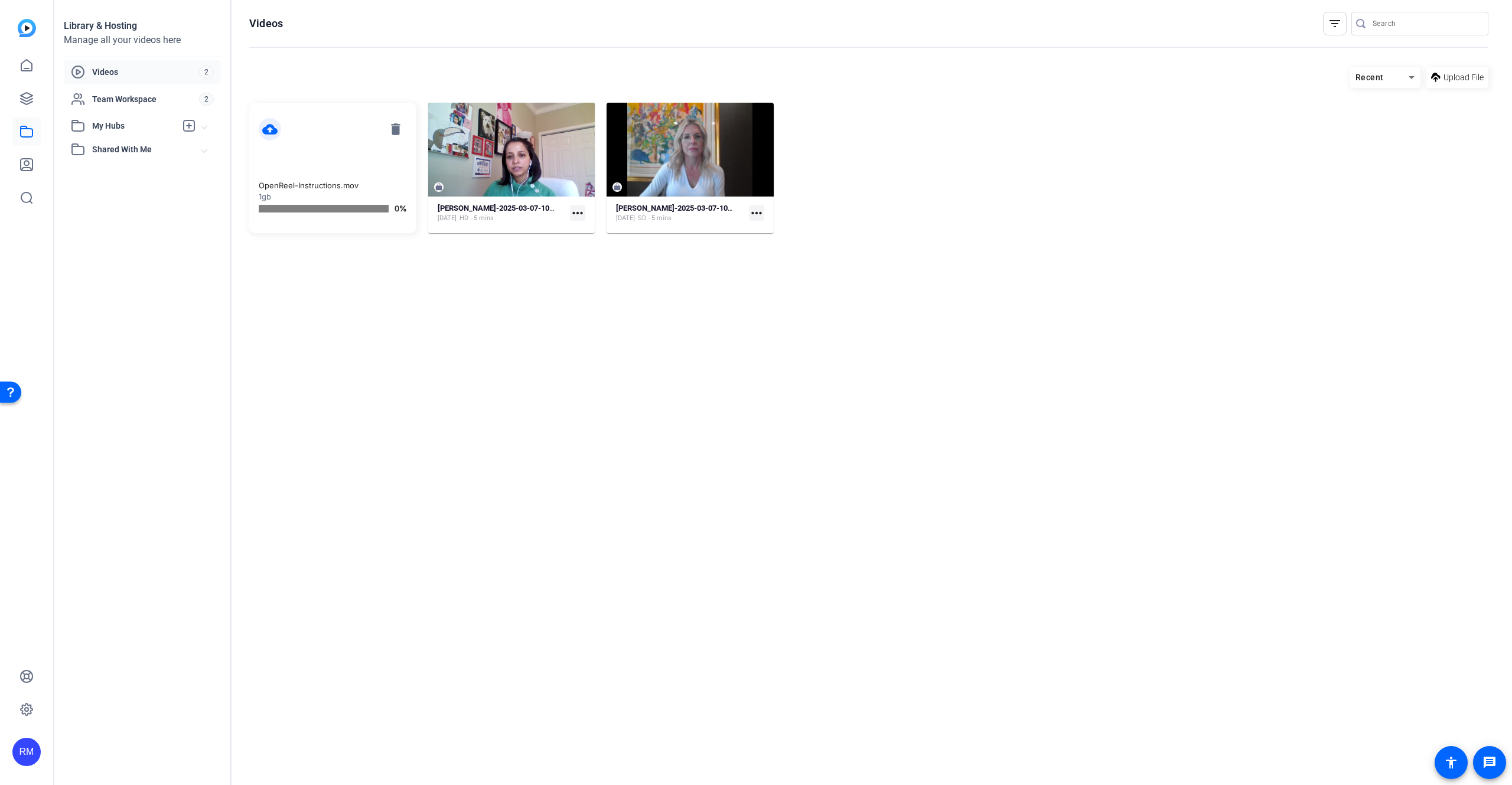
click at [21, 29] on img at bounding box center [26, 28] width 18 height 18
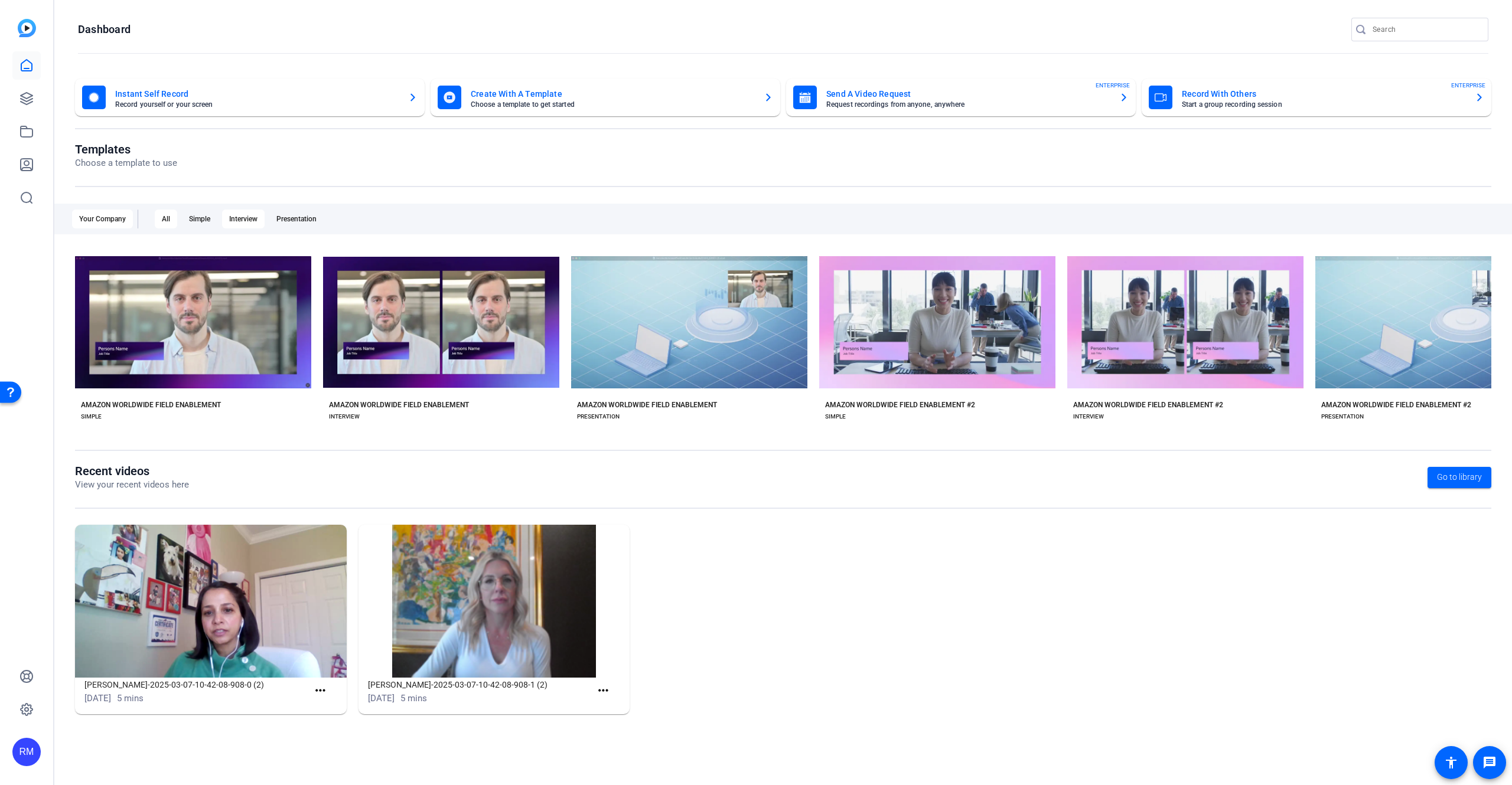
click at [245, 223] on div "Interview" at bounding box center [243, 219] width 43 height 19
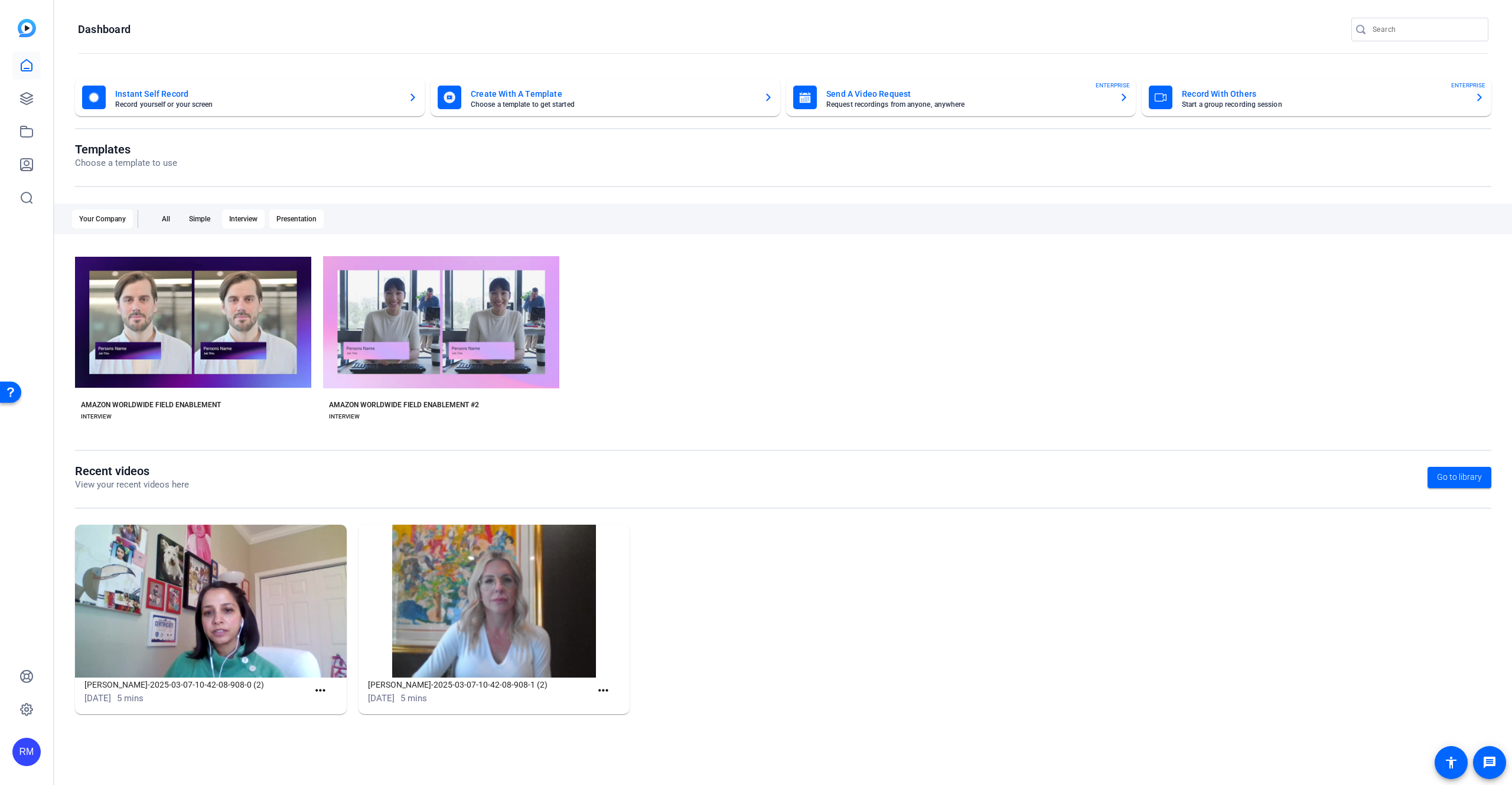
click at [286, 222] on div "Presentation" at bounding box center [296, 219] width 54 height 19
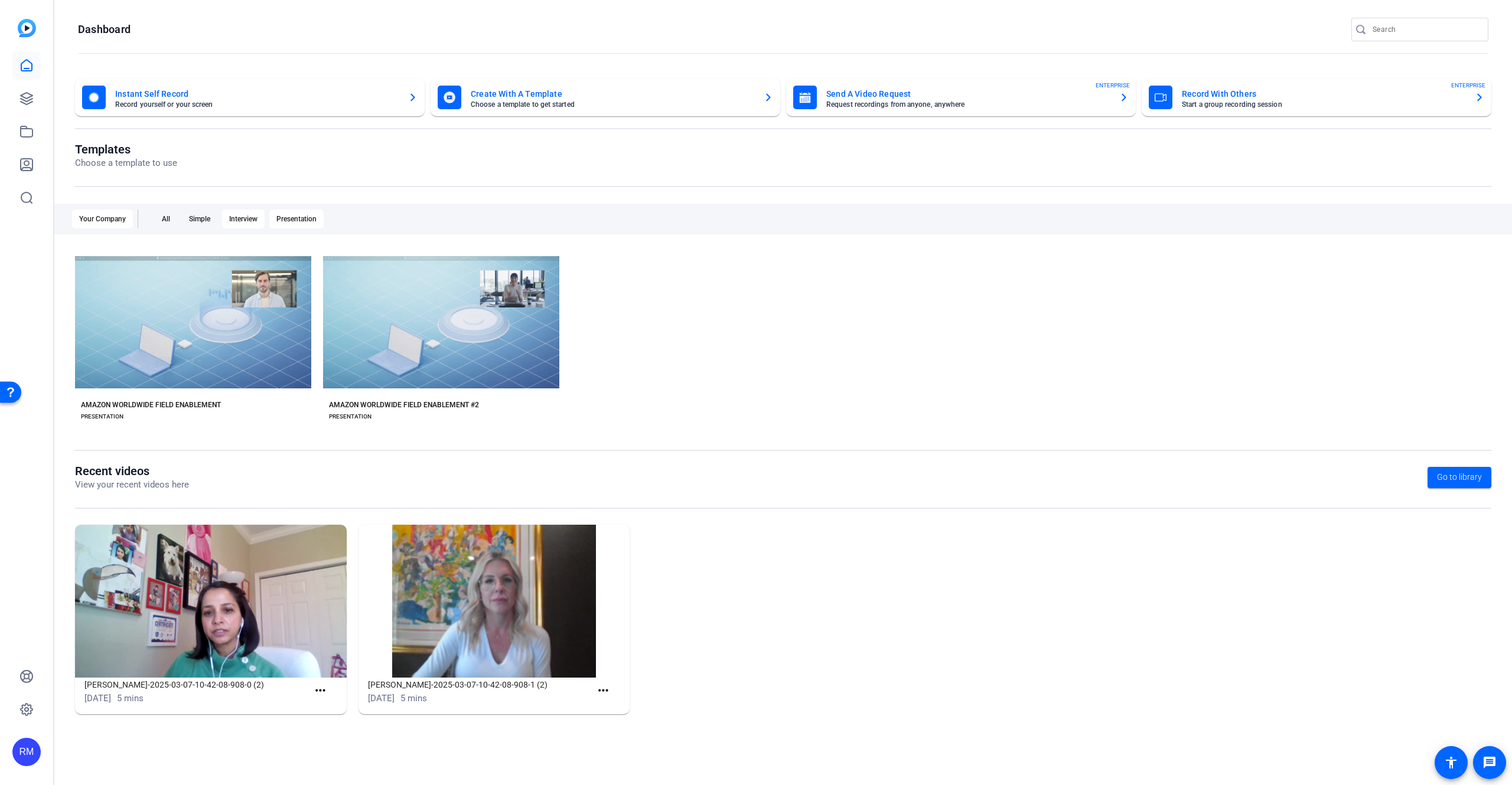
click at [228, 222] on div "Interview" at bounding box center [243, 219] width 43 height 19
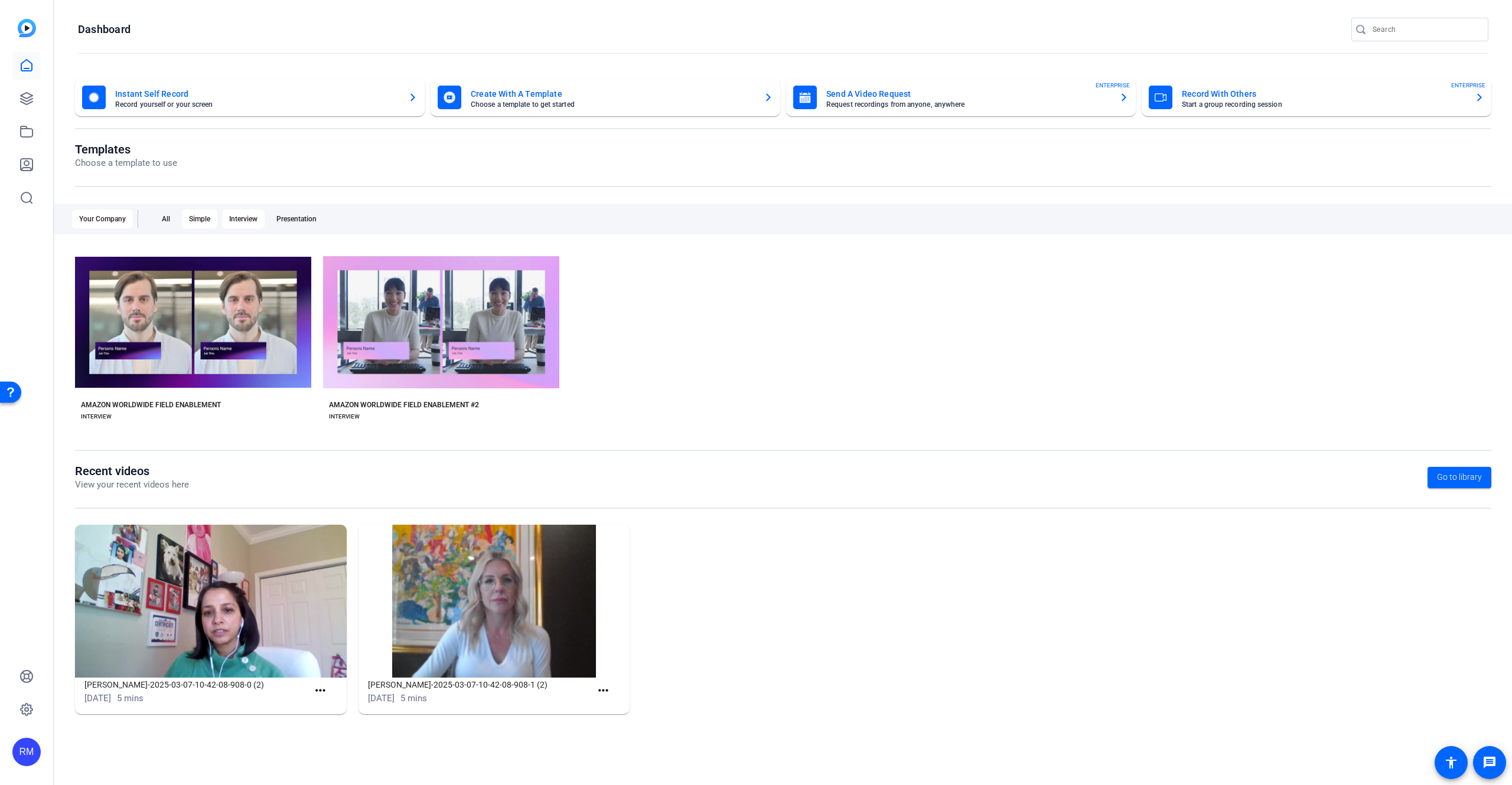
click at [205, 223] on div "Simple" at bounding box center [199, 219] width 35 height 19
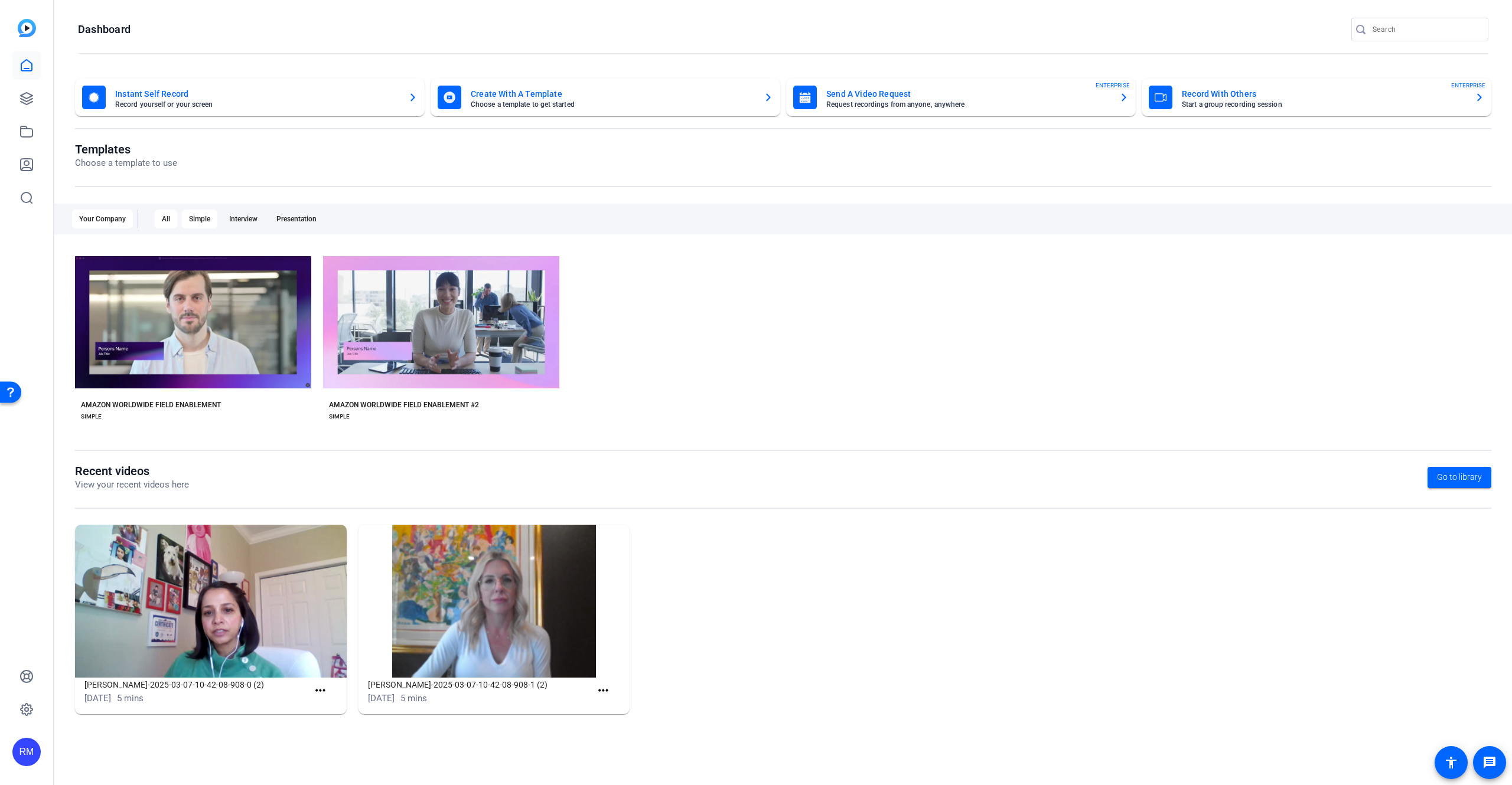
click at [174, 222] on div "All" at bounding box center [165, 219] width 22 height 19
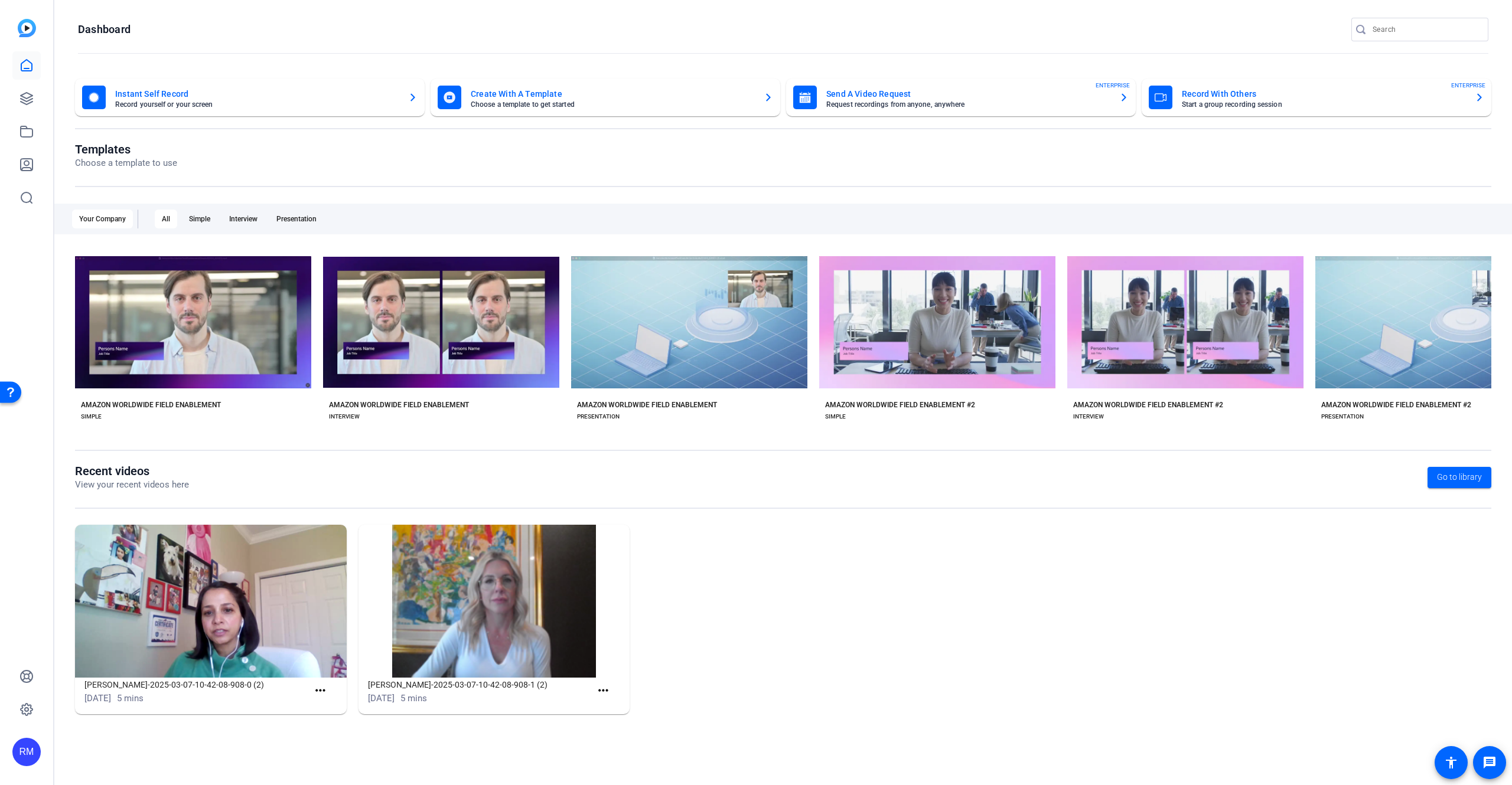
click at [126, 216] on div "Your Company" at bounding box center [102, 219] width 61 height 19
click at [26, 28] on img at bounding box center [26, 28] width 18 height 18
click at [1383, 32] on input "Search" at bounding box center [1425, 29] width 106 height 14
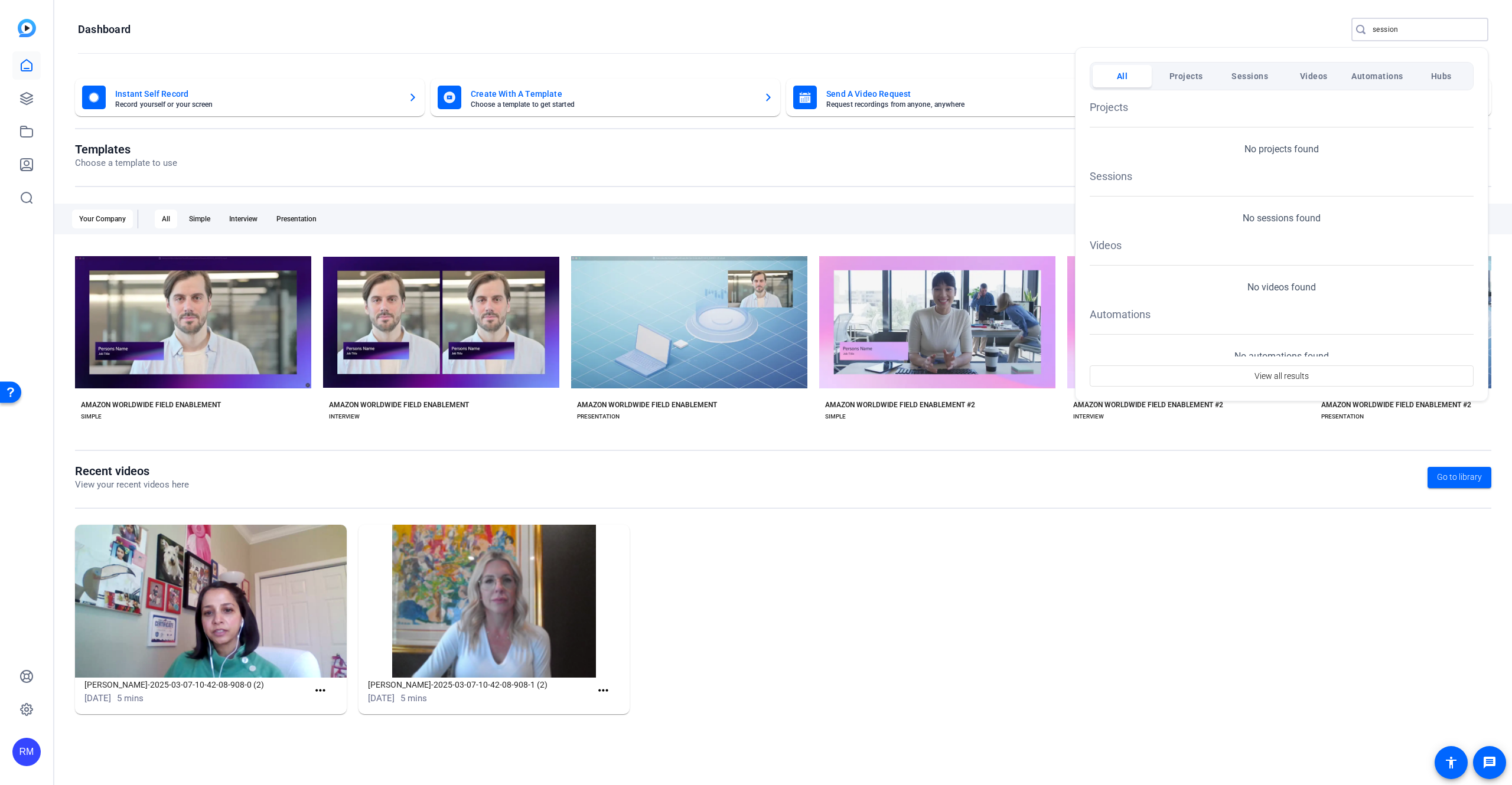
type input "session"
click at [1115, 174] on h1 "Sessions" at bounding box center [1281, 176] width 384 height 16
click at [1178, 79] on span "Projects" at bounding box center [1186, 76] width 34 height 21
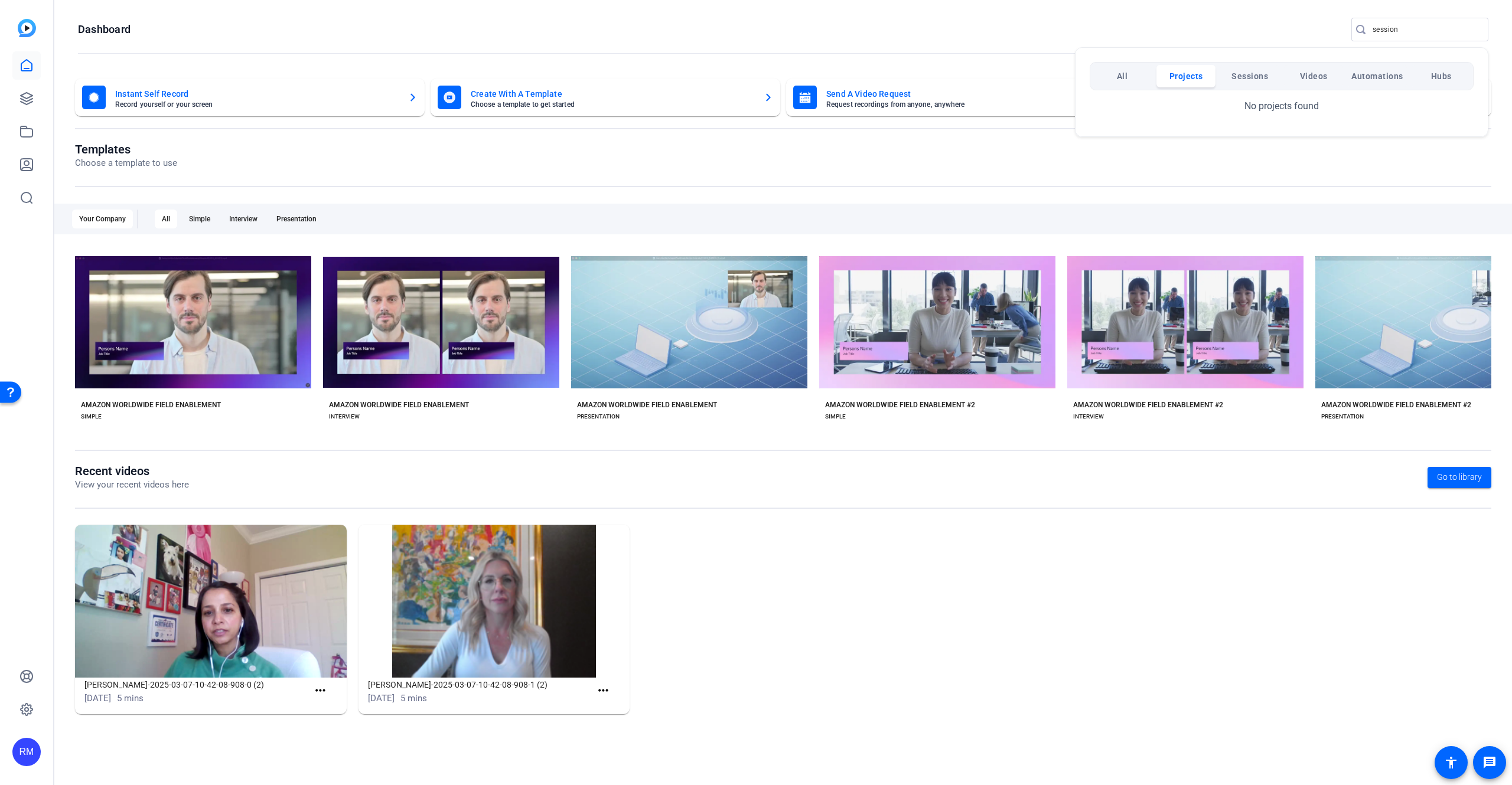
click at [1238, 75] on span "Sessions" at bounding box center [1250, 76] width 37 height 21
click at [1256, 141] on span "View all results" at bounding box center [1281, 141] width 54 height 22
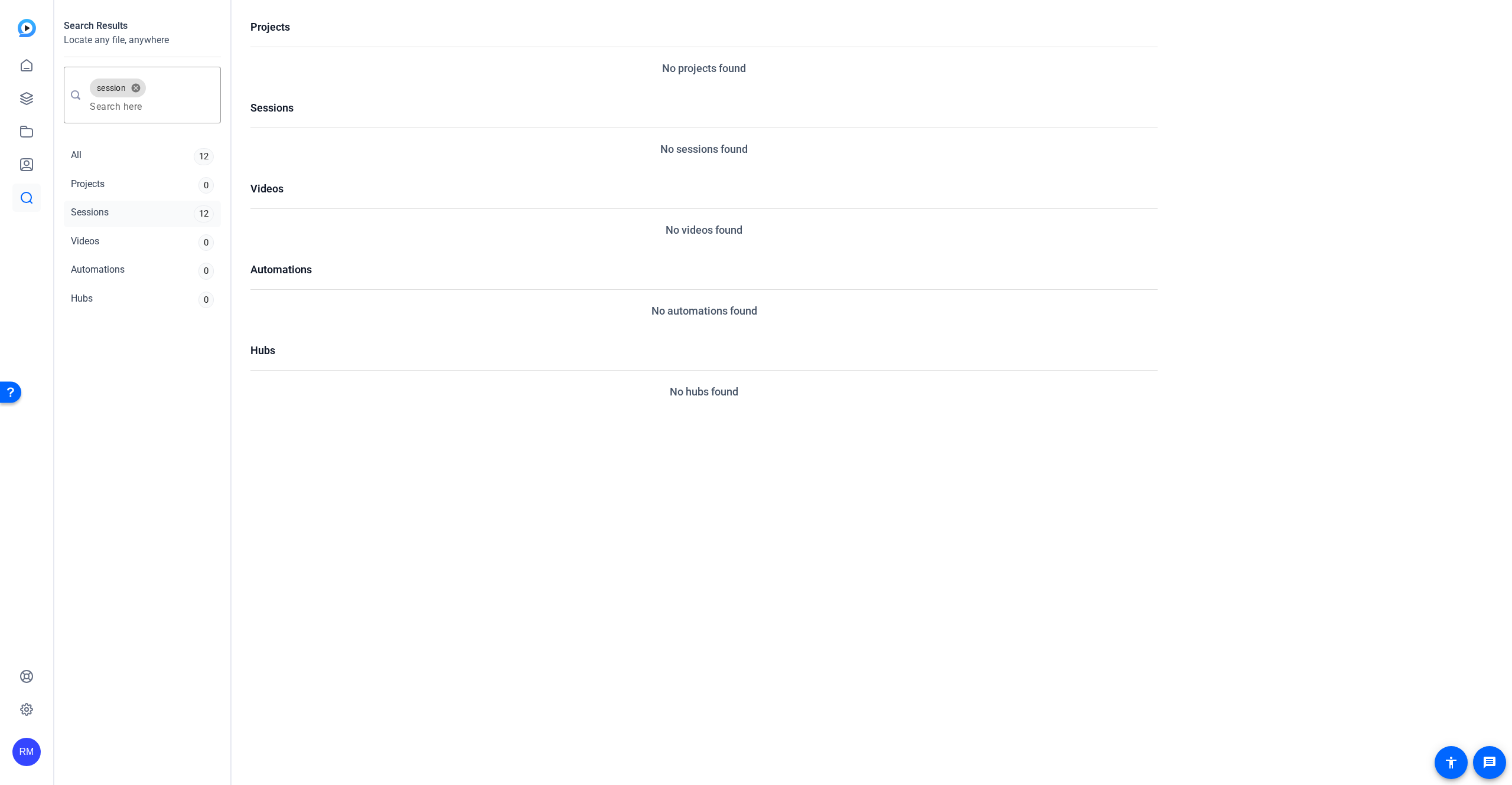
click at [142, 207] on div "Sessions 12" at bounding box center [142, 214] width 157 height 26
click at [92, 212] on div "Sessions" at bounding box center [90, 214] width 38 height 17
drag, startPoint x: 277, startPoint y: 112, endPoint x: 290, endPoint y: 113, distance: 13.0
click at [278, 112] on h1 "Sessions" at bounding box center [704, 108] width 907 height 16
click at [135, 87] on button "cancel" at bounding box center [136, 88] width 20 height 11
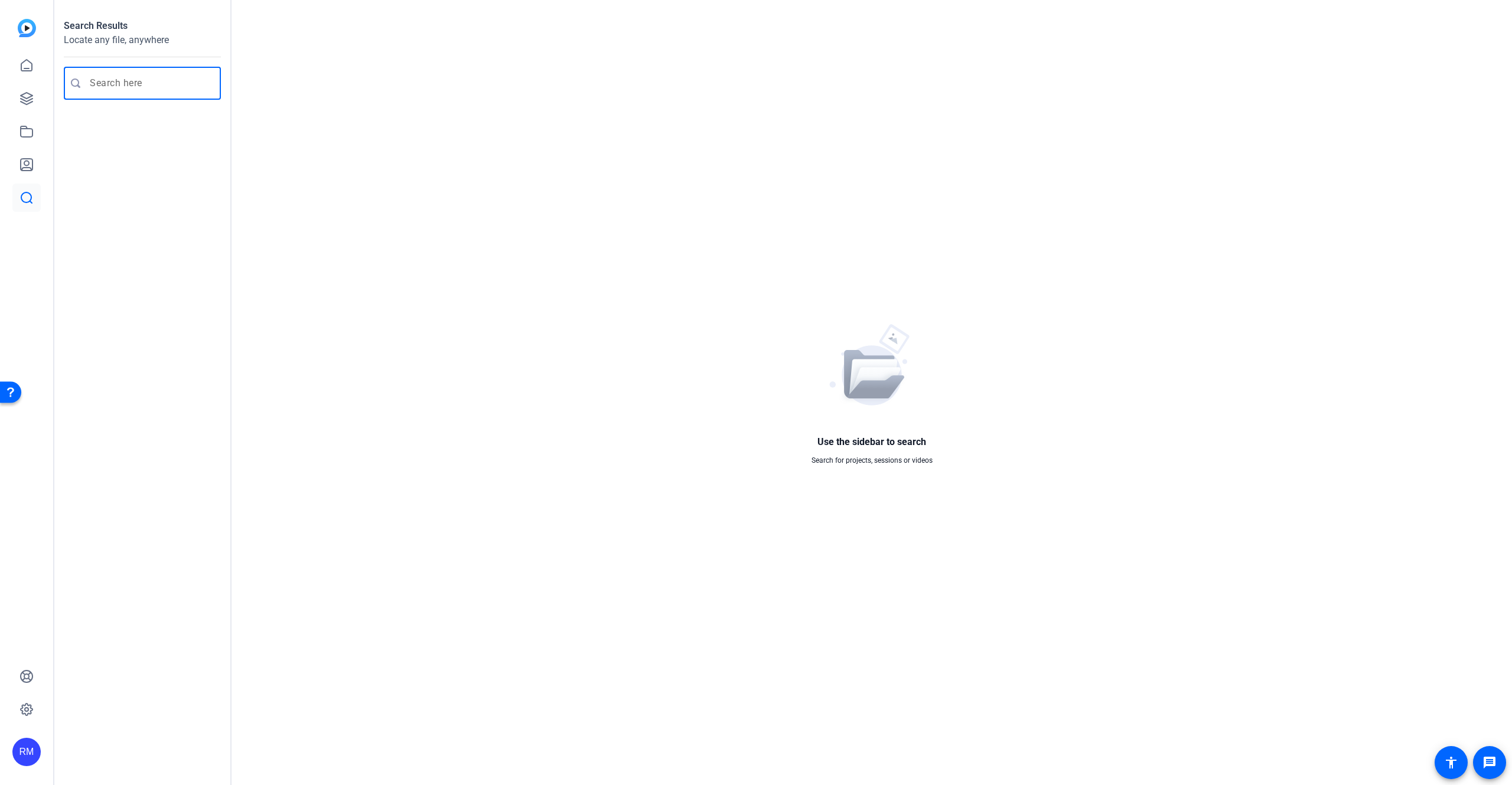
click at [135, 87] on input "Enter search query" at bounding box center [148, 83] width 117 height 14
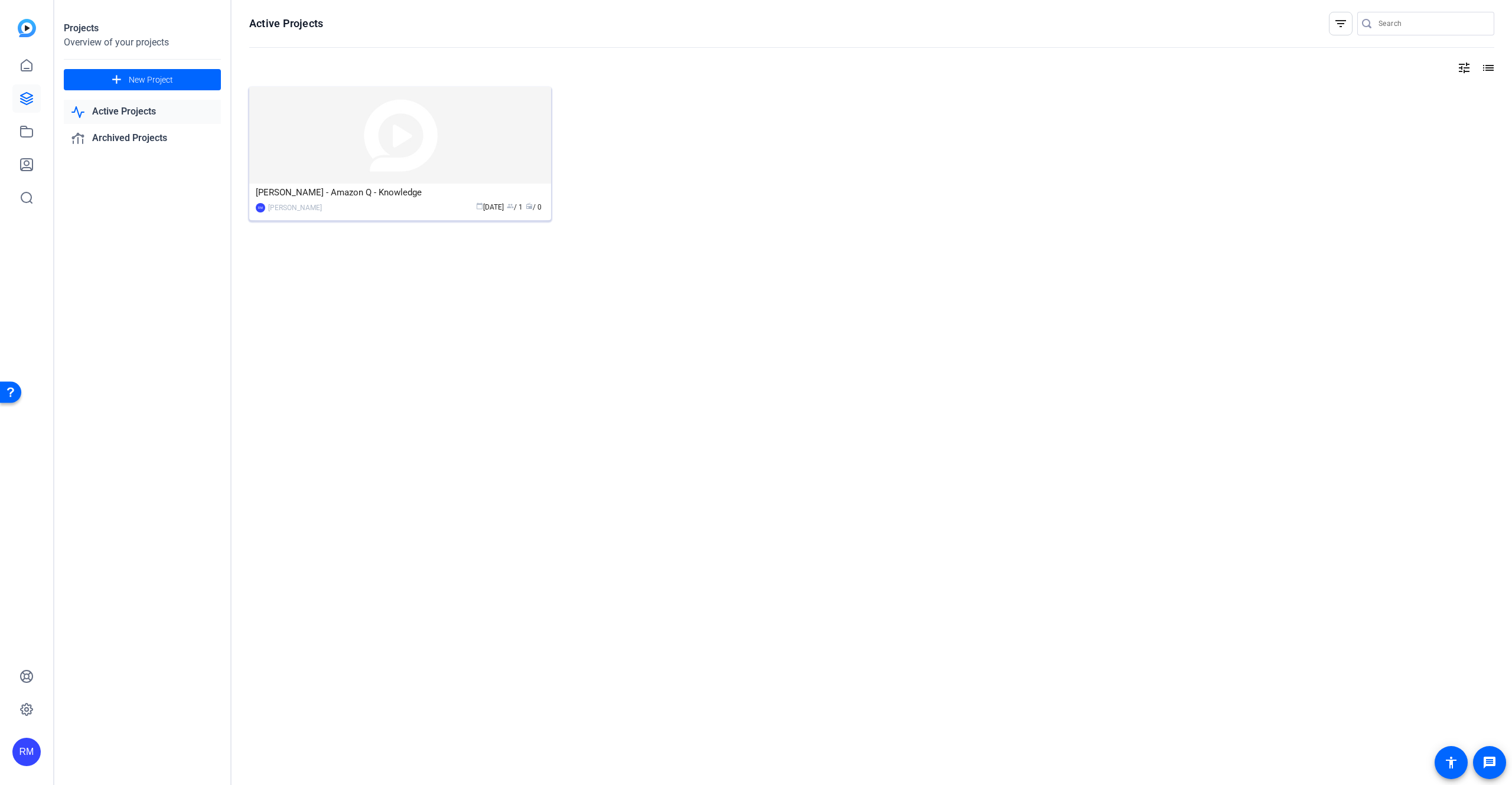
click at [490, 149] on img at bounding box center [400, 135] width 302 height 97
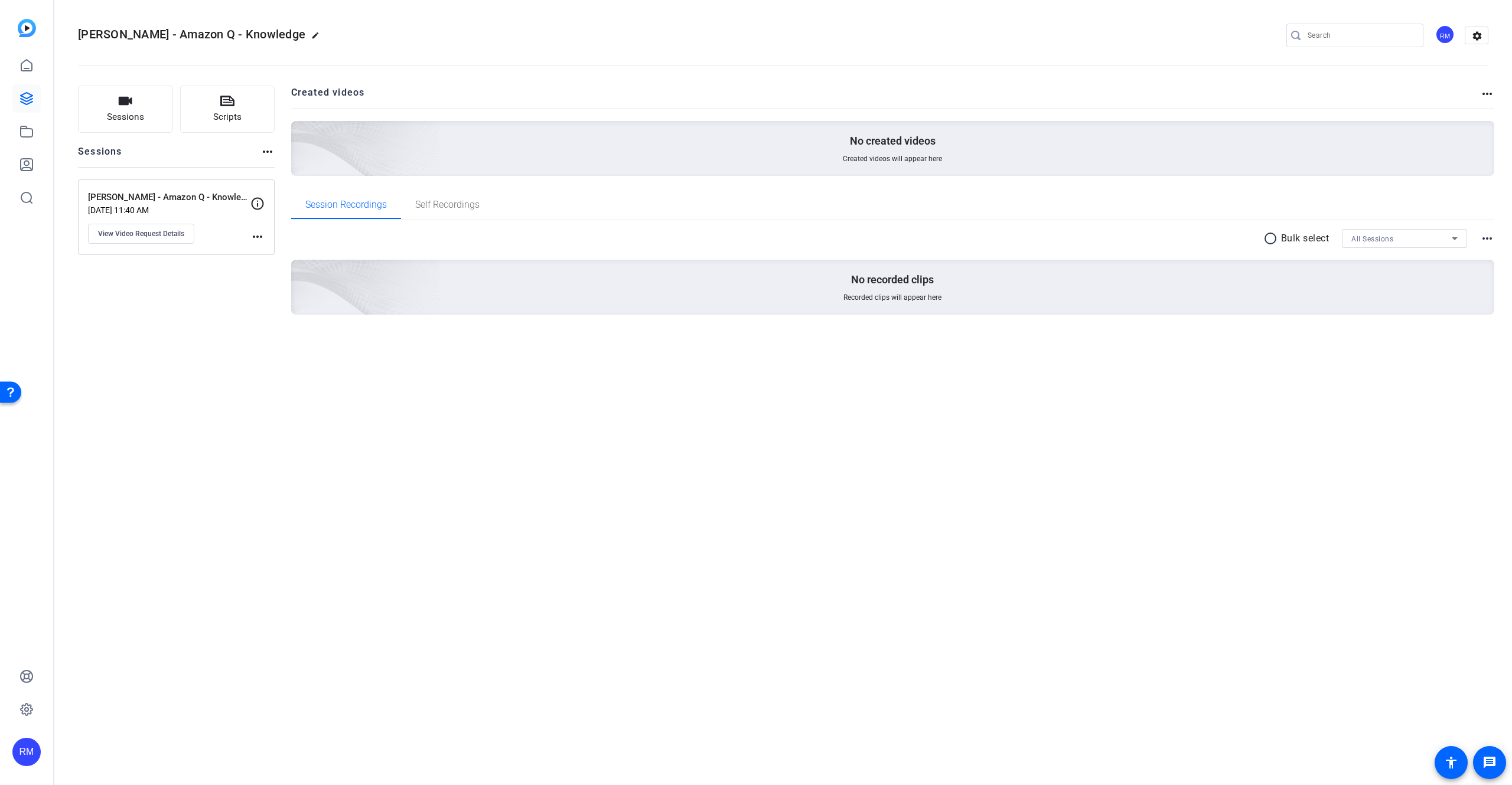
click at [551, 1] on div "[PERSON_NAME] - Amazon Q - Knowledge edit RM settings" at bounding box center [783, 36] width 1410 height 89
click at [28, 27] on img at bounding box center [26, 28] width 18 height 18
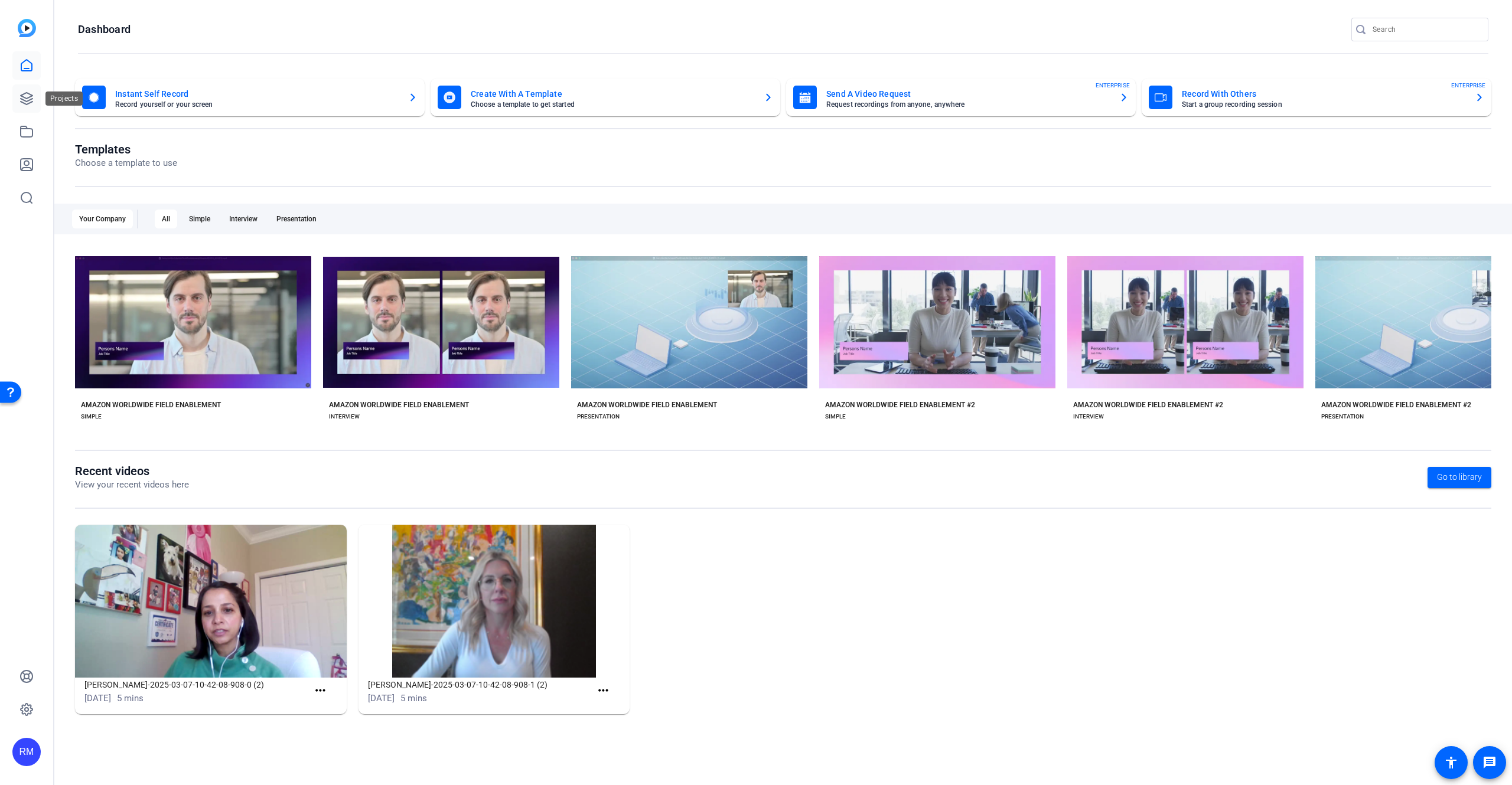
click at [32, 100] on icon at bounding box center [26, 98] width 14 height 14
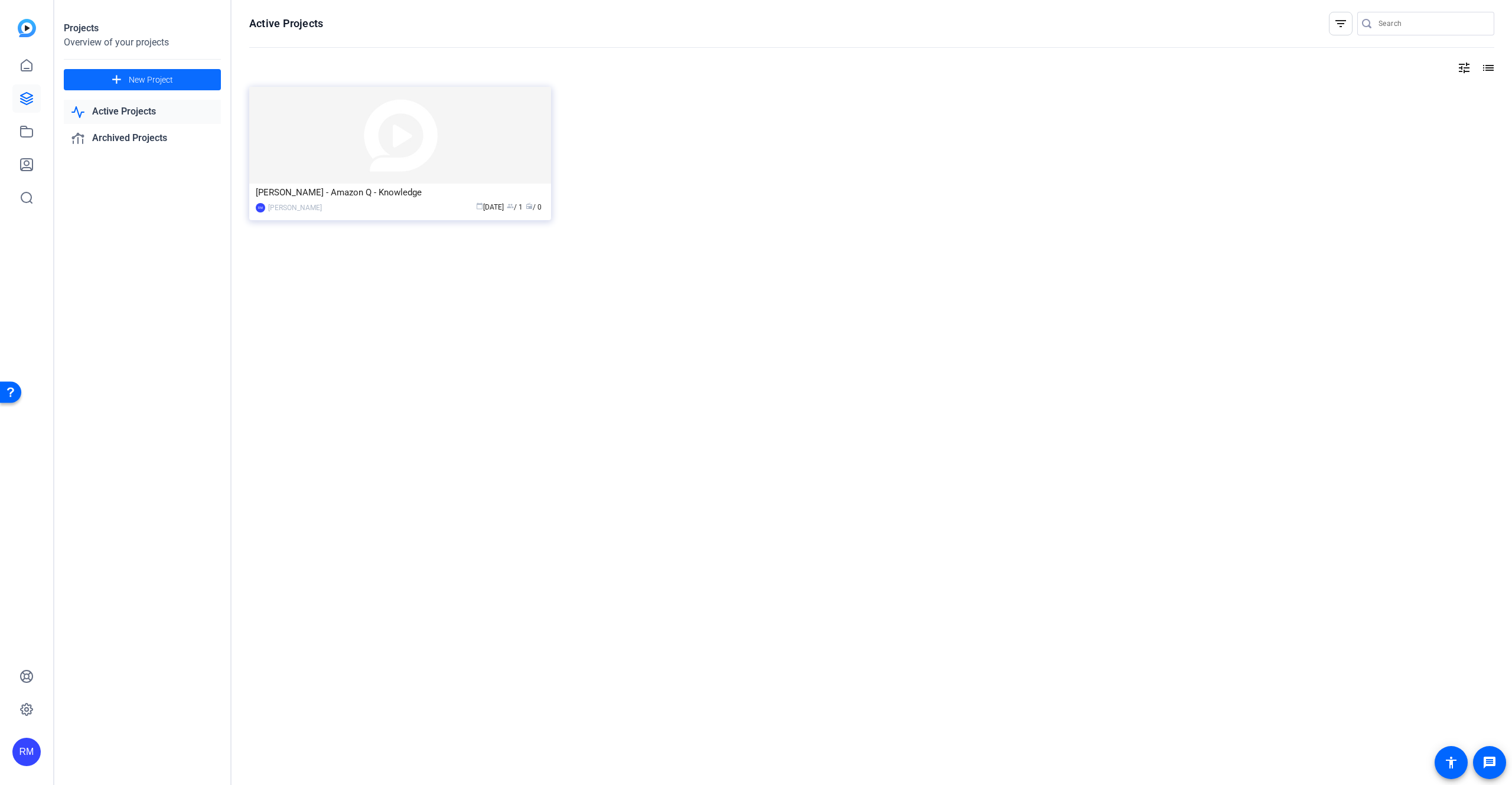
click at [199, 80] on span at bounding box center [142, 80] width 157 height 28
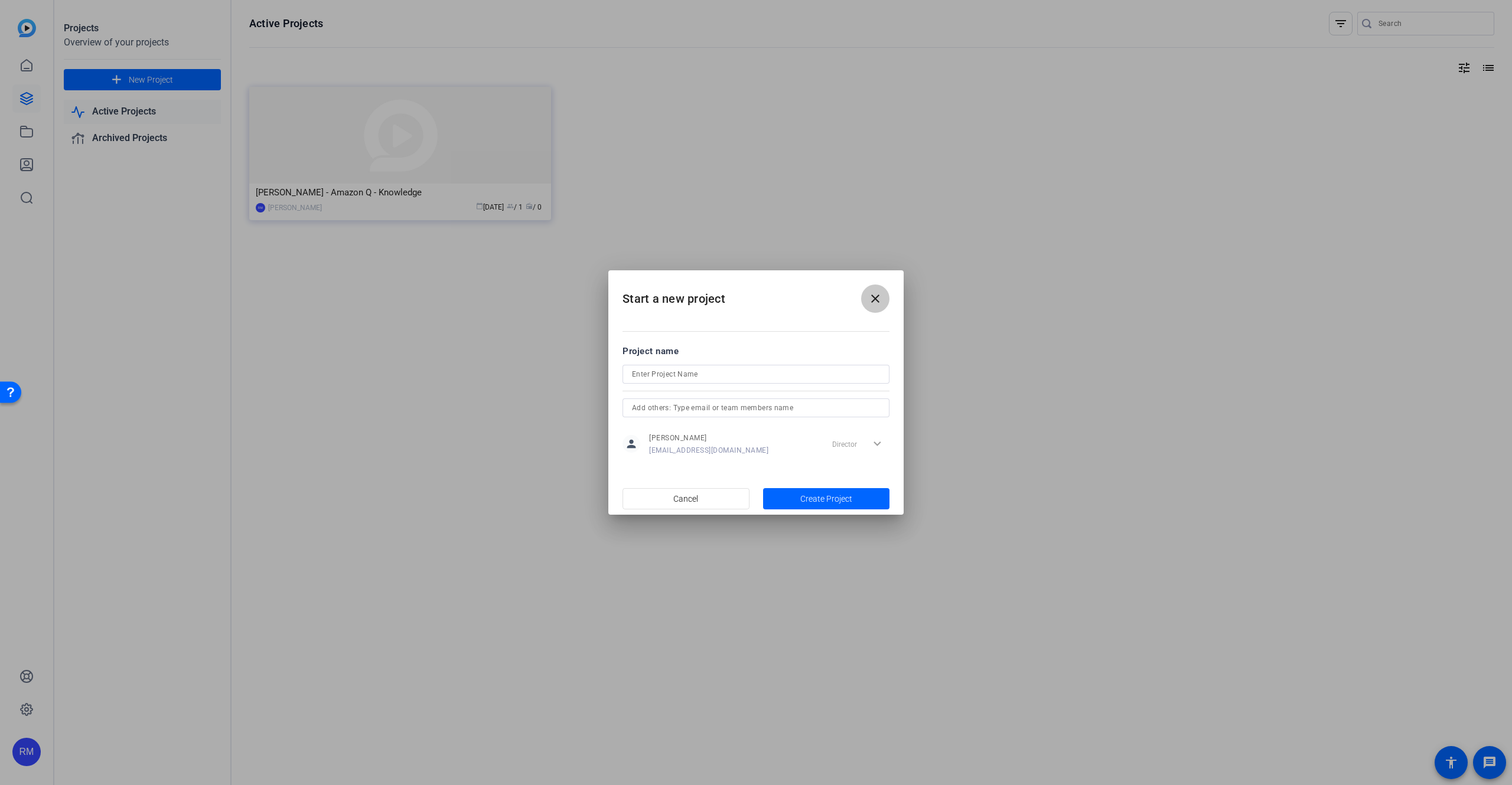
click at [886, 297] on span at bounding box center [875, 299] width 28 height 28
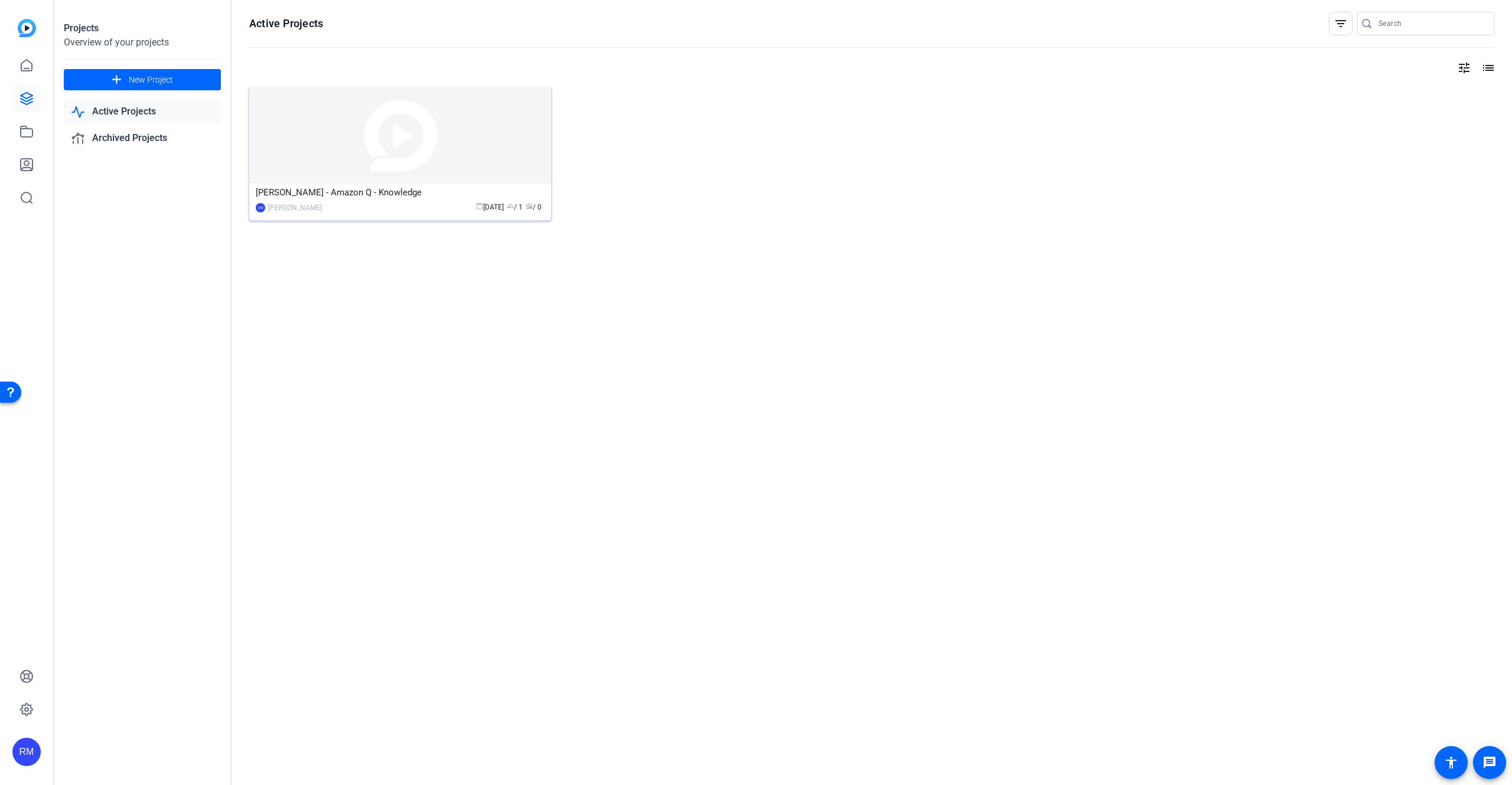
click at [529, 153] on img at bounding box center [400, 135] width 302 height 97
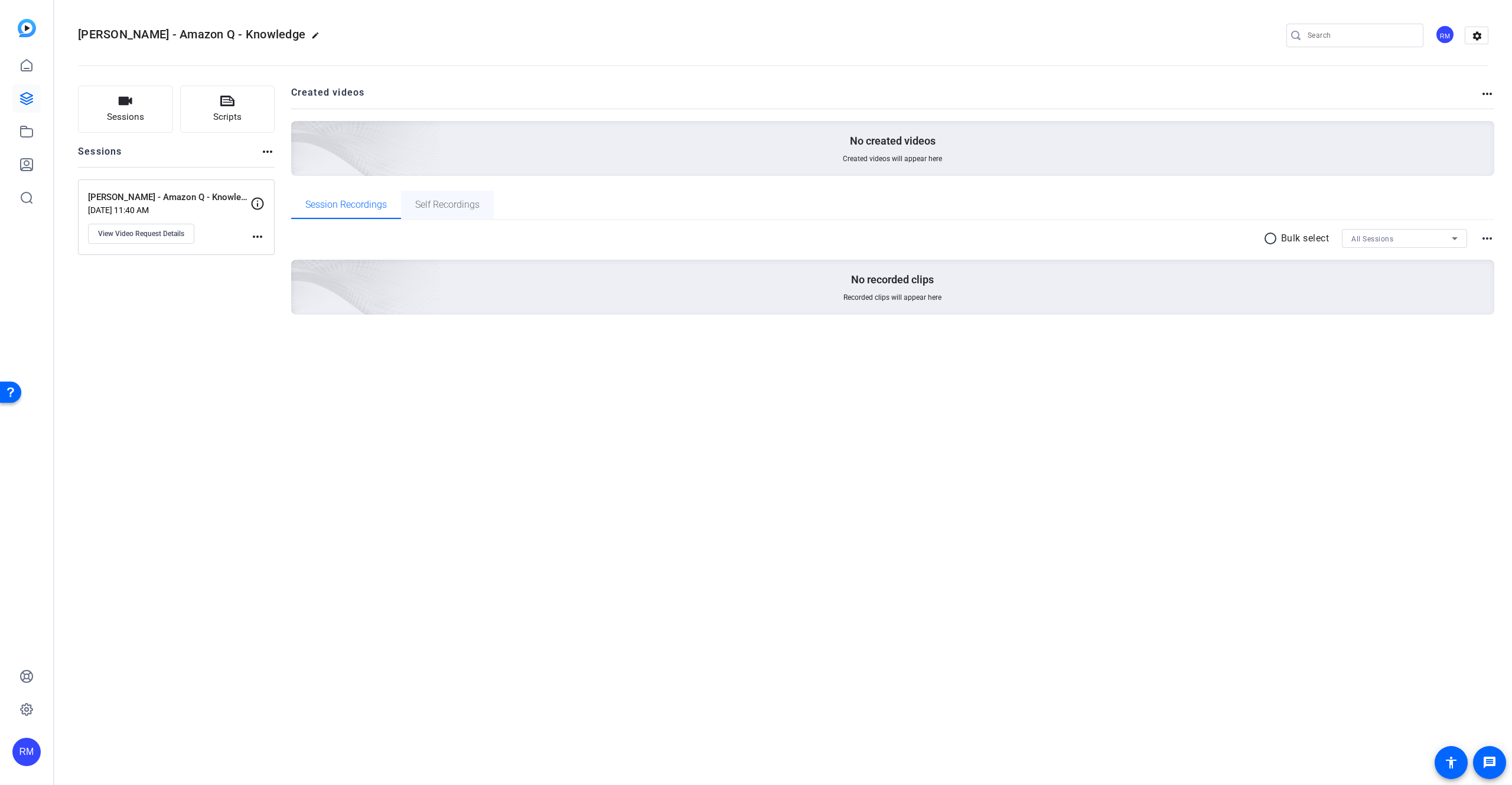
click at [460, 201] on span "Self Recordings" at bounding box center [447, 205] width 64 height 9
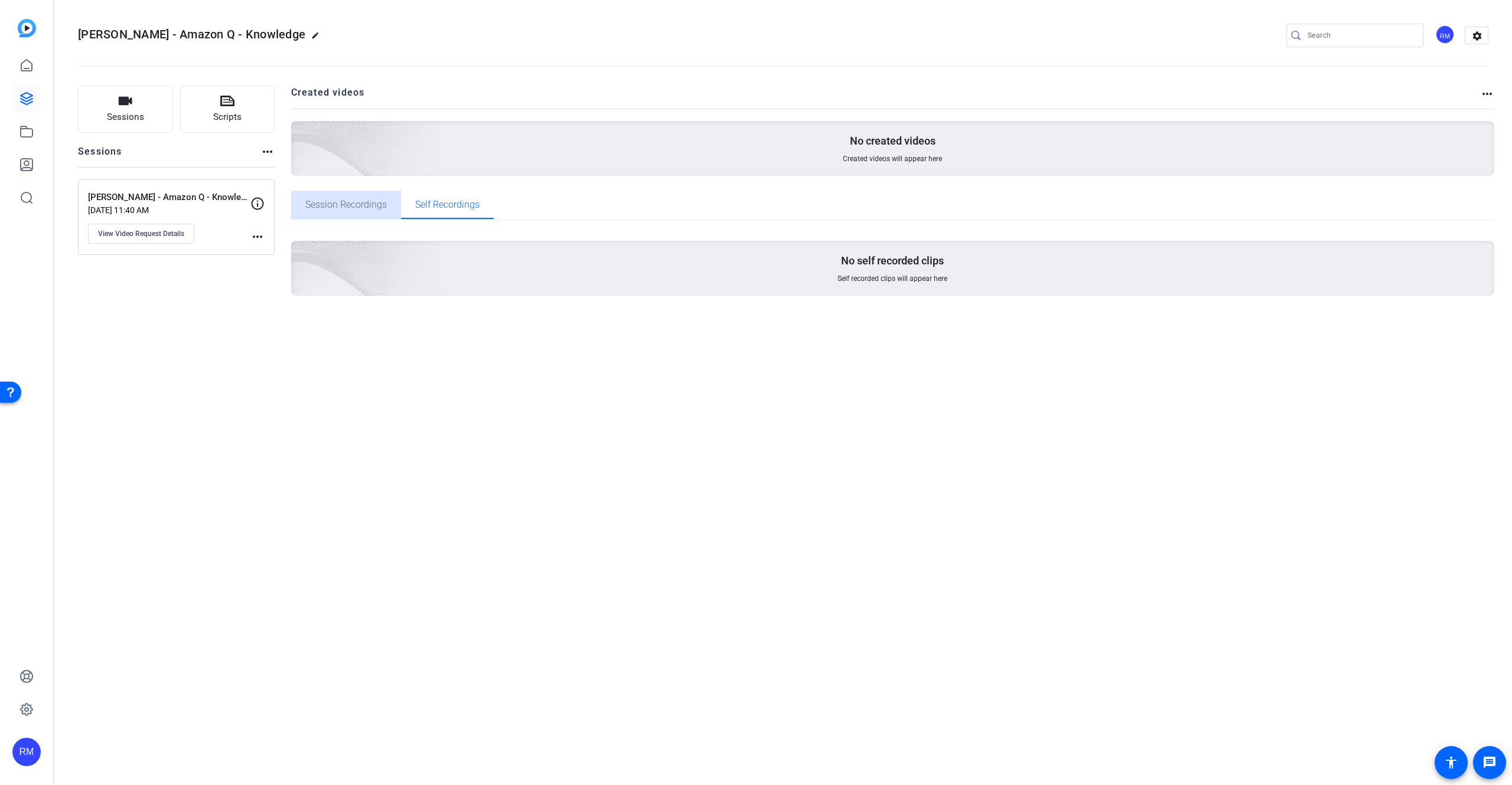
click at [376, 203] on span "Session Recordings" at bounding box center [346, 205] width 81 height 9
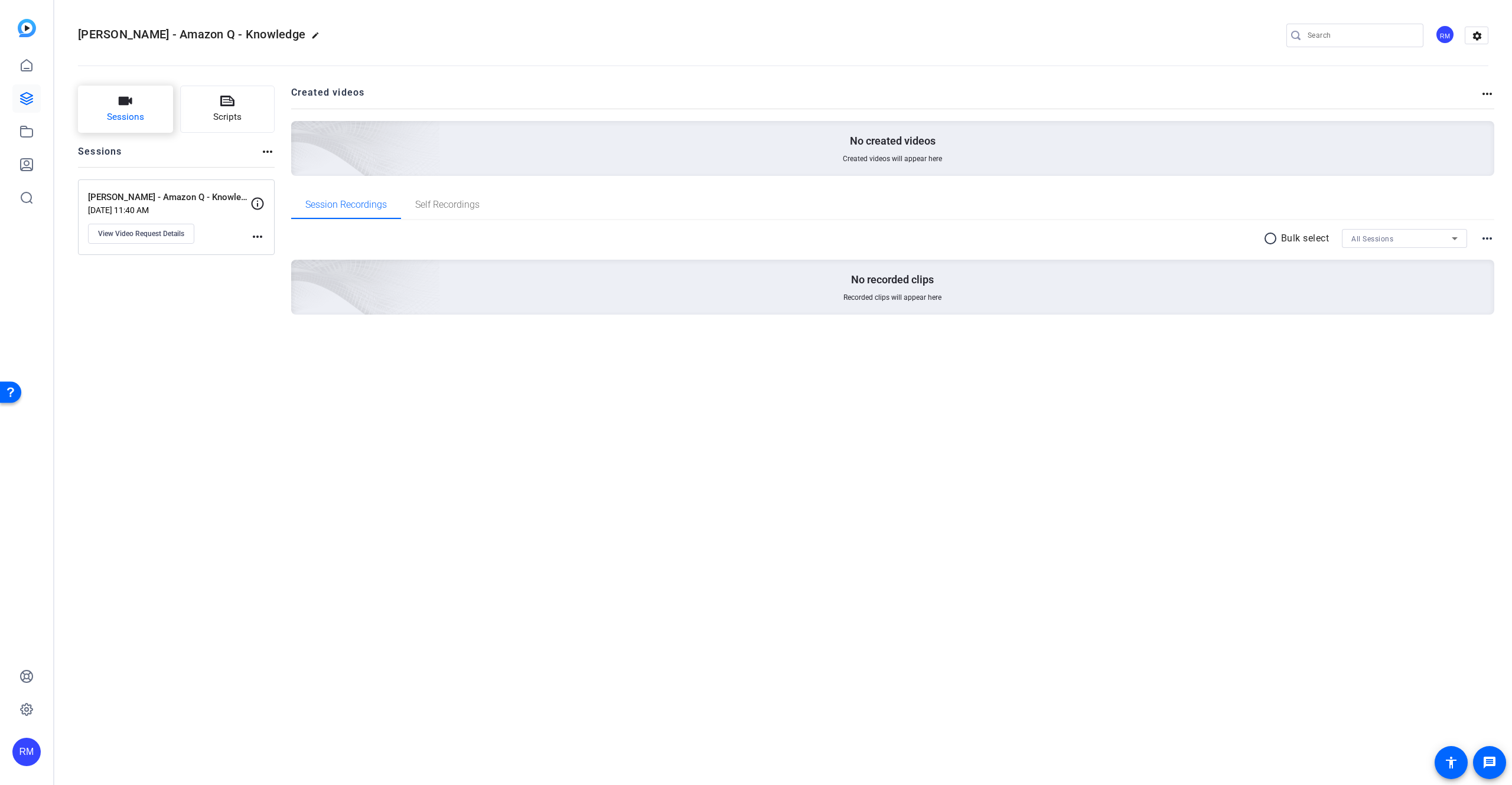
click at [152, 119] on button "Sessions" at bounding box center [125, 109] width 95 height 47
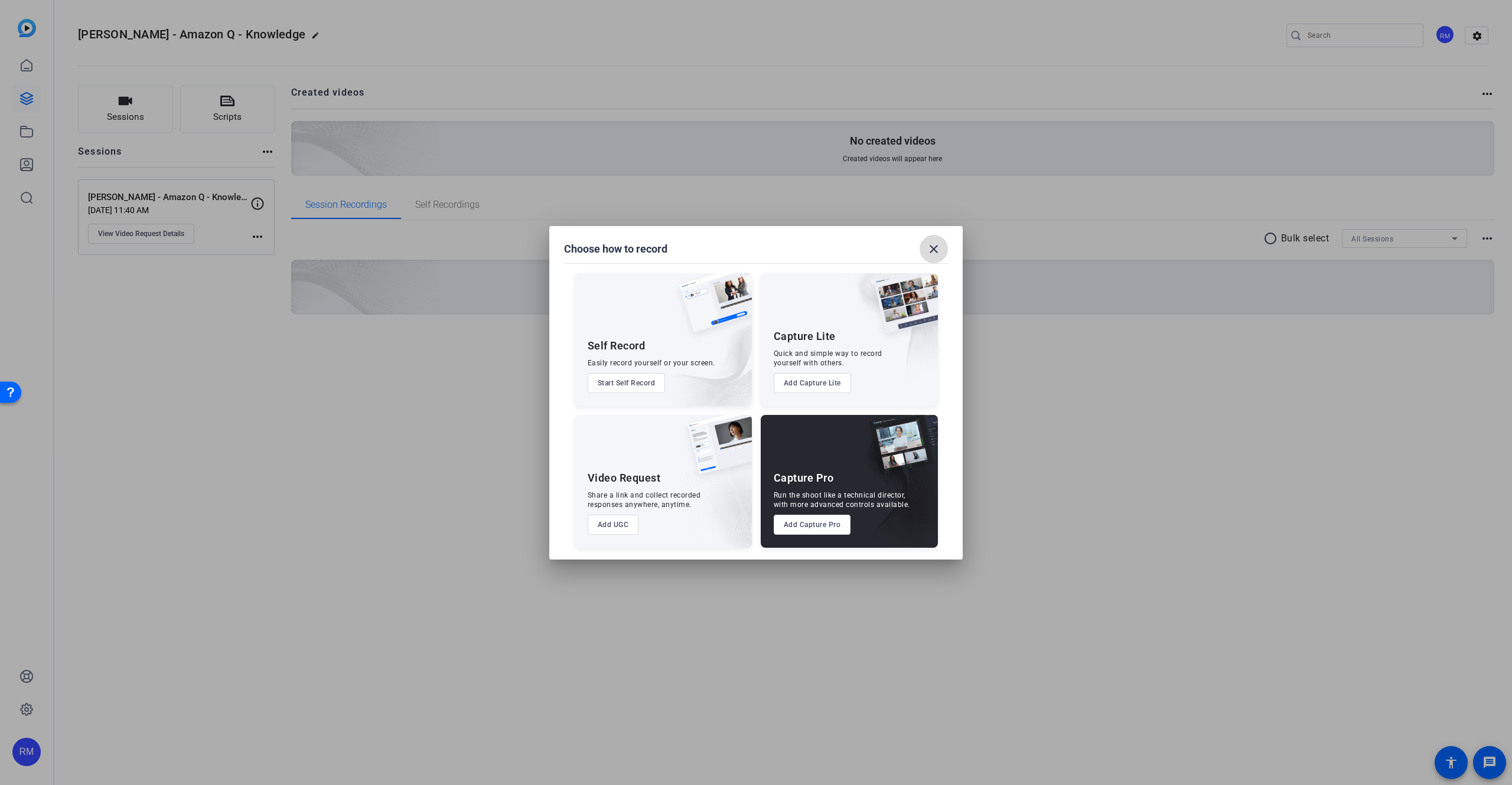
click at [934, 249] on mat-icon "close" at bounding box center [933, 249] width 14 height 14
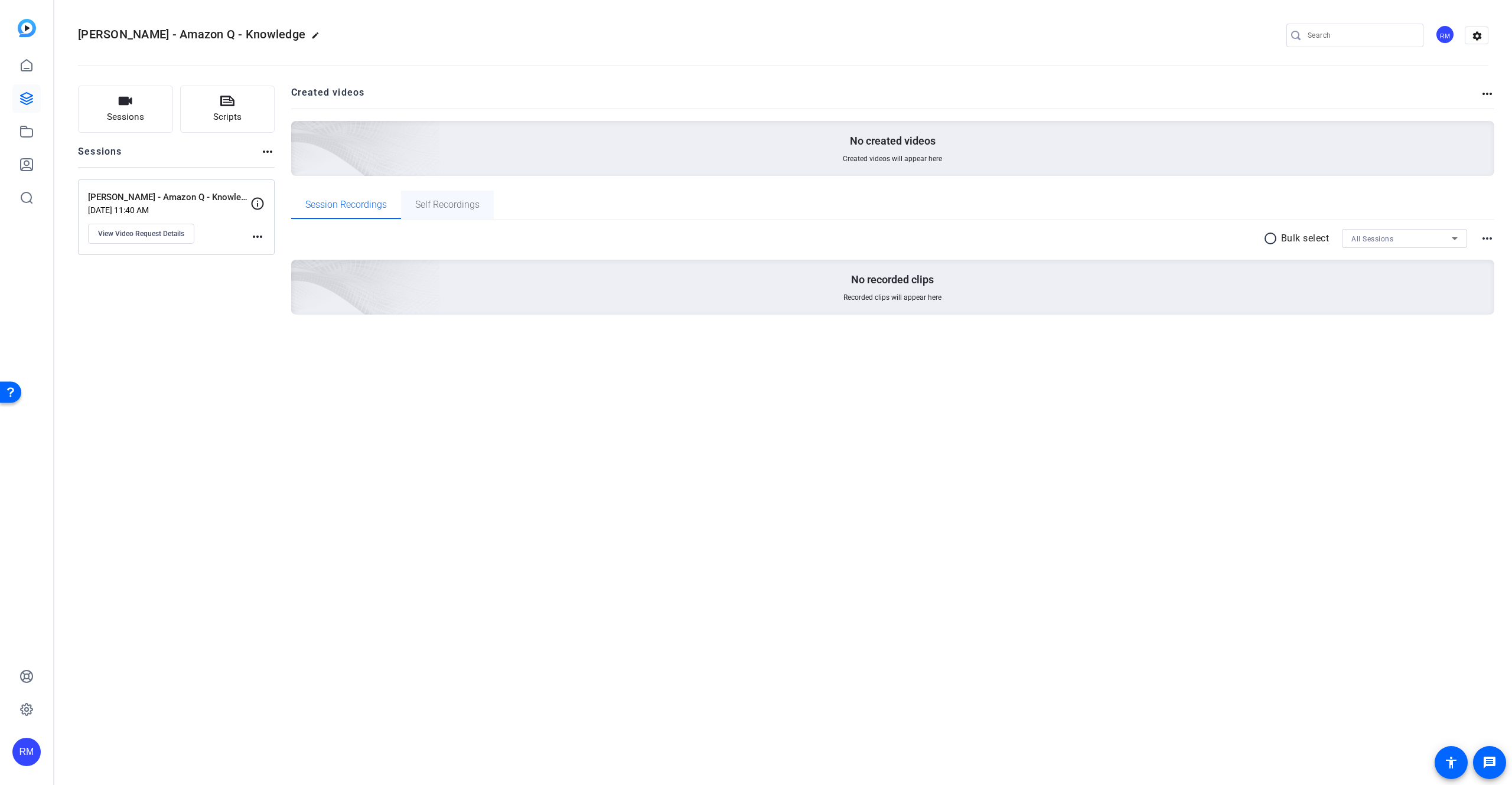
click at [444, 207] on span "Self Recordings" at bounding box center [447, 205] width 64 height 9
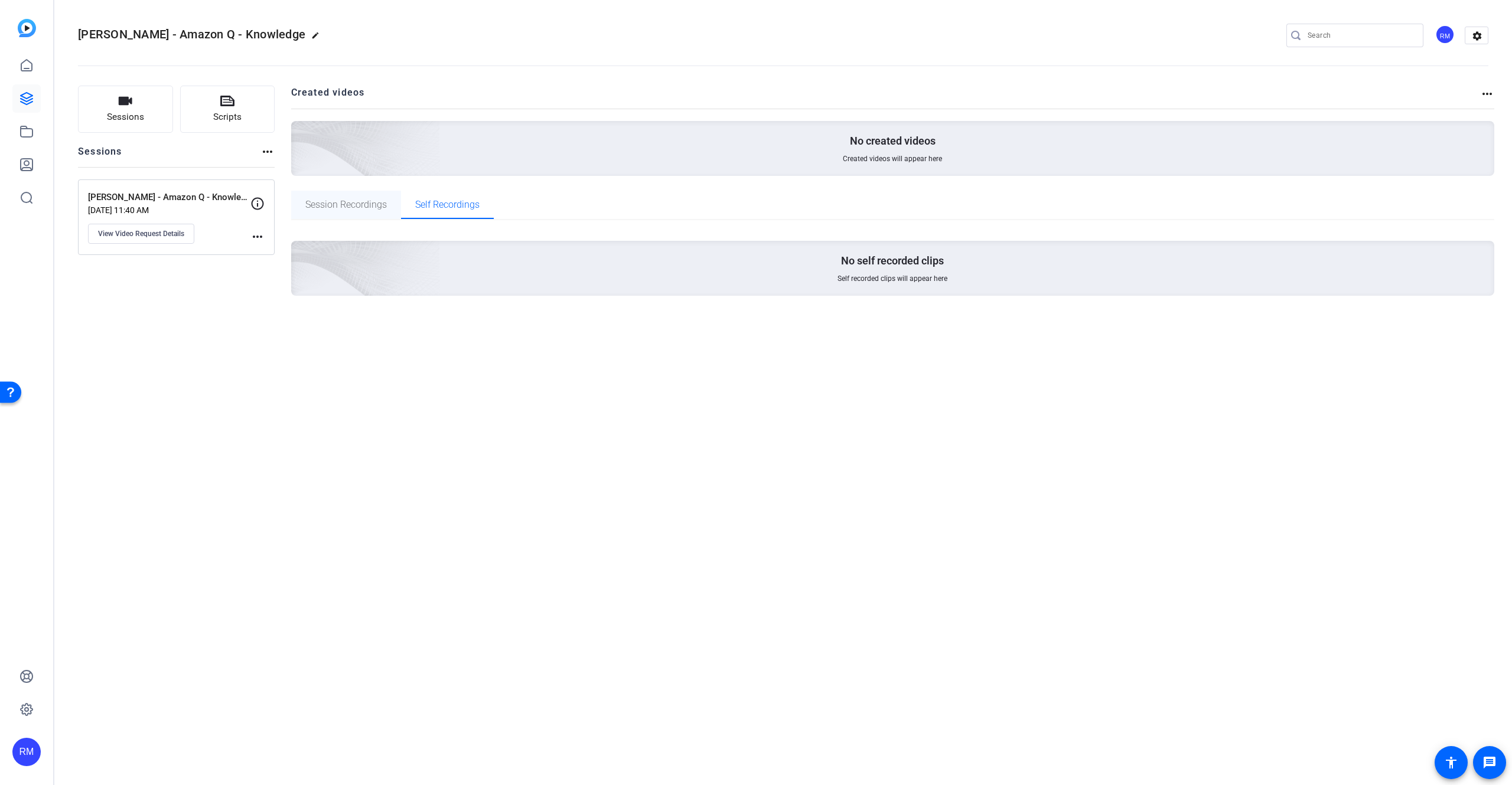
click at [381, 205] on span "Session Recordings" at bounding box center [346, 205] width 81 height 9
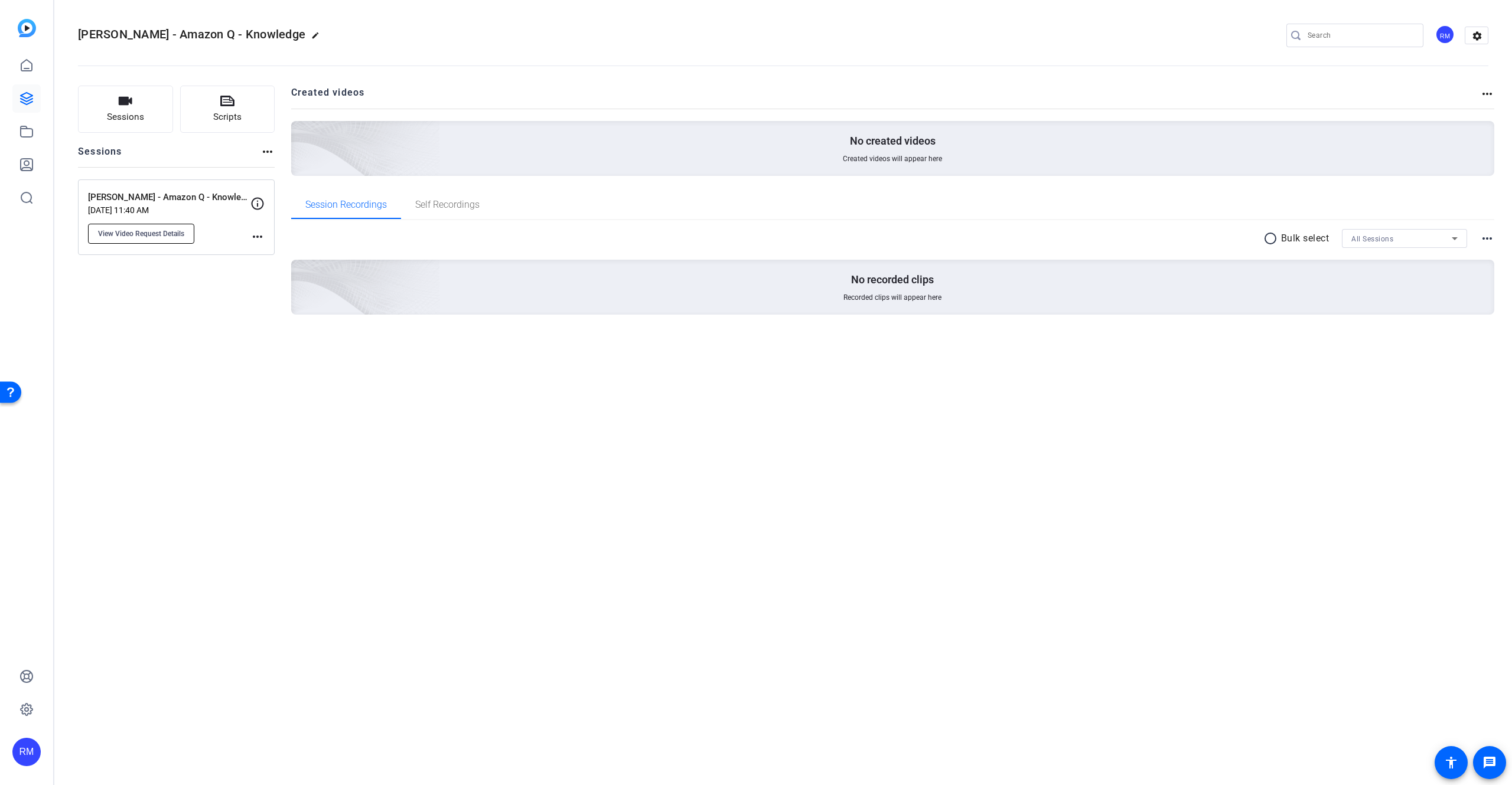
click at [178, 233] on span "View Video Request Details" at bounding box center [141, 234] width 86 height 9
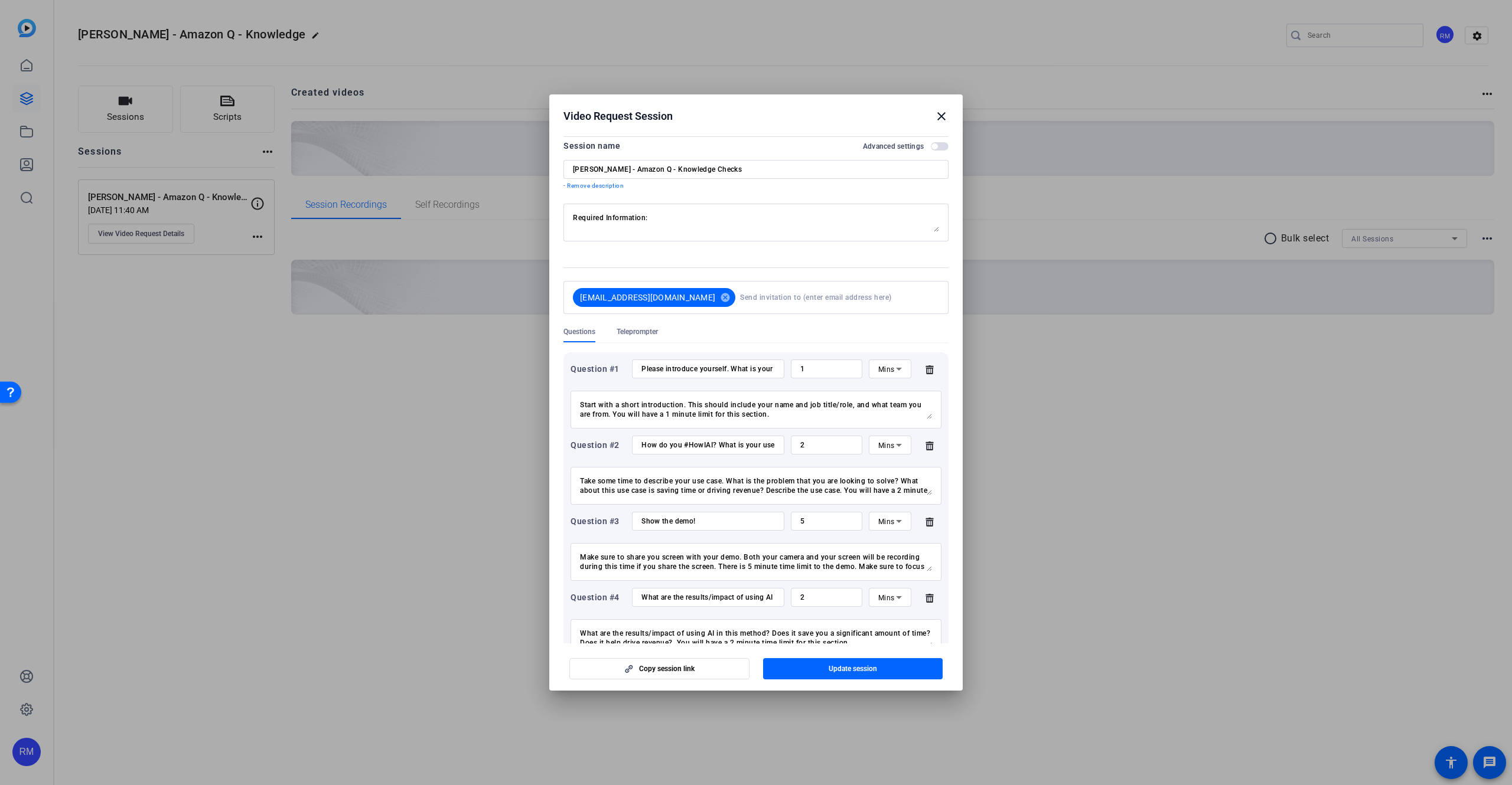
scroll to position [178, 0]
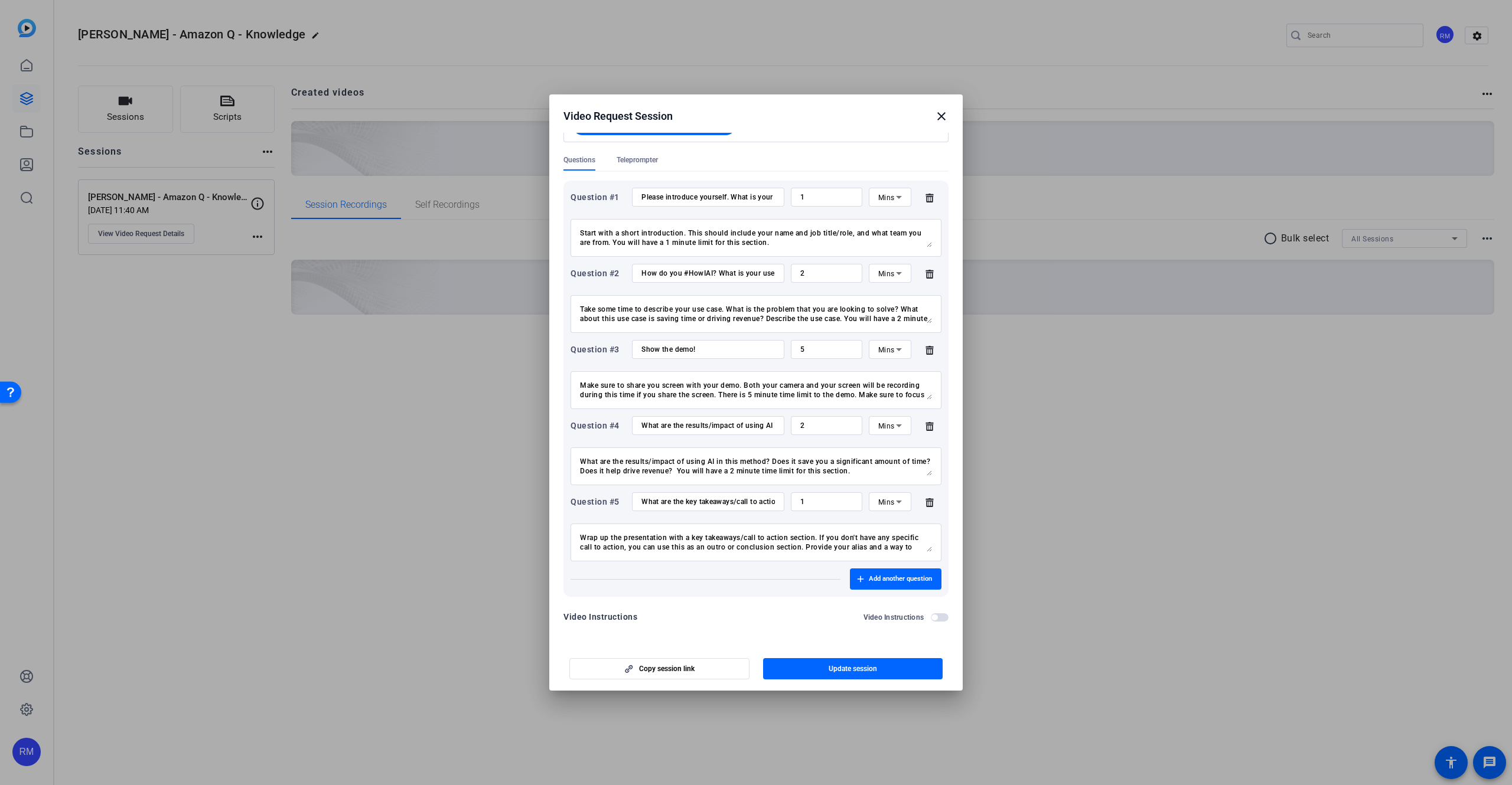
click at [934, 616] on span "button" at bounding box center [934, 618] width 6 height 6
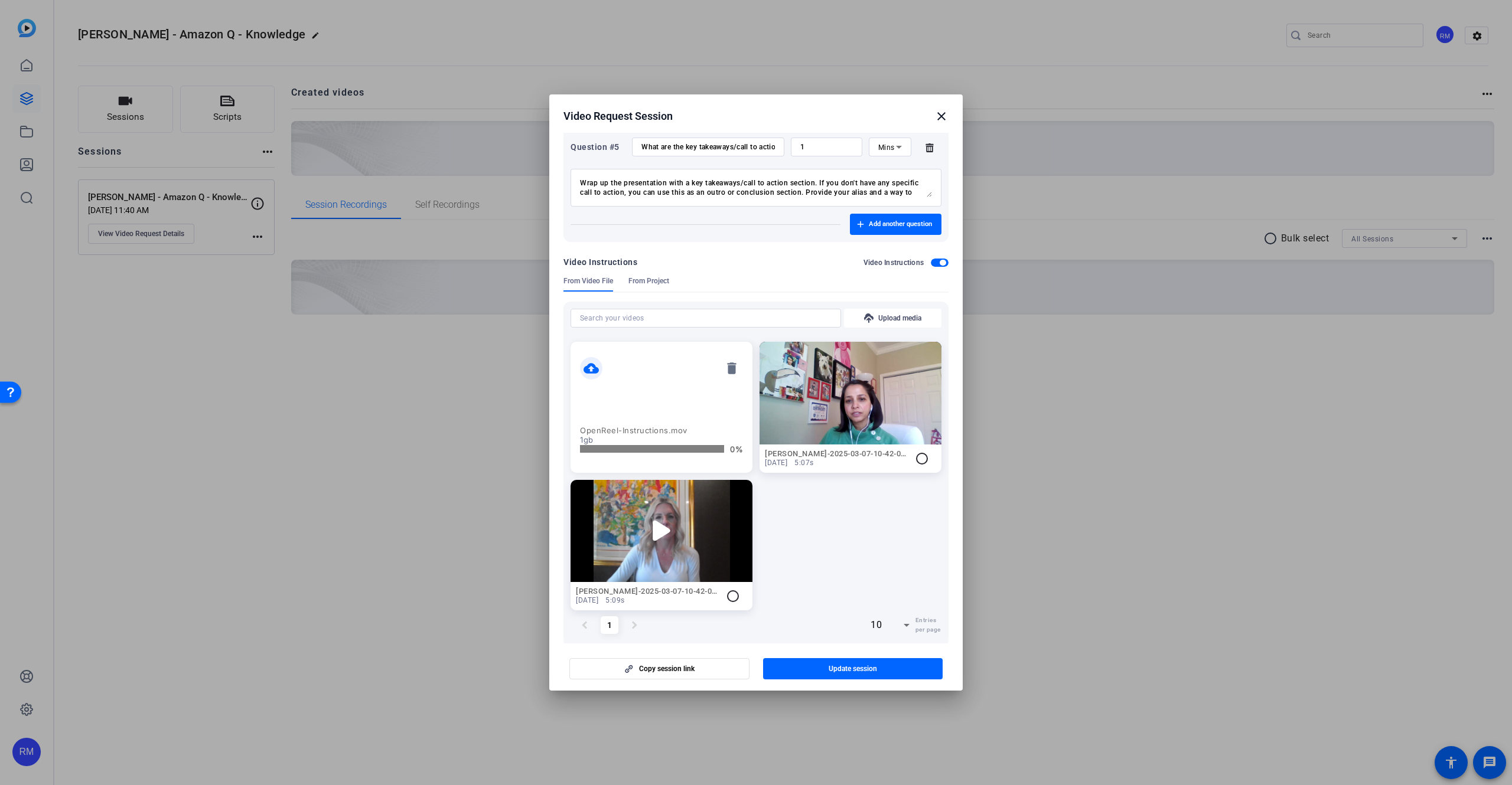
scroll to position [548, 0]
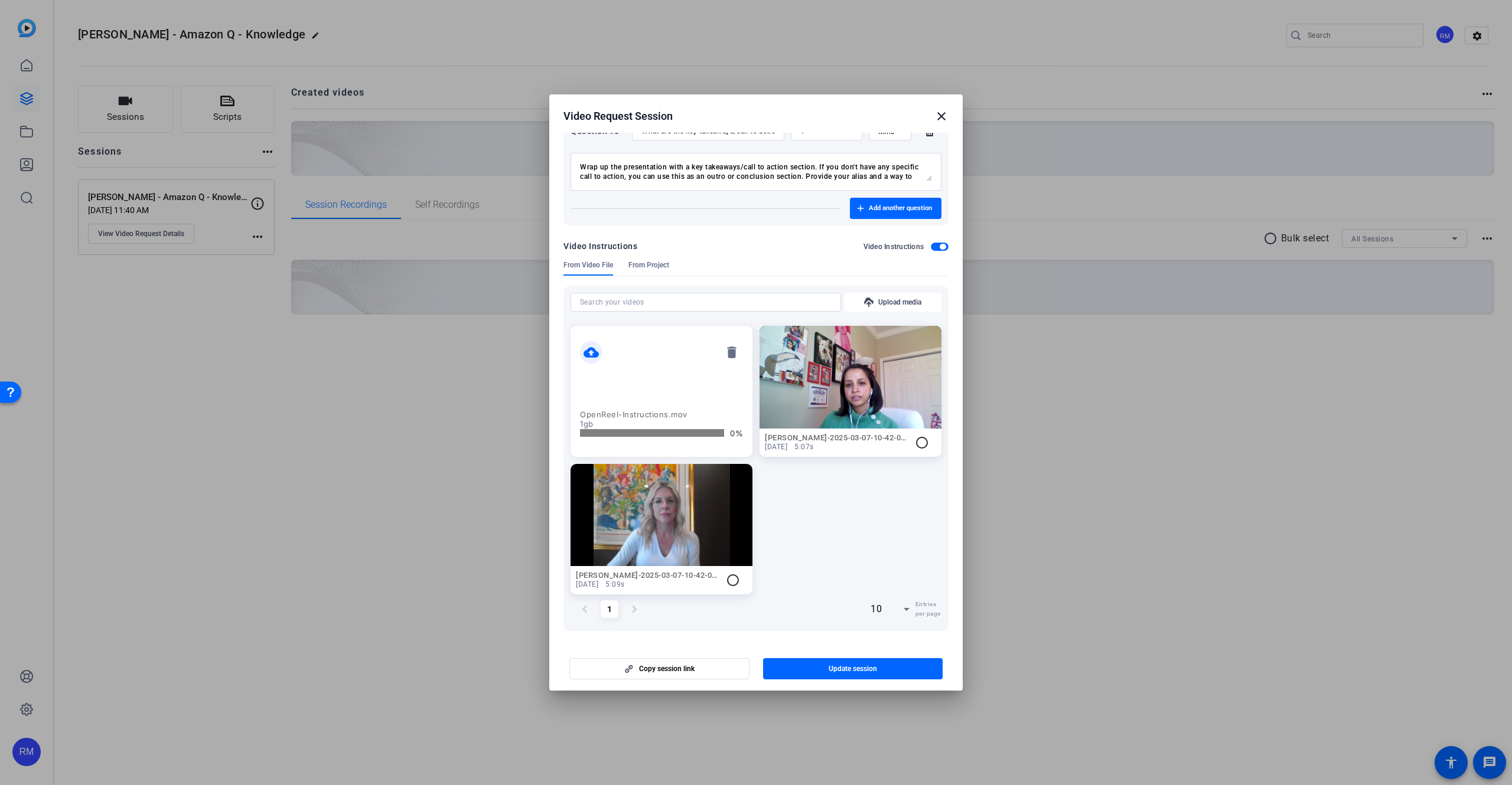
click at [681, 414] on p "OpenReel-Instructions.mov" at bounding box center [661, 414] width 163 height 9
click at [944, 119] on mat-icon "close" at bounding box center [941, 116] width 14 height 14
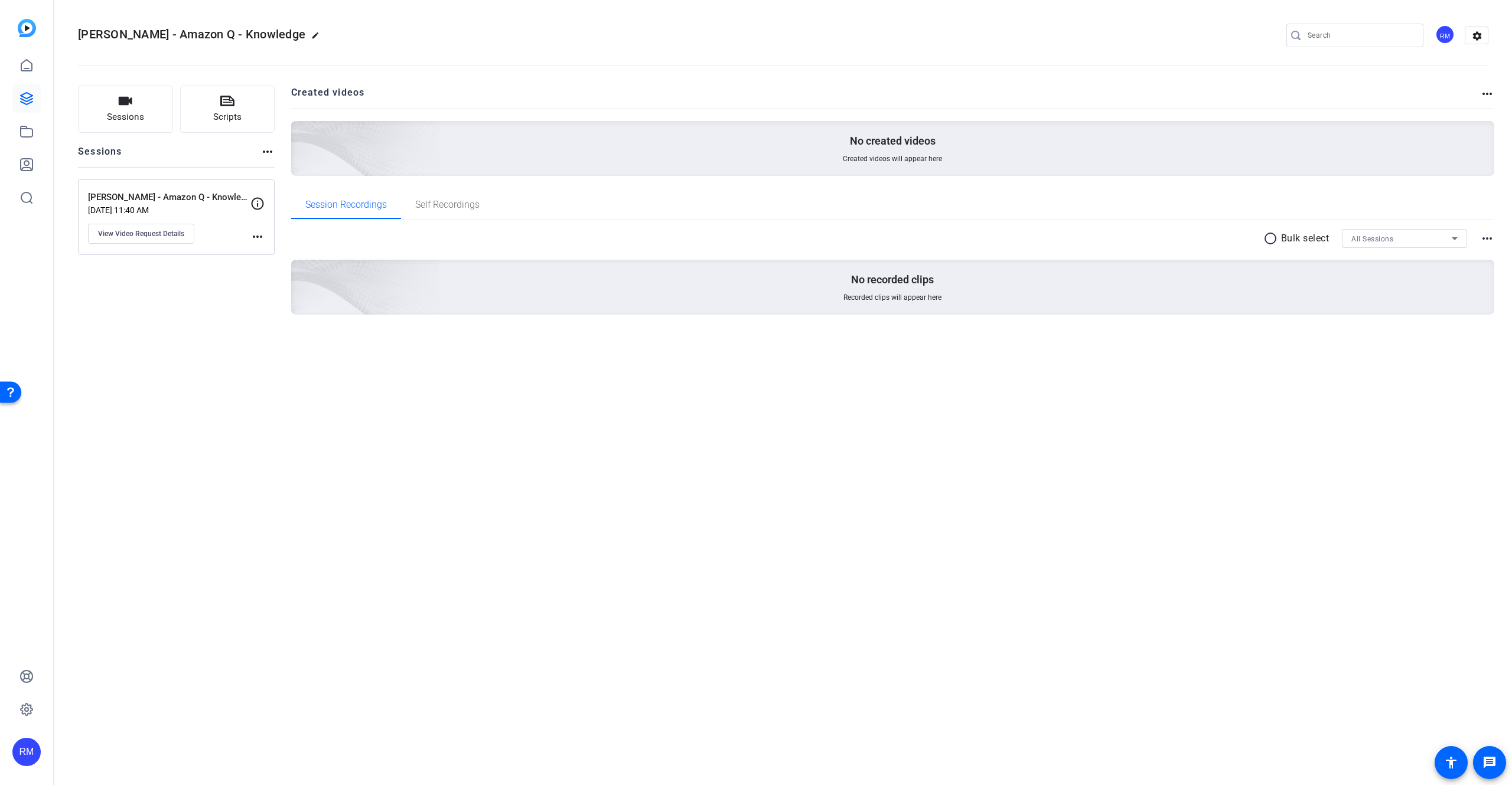
click at [165, 321] on div "Sessions Scripts Sessions more_horiz [PERSON_NAME] - Amazon Q - Knowledge Check…" at bounding box center [176, 219] width 197 height 267
click at [22, 98] on icon at bounding box center [26, 98] width 14 height 14
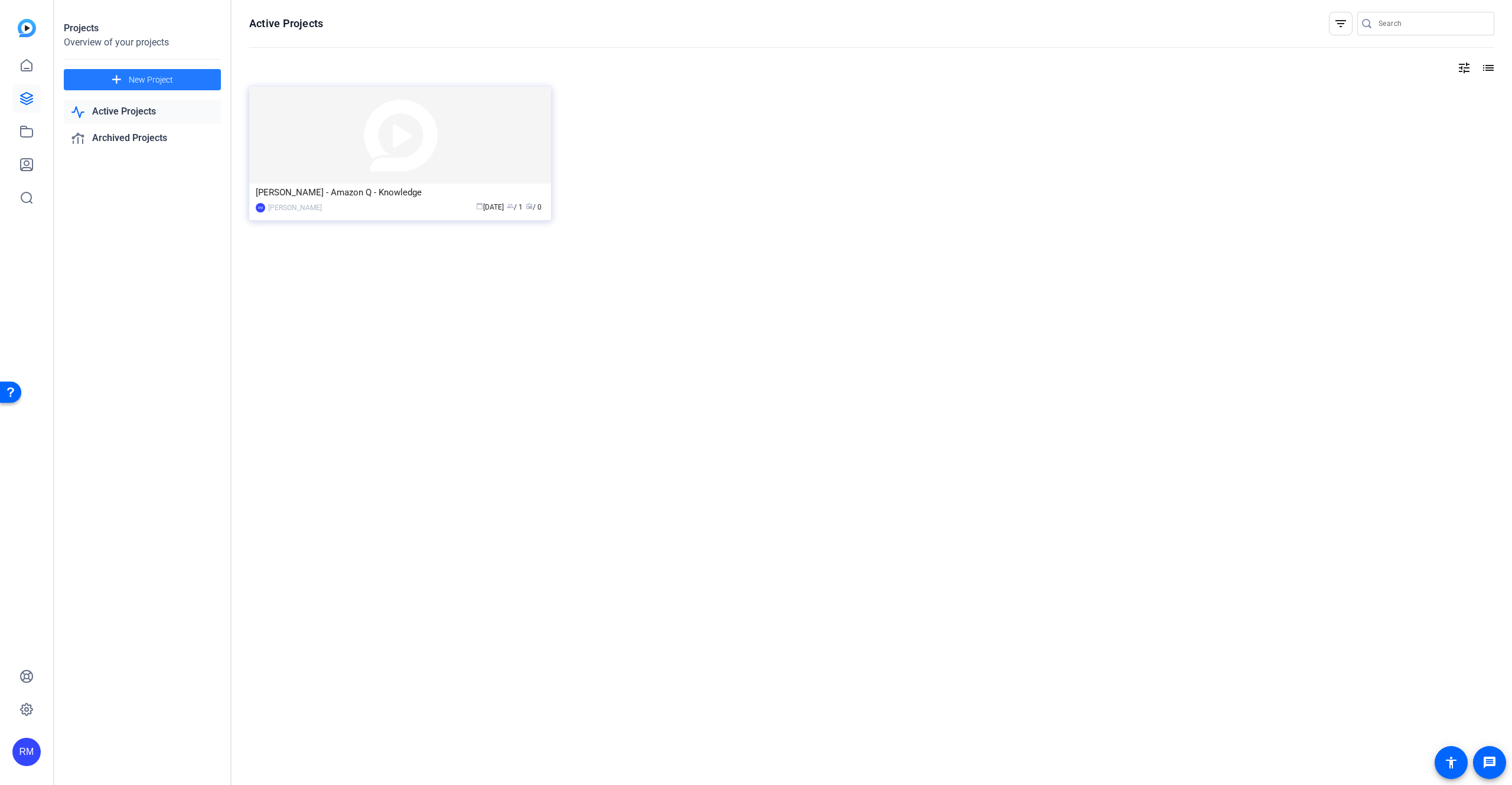
click at [136, 82] on span "New Project" at bounding box center [151, 80] width 44 height 12
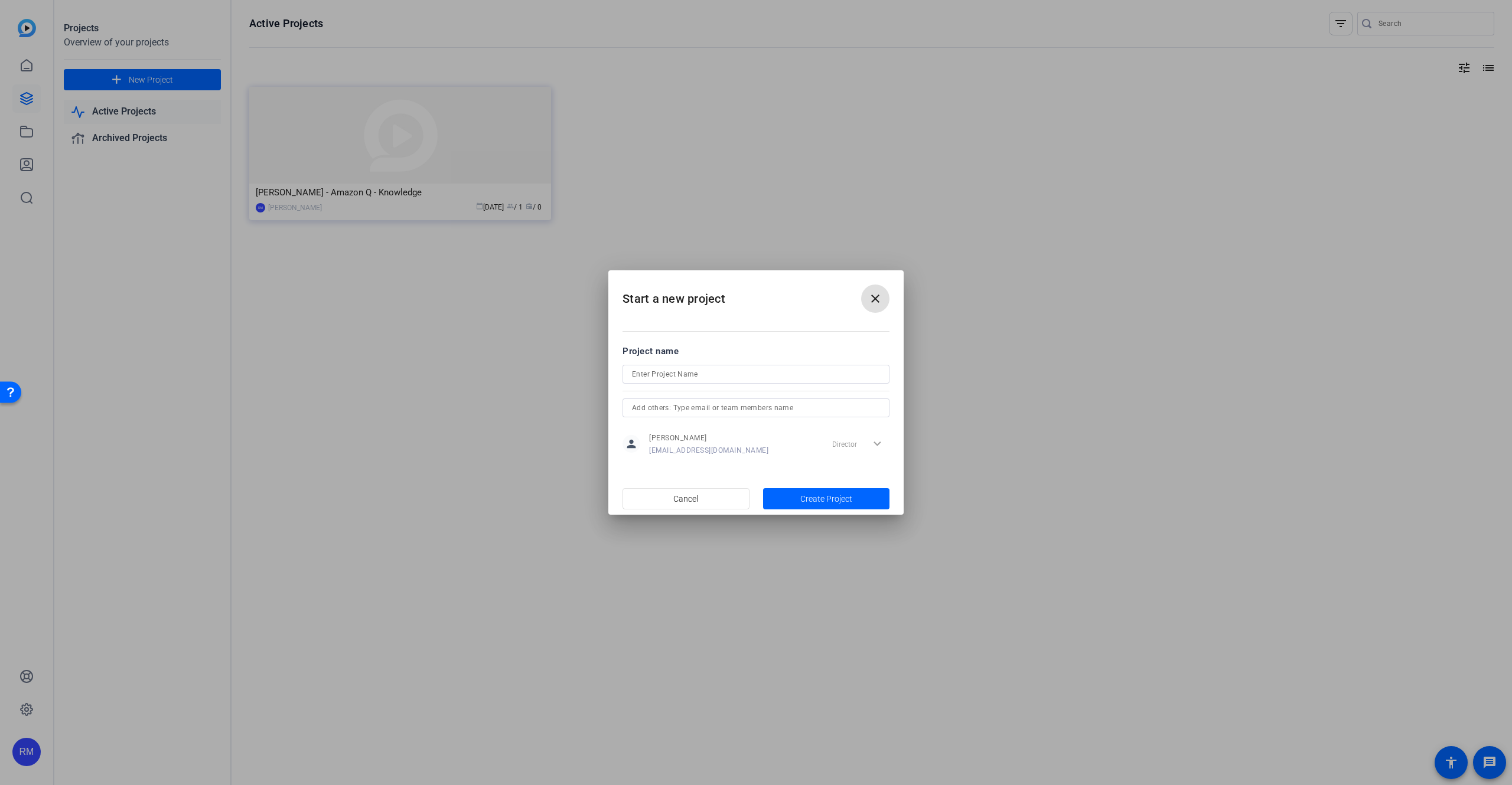
click at [883, 301] on span at bounding box center [875, 299] width 28 height 28
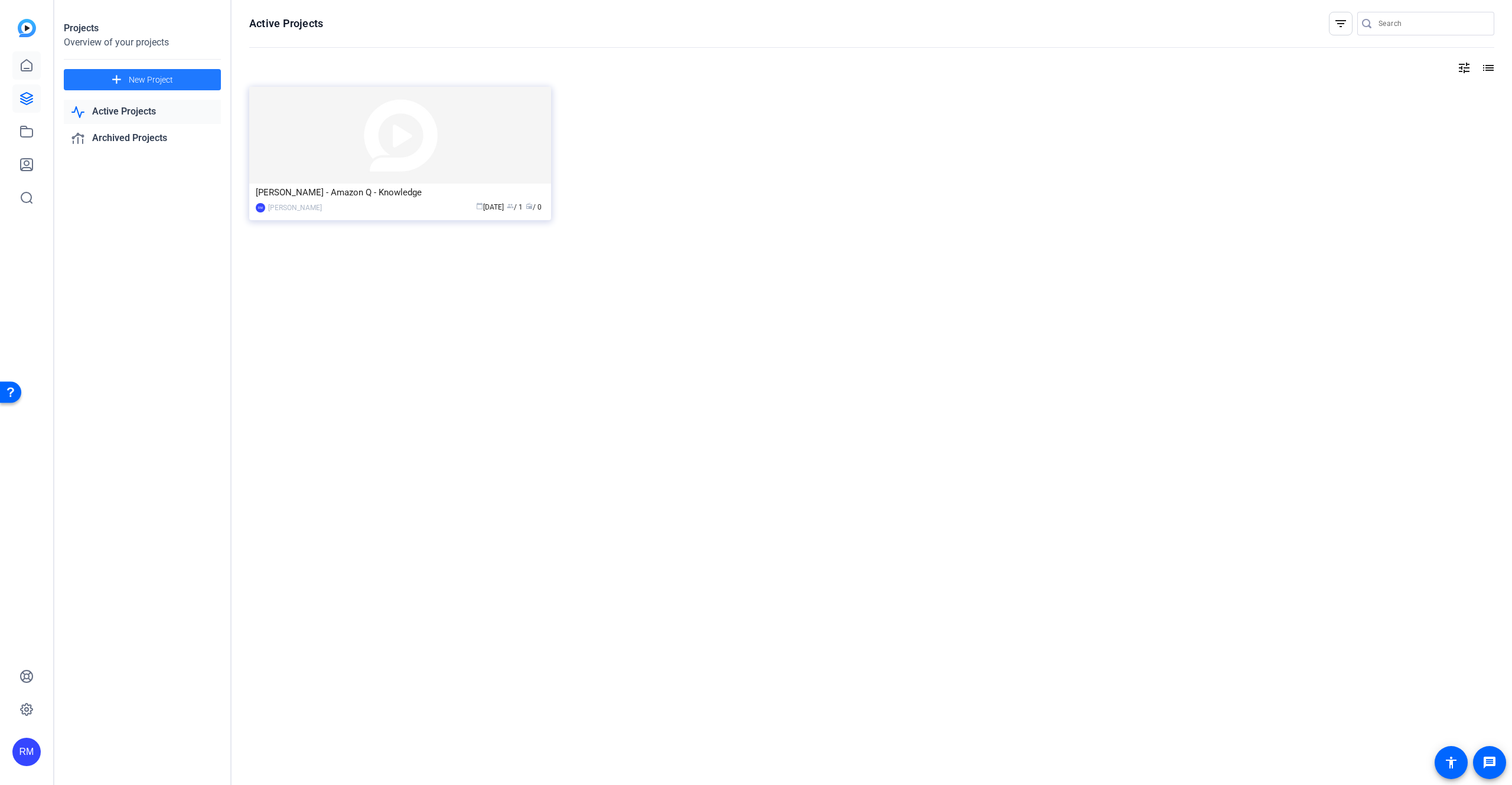
click at [37, 67] on link at bounding box center [26, 66] width 28 height 28
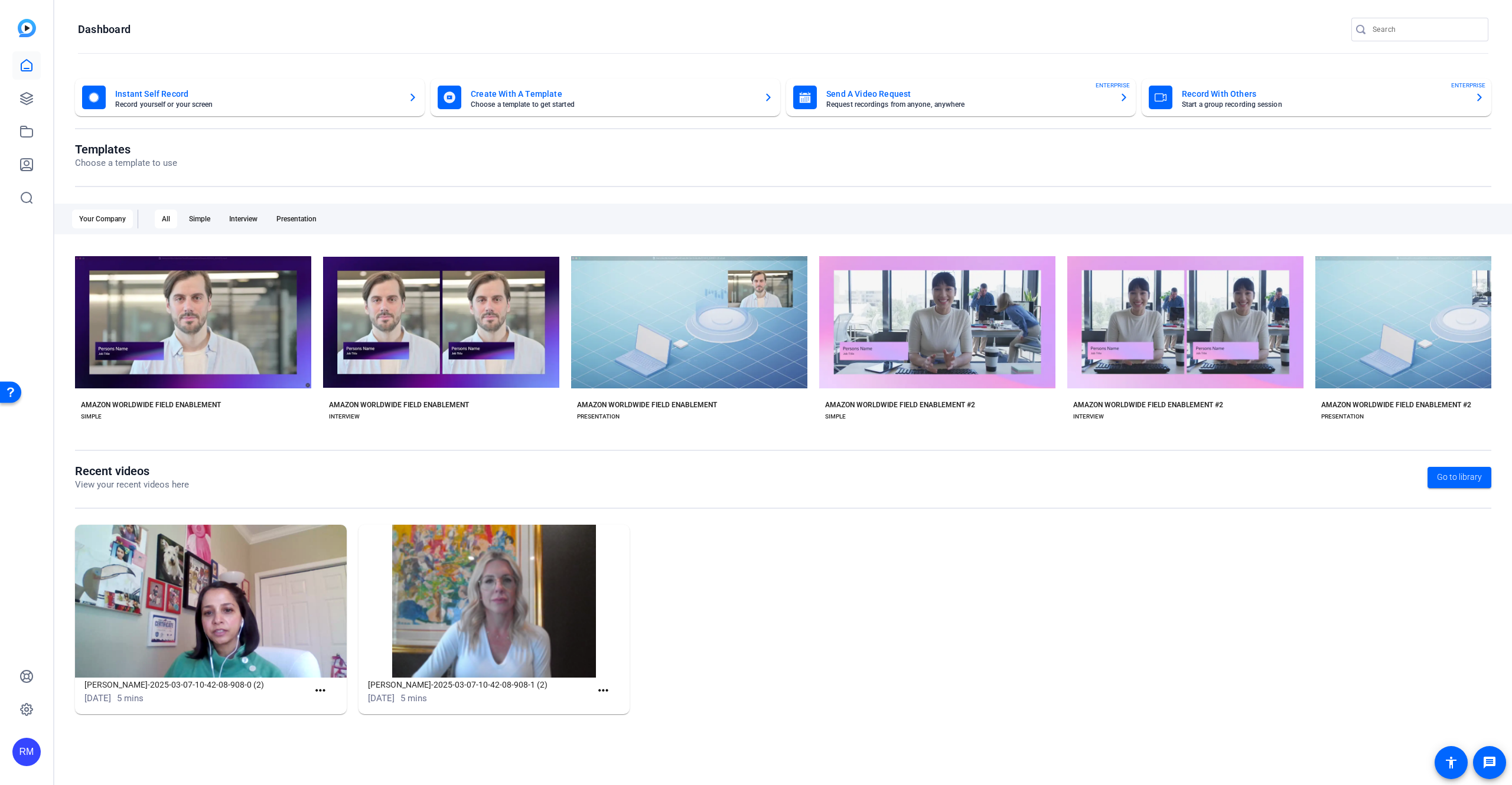
click at [131, 157] on p "Choose a template to use" at bounding box center [126, 163] width 102 height 14
click at [94, 216] on div "Your Company" at bounding box center [102, 219] width 61 height 19
click at [32, 166] on icon at bounding box center [26, 164] width 12 height 12
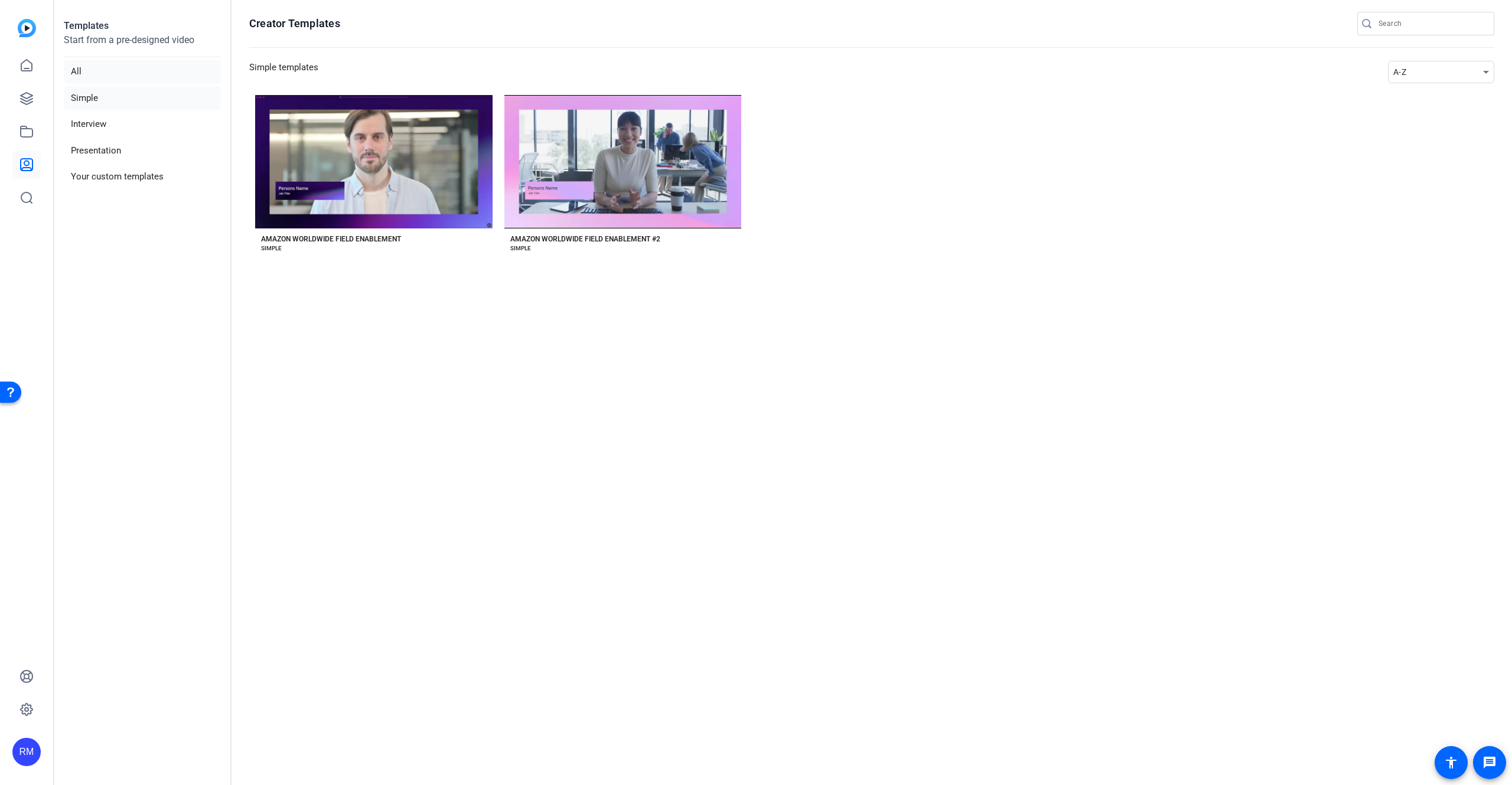
click at [118, 78] on li "All" at bounding box center [142, 72] width 157 height 24
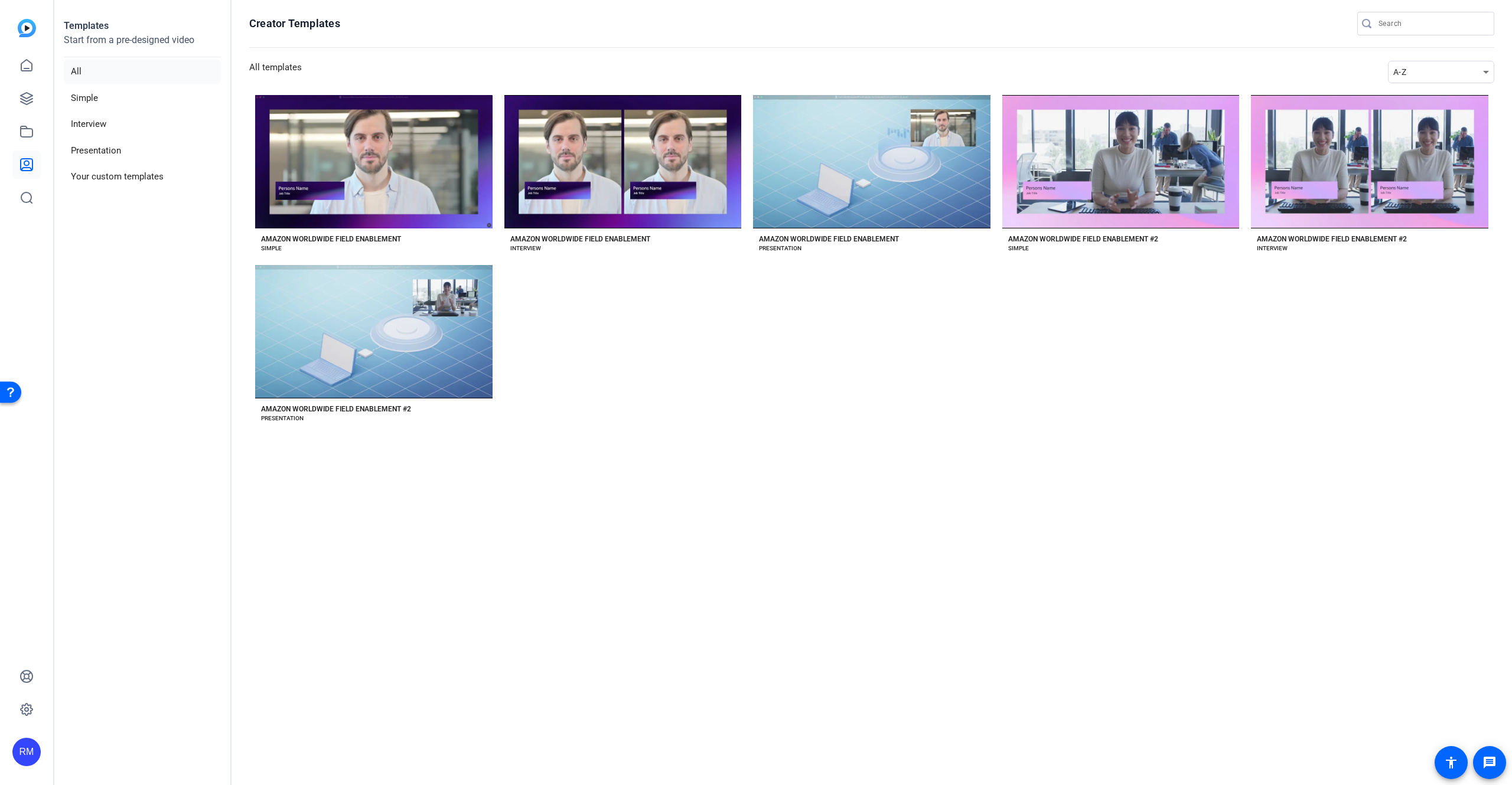
click at [293, 18] on h1 "Creator Templates" at bounding box center [295, 23] width 91 height 14
click at [292, 25] on h1 "Creator Templates" at bounding box center [295, 23] width 91 height 14
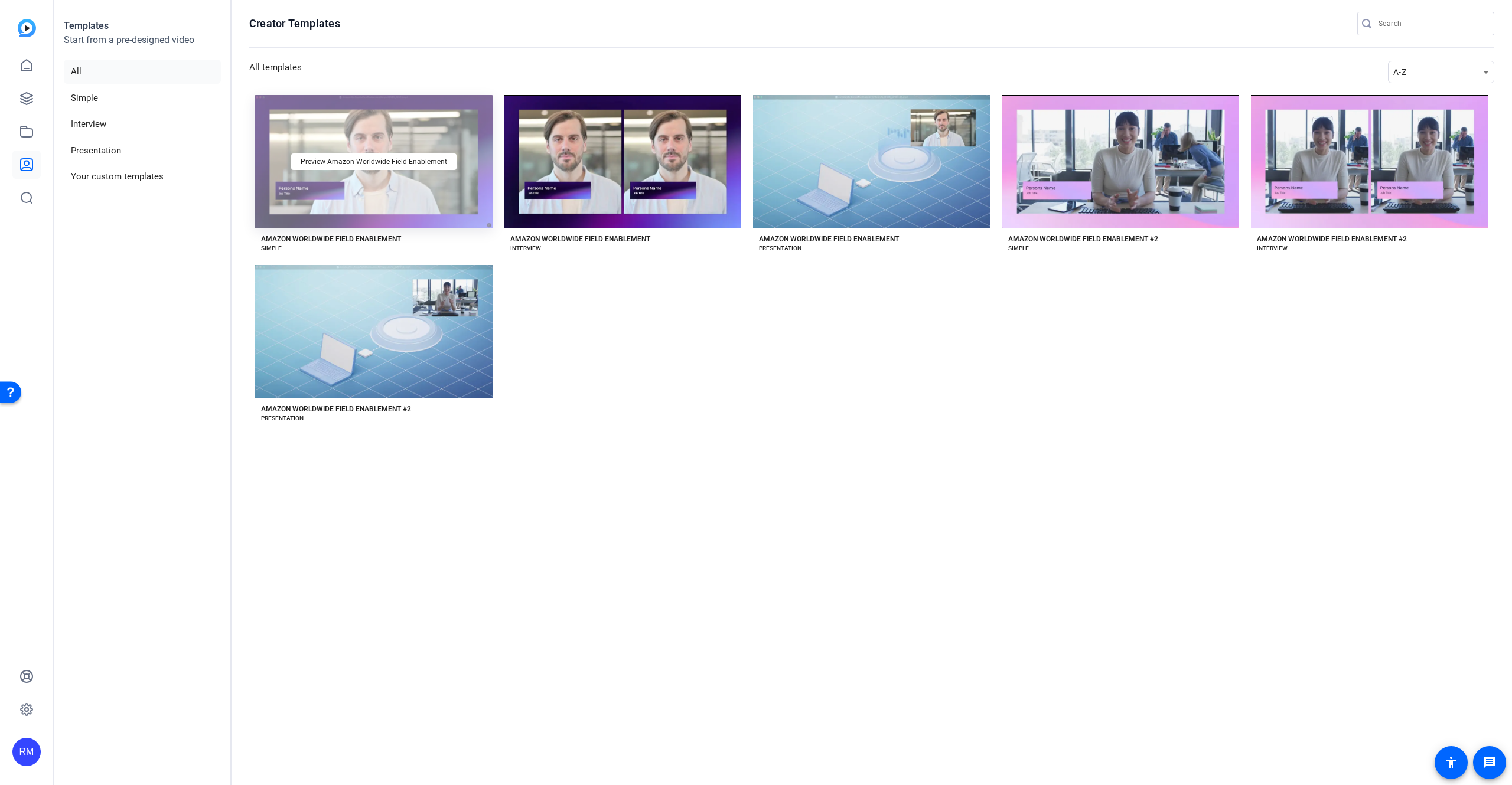
click at [375, 122] on div "Preview Amazon Worldwide Field Enablement" at bounding box center [374, 161] width 237 height 134
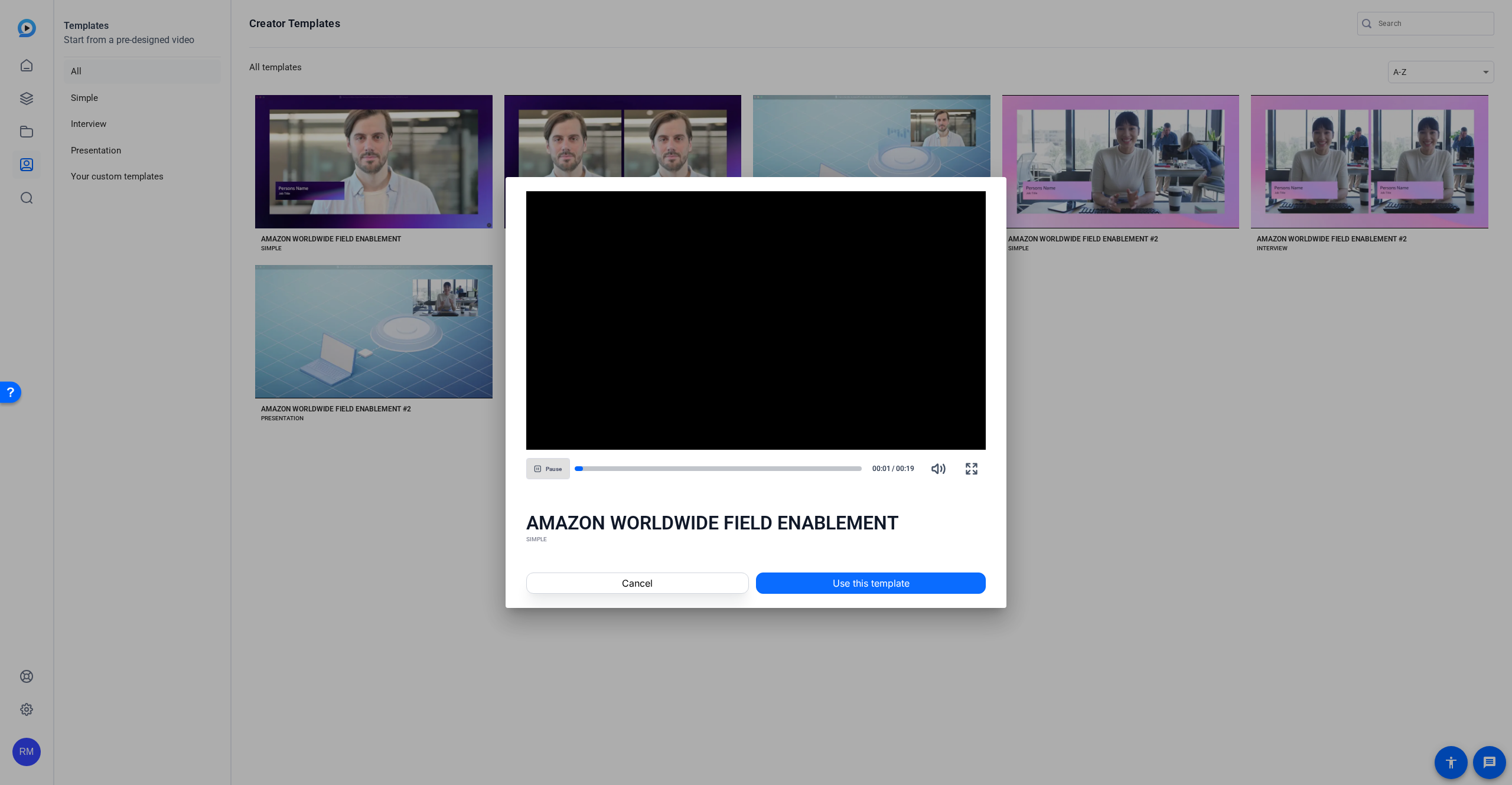
click at [867, 586] on span "Use this template" at bounding box center [871, 583] width 77 height 14
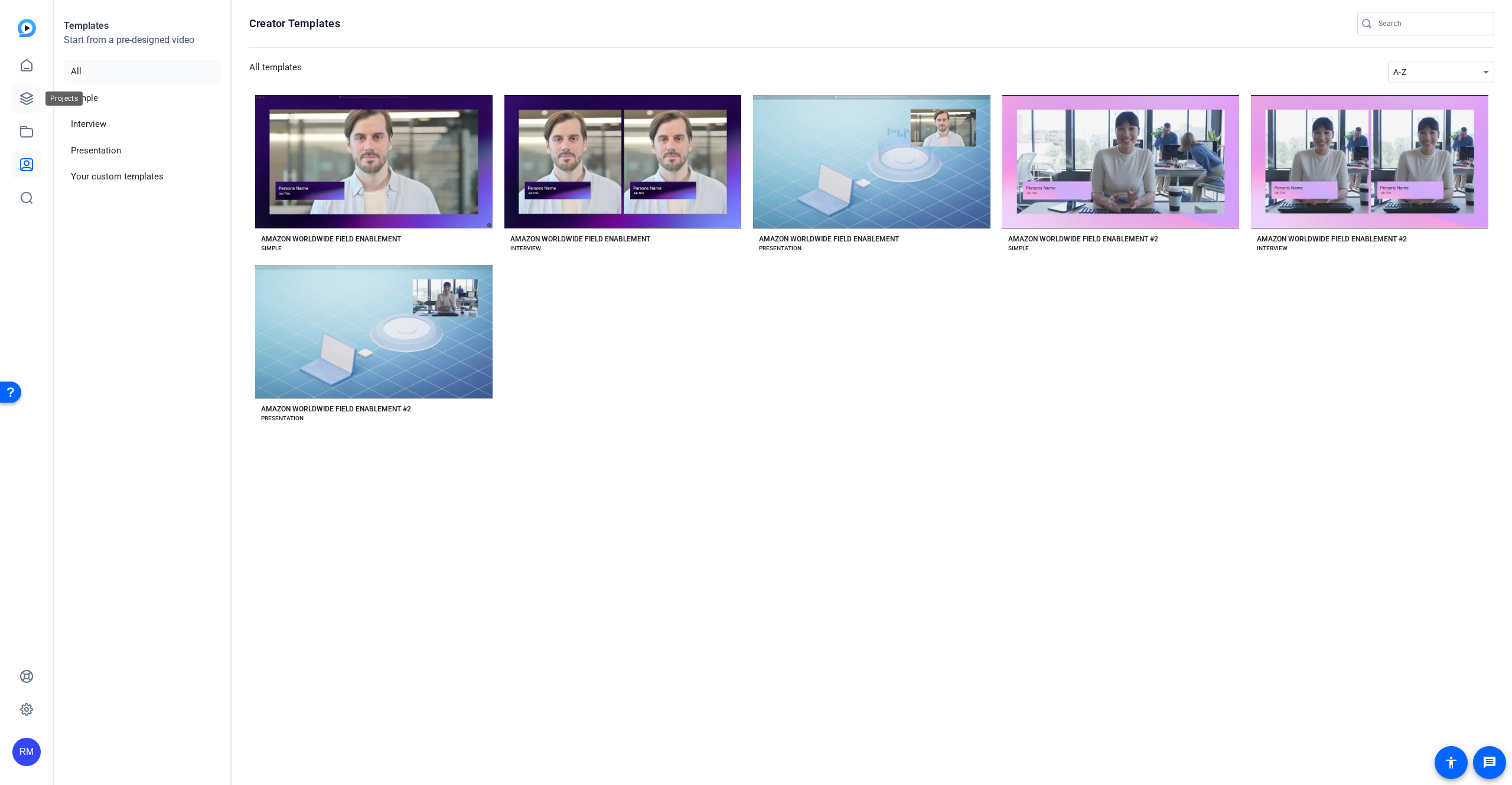
click at [31, 97] on icon at bounding box center [26, 98] width 12 height 12
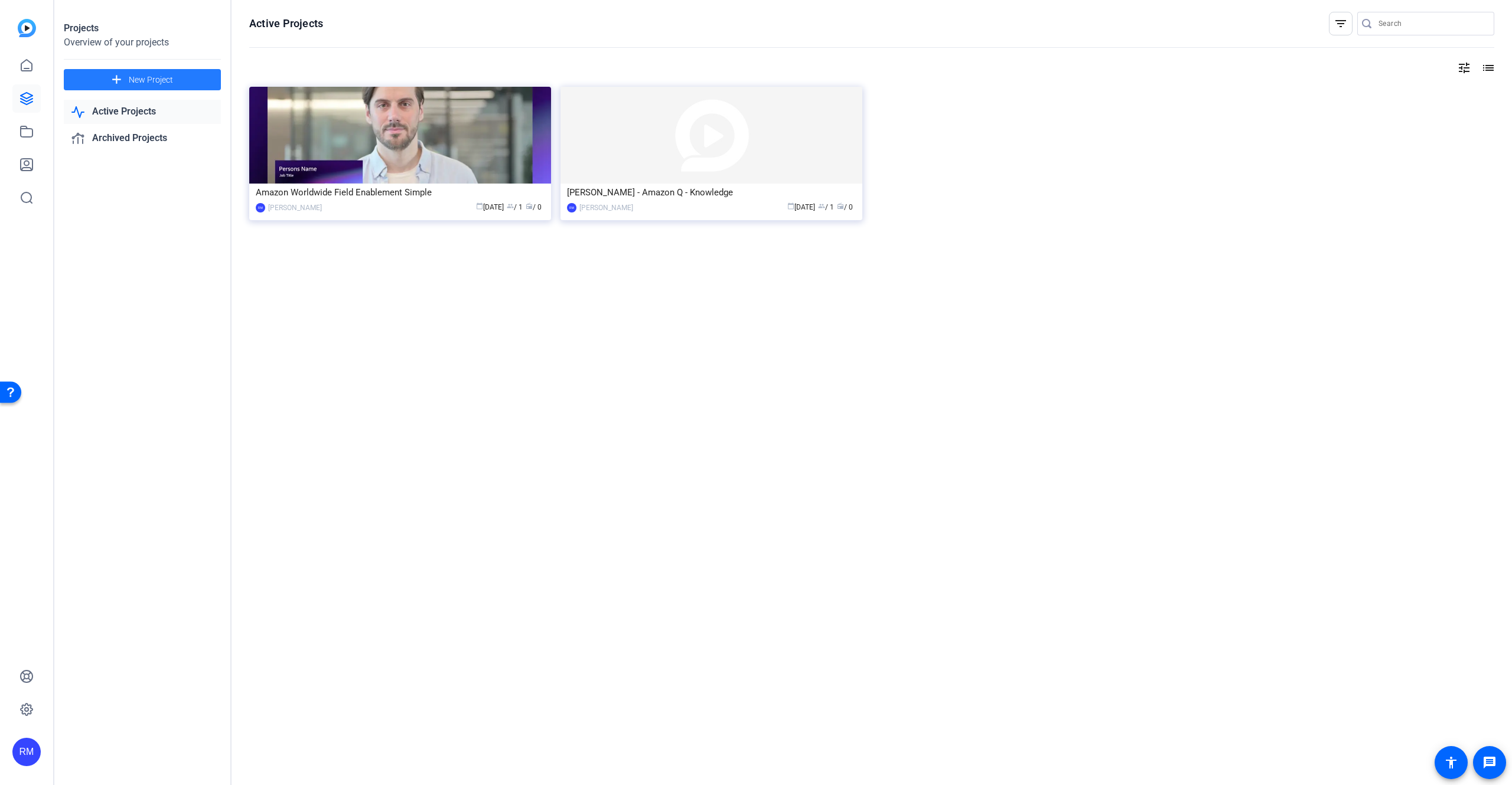
click at [104, 86] on span at bounding box center [142, 80] width 157 height 28
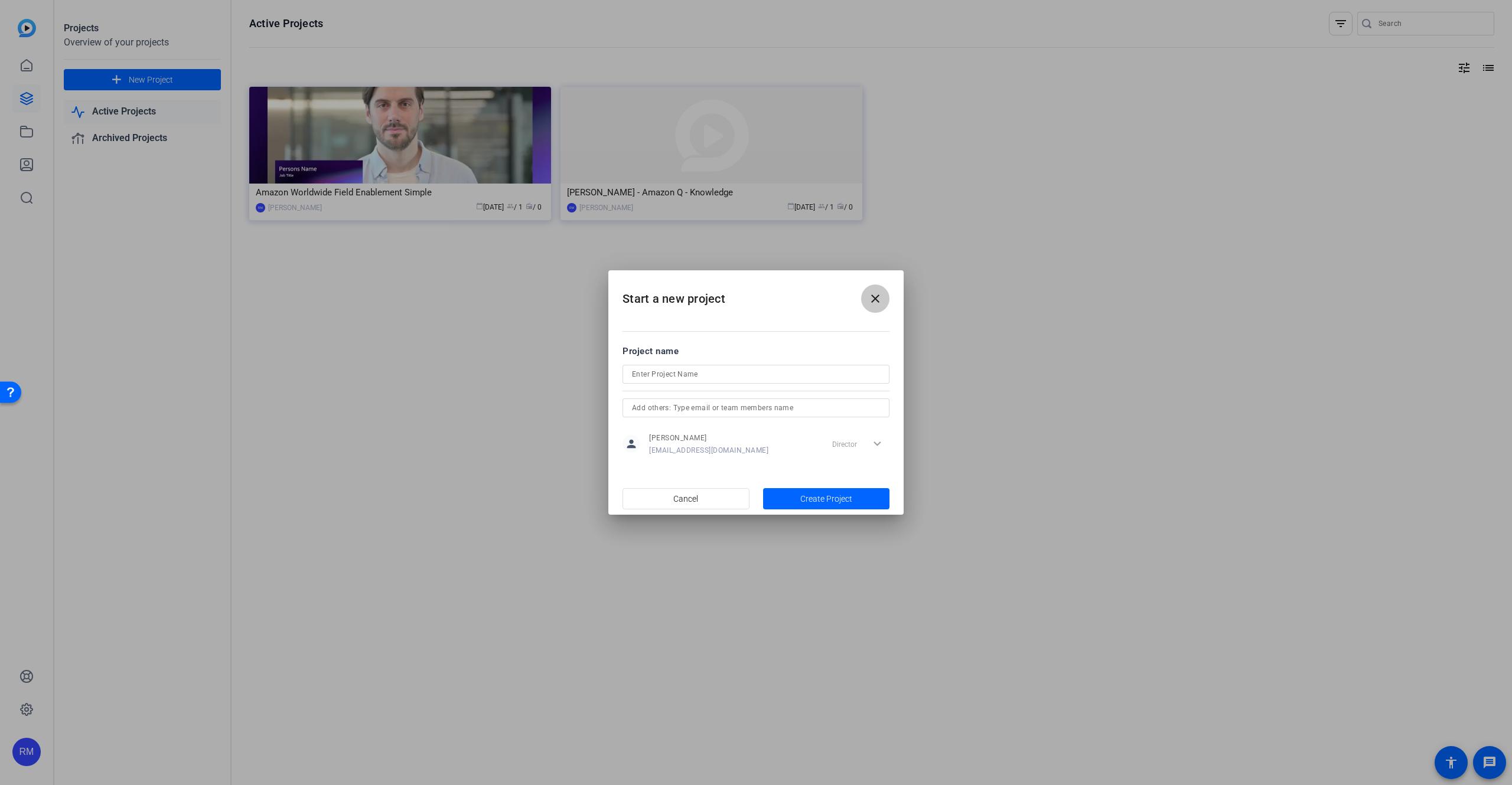
click at [876, 305] on mat-icon "close" at bounding box center [875, 298] width 14 height 14
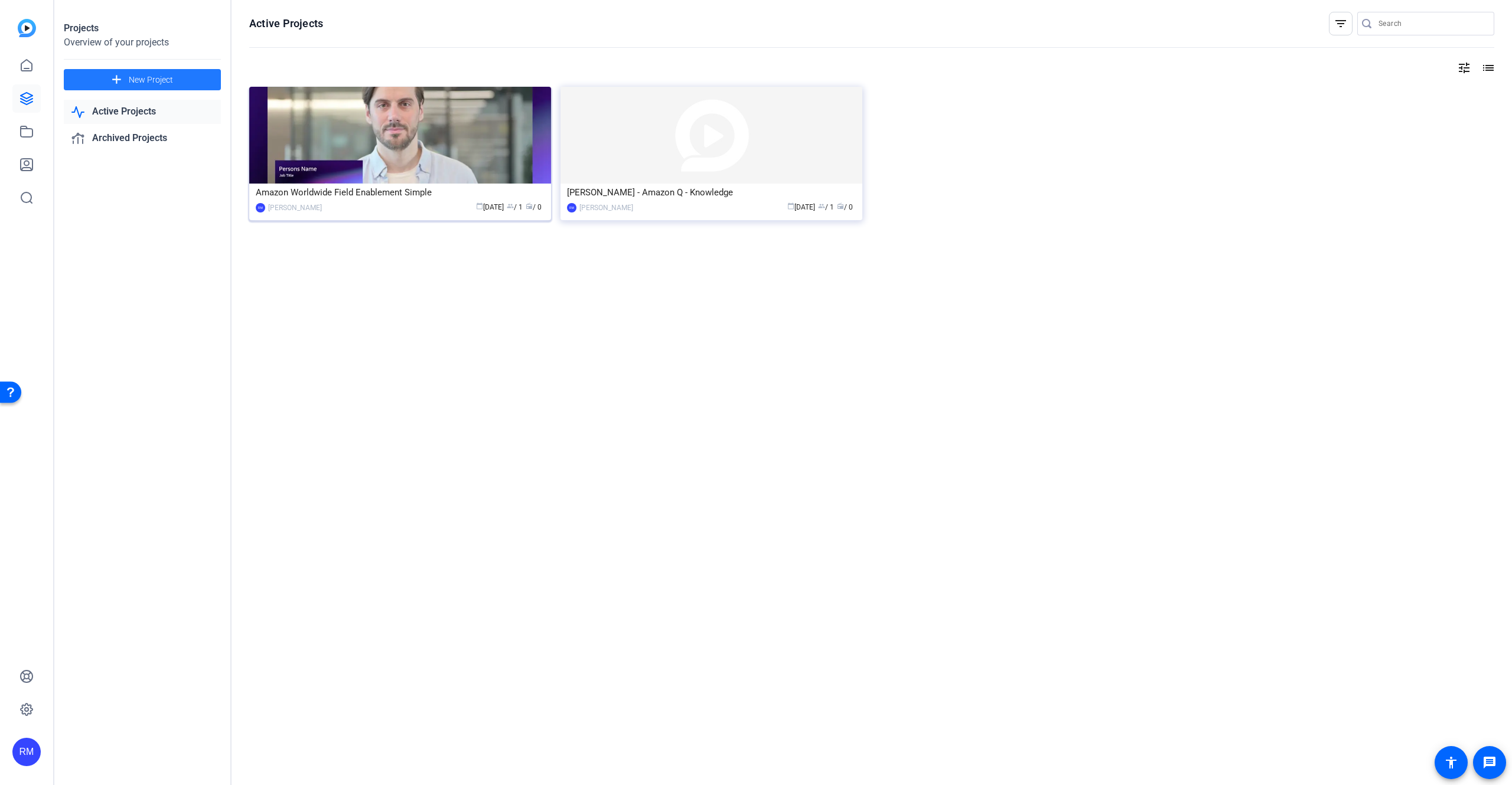
click at [393, 198] on div "Amazon Worldwide Field Enablement Simple" at bounding box center [400, 193] width 289 height 18
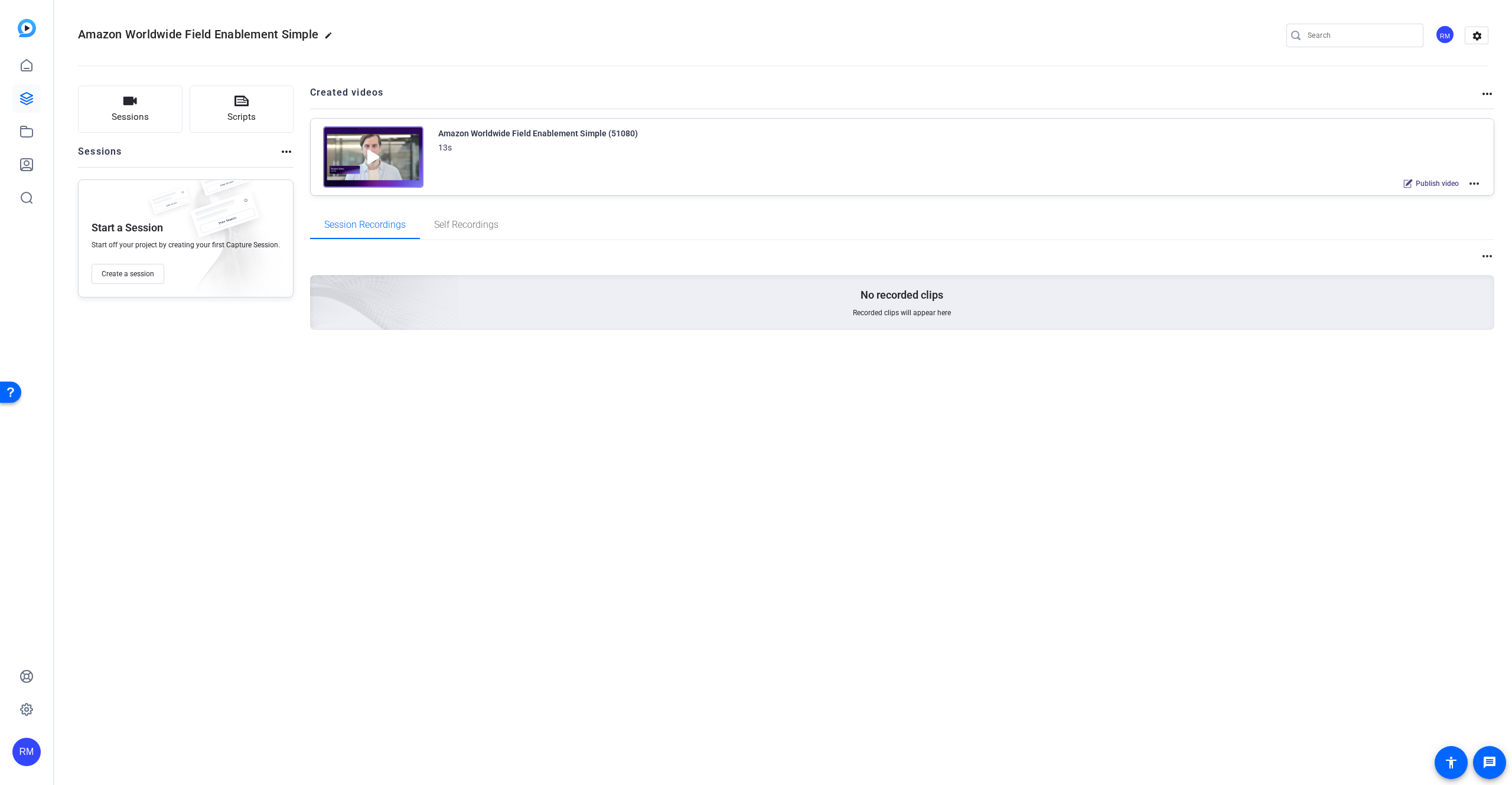
click at [1192, 68] on openreel-divider-bar at bounding box center [783, 62] width 1410 height 36
click at [1488, 93] on mat-icon "more_horiz" at bounding box center [1487, 94] width 14 height 14
click at [1488, 93] on div at bounding box center [756, 392] width 1512 height 785
click at [1480, 42] on mat-icon "settings" at bounding box center [1477, 36] width 24 height 18
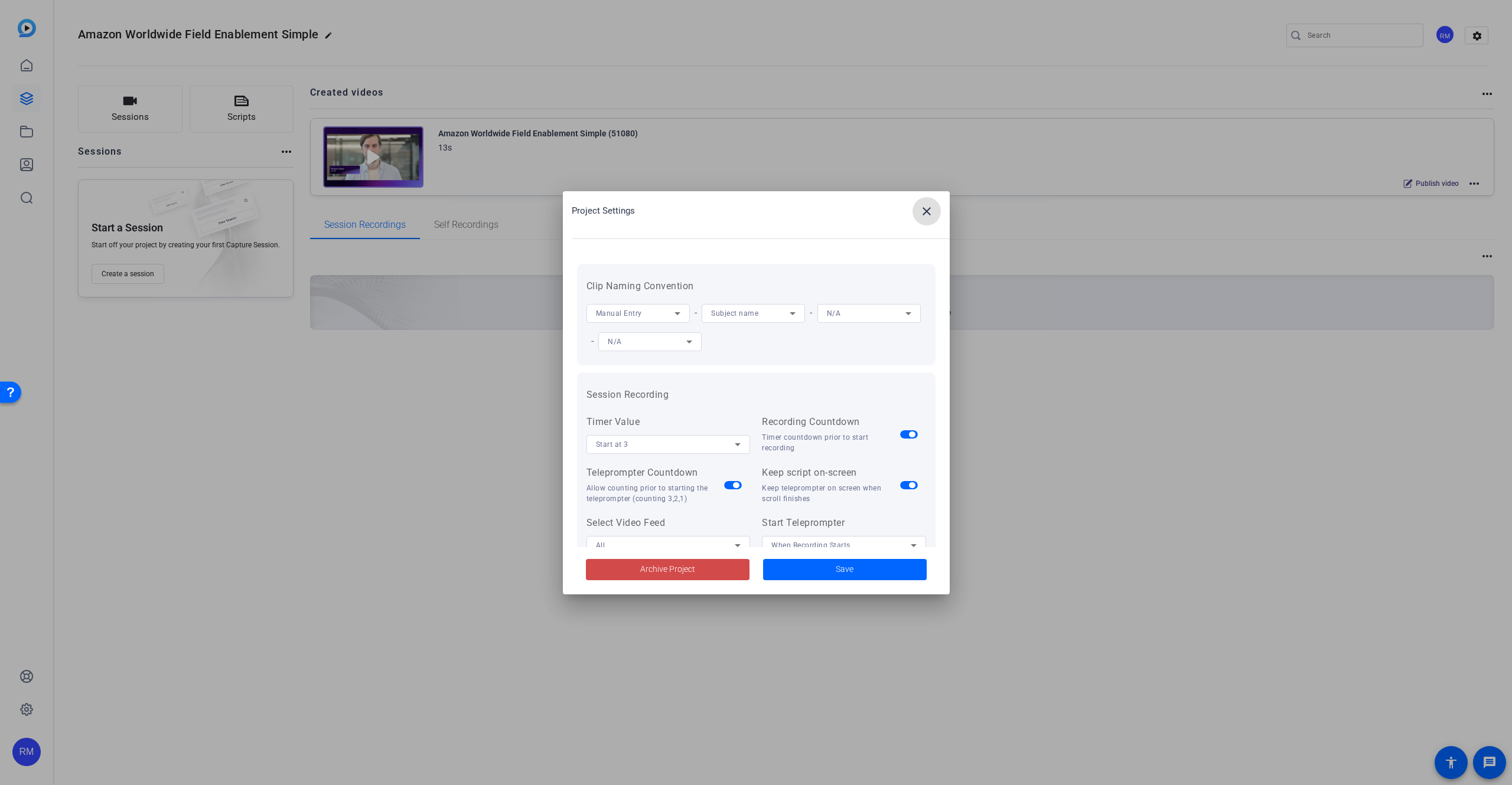
click at [633, 565] on span at bounding box center [667, 570] width 163 height 28
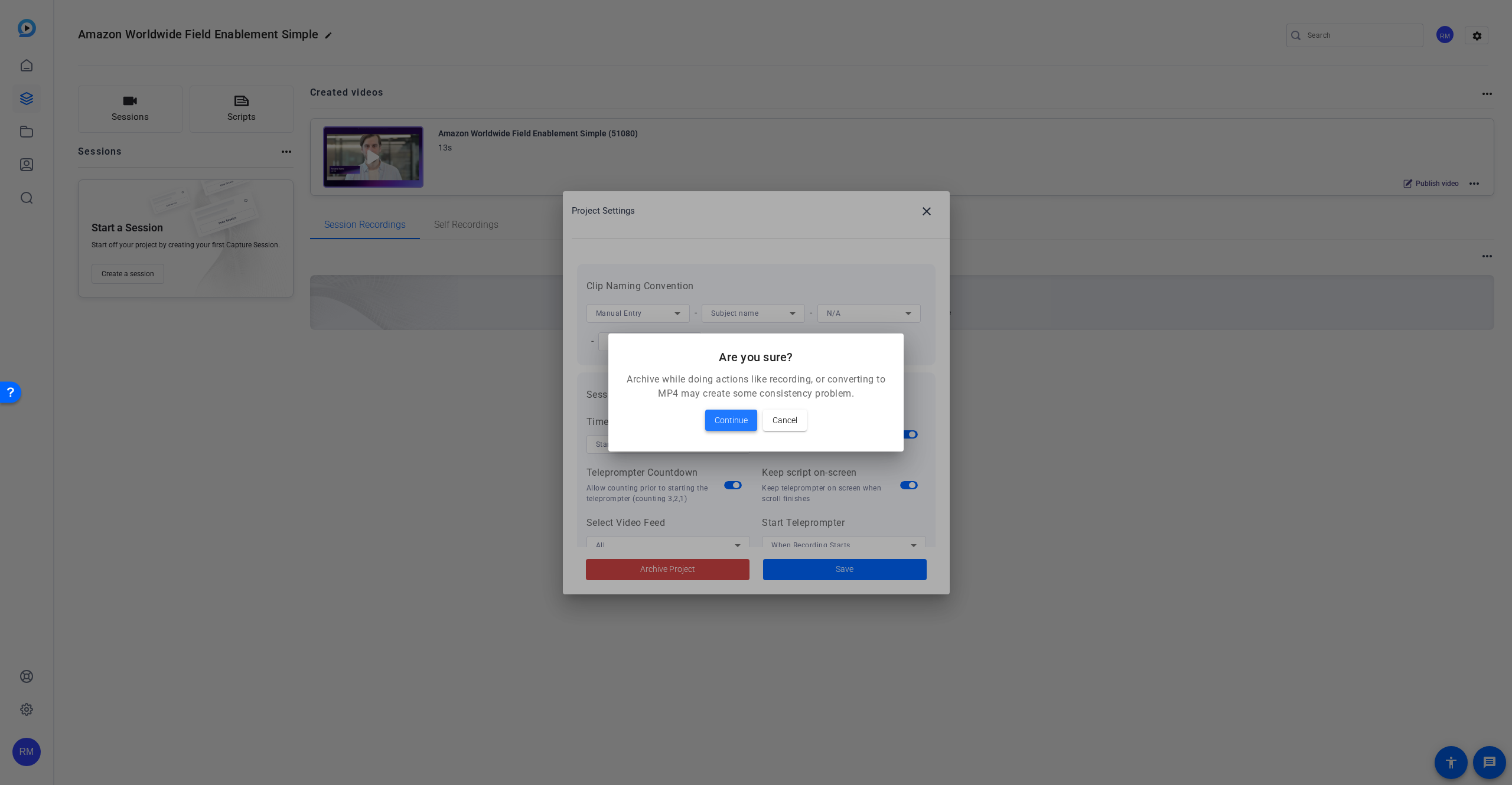
click at [718, 428] on span at bounding box center [731, 420] width 52 height 28
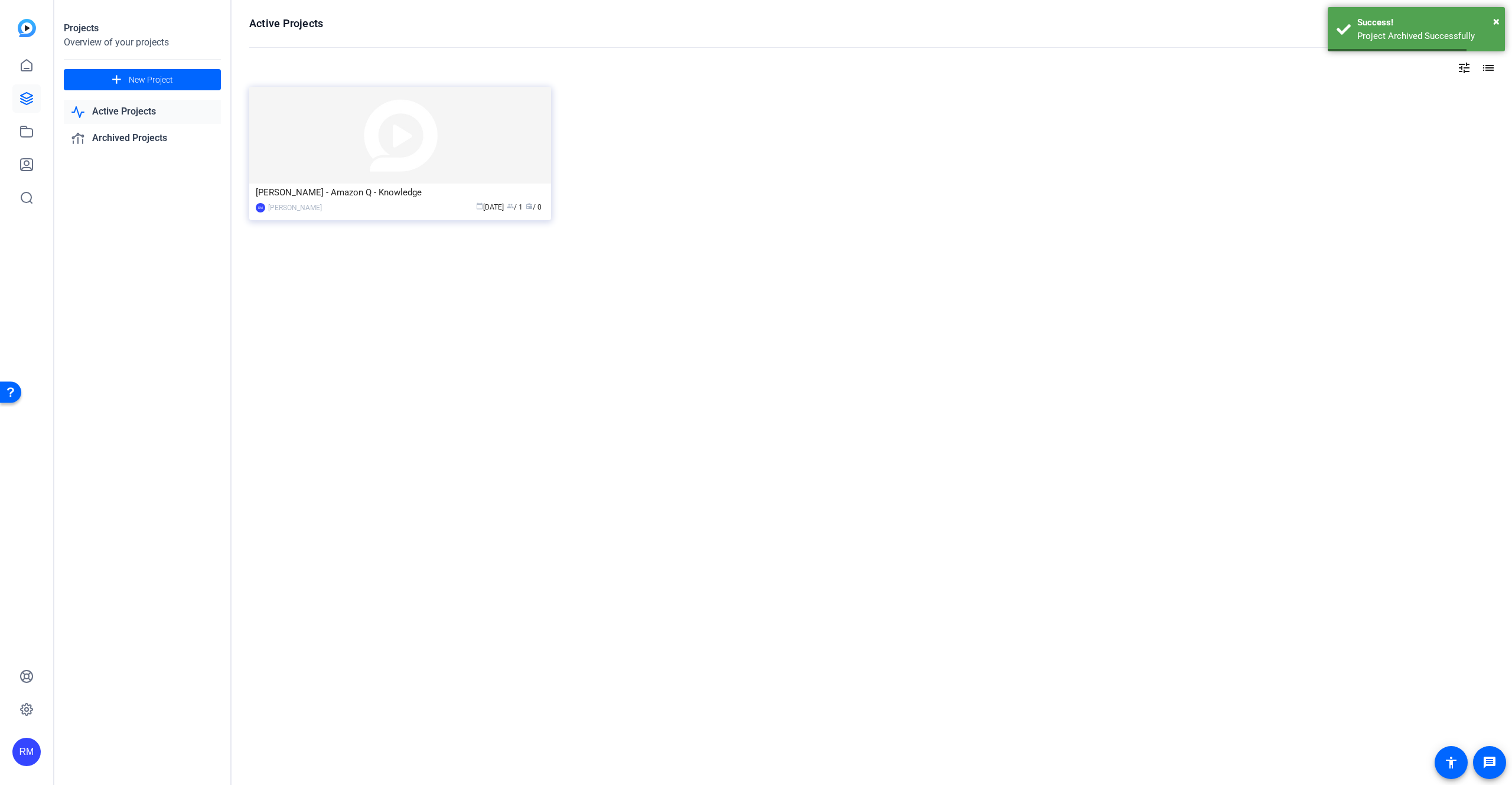
click at [546, 405] on div "Active Projects filter_list tune list [PERSON_NAME] - Amazon Q - Knowledge RM […" at bounding box center [871, 392] width 1280 height 785
click at [31, 134] on icon at bounding box center [26, 132] width 14 height 14
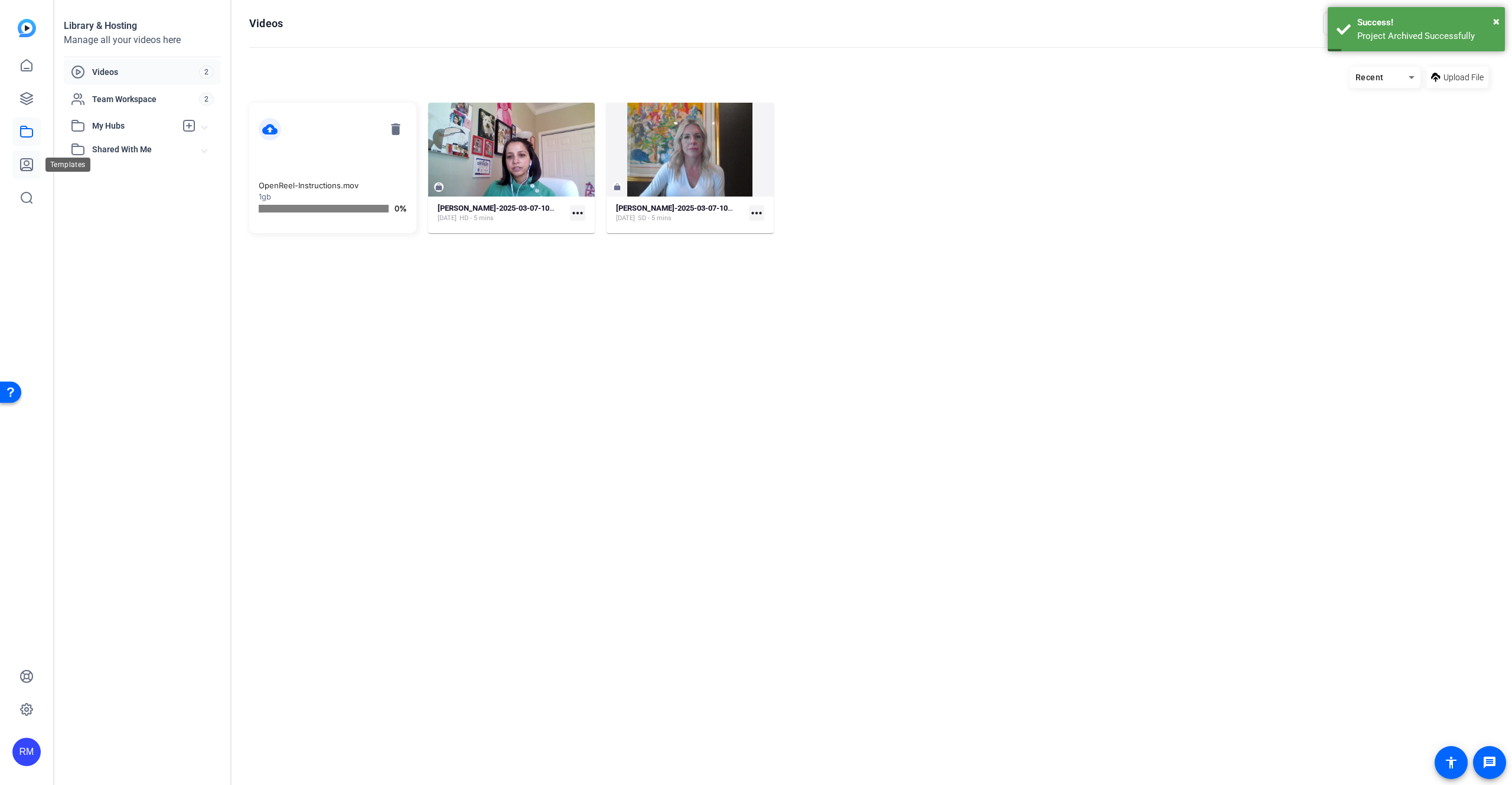
click at [26, 164] on icon at bounding box center [26, 165] width 14 height 14
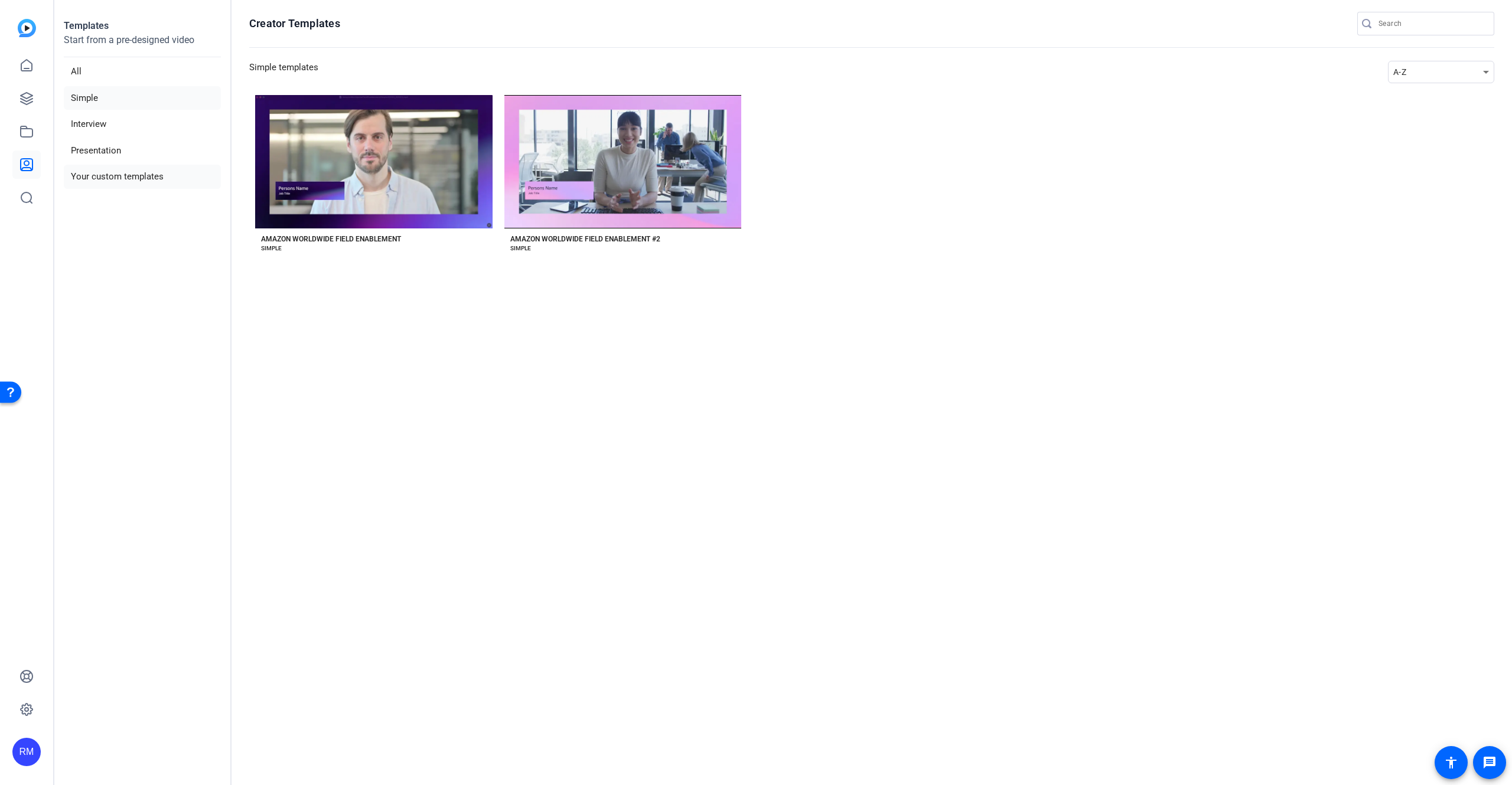
click at [106, 172] on li "Your custom templates" at bounding box center [142, 177] width 157 height 24
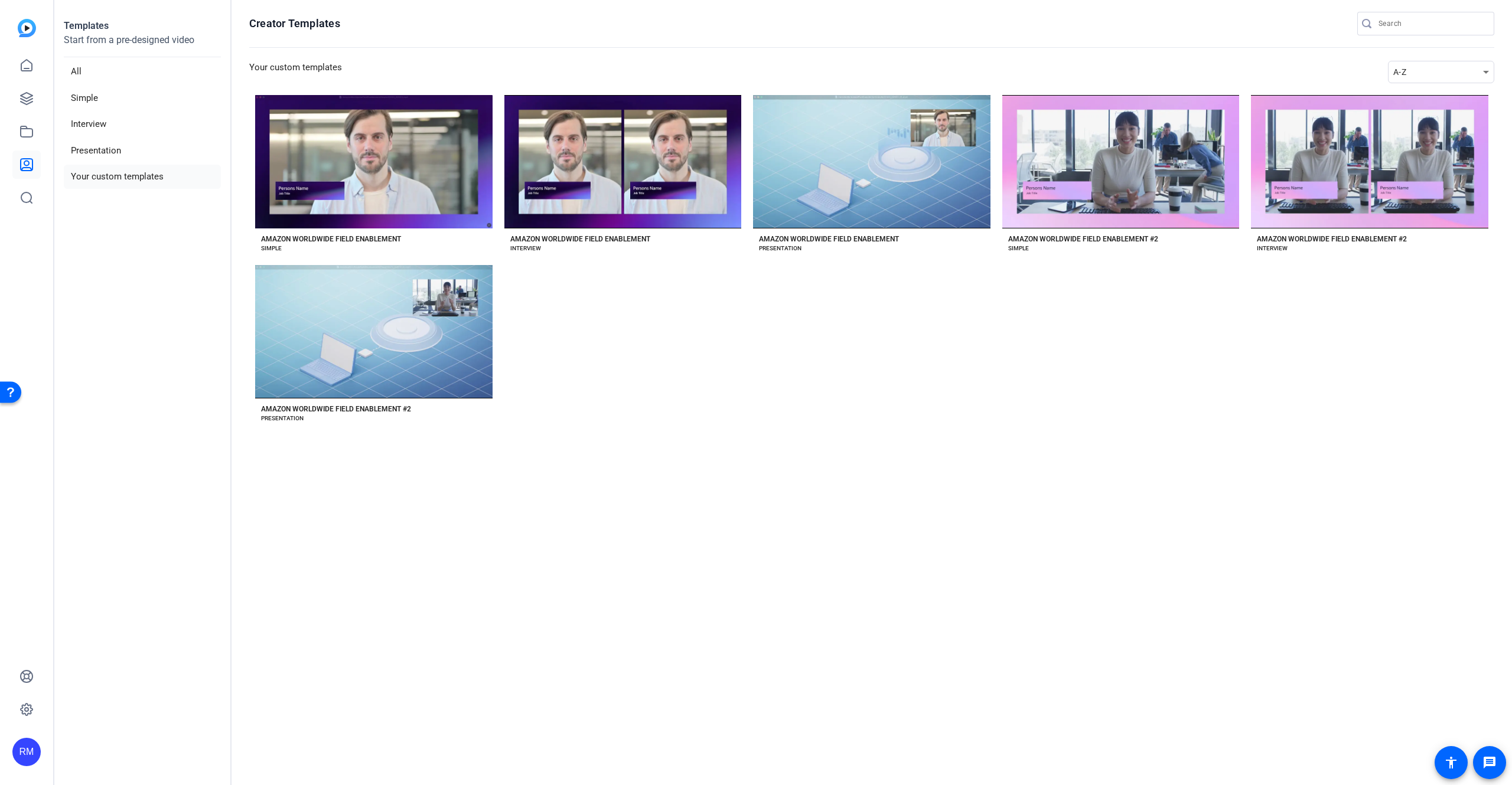
click at [1267, 482] on section "Creator Templates Your custom templates A-Z Preview Amazon Worldwide Field Enab…" at bounding box center [871, 392] width 1280 height 785
click at [33, 69] on icon at bounding box center [26, 65] width 14 height 14
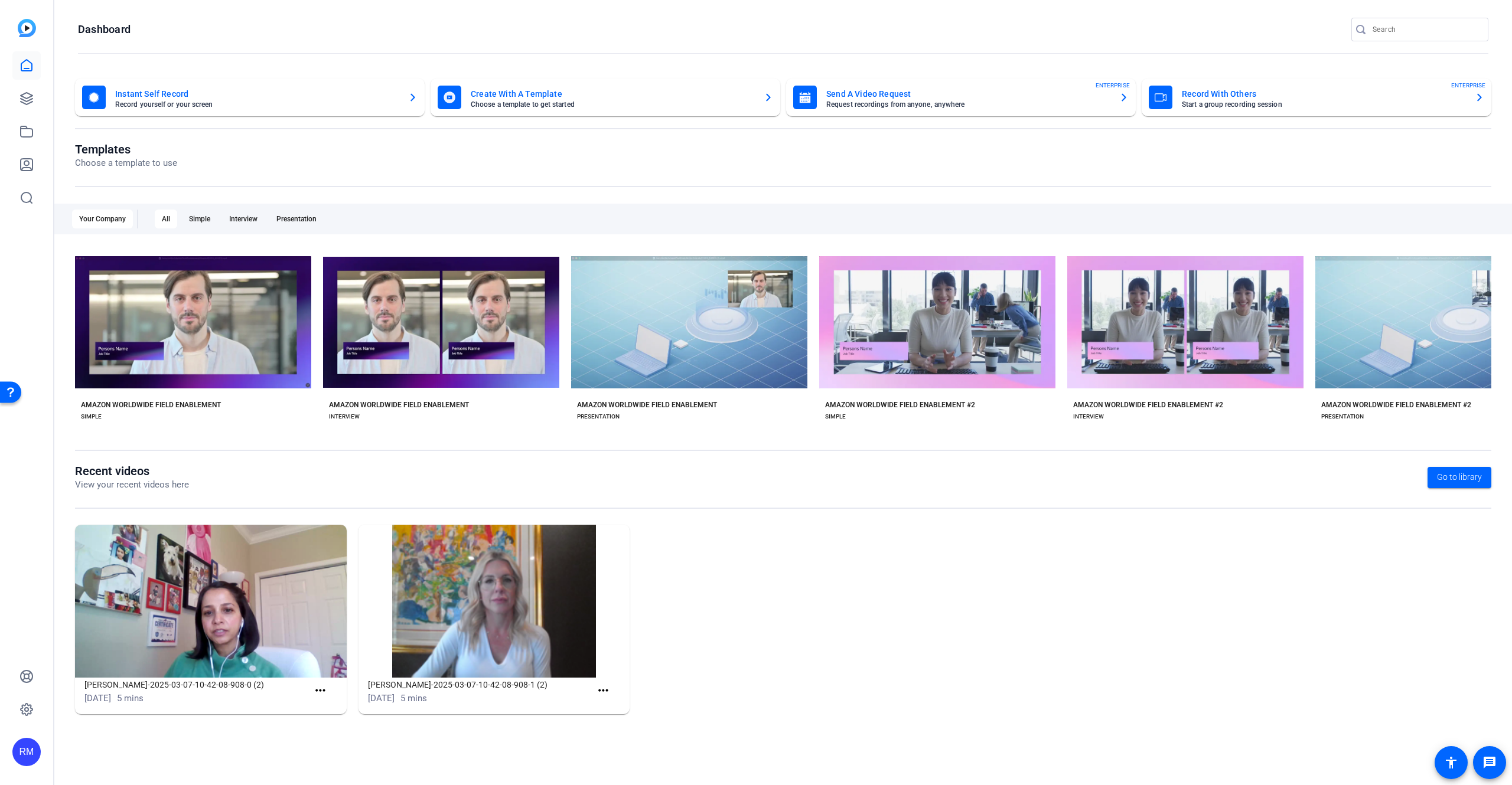
drag, startPoint x: 123, startPoint y: 164, endPoint x: 174, endPoint y: 163, distance: 51.0
click at [174, 163] on p "Choose a template to use" at bounding box center [126, 163] width 102 height 14
click at [176, 628] on img at bounding box center [211, 601] width 272 height 153
click at [228, 619] on img at bounding box center [211, 601] width 272 height 153
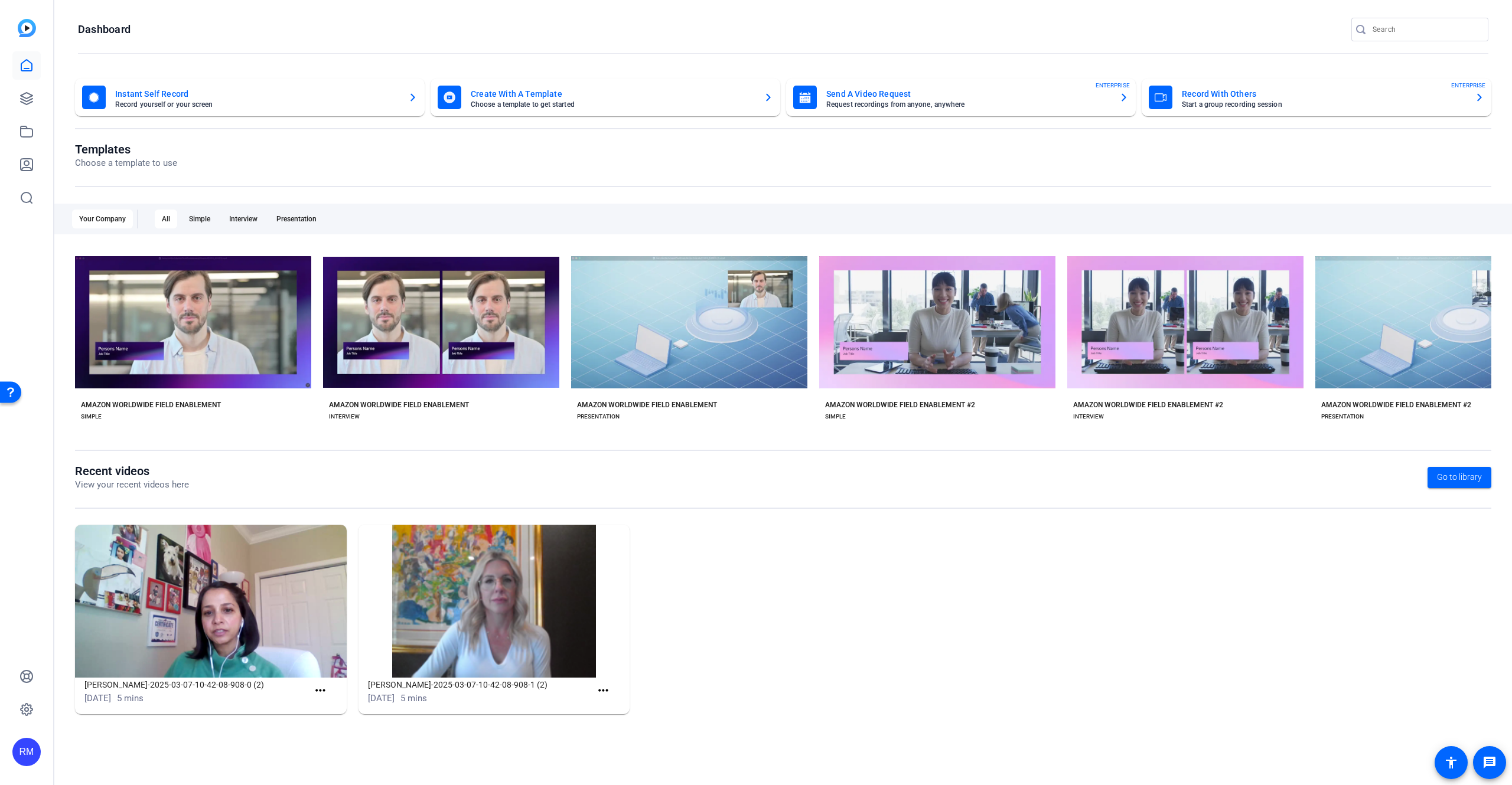
click at [228, 619] on img at bounding box center [211, 601] width 272 height 153
click at [205, 620] on img at bounding box center [211, 601] width 272 height 153
click at [317, 687] on mat-icon "more_horiz" at bounding box center [321, 691] width 15 height 15
click at [333, 704] on span "View" at bounding box center [346, 709] width 47 height 14
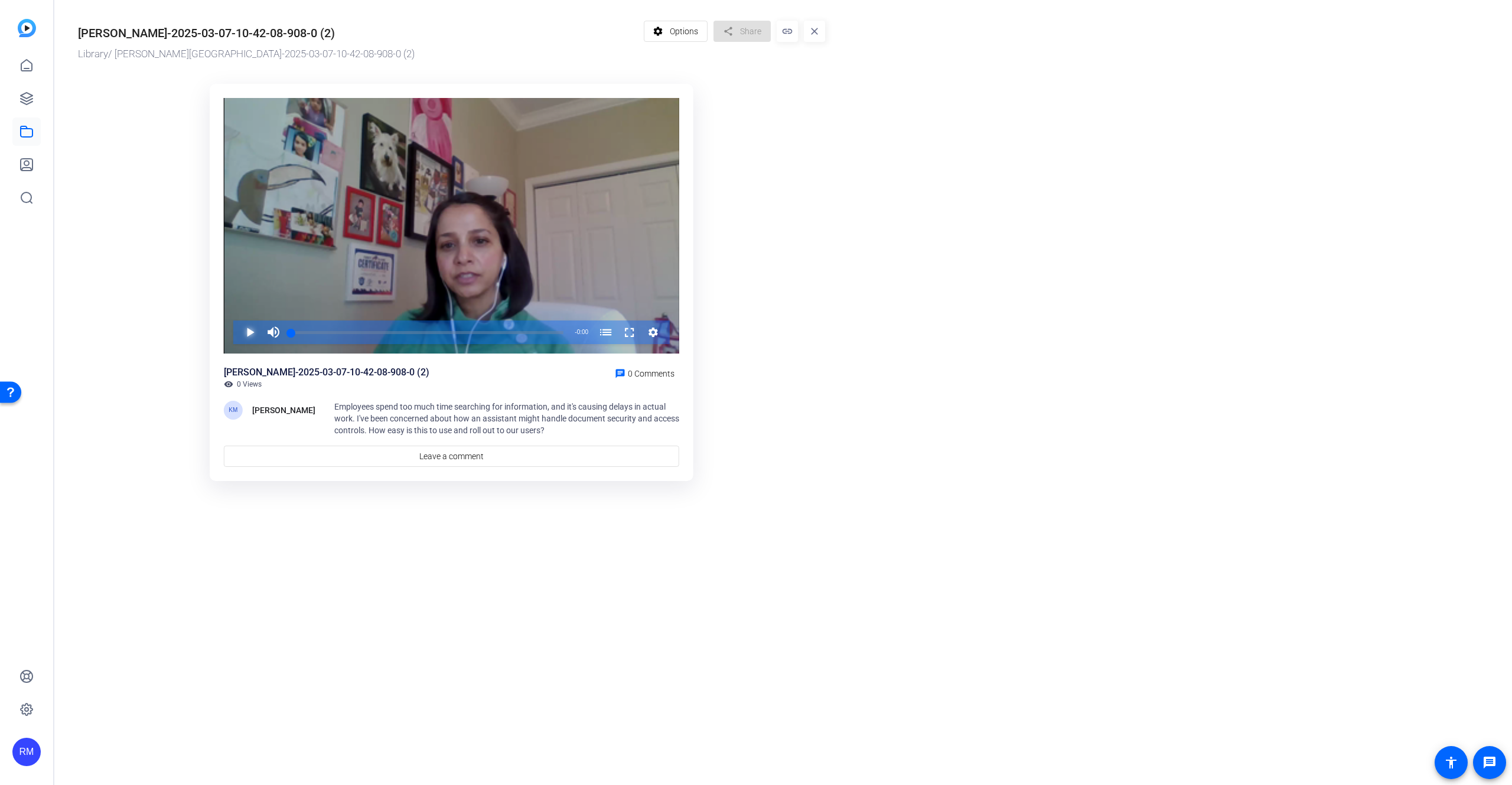
click at [238, 334] on span "Video Player" at bounding box center [238, 332] width 0 height 24
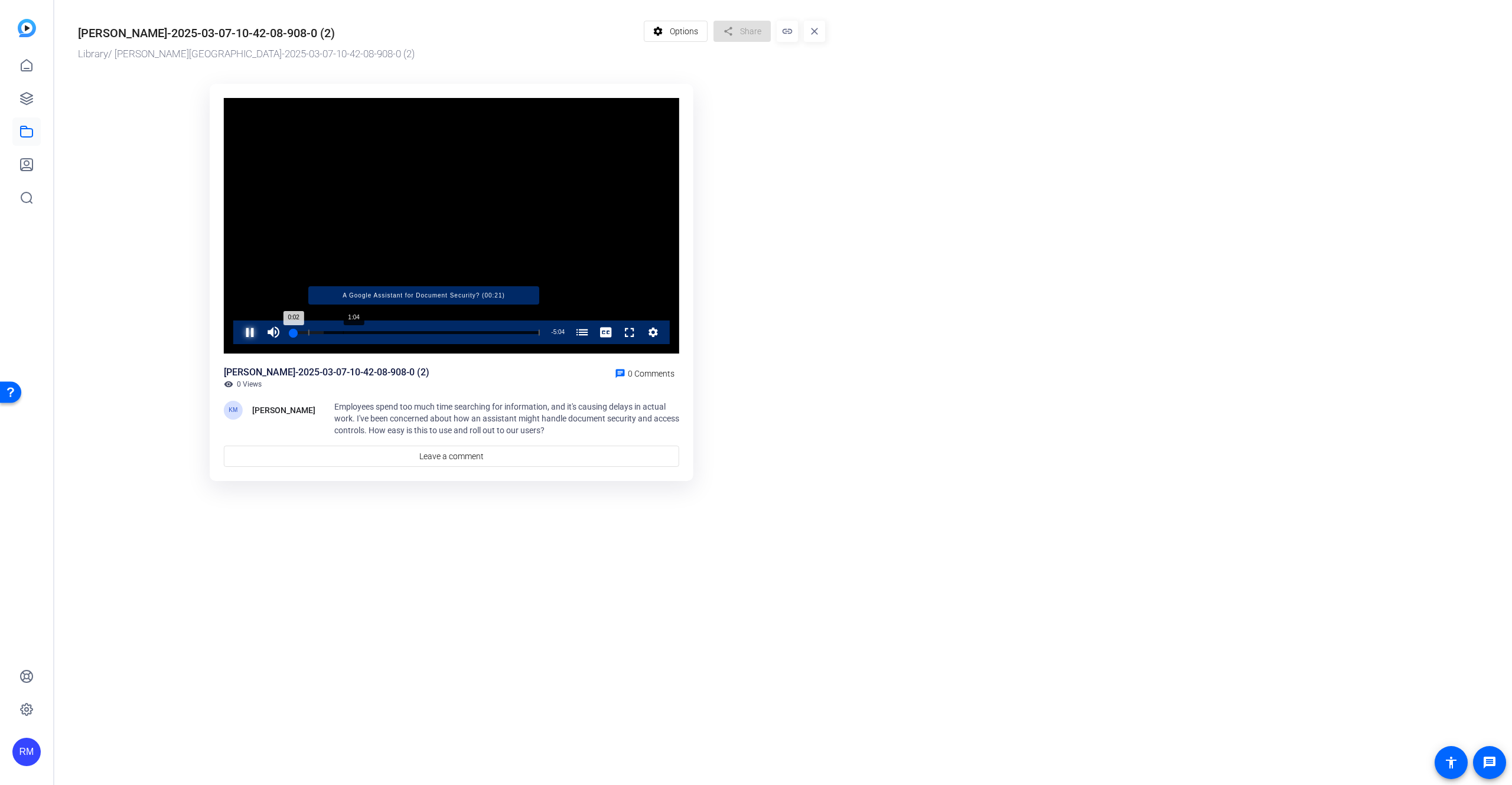
click at [345, 332] on div "Progress Bar" at bounding box center [424, 332] width 231 height 6
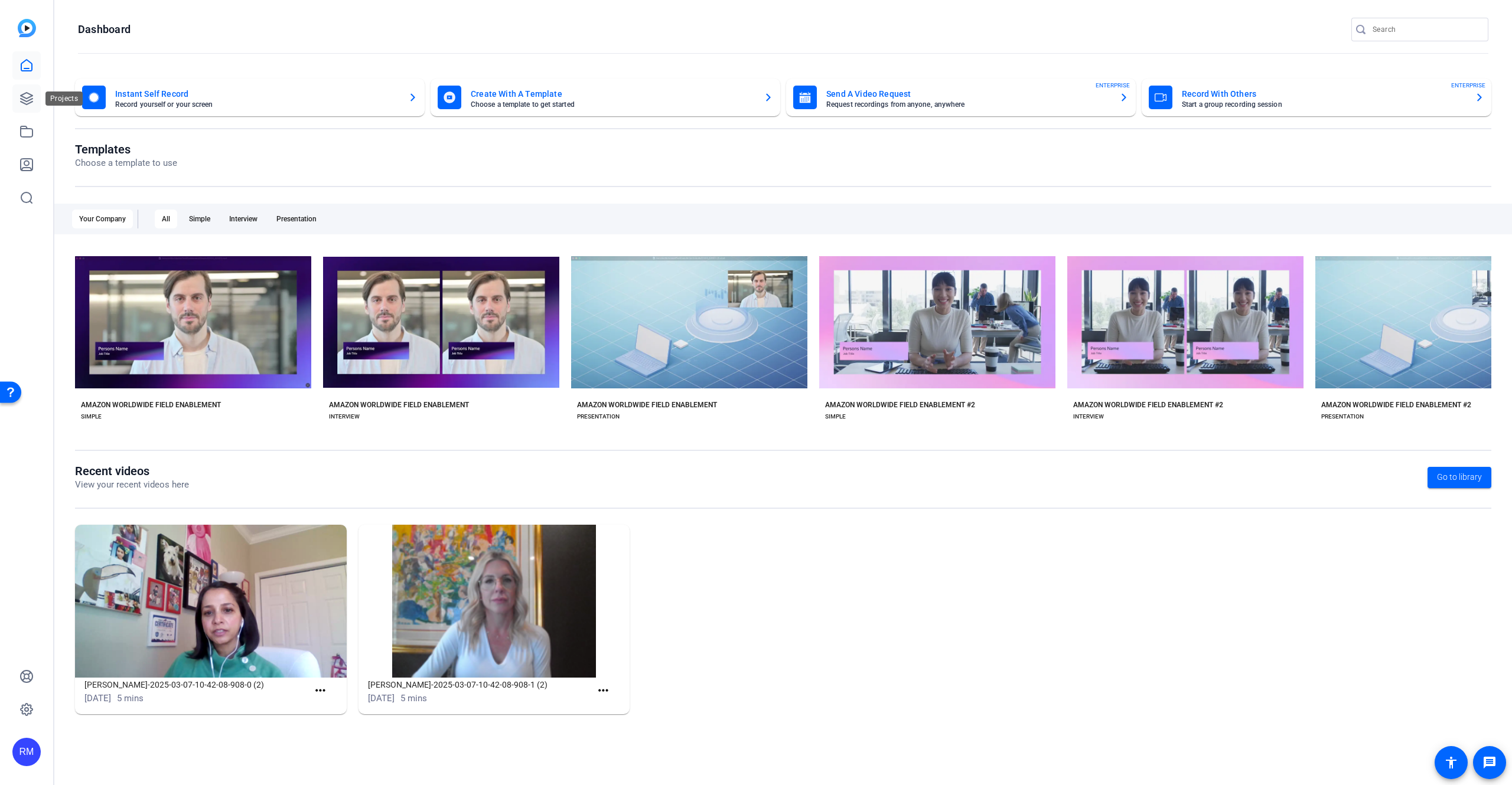
click at [31, 100] on icon at bounding box center [26, 98] width 14 height 14
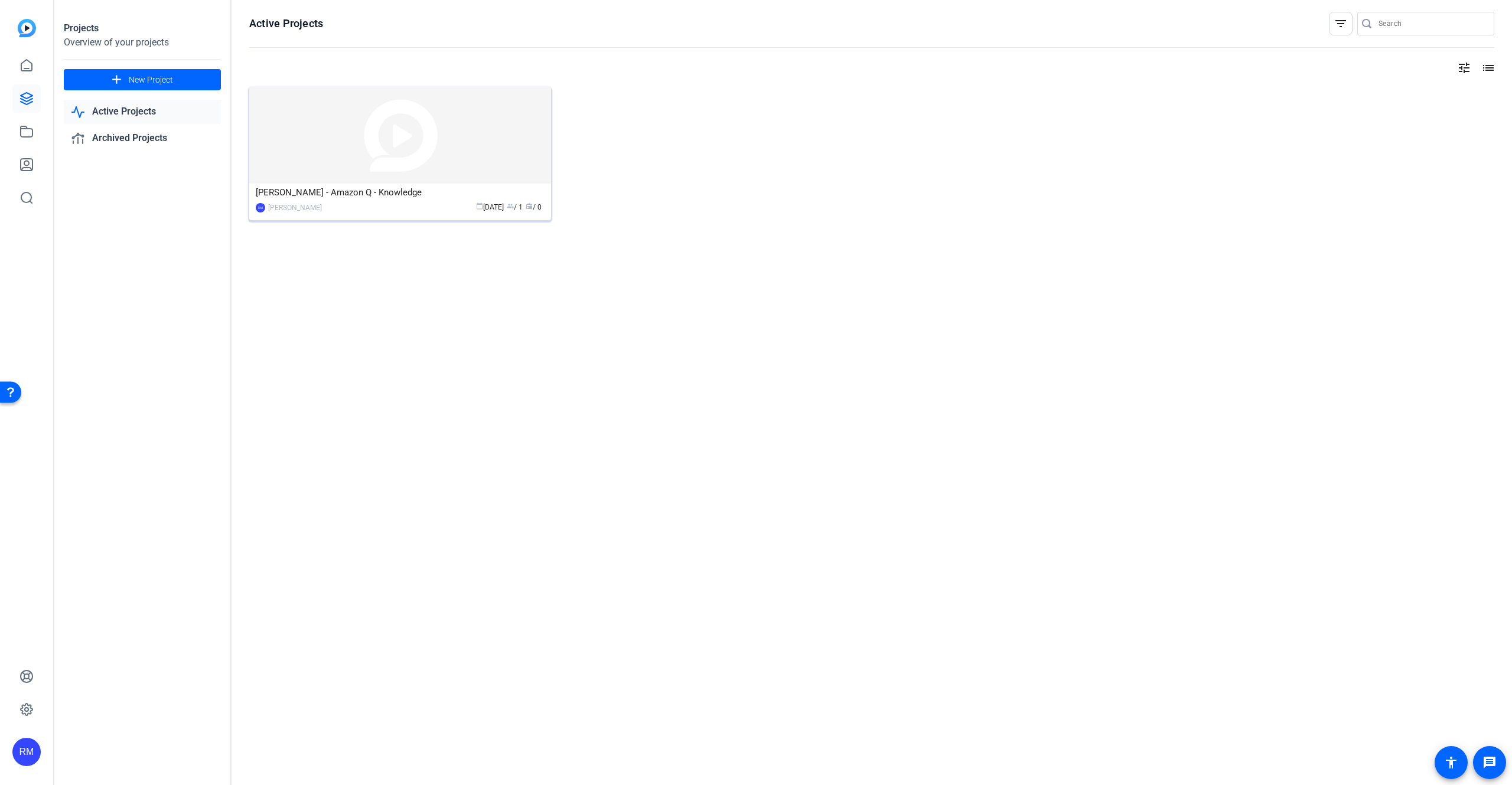
click at [359, 134] on img at bounding box center [400, 135] width 302 height 97
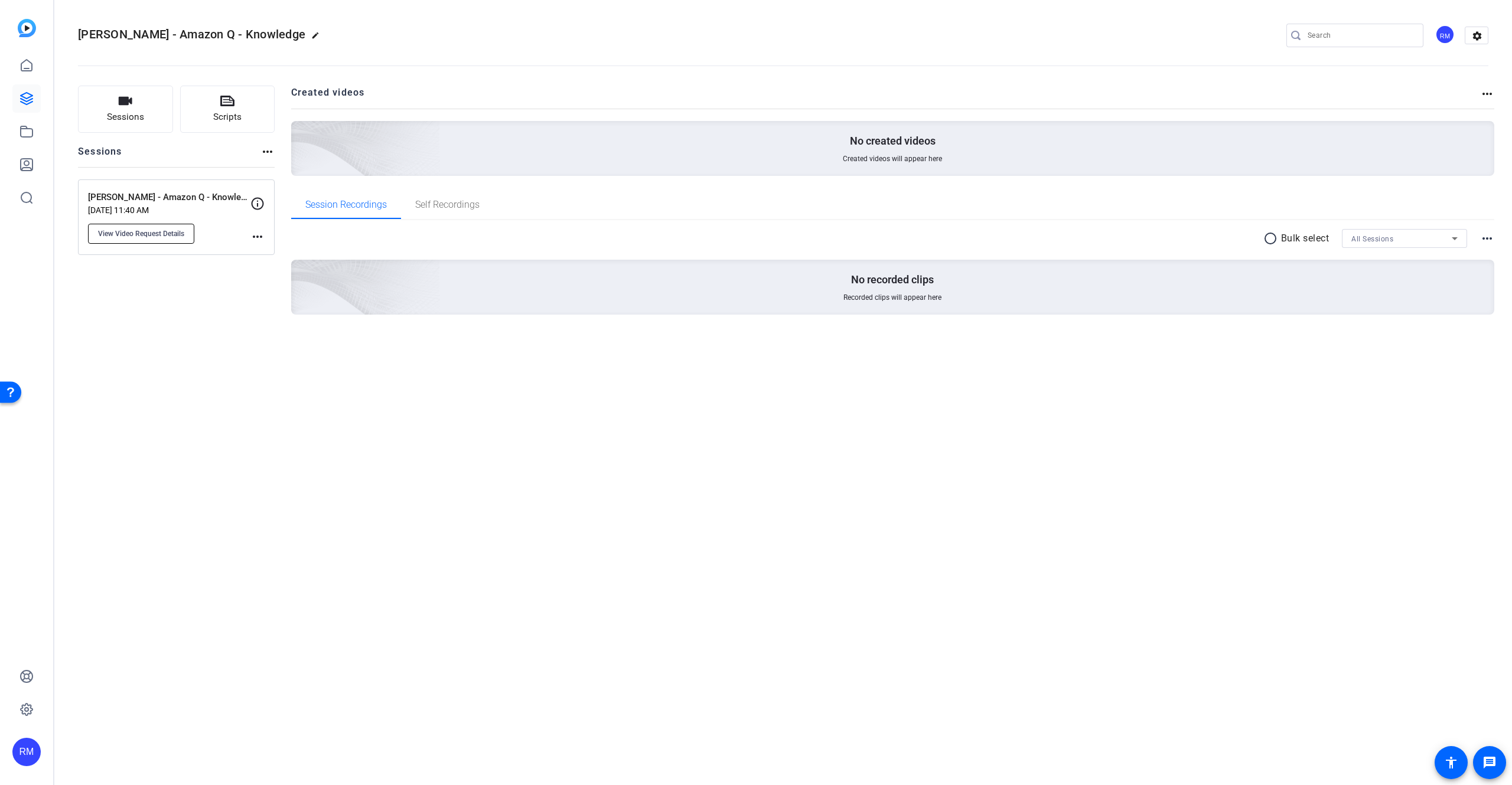
click at [144, 228] on button "View Video Request Details" at bounding box center [141, 234] width 106 height 20
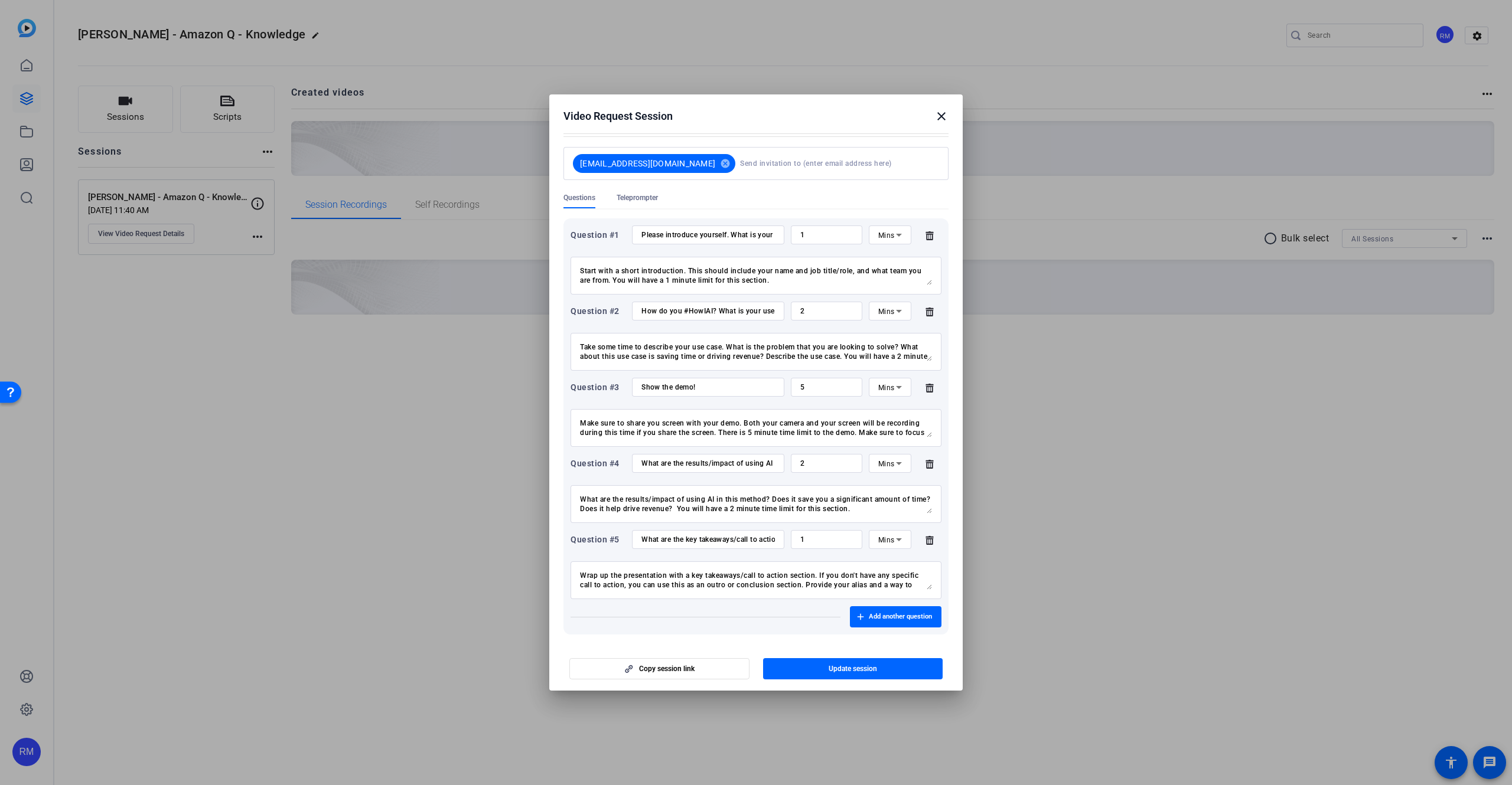
scroll to position [178, 0]
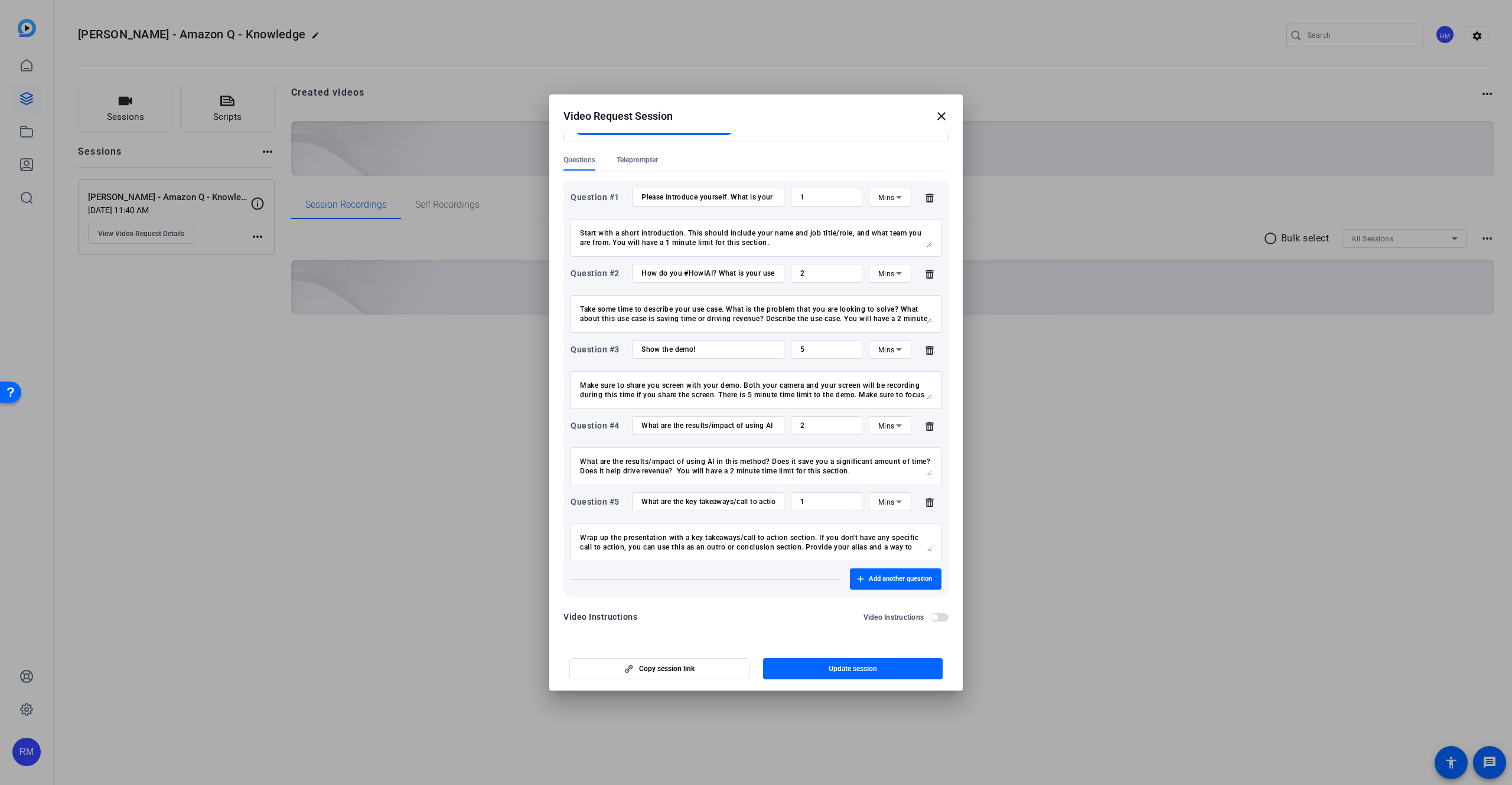
click at [936, 617] on span "button" at bounding box center [934, 618] width 6 height 6
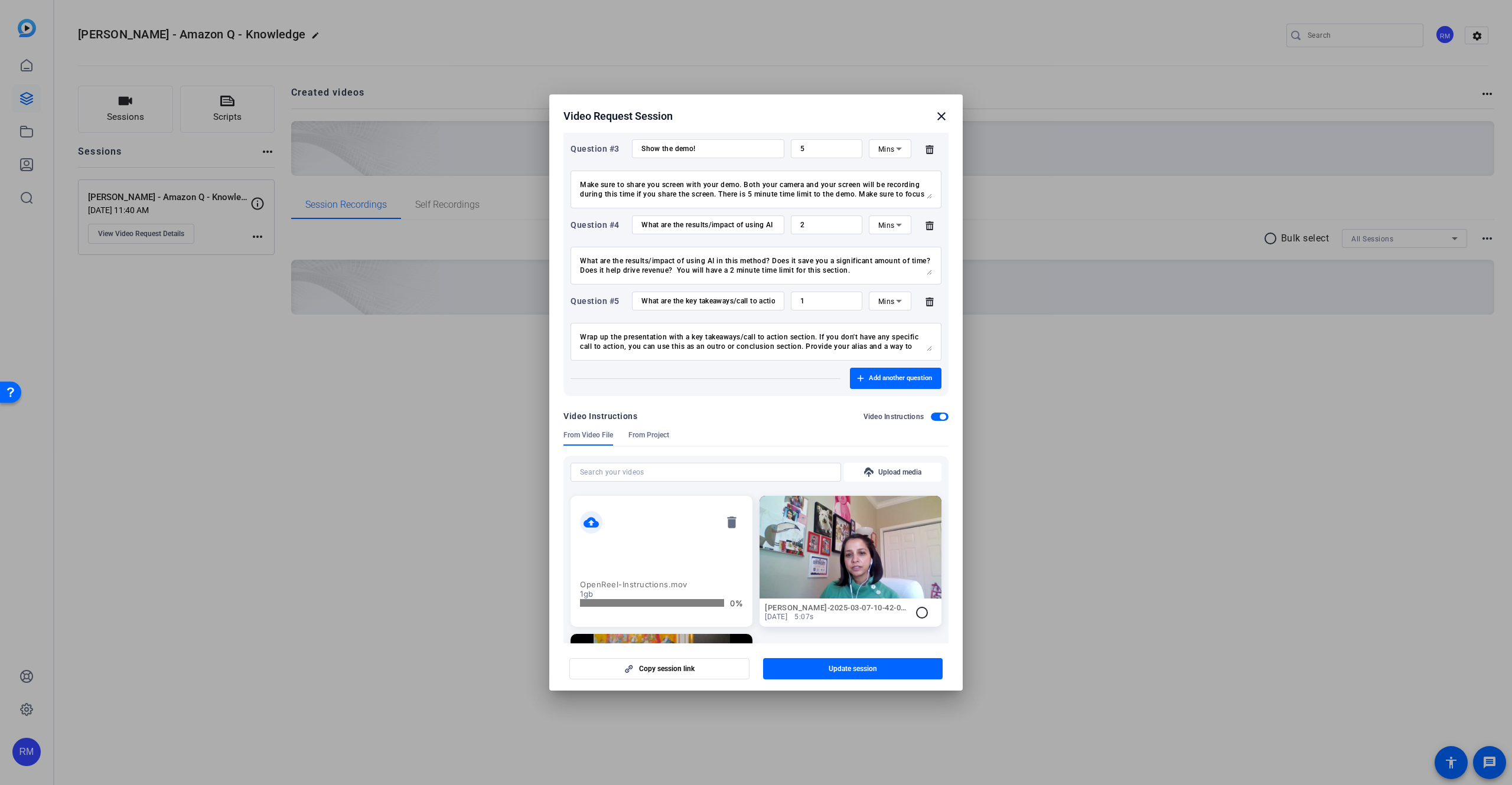
scroll to position [548, 0]
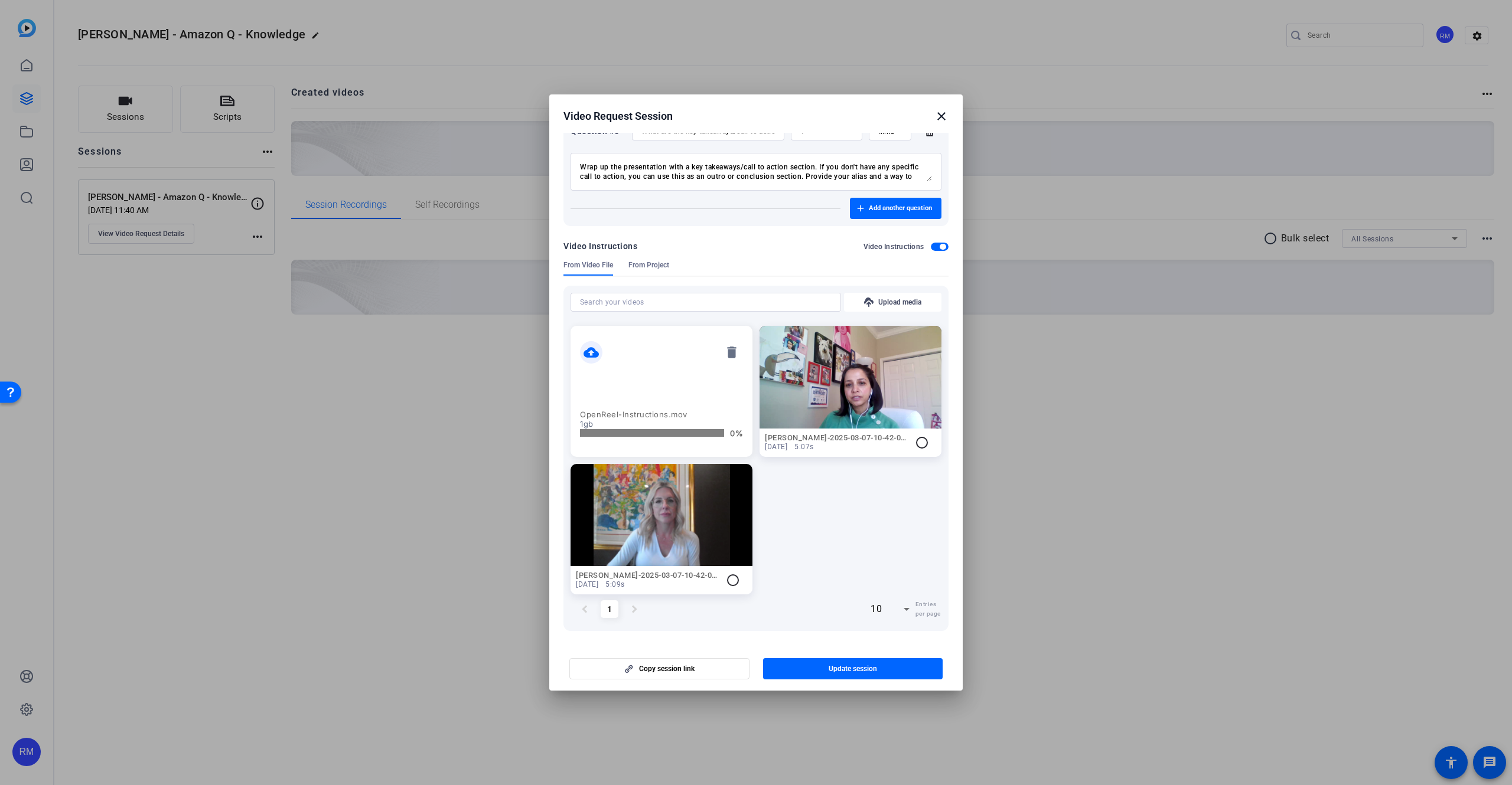
click at [660, 397] on mat-card-content "cloud_upload delete OpenReel-Instructions.mov 1gb 0%" at bounding box center [661, 391] width 182 height 130
click at [596, 351] on mat-icon "cloud_upload" at bounding box center [591, 352] width 22 height 22
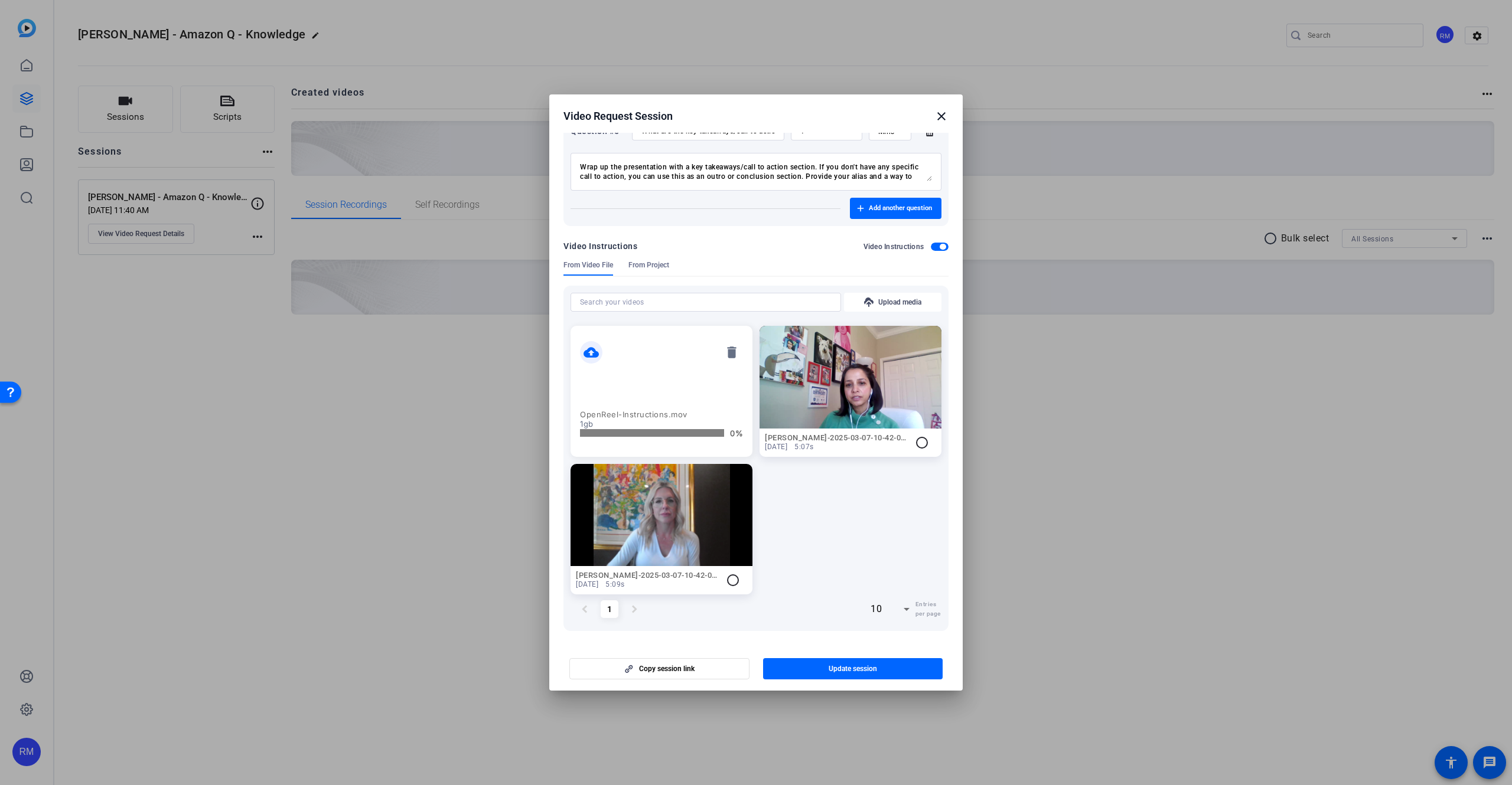
click at [936, 120] on mat-icon "close" at bounding box center [941, 116] width 14 height 14
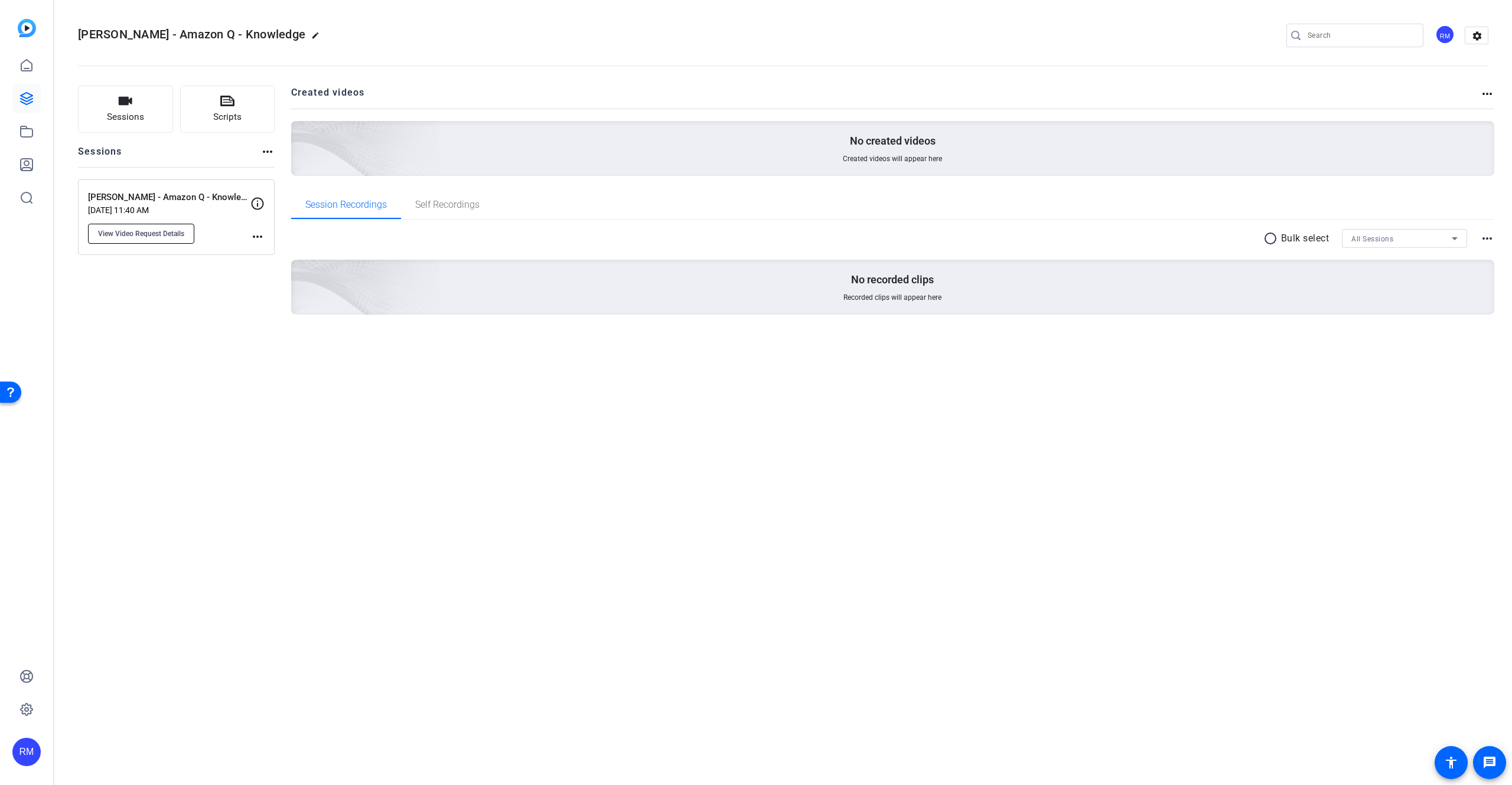
click at [152, 231] on span "View Video Request Details" at bounding box center [141, 234] width 86 height 9
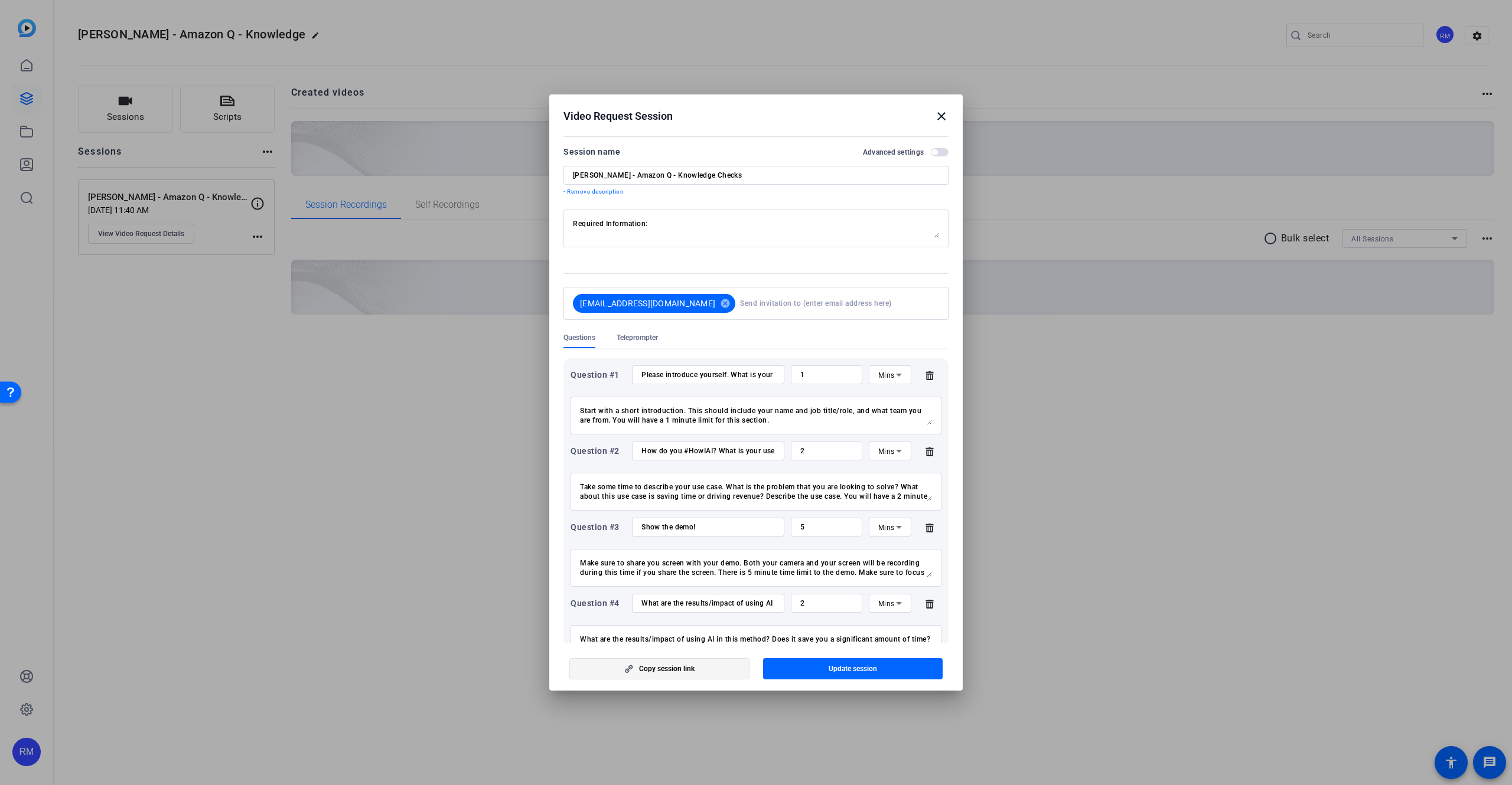
click at [732, 666] on span "button" at bounding box center [659, 669] width 179 height 28
click at [634, 176] on input "[PERSON_NAME] - Amazon Q - Knowledge Checks" at bounding box center [756, 176] width 366 height 9
drag, startPoint x: 634, startPoint y: 176, endPoint x: 647, endPoint y: 176, distance: 13.0
click at [647, 176] on input "[PERSON_NAME] - Amazon Q - Knowledge Checks" at bounding box center [756, 176] width 366 height 9
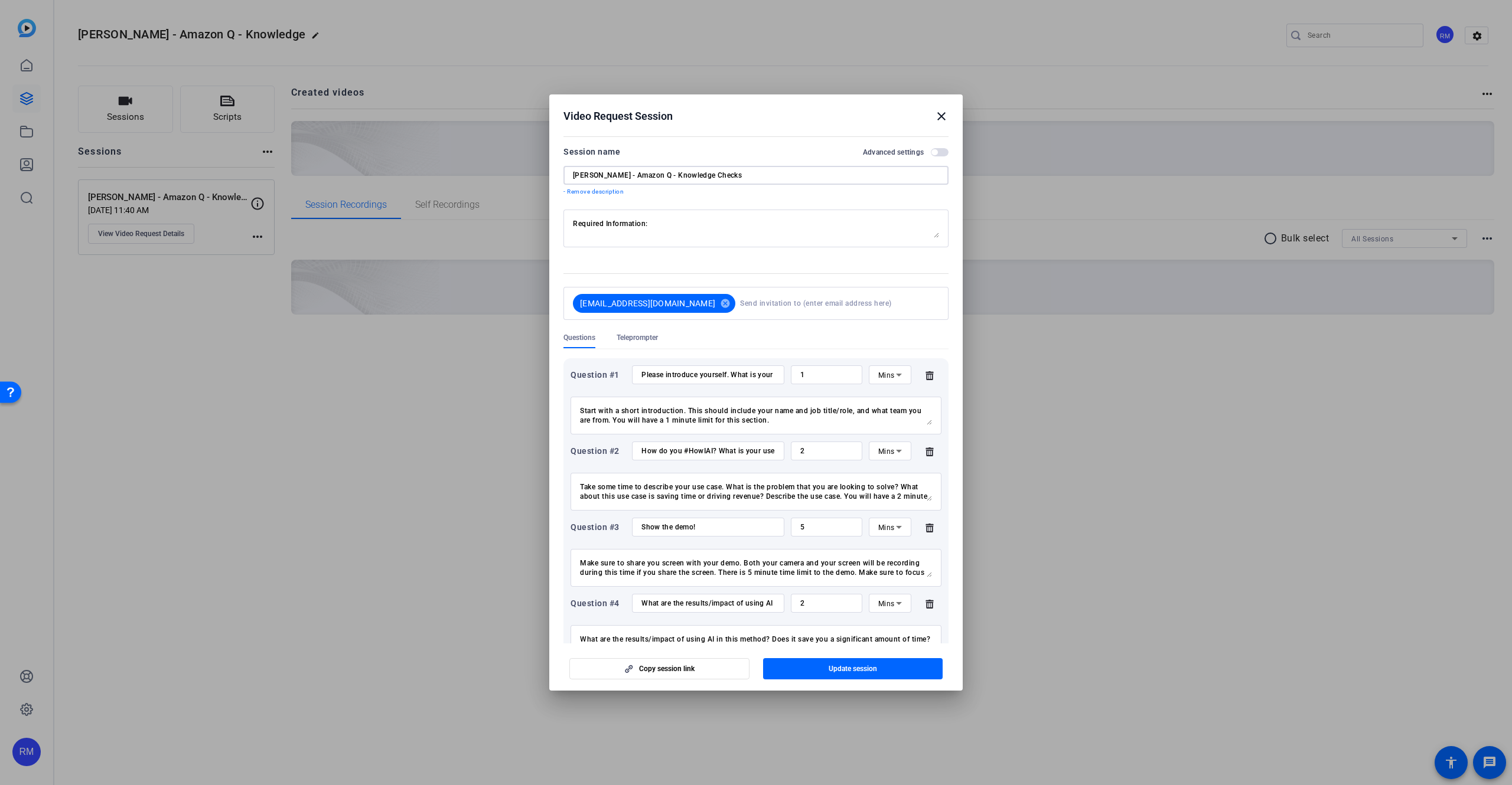
drag, startPoint x: 673, startPoint y: 176, endPoint x: 780, endPoint y: 178, distance: 107.0
click at [780, 178] on input "[PERSON_NAME] - Amazon Q - Knowledge Checks" at bounding box center [756, 176] width 366 height 9
type input "[PERSON_NAME] - Amazon Q"
click at [582, 226] on textarea "Required Information: Presenter Details Name: [PERSON_NAME] Role/Organization/T…" at bounding box center [756, 228] width 366 height 19
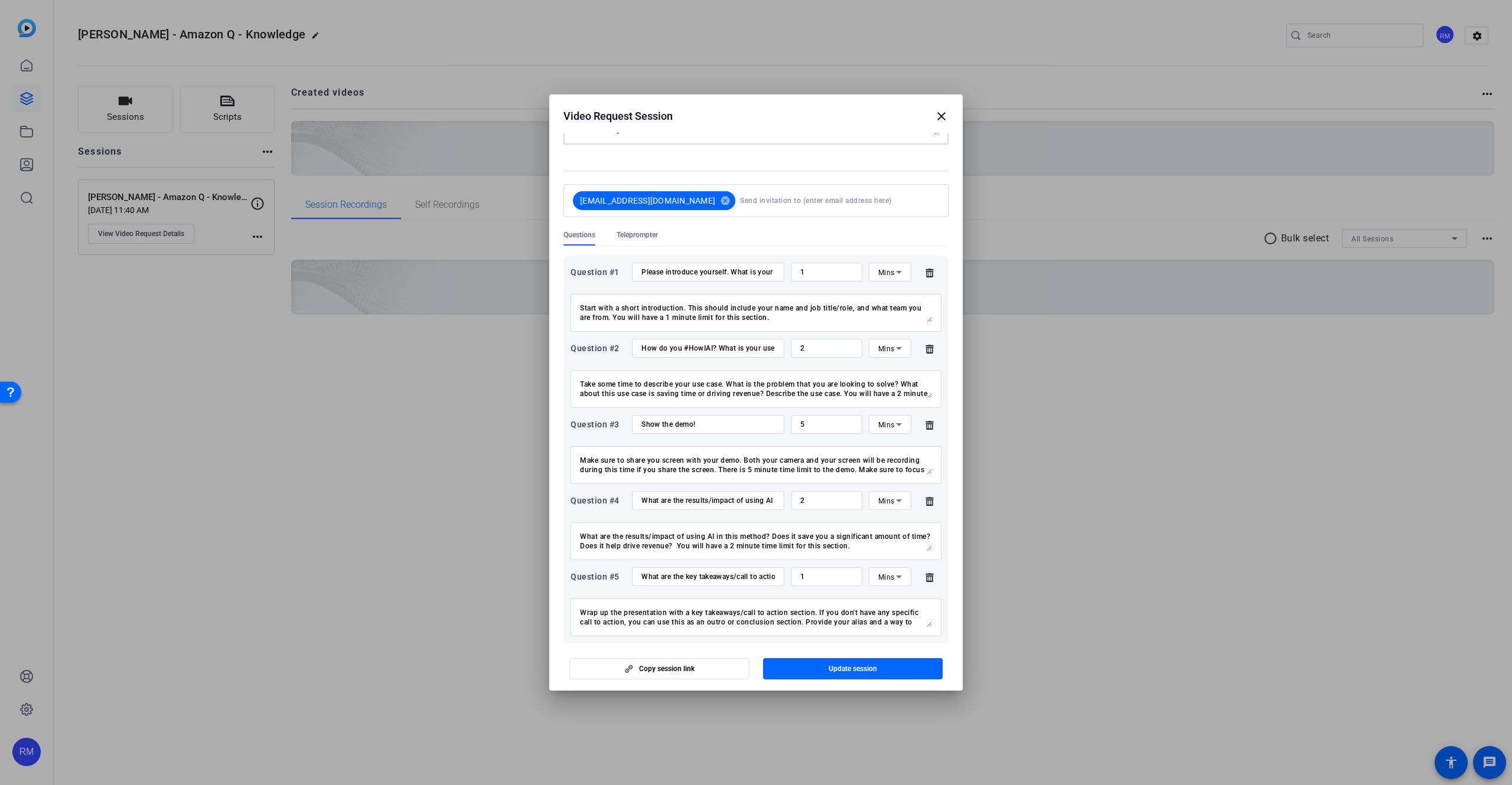
scroll to position [178, 0]
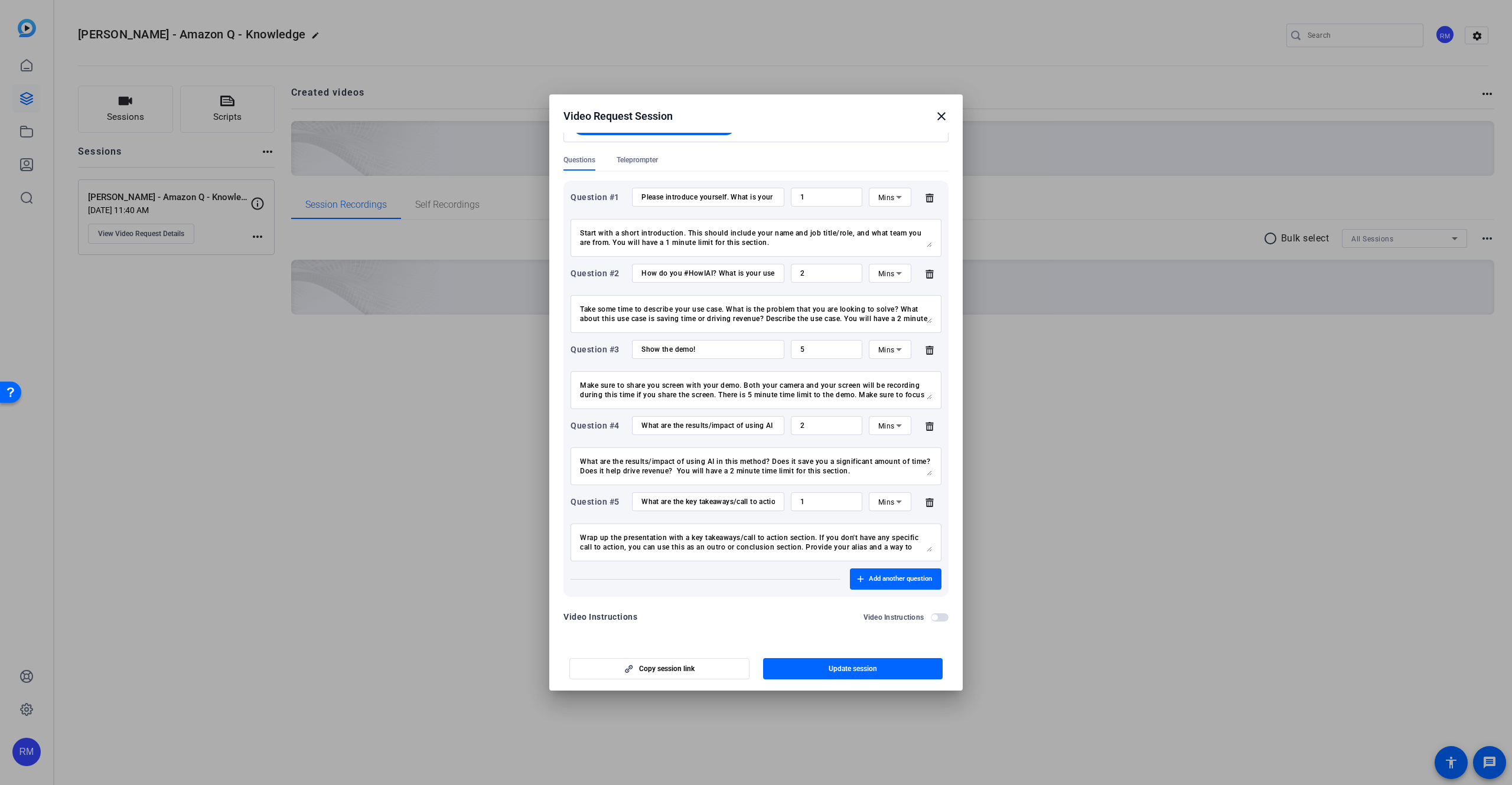
drag, startPoint x: 582, startPoint y: 226, endPoint x: 742, endPoint y: 274, distance: 167.0
click at [744, 60] on textarea "Required Information: Presenter Details Name: [PERSON_NAME] Role/Organization/T…" at bounding box center [756, 51] width 366 height 19
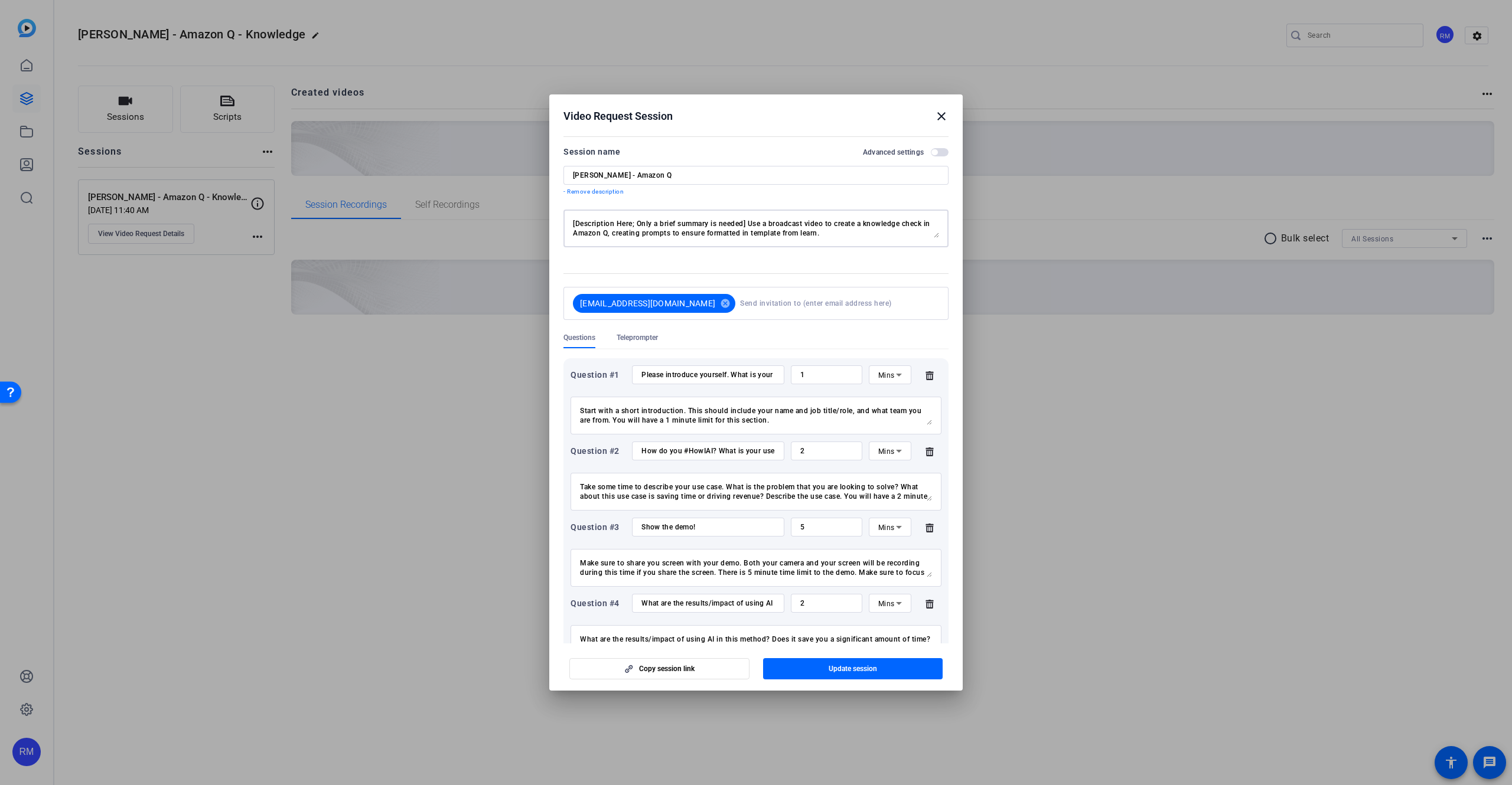
click at [583, 191] on p "- Remove description" at bounding box center [756, 192] width 385 height 9
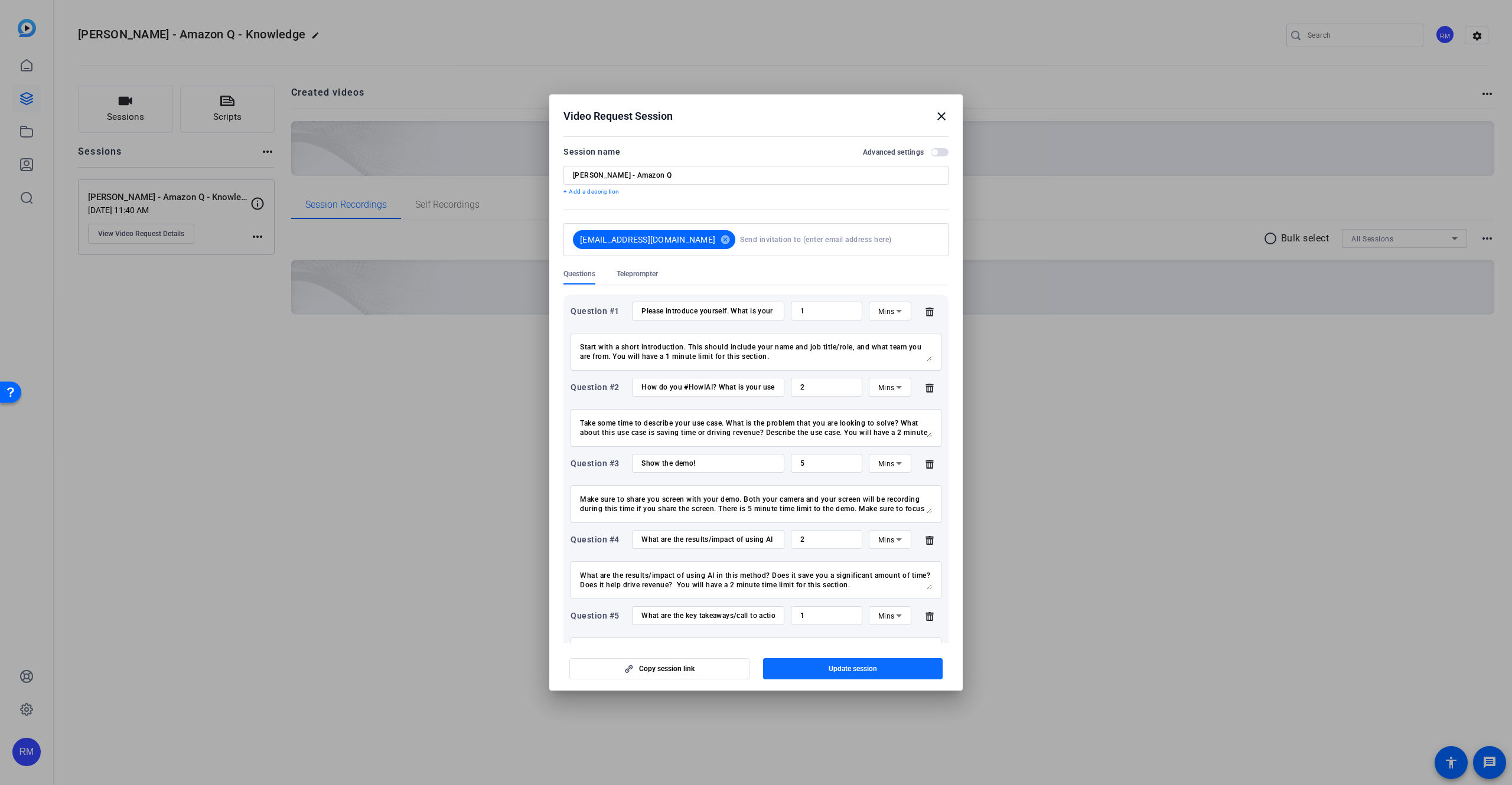
click at [858, 666] on span "Update session" at bounding box center [852, 669] width 48 height 9
click at [1157, 542] on div at bounding box center [756, 392] width 1512 height 785
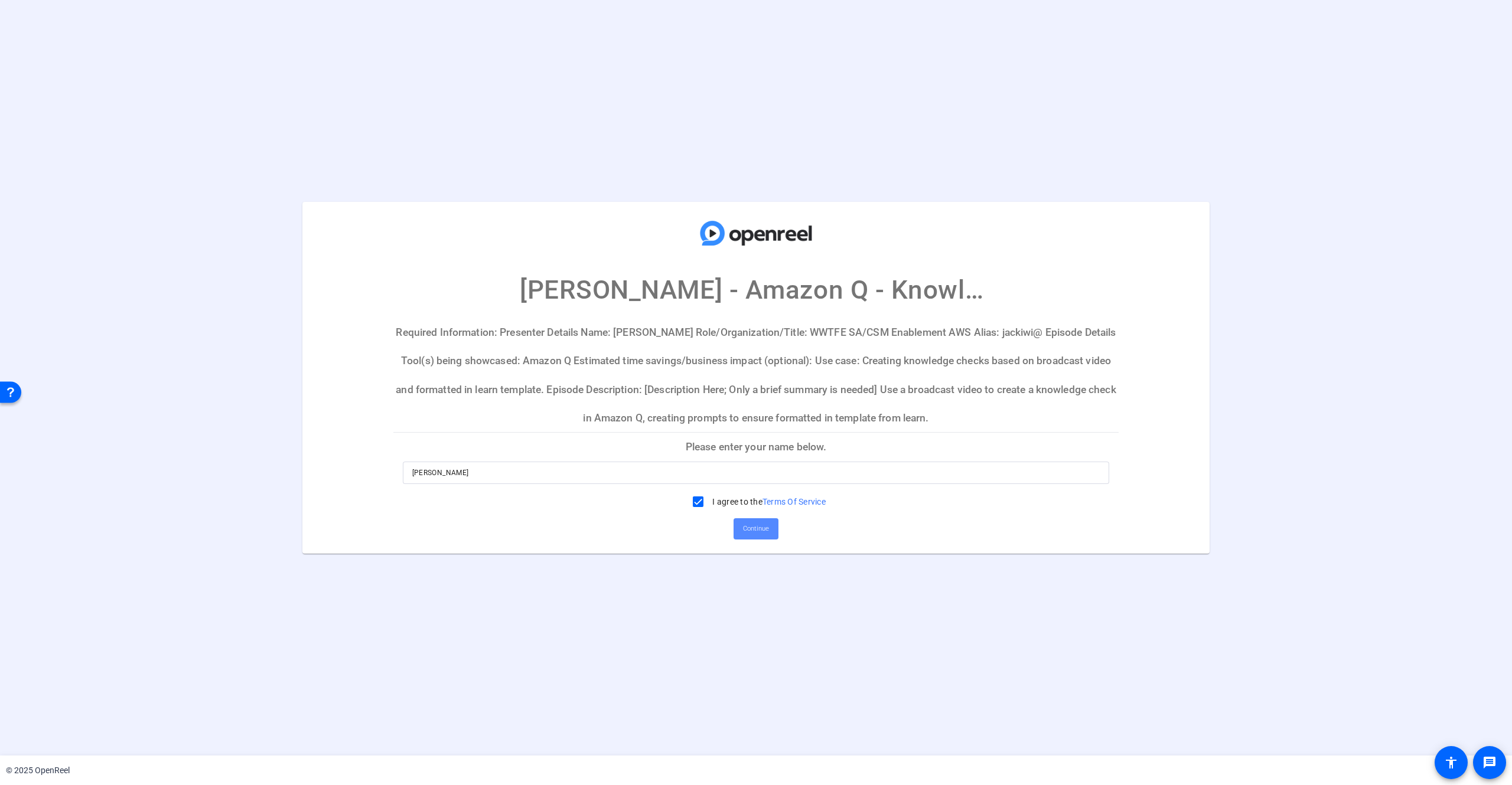
click at [757, 525] on span "Continue" at bounding box center [756, 529] width 26 height 18
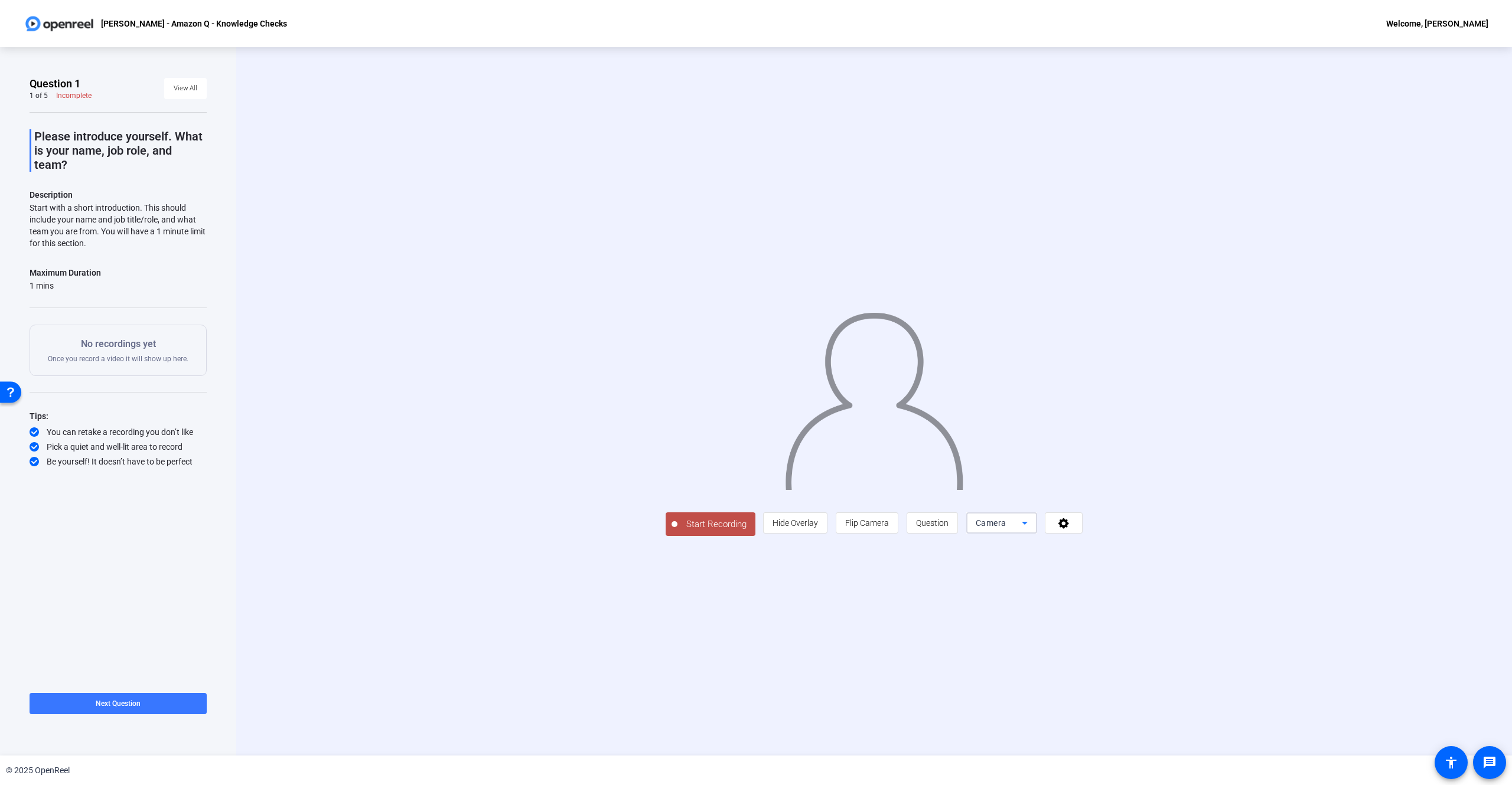
click at [1006, 528] on span "Camera" at bounding box center [991, 523] width 31 height 9
click at [1100, 656] on span "Screen And Camera" at bounding box center [1121, 667] width 62 height 28
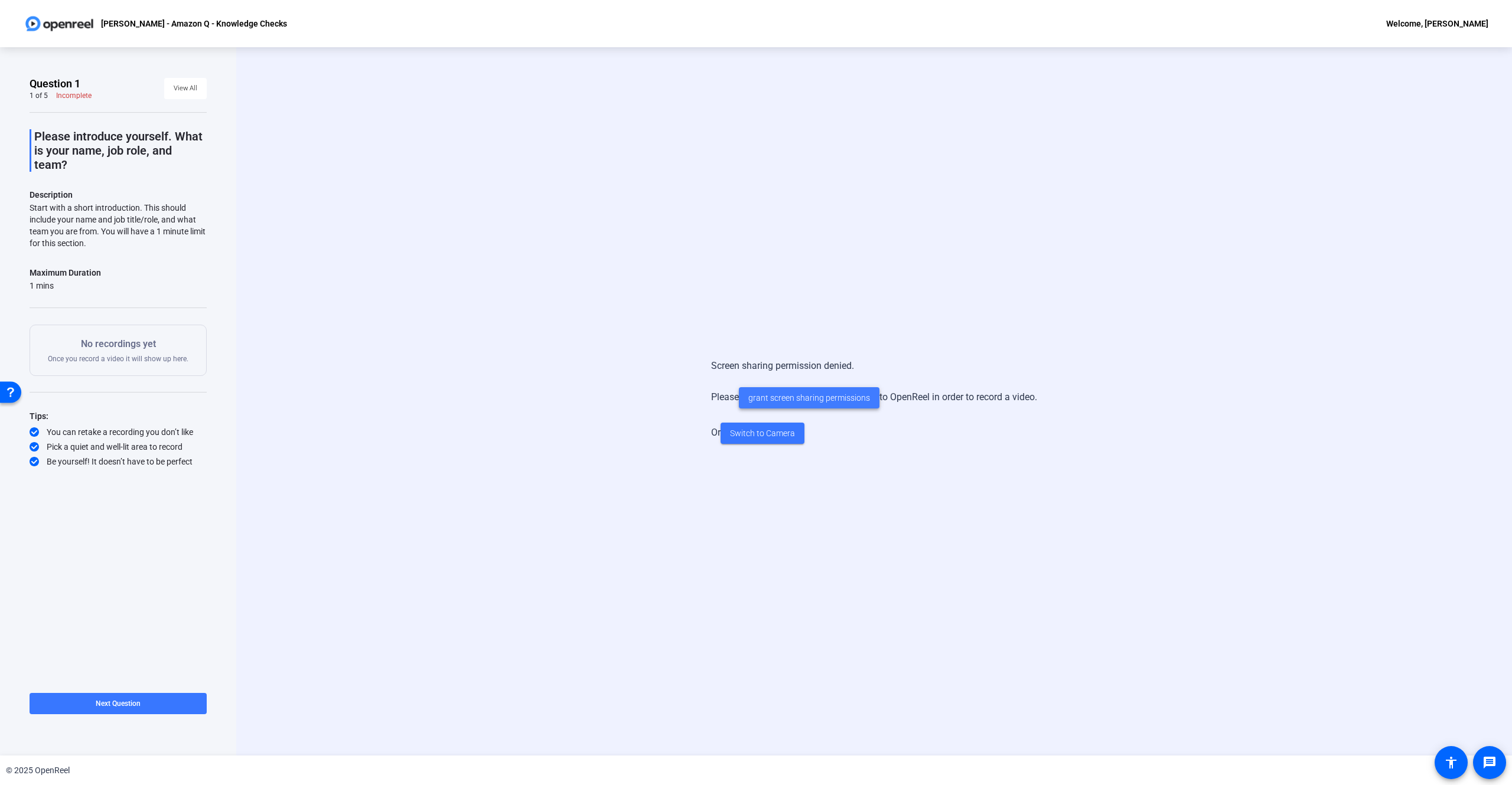
click at [788, 394] on span "grant screen sharing permissions" at bounding box center [808, 398] width 121 height 12
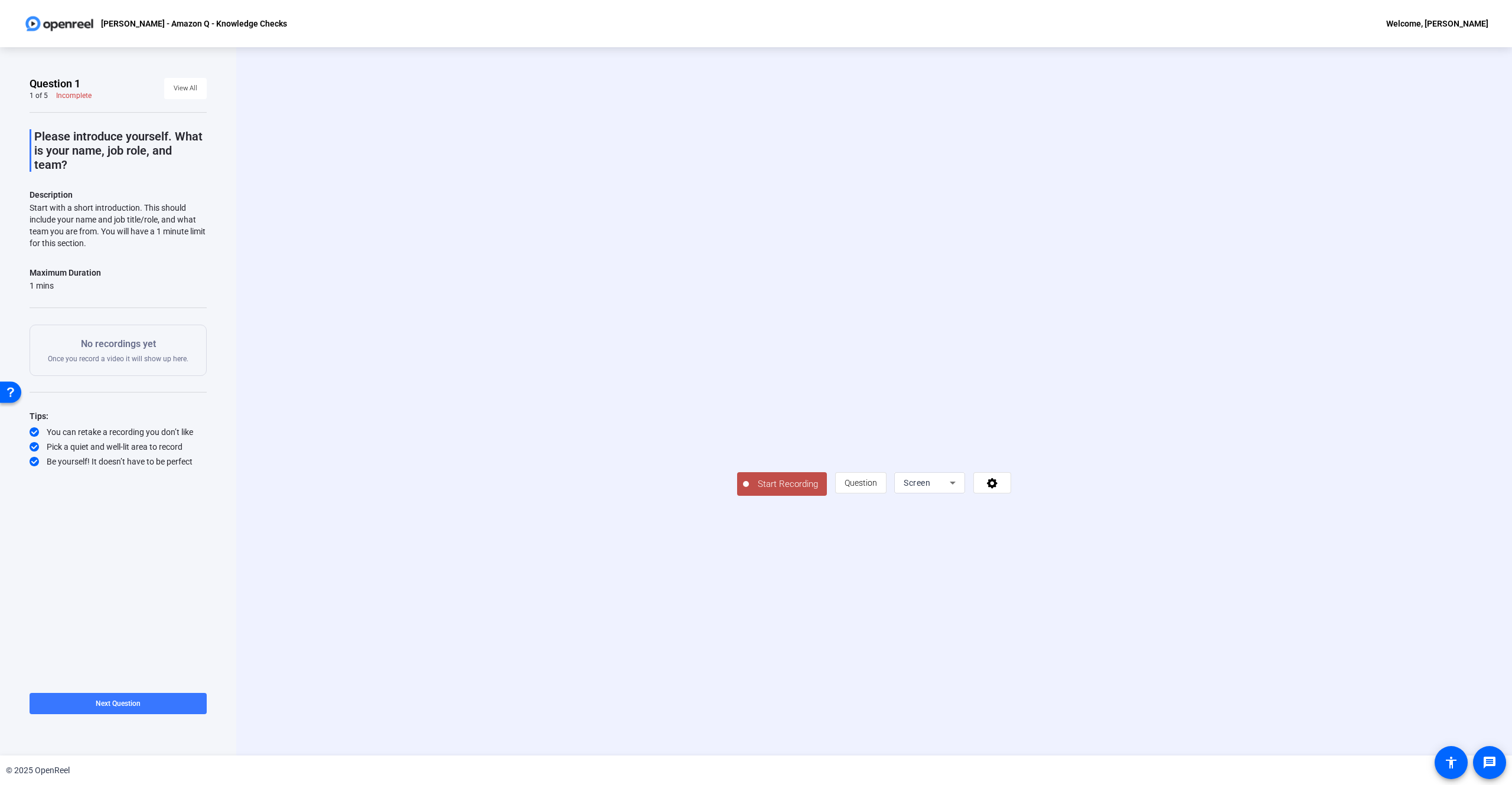
click at [949, 490] on div "Screen" at bounding box center [927, 483] width 46 height 14
click at [1119, 666] on span "Screen And Camera" at bounding box center [1121, 667] width 62 height 28
click at [421, 443] on div "Start Recording question_mark Question Screen And Camera" at bounding box center [873, 401] width 1084 height 189
click at [877, 487] on span "Question" at bounding box center [860, 483] width 33 height 9
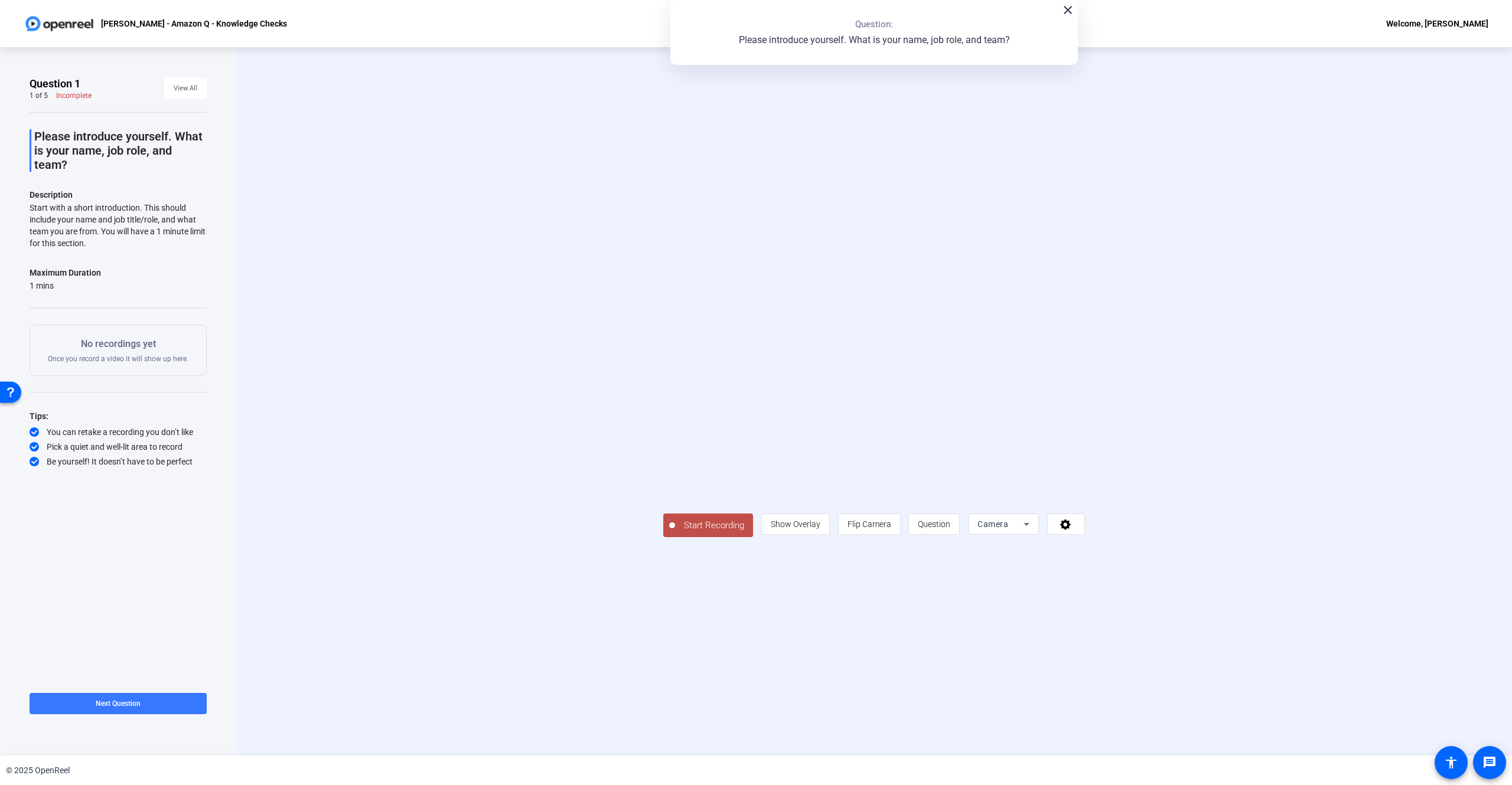
click at [1073, 12] on mat-icon "close" at bounding box center [1067, 9] width 14 height 14
